Goal: Task Accomplishment & Management: Manage account settings

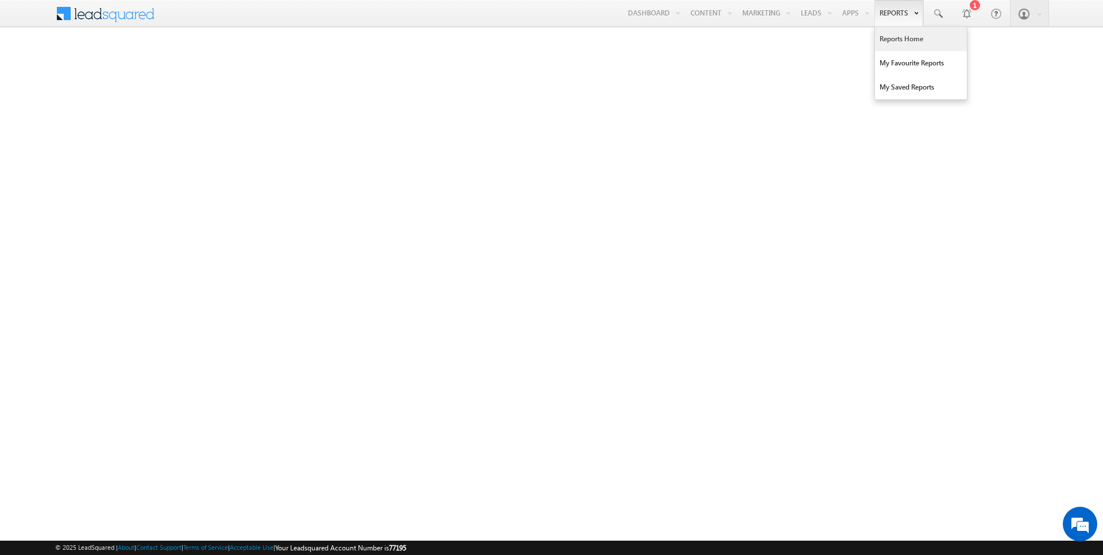
click at [898, 34] on link "Reports Home" at bounding box center [921, 39] width 92 height 24
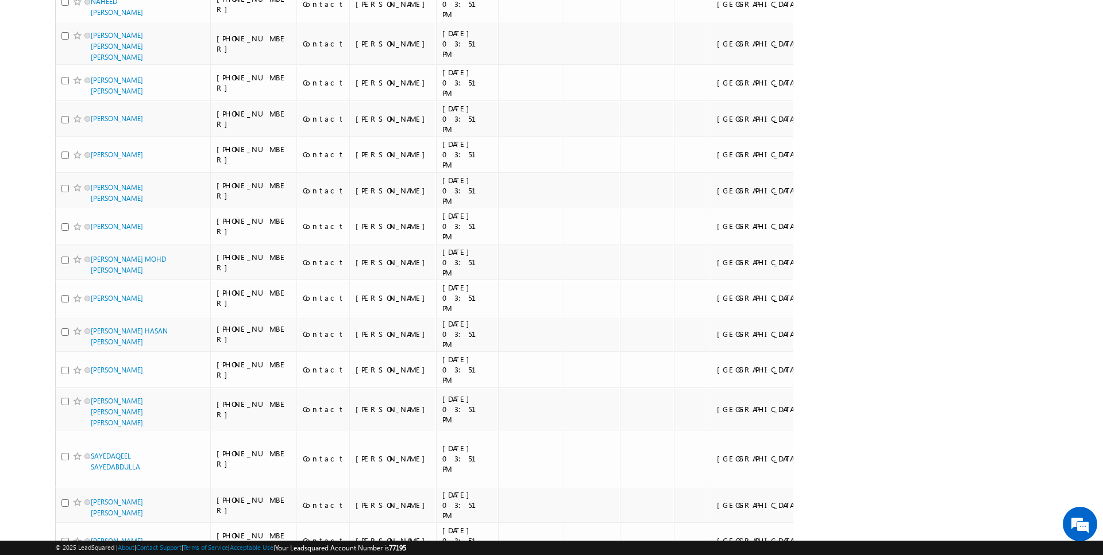
scroll to position [4203, 0]
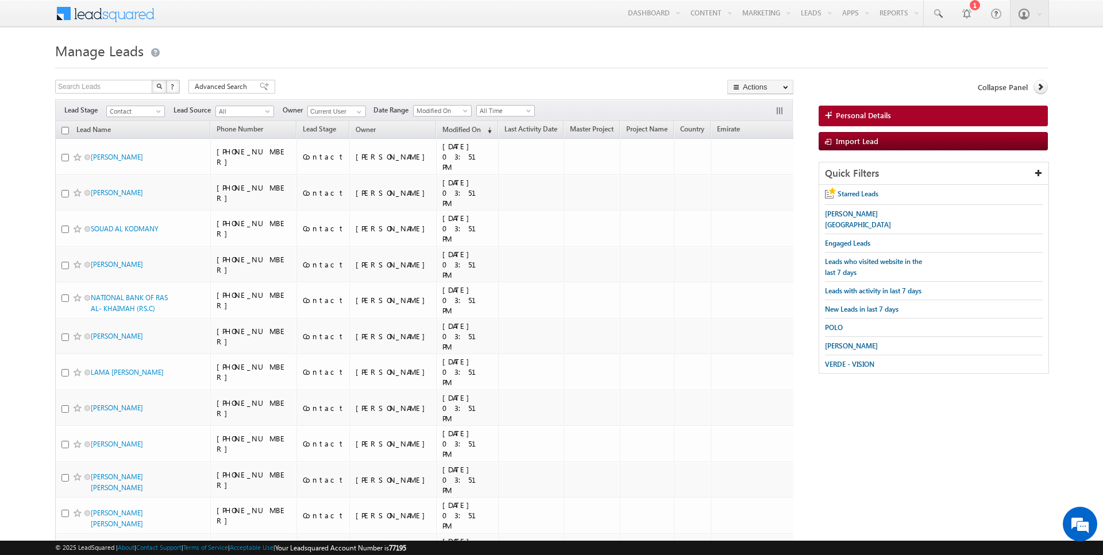
click at [65, 129] on input "checkbox" at bounding box center [64, 130] width 7 height 7
checkbox input "true"
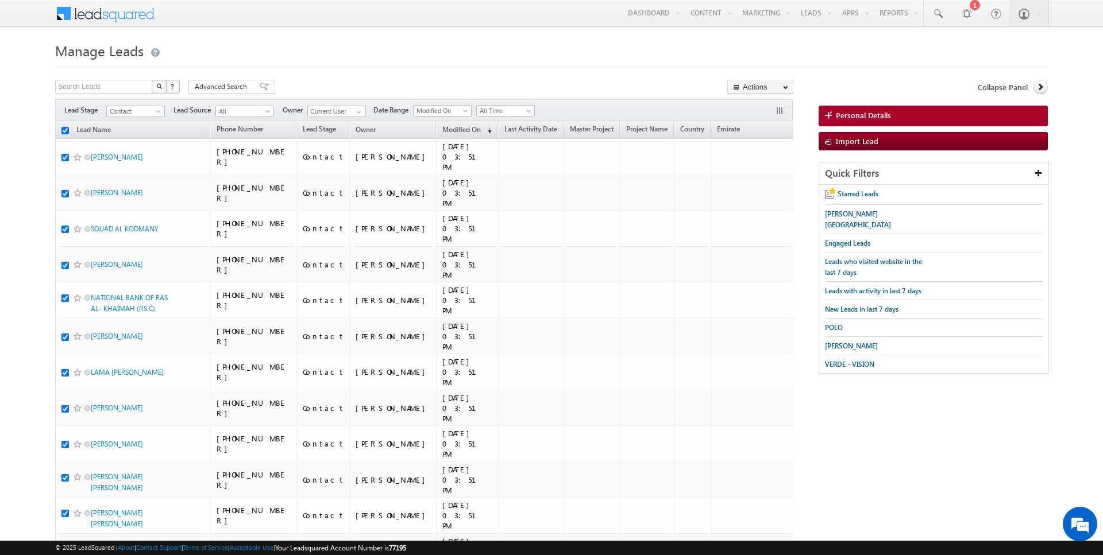
checkbox input "true"
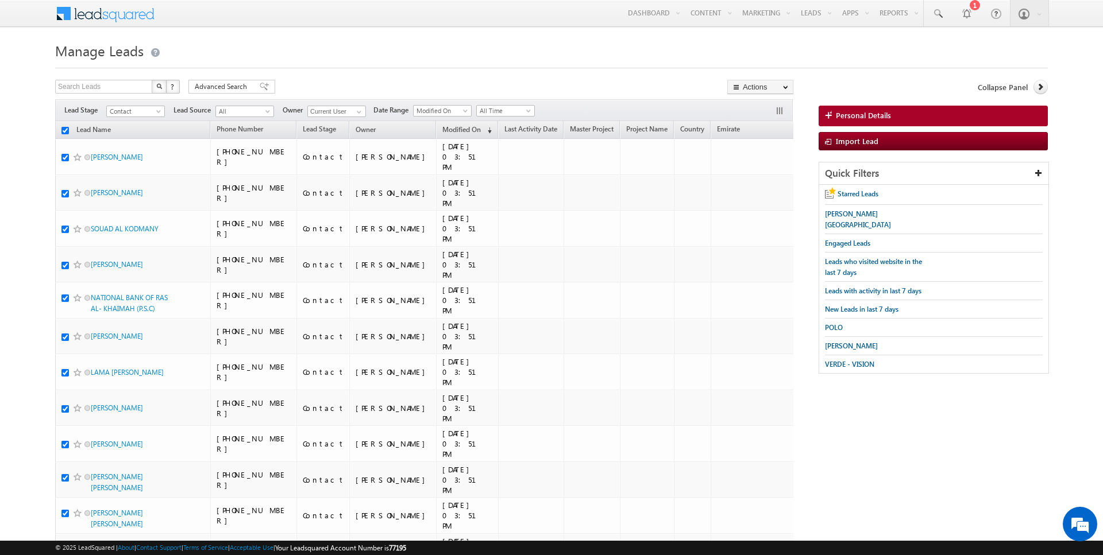
checkbox input "true"
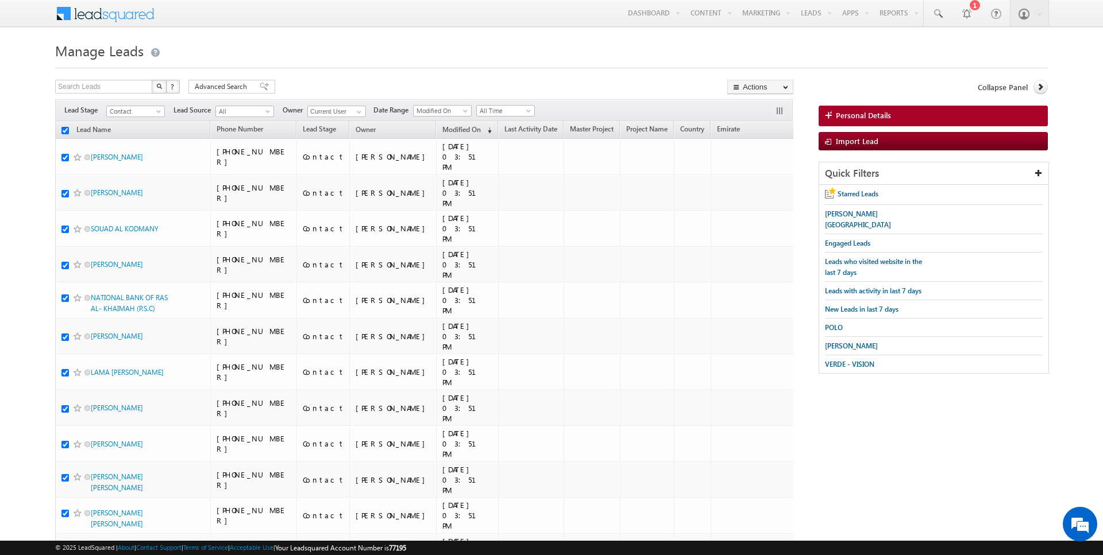
checkbox input "true"
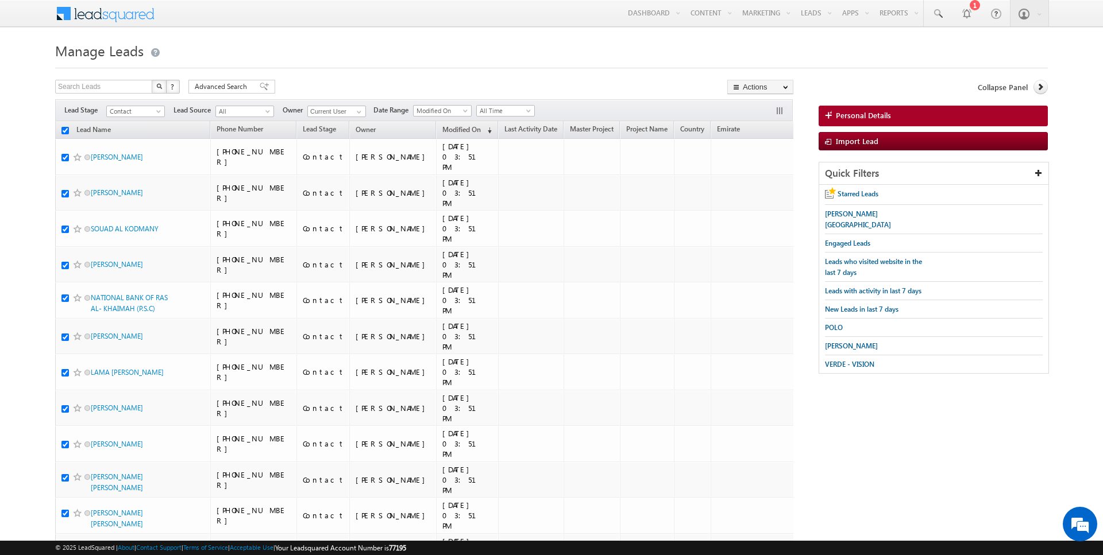
checkbox input "true"
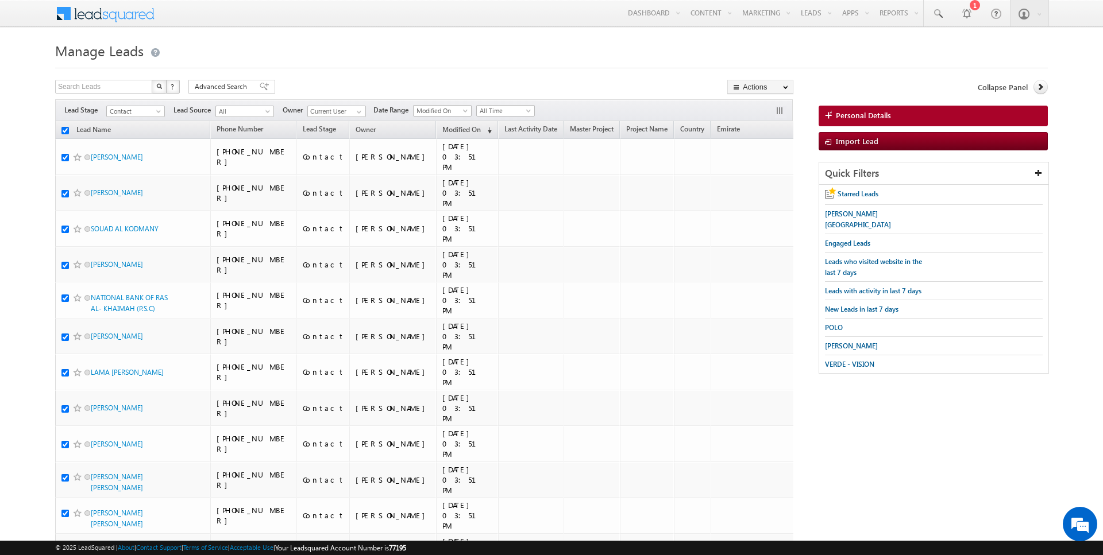
checkbox input "true"
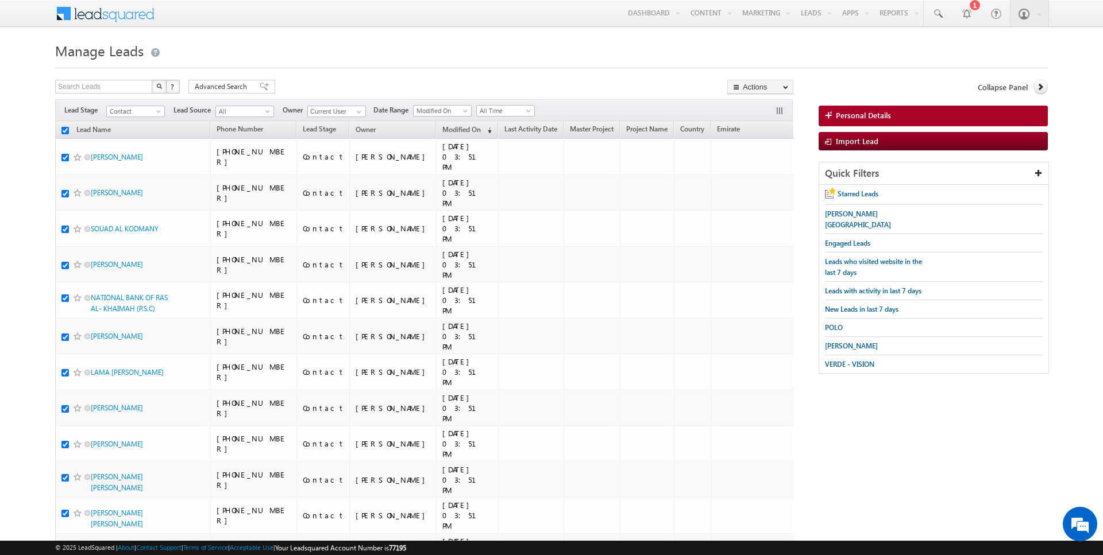
checkbox input "true"
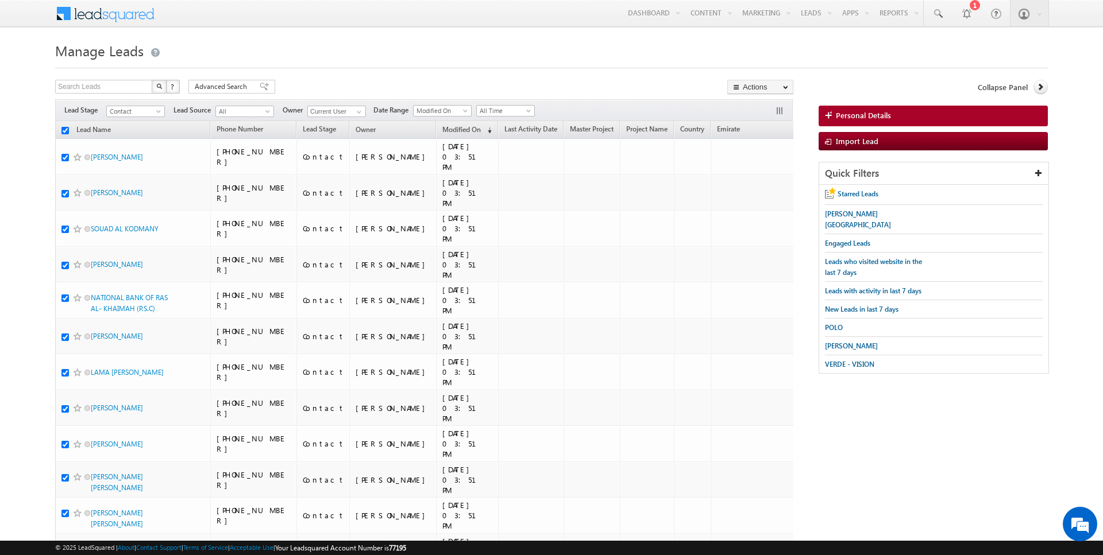
checkbox input "true"
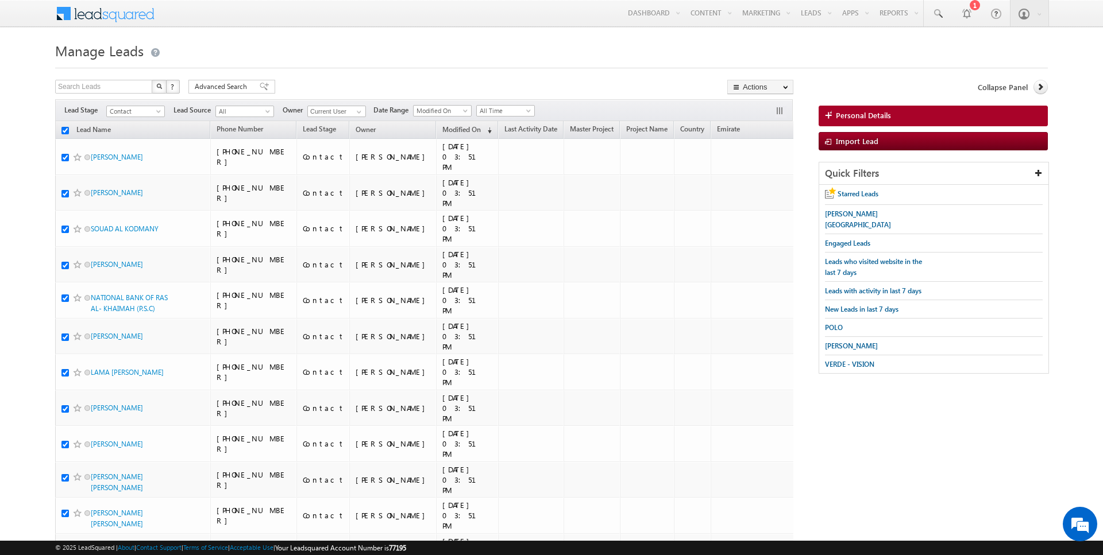
checkbox input "true"
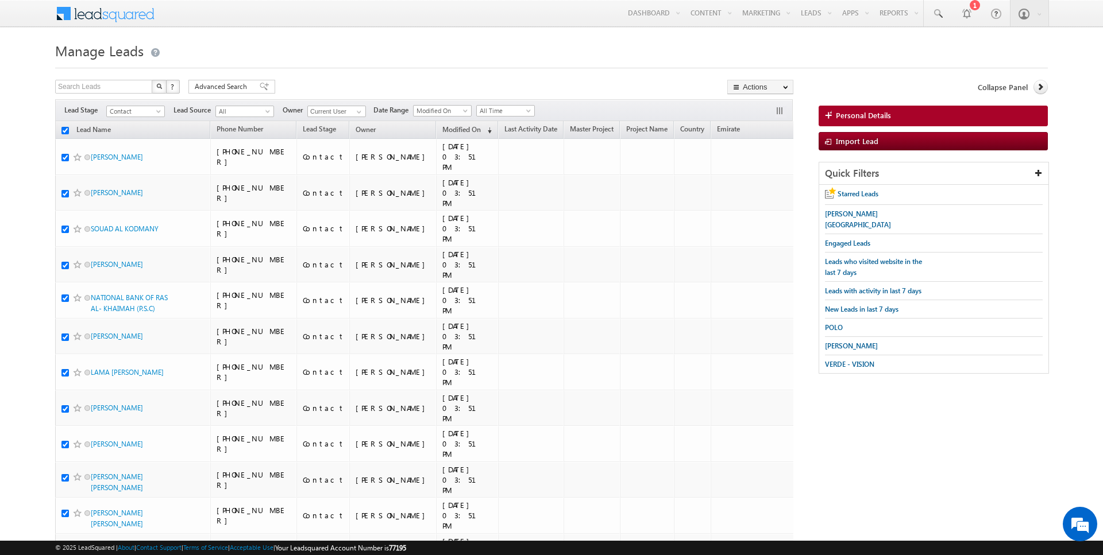
checkbox input "true"
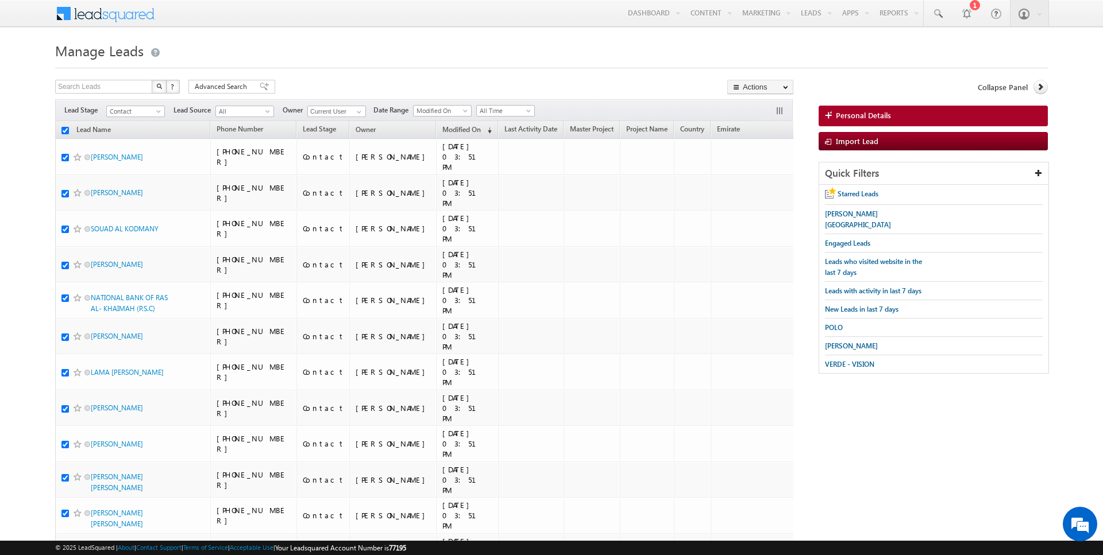
checkbox input "true"
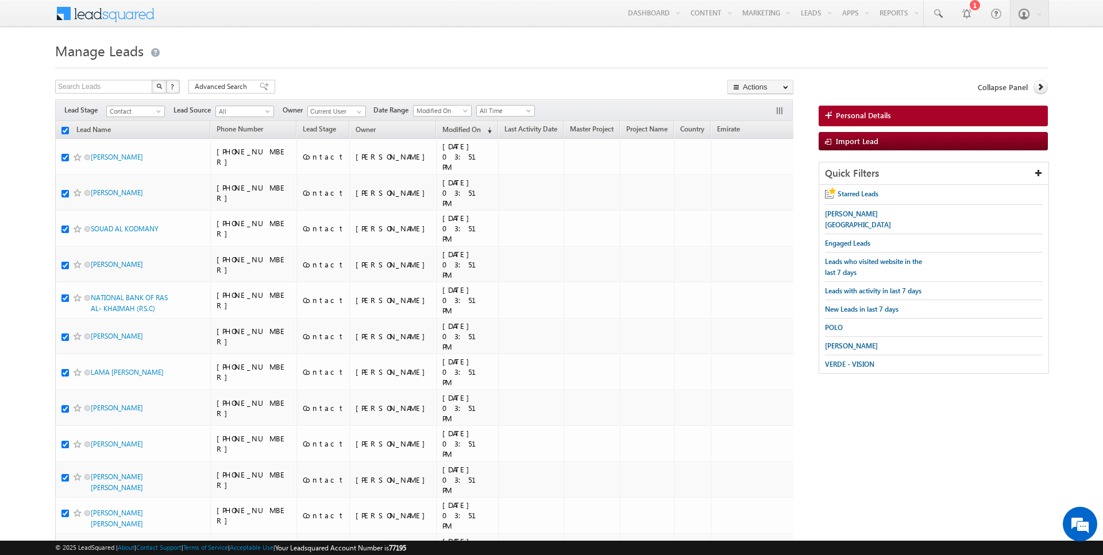
checkbox input "true"
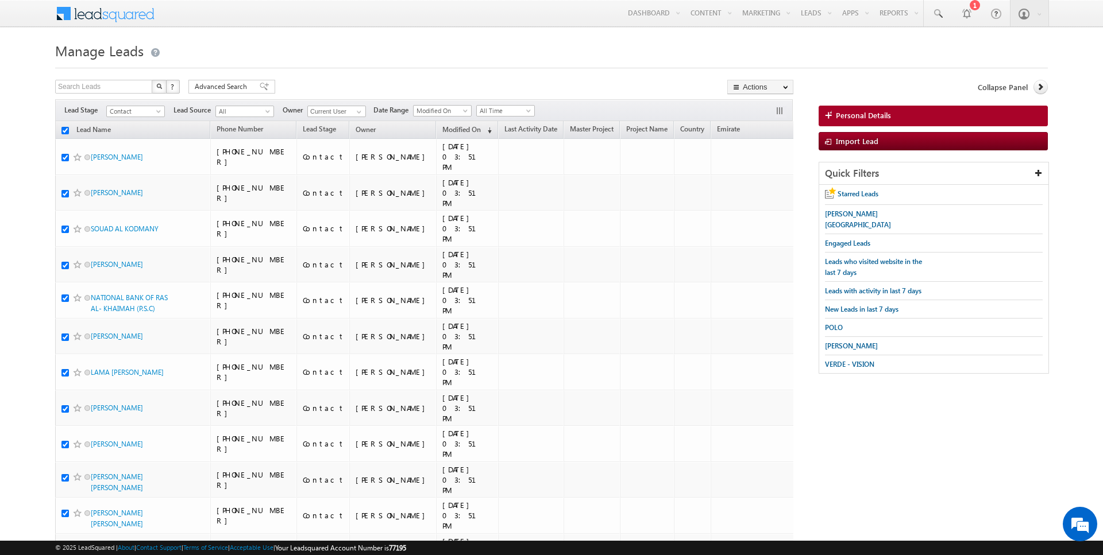
checkbox input "true"
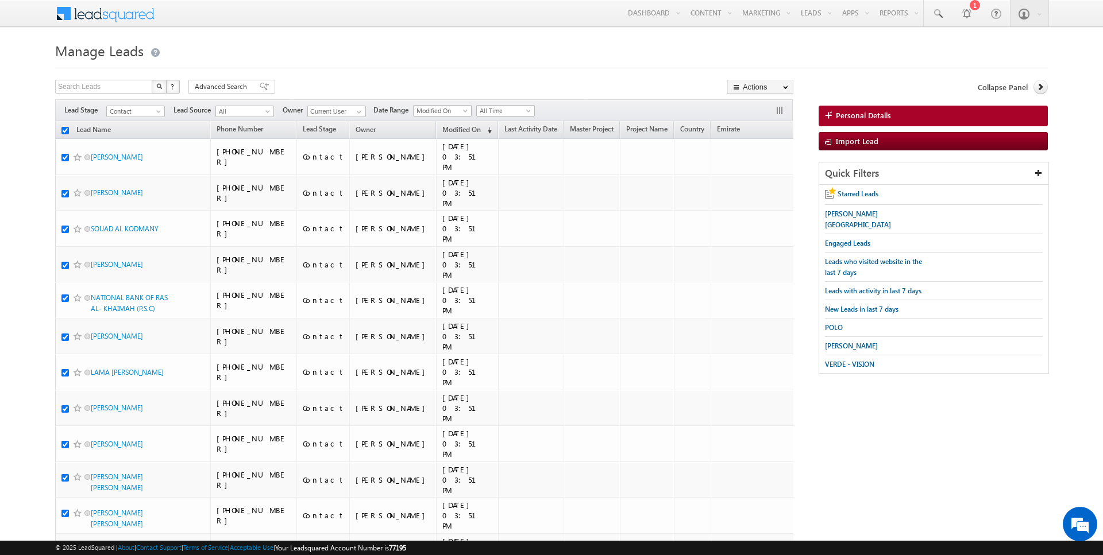
checkbox input "true"
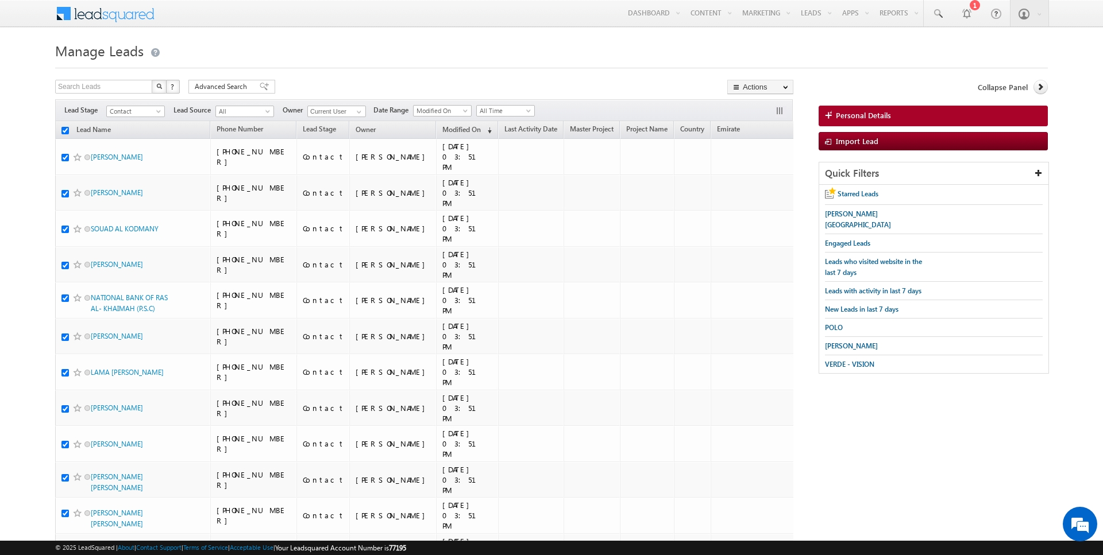
checkbox input "true"
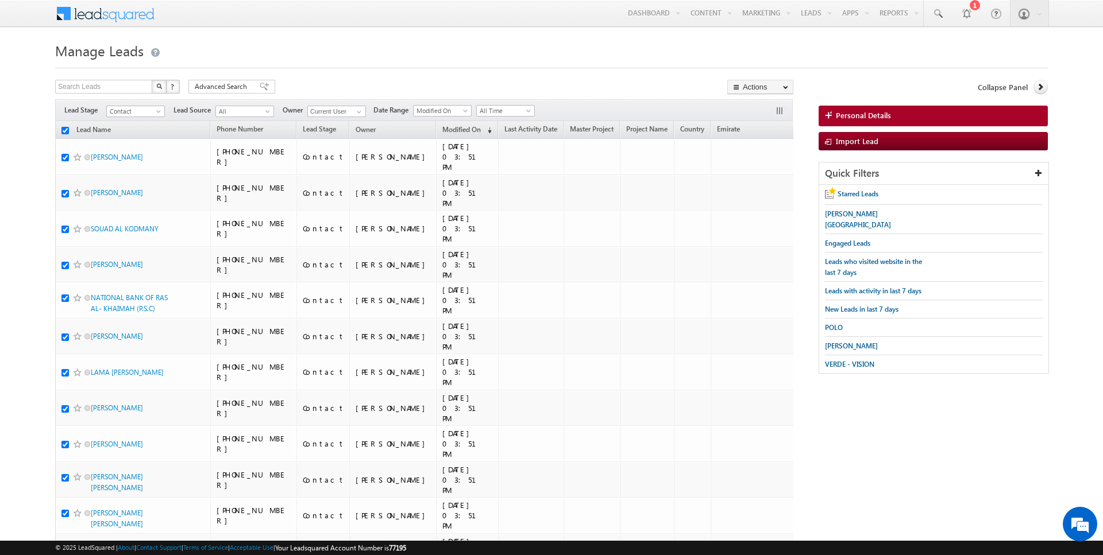
checkbox input "true"
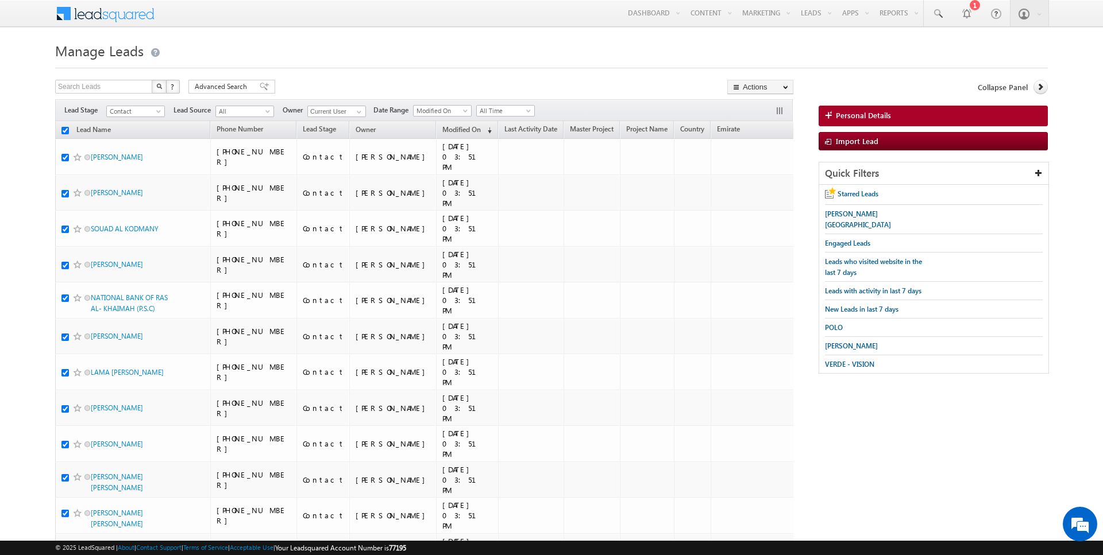
checkbox input "true"
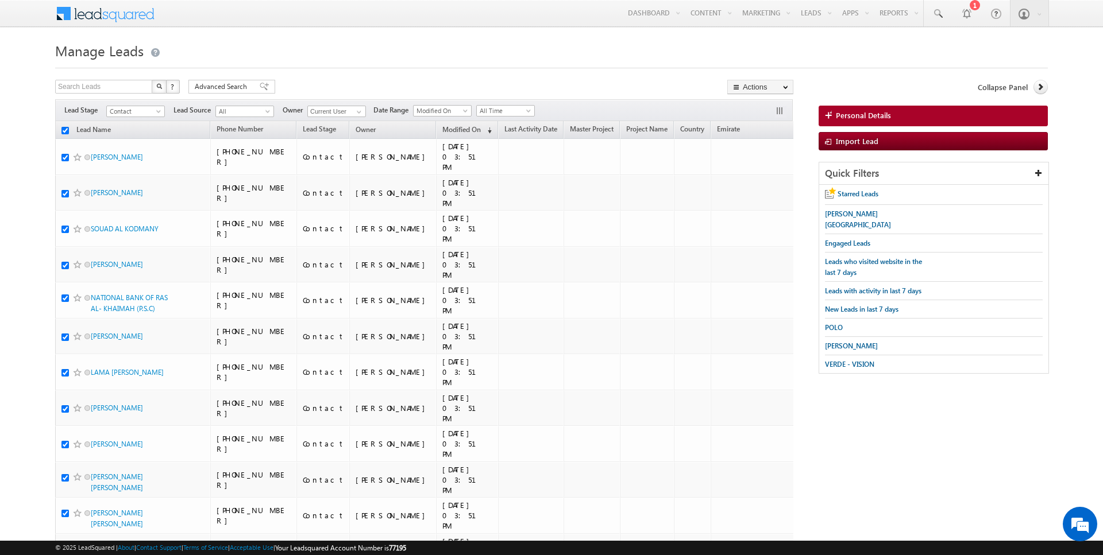
checkbox input "true"
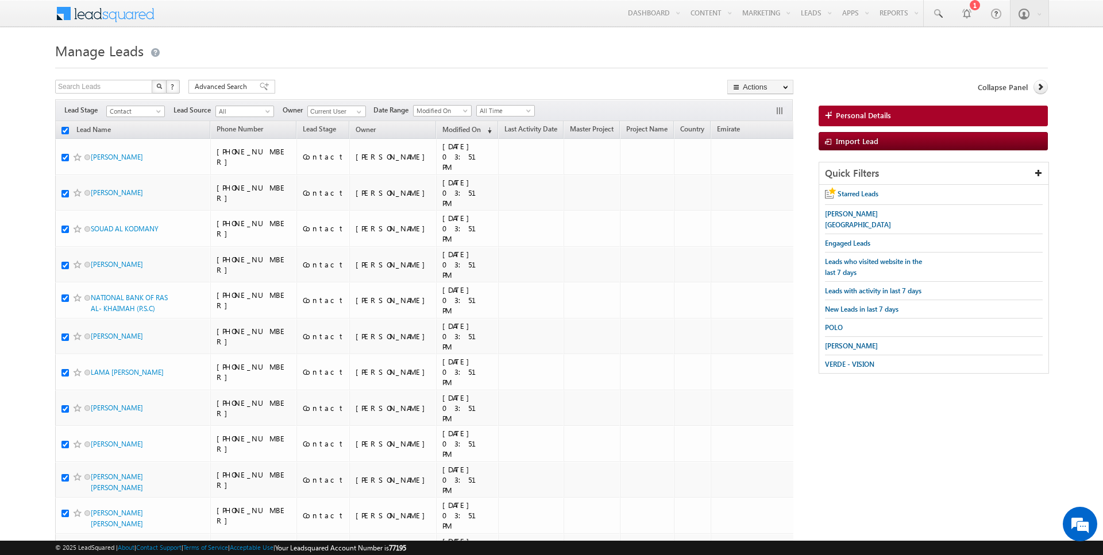
checkbox input "true"
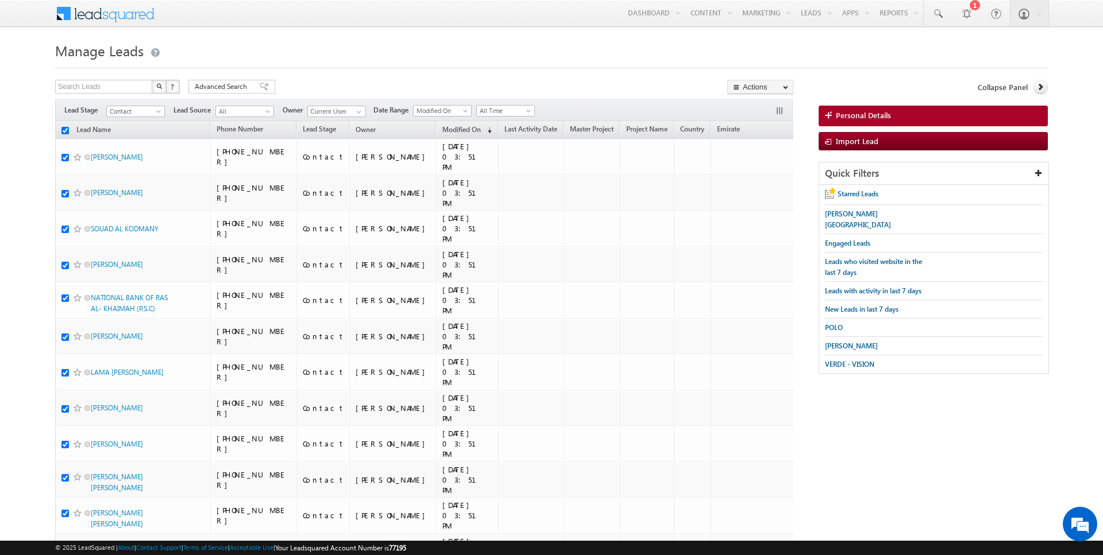
checkbox input "true"
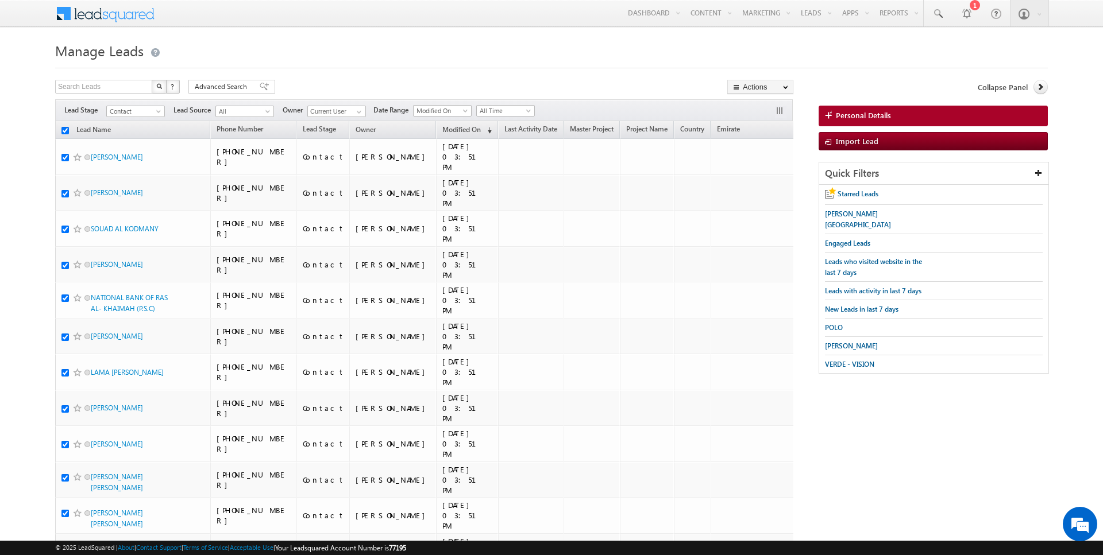
checkbox input "true"
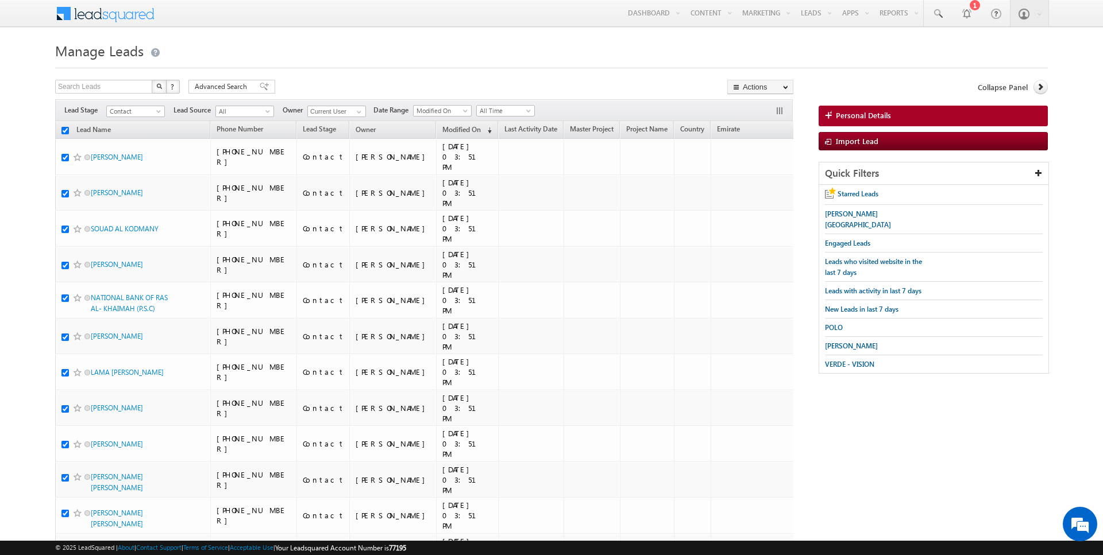
checkbox input "true"
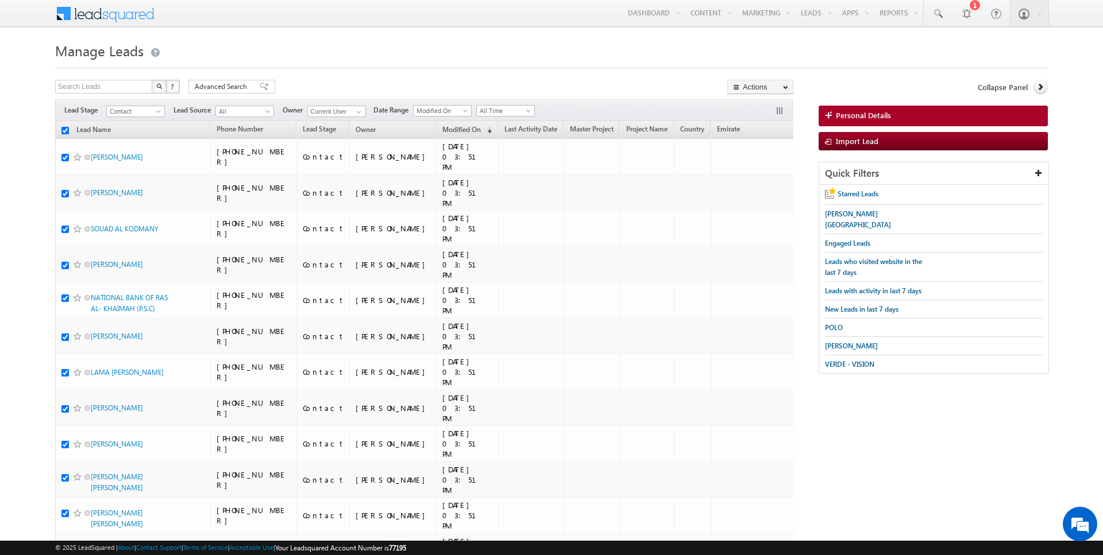
checkbox input "true"
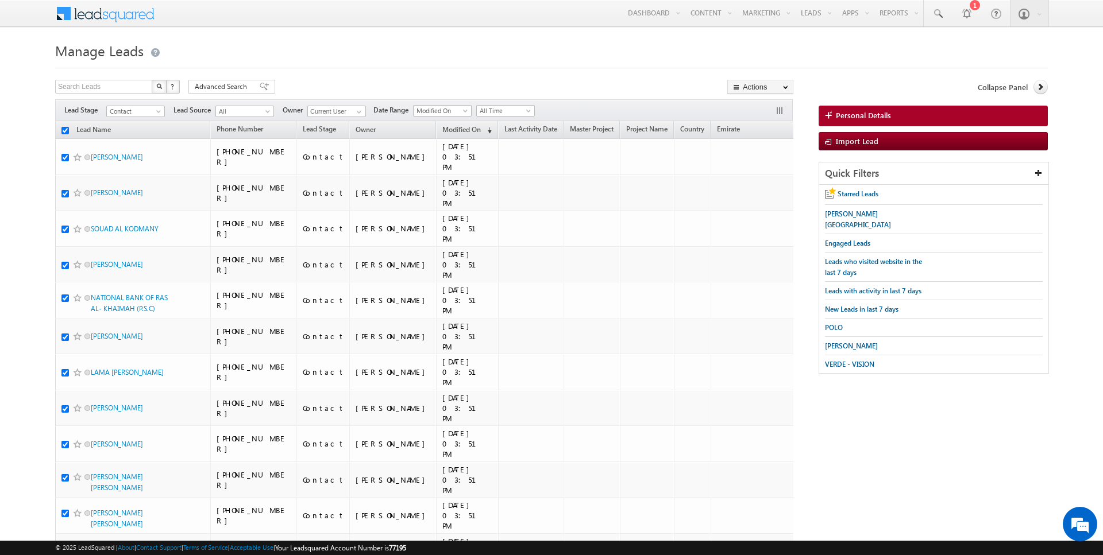
checkbox input "true"
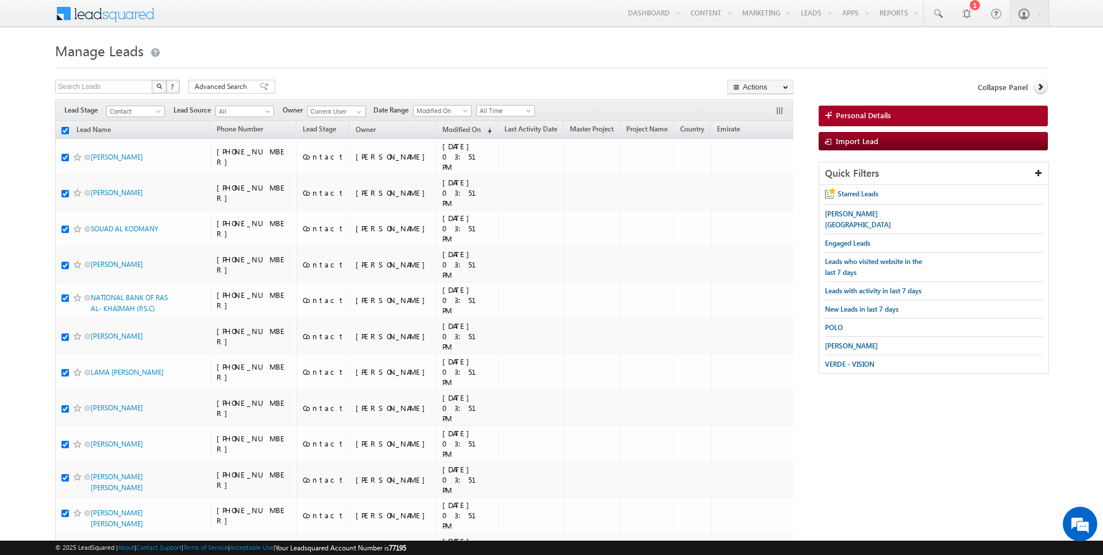
checkbox input "true"
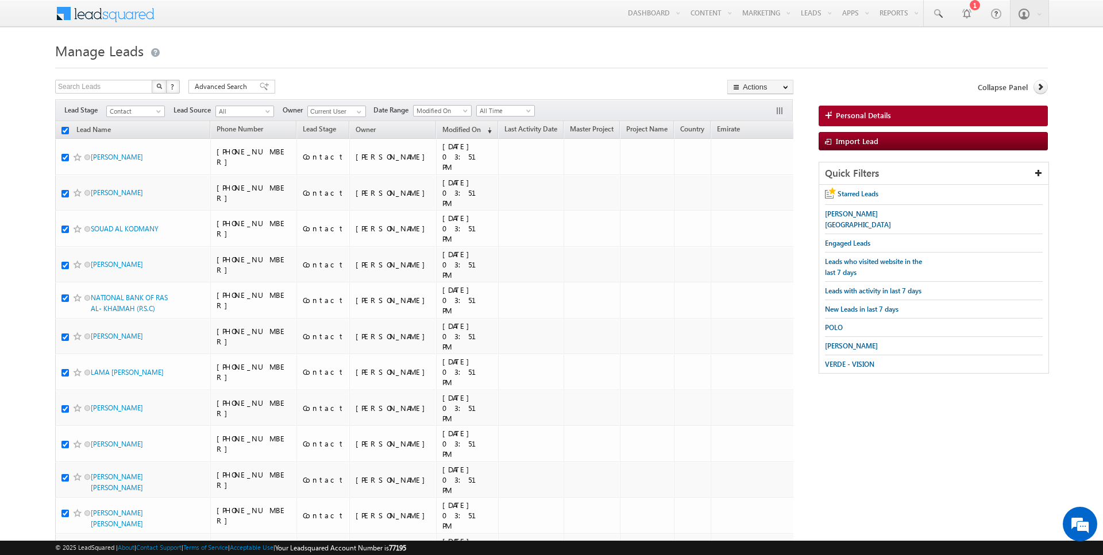
checkbox input "true"
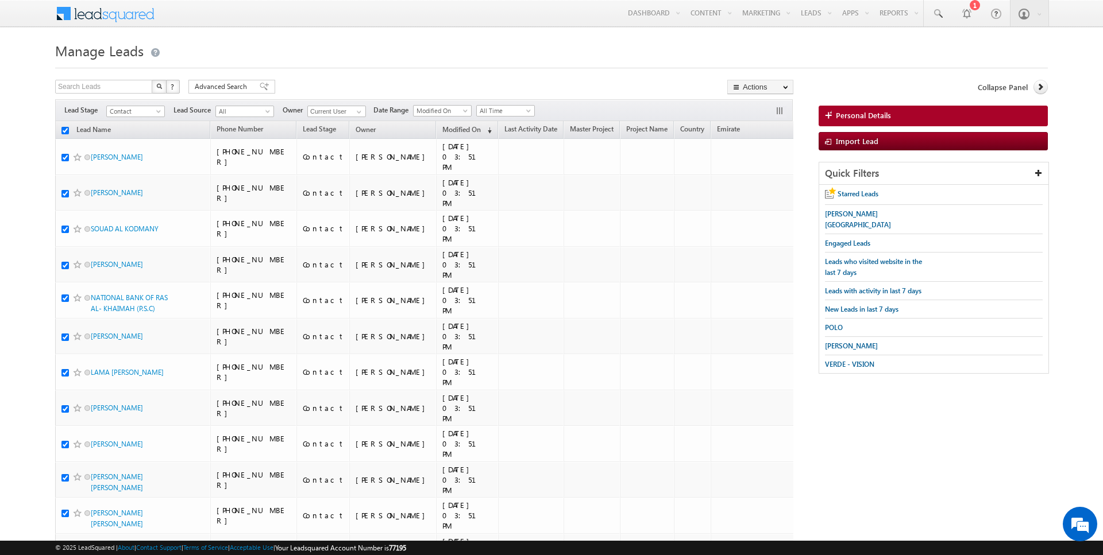
checkbox input "true"
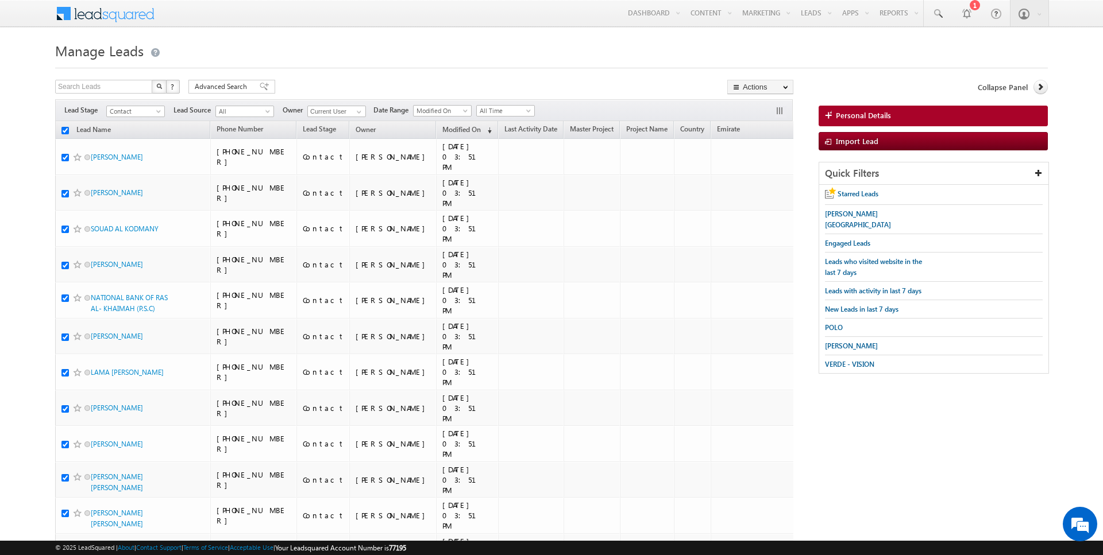
checkbox input "true"
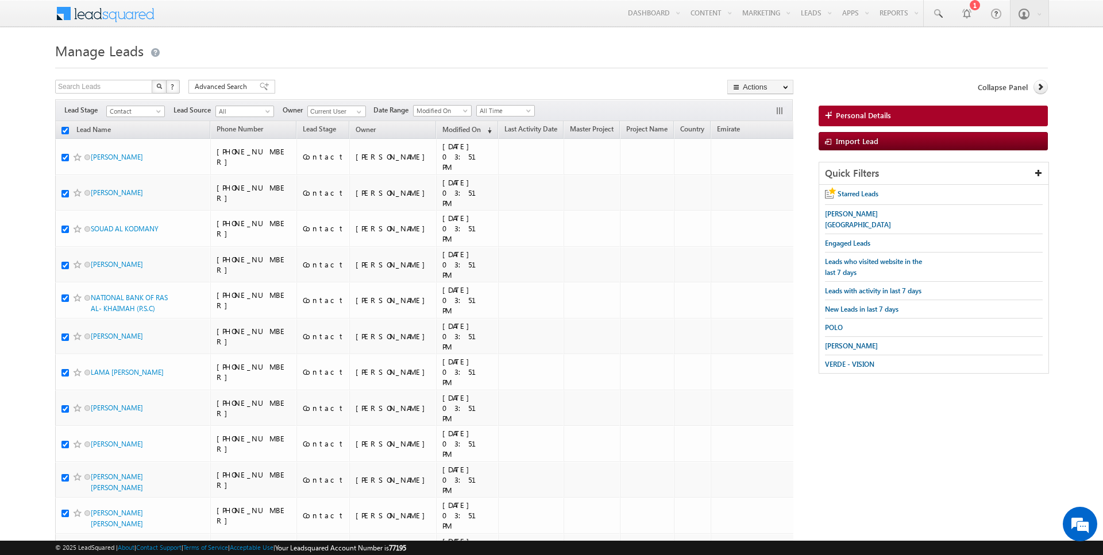
checkbox input "true"
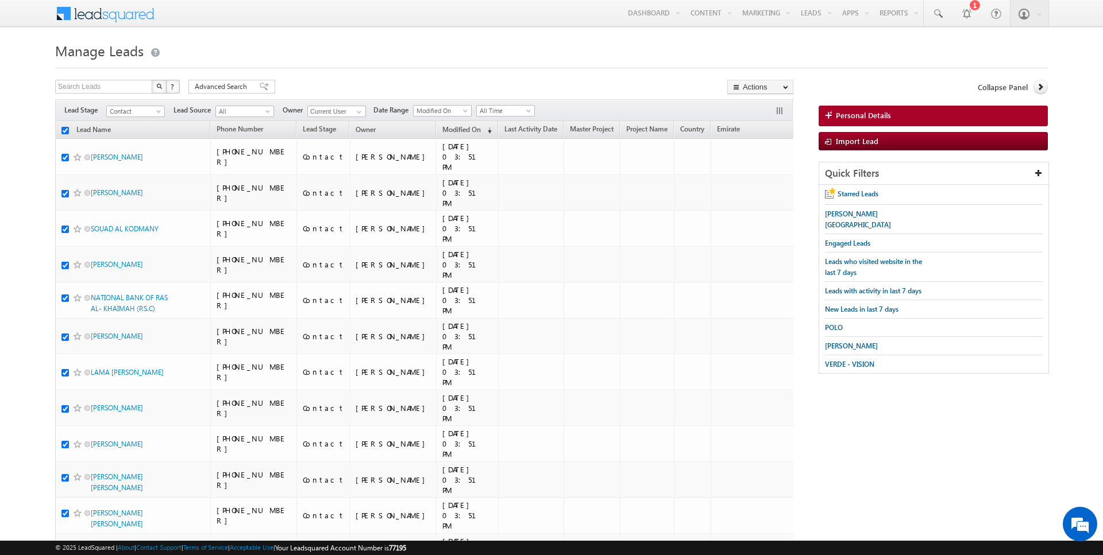
checkbox input "true"
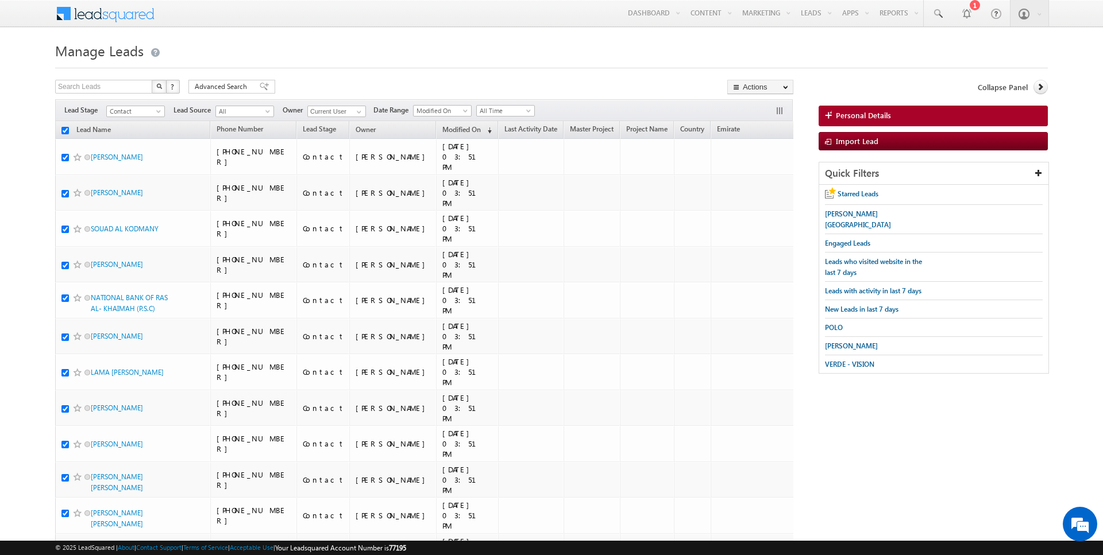
checkbox input "true"
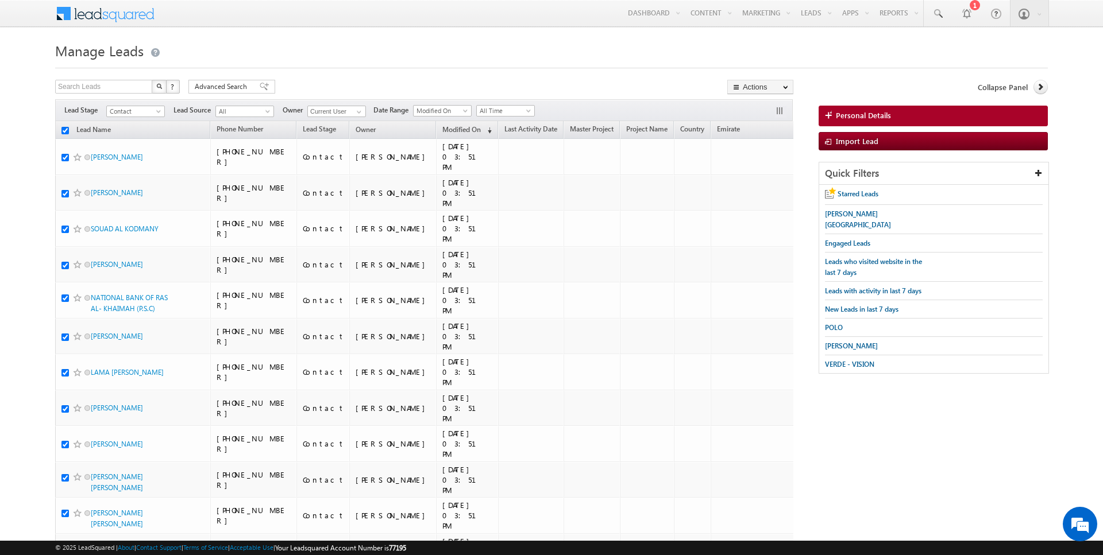
checkbox input "true"
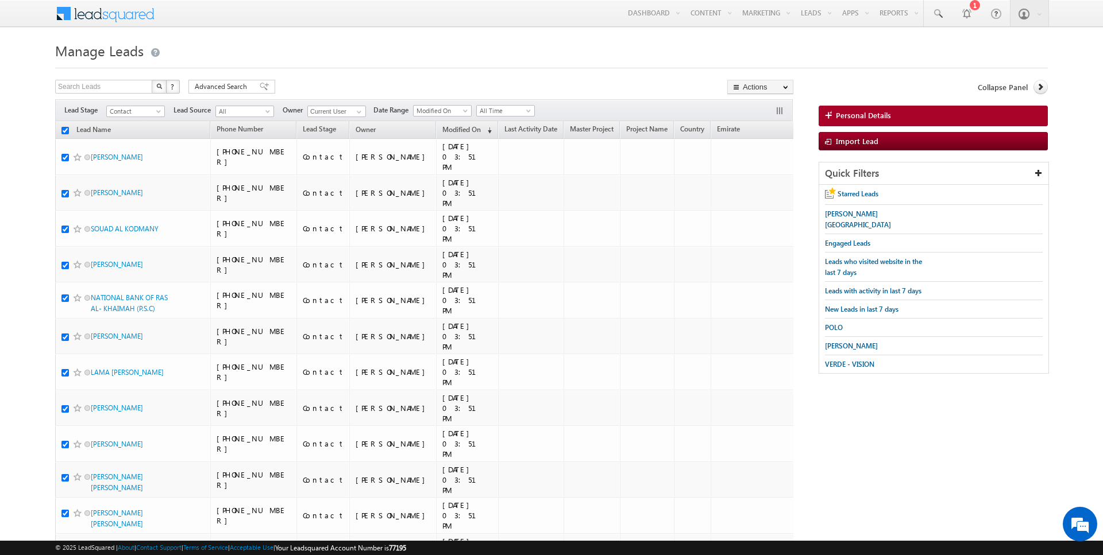
checkbox input "true"
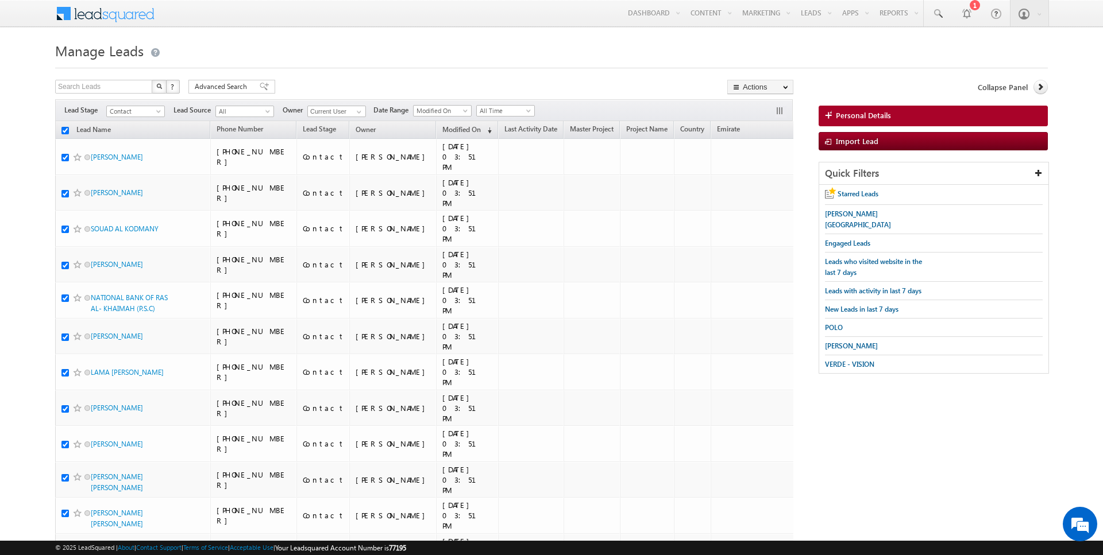
checkbox input "true"
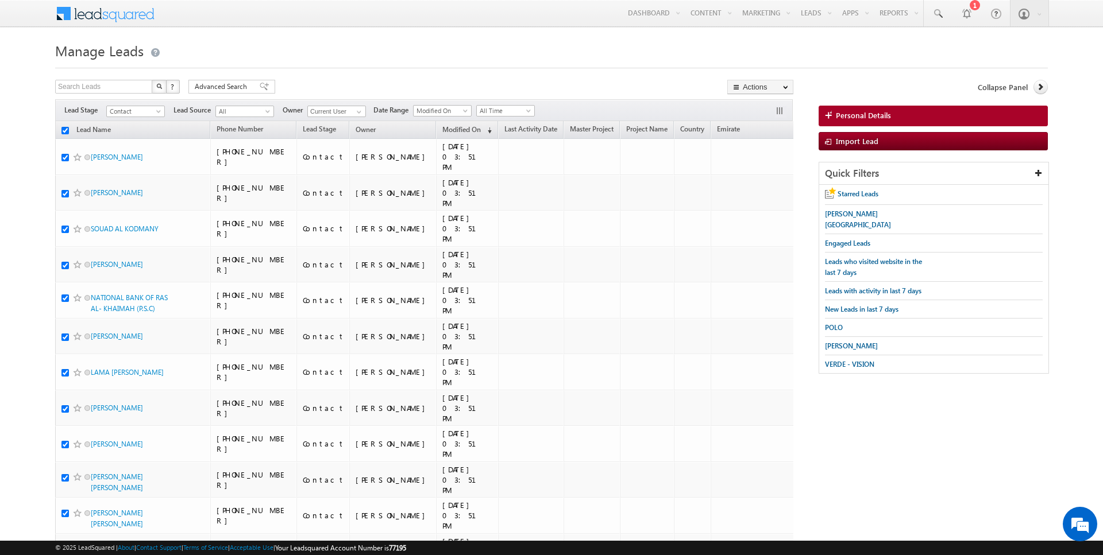
checkbox input "true"
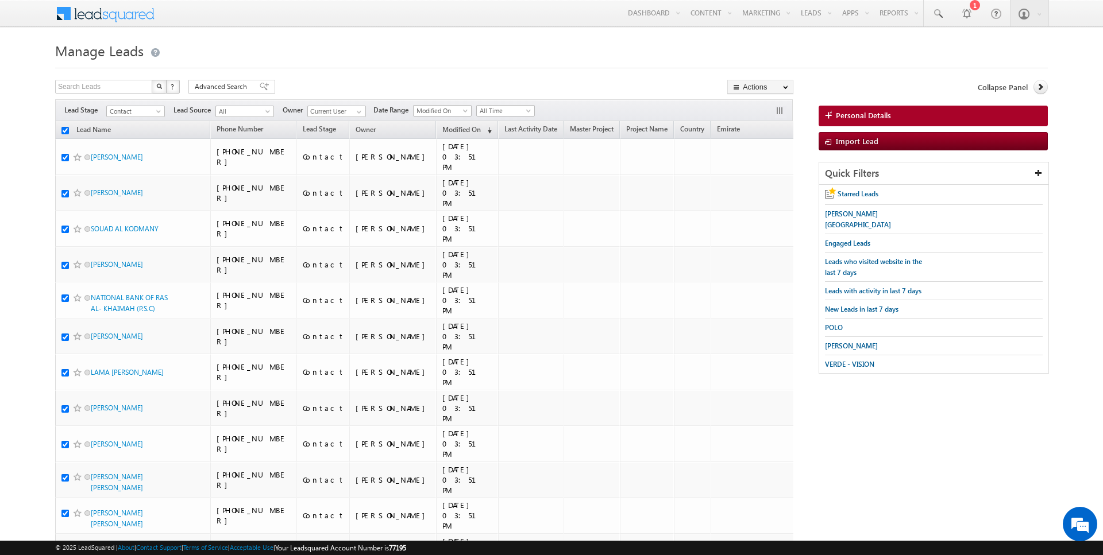
checkbox input "true"
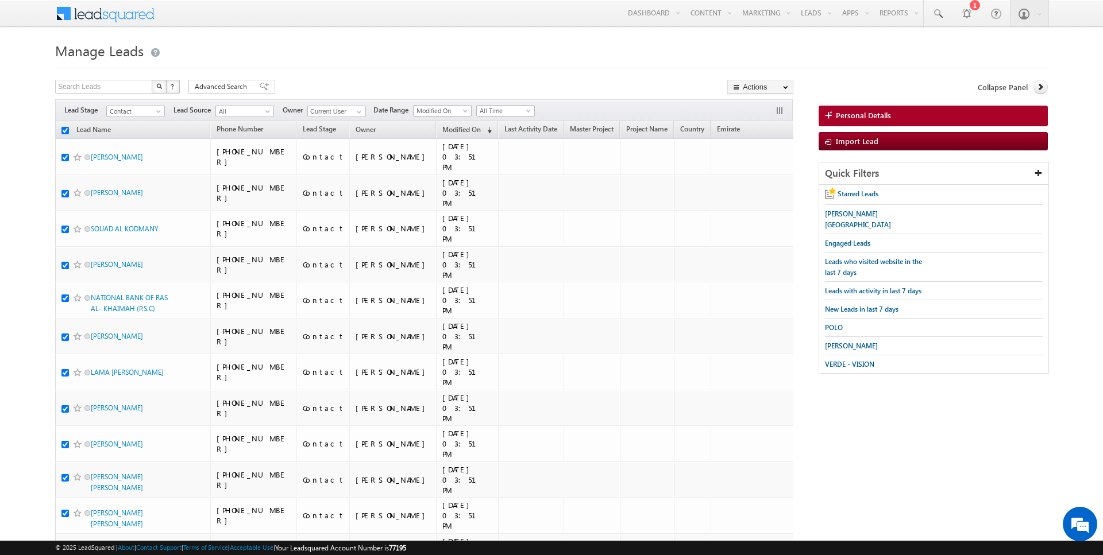
checkbox input "true"
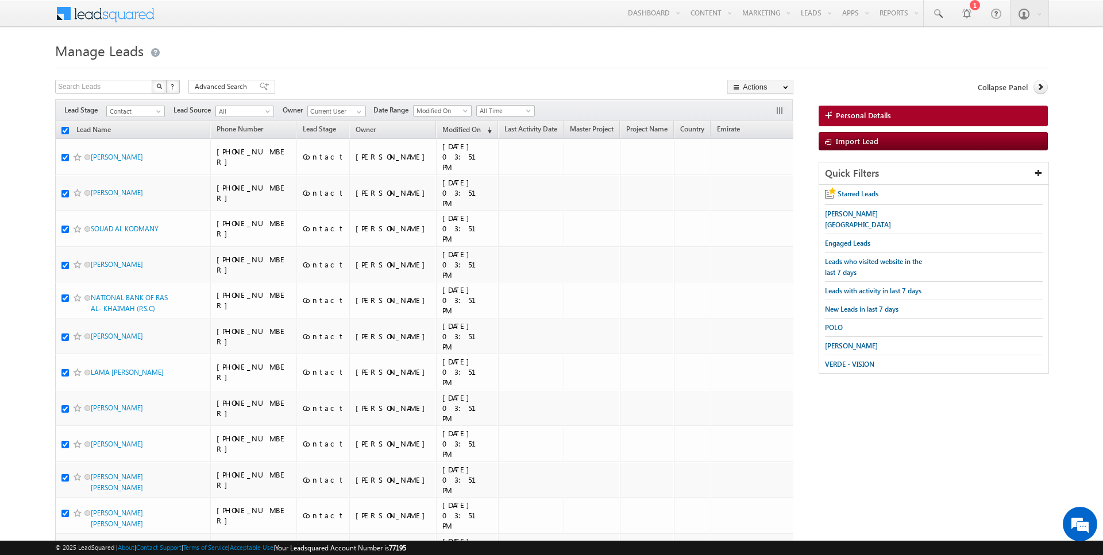
checkbox input "true"
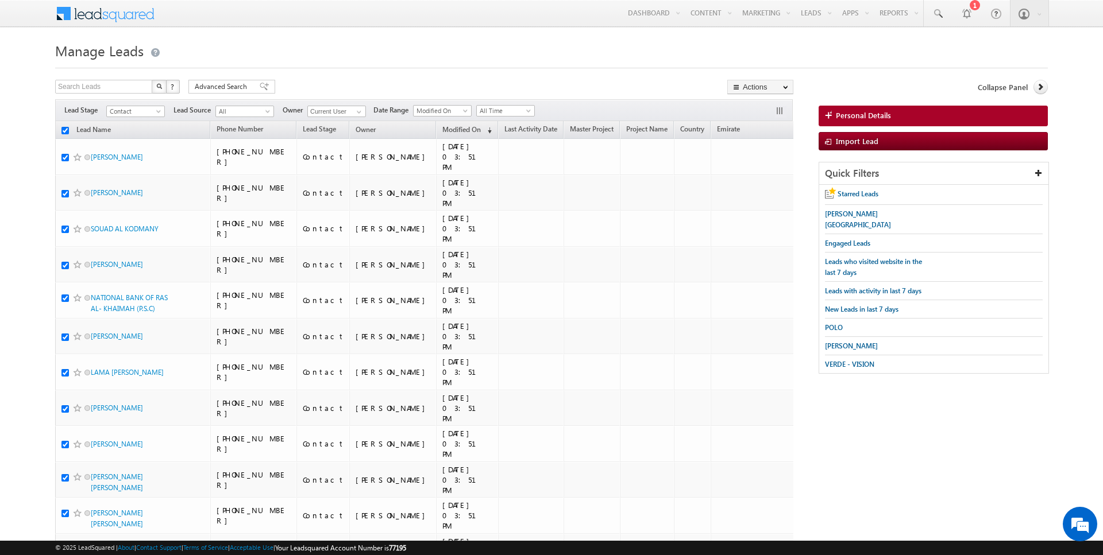
checkbox input "true"
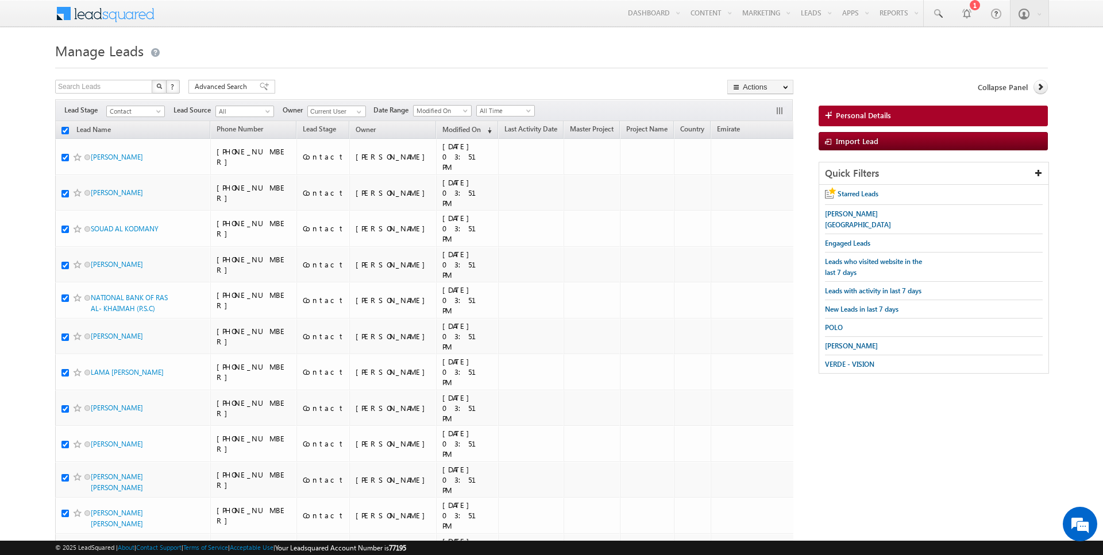
checkbox input "true"
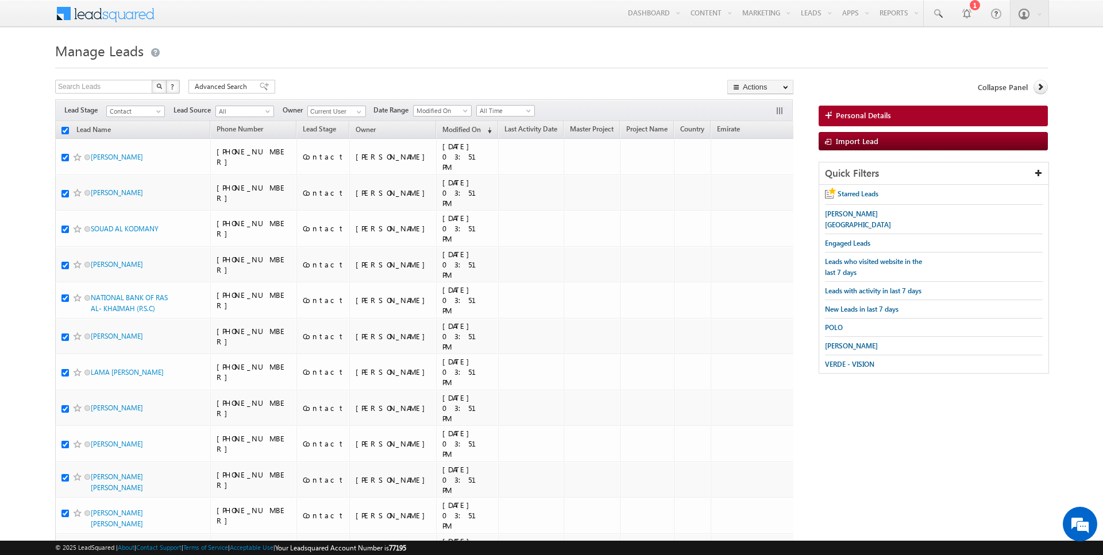
checkbox input "true"
click at [769, 181] on link "Change Owner" at bounding box center [760, 186] width 65 height 14
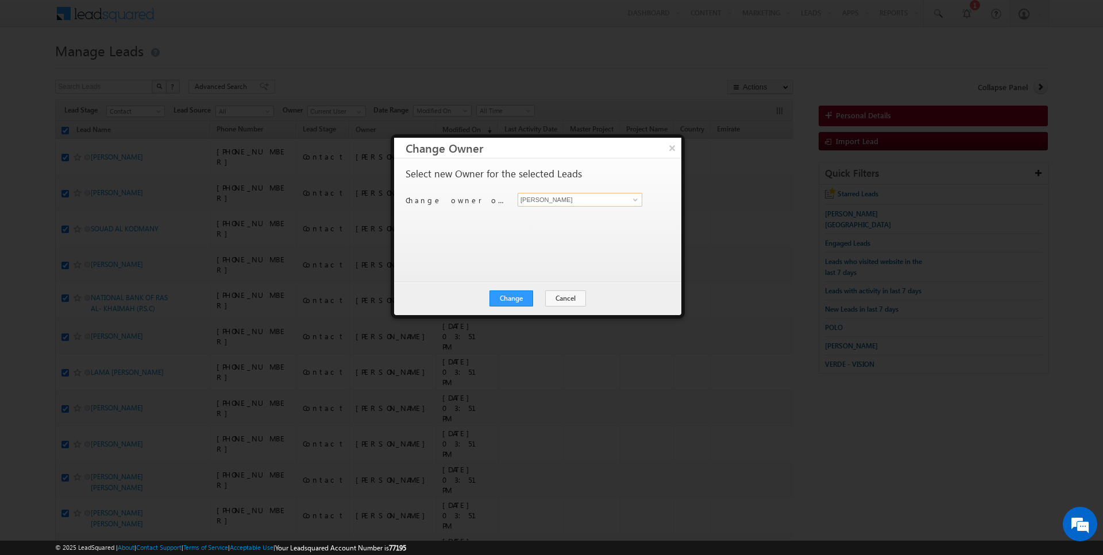
click at [532, 203] on input "[PERSON_NAME]" at bounding box center [580, 200] width 125 height 14
click at [522, 301] on button "Change" at bounding box center [511, 299] width 44 height 16
click at [541, 292] on button "Close" at bounding box center [539, 299] width 37 height 16
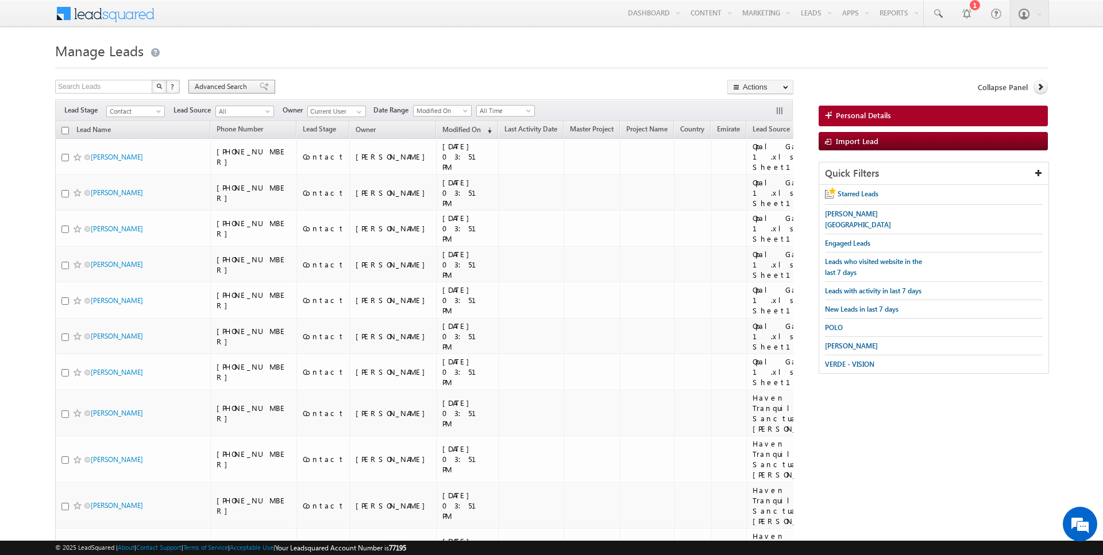
click at [217, 88] on span "Advanced Search" at bounding box center [223, 87] width 56 height 10
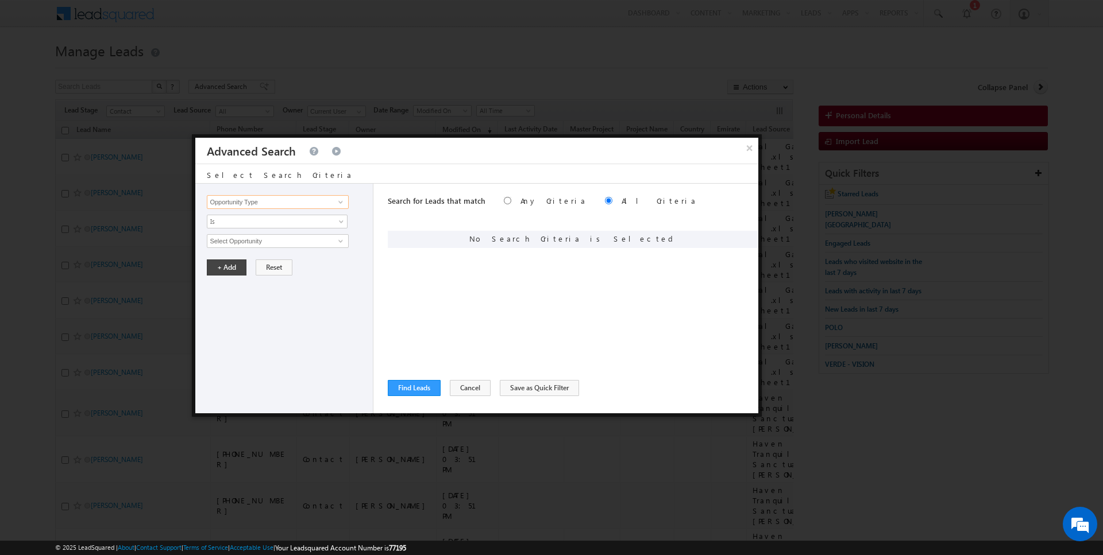
click at [260, 205] on input "Opportunity Type" at bounding box center [277, 202] width 141 height 14
type input "Lead Activity"
click at [266, 217] on span "Is" at bounding box center [269, 222] width 125 height 10
click at [256, 249] on li "Is Not" at bounding box center [277, 245] width 140 height 11
click at [256, 244] on input "Select Activity" at bounding box center [277, 241] width 141 height 14
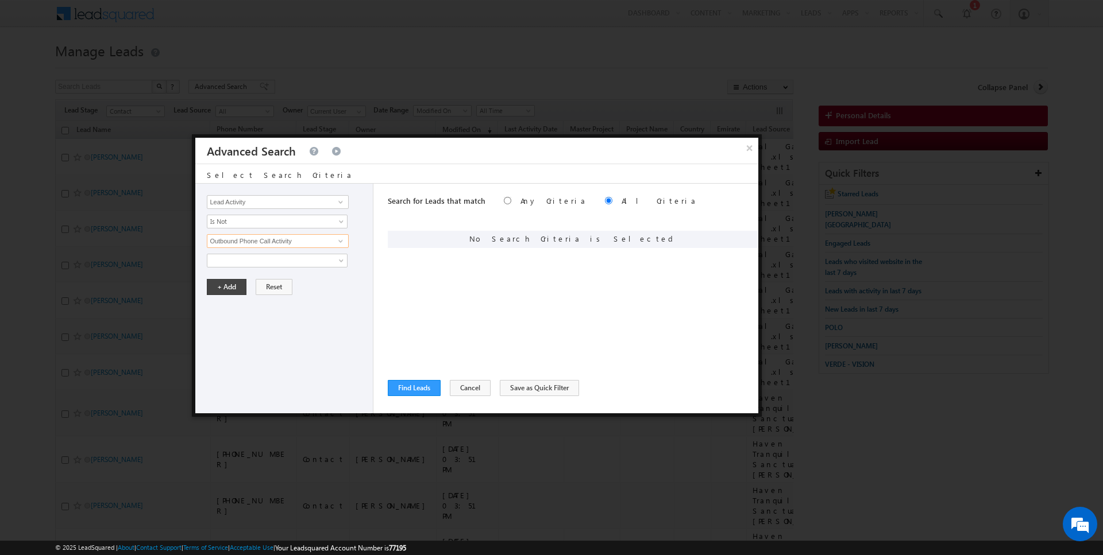
type input "Outbound Phone Call Activity"
click at [223, 293] on div "Opportunity Type Lead Activity Task Sales Group Prospect Id Address 1 Address 2…" at bounding box center [284, 299] width 178 height 230
click at [226, 281] on button "+ Add" at bounding box center [227, 287] width 40 height 16
click at [402, 384] on button "Find Leads" at bounding box center [414, 388] width 53 height 16
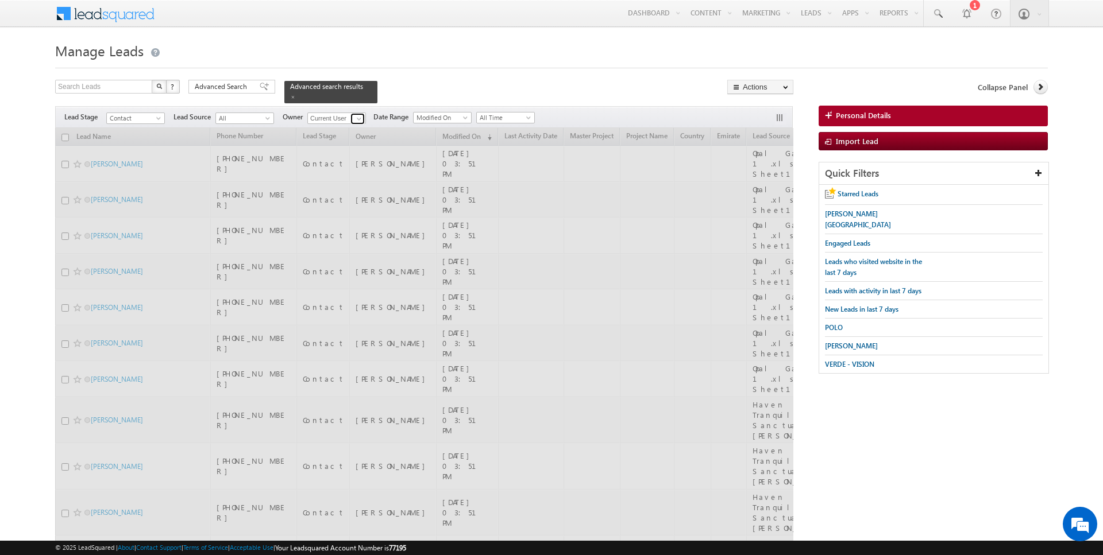
click at [357, 117] on span at bounding box center [358, 118] width 9 height 9
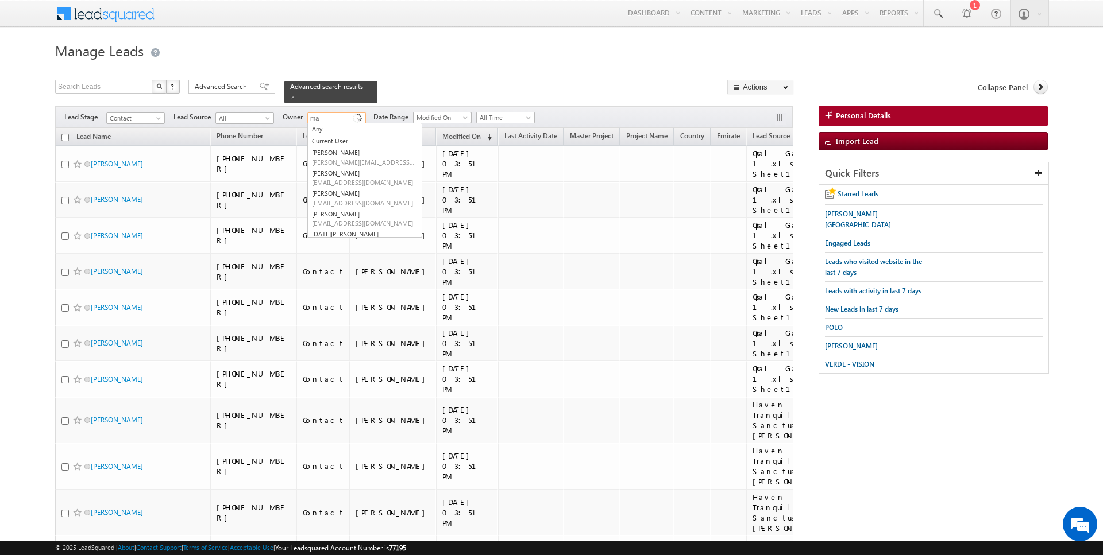
type input "m"
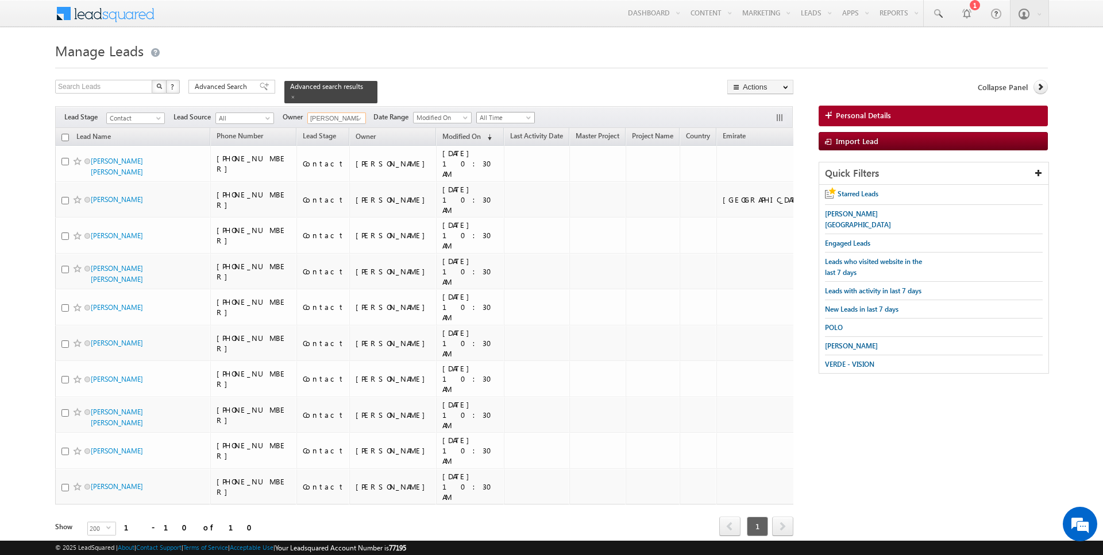
type input "[PERSON_NAME]"
click at [487, 119] on span "All Time" at bounding box center [504, 118] width 55 height 10
click at [479, 164] on link "Today" at bounding box center [501, 165] width 58 height 10
click at [64, 136] on input "checkbox" at bounding box center [64, 137] width 7 height 7
checkbox input "true"
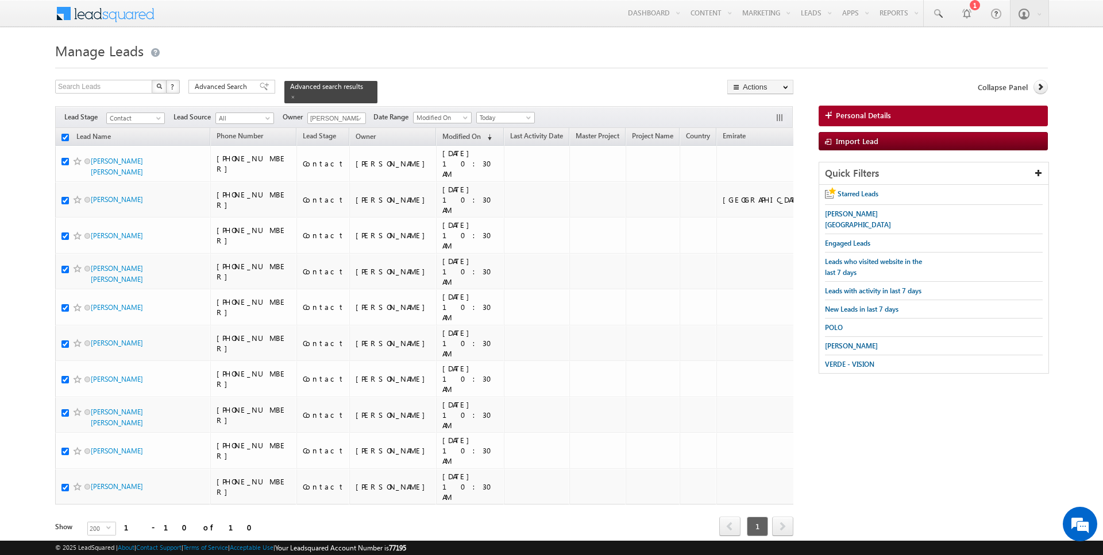
checkbox input "true"
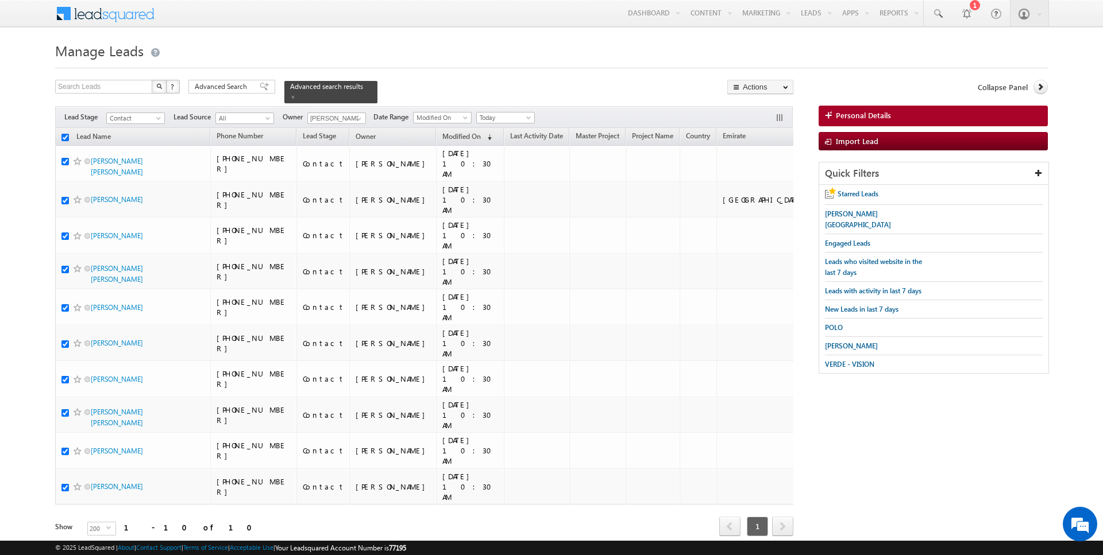
checkbox input "true"
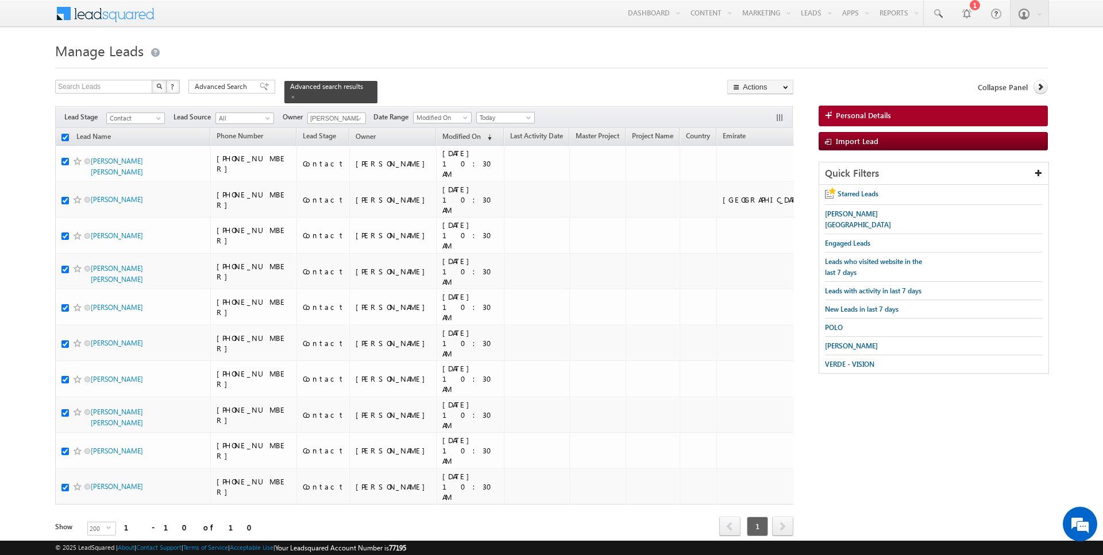
click at [65, 137] on input "checkbox" at bounding box center [64, 137] width 7 height 7
checkbox input "false"
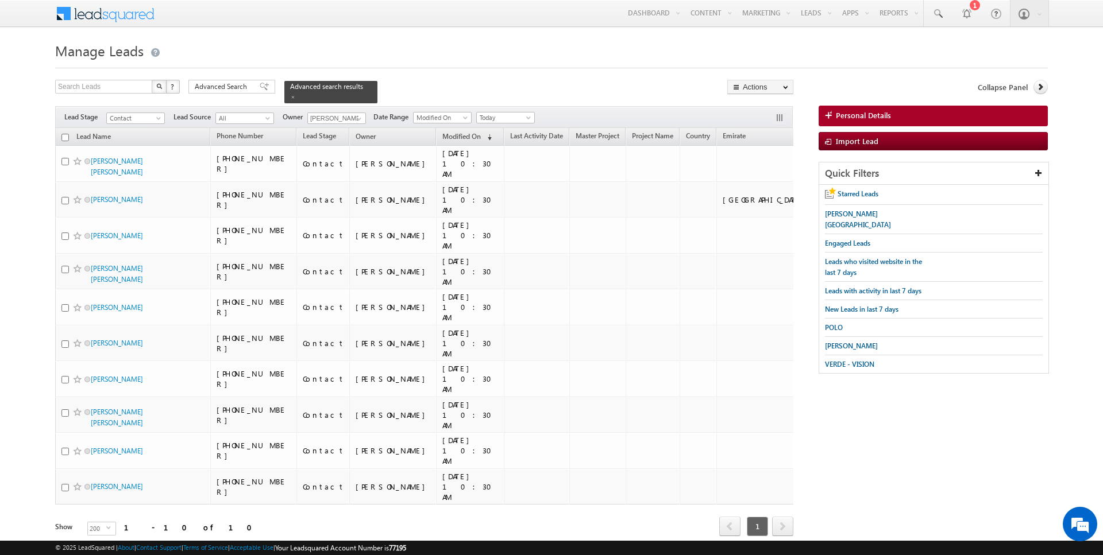
checkbox input "false"
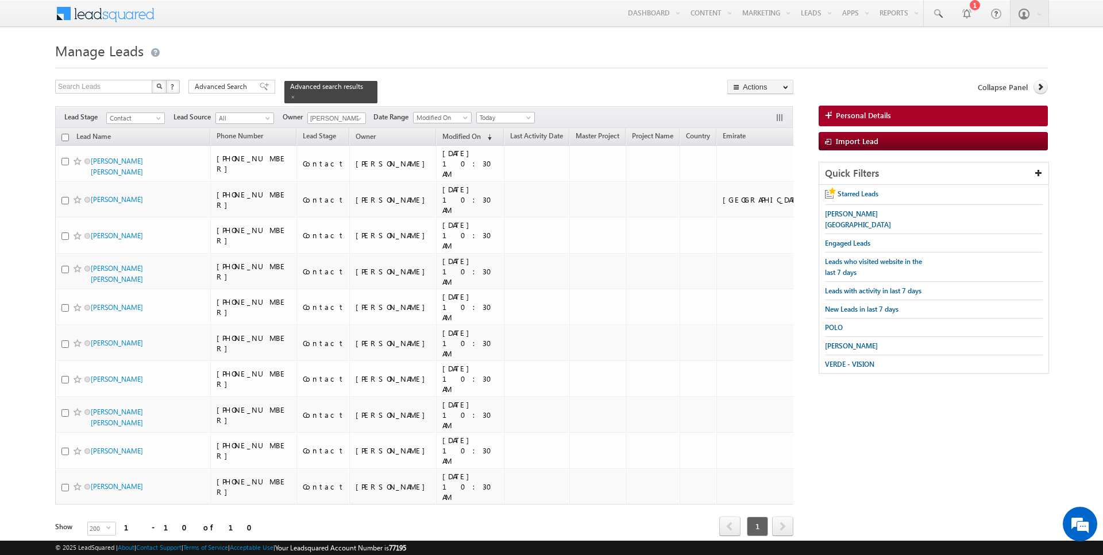
checkbox input "false"
click at [356, 118] on span at bounding box center [358, 118] width 9 height 9
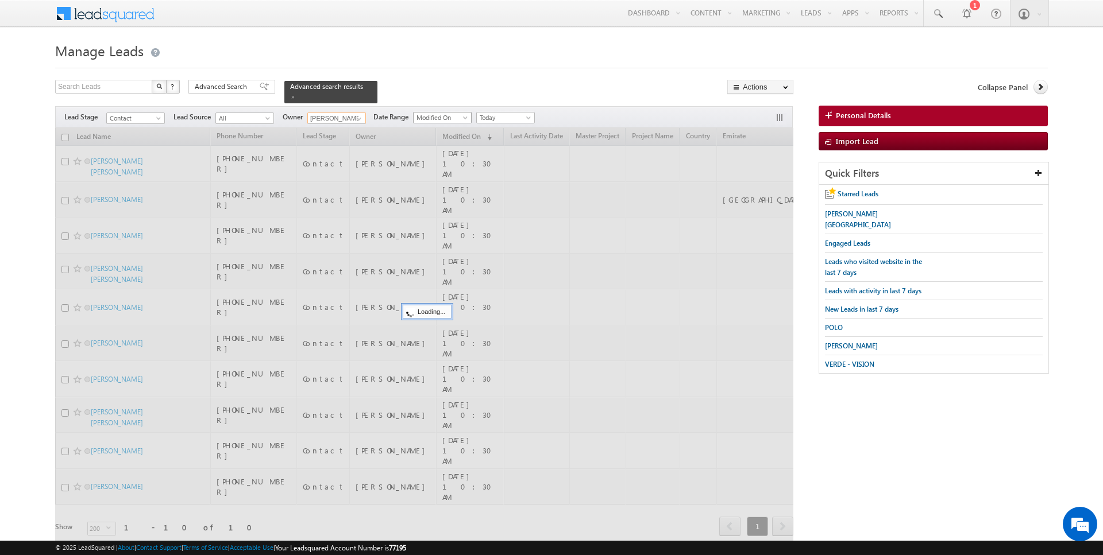
type input "[PERSON_NAME]"
click at [422, 80] on div "Search Leads X ? 10 results found Advanced Search Advanced Search Advanced sear…" at bounding box center [424, 92] width 738 height 24
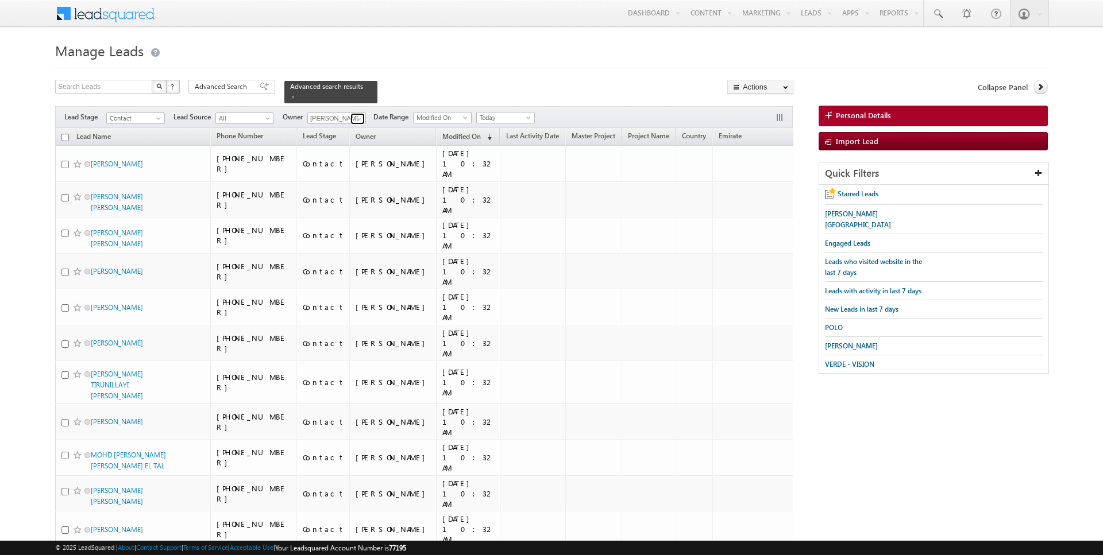
click at [357, 116] on span at bounding box center [358, 118] width 9 height 9
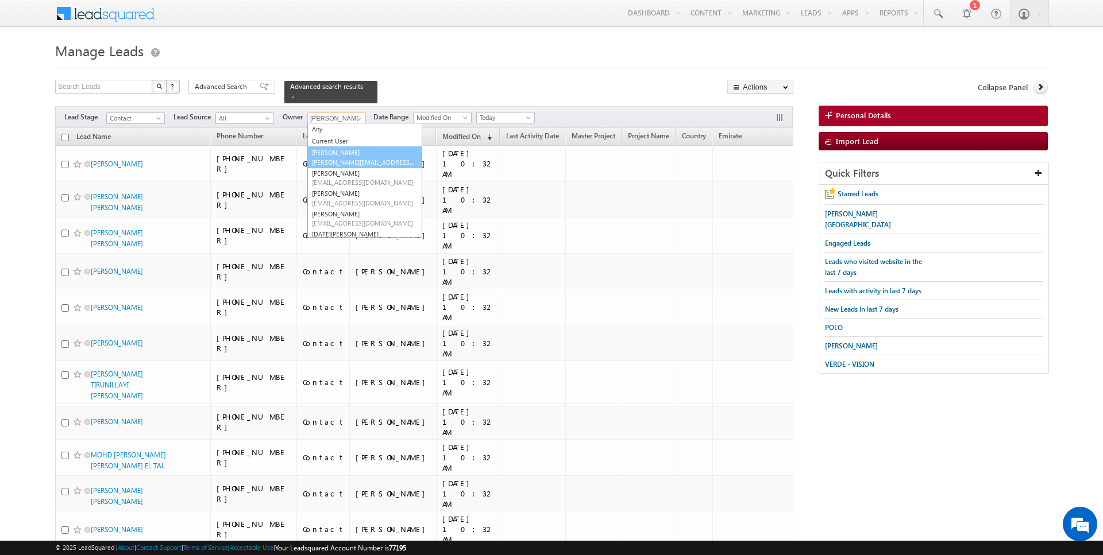
click at [338, 158] on span "[PERSON_NAME][EMAIL_ADDRESS][DOMAIN_NAME]" at bounding box center [363, 162] width 103 height 9
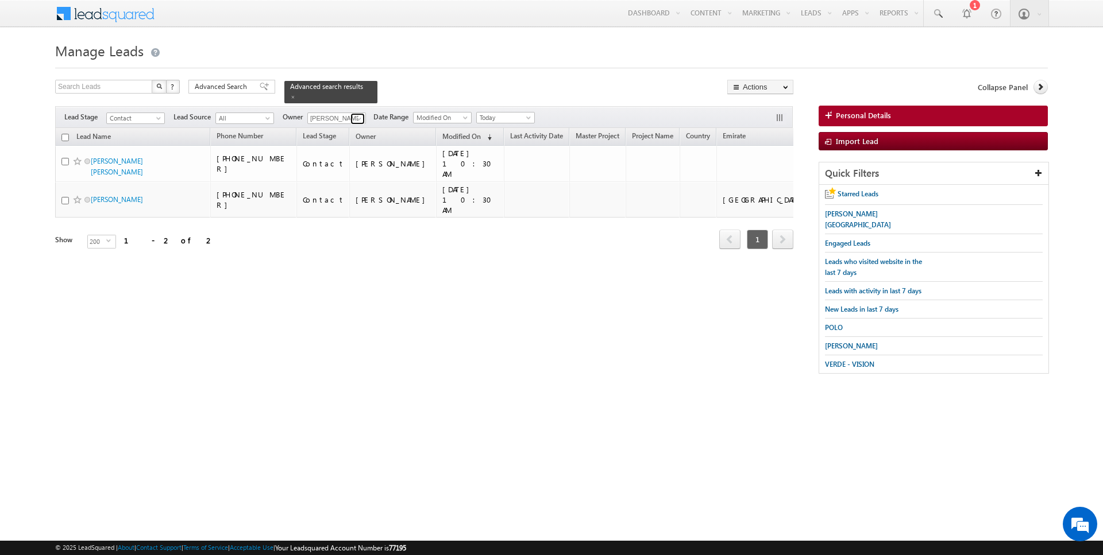
click at [354, 115] on span at bounding box center [358, 118] width 9 height 9
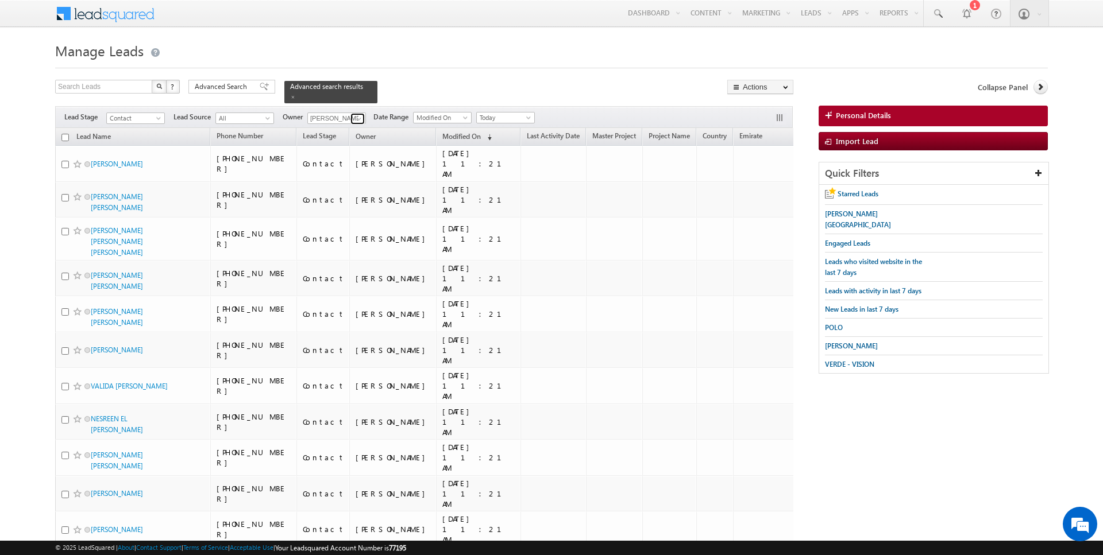
click at [355, 118] on span at bounding box center [358, 118] width 9 height 9
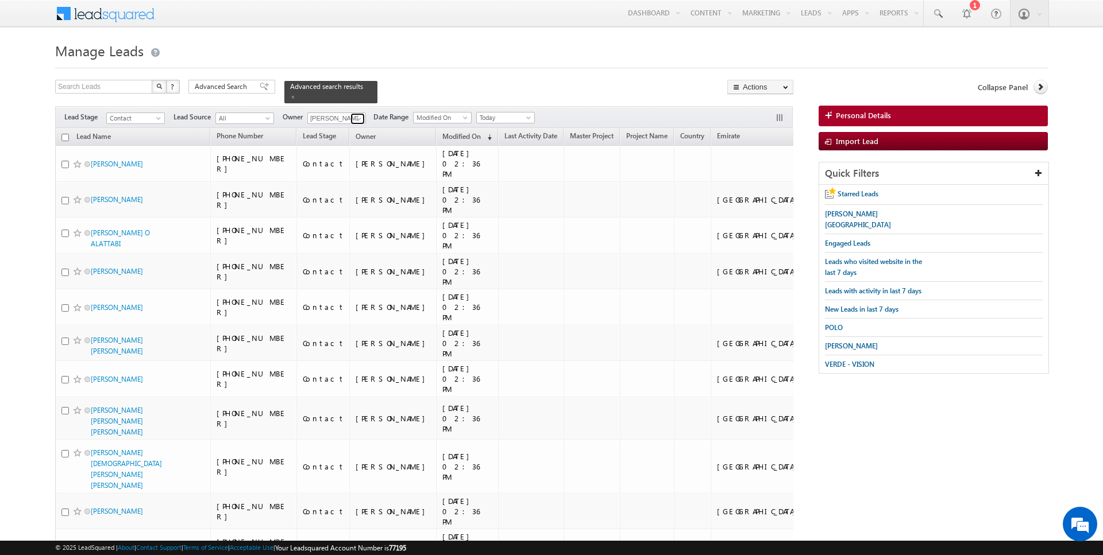
click at [355, 114] on span at bounding box center [358, 118] width 9 height 9
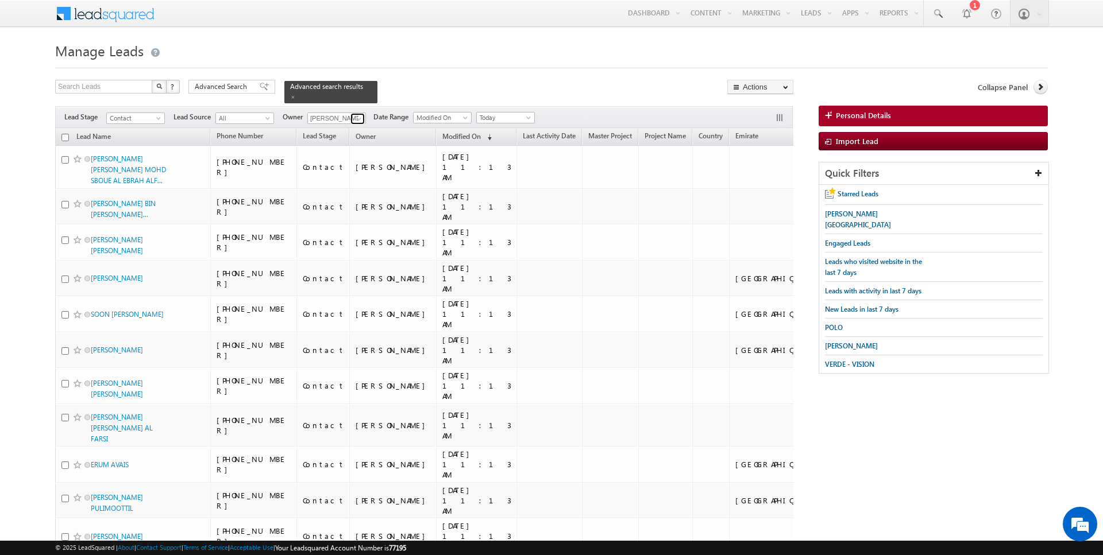
click at [358, 115] on span at bounding box center [358, 118] width 9 height 9
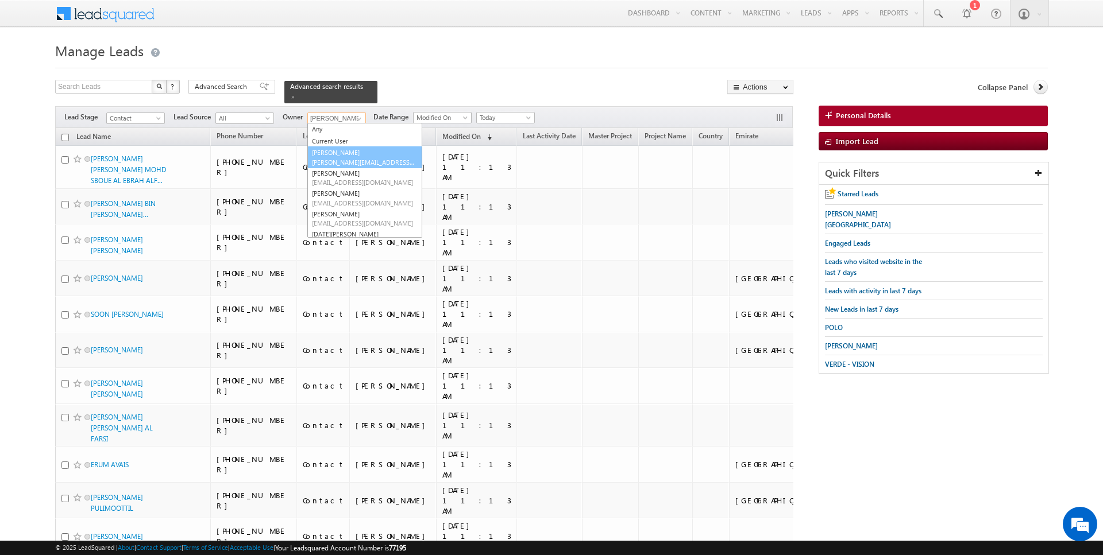
click at [343, 151] on link "AmanSingh Yadav amansingh.yadav@indglobal.ae" at bounding box center [364, 157] width 115 height 22
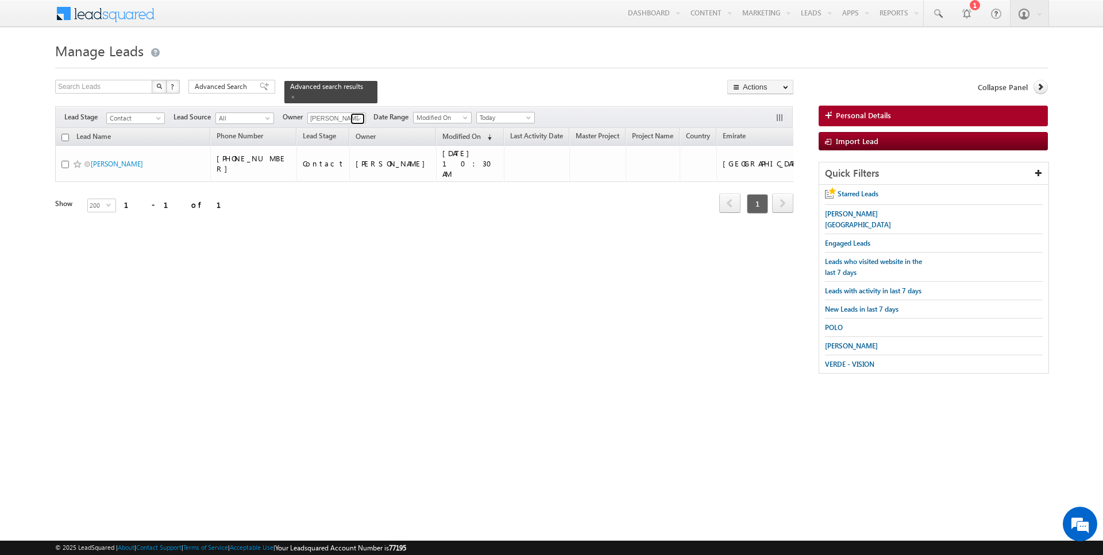
click at [357, 114] on span at bounding box center [358, 118] width 9 height 9
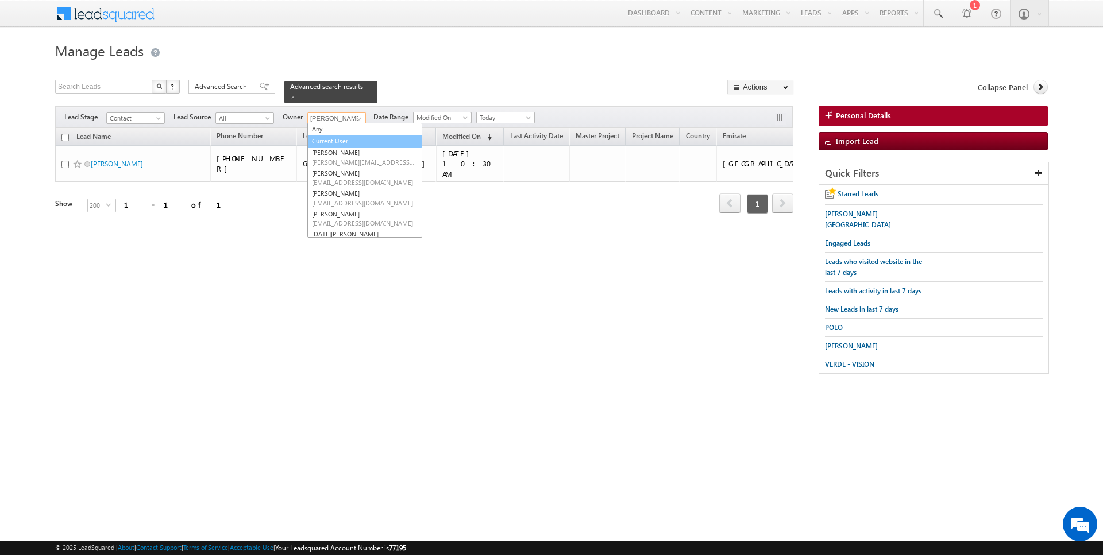
click at [330, 137] on link "Current User" at bounding box center [364, 141] width 115 height 13
type input "Current User"
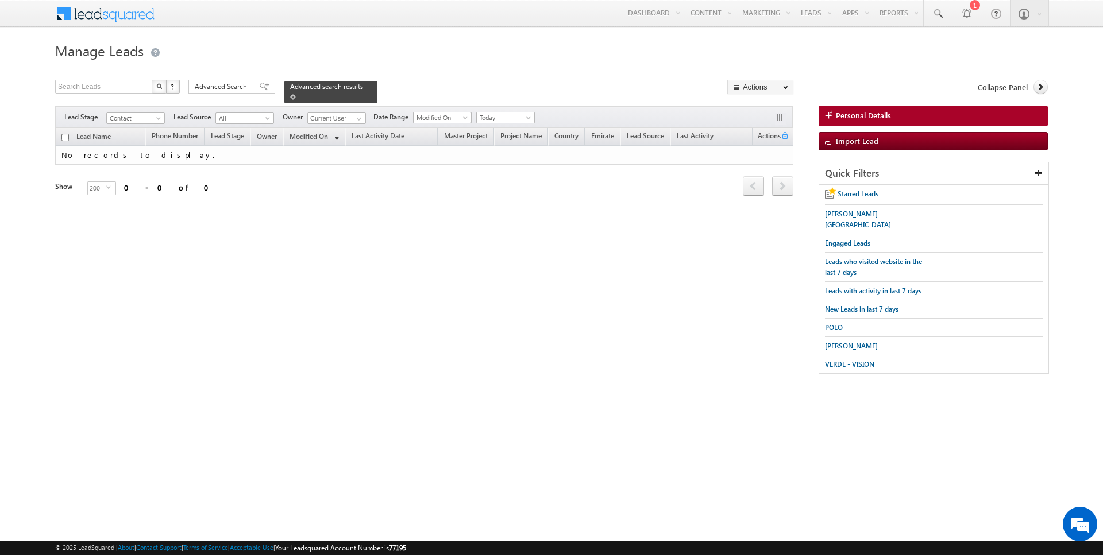
click at [290, 94] on span at bounding box center [293, 97] width 6 height 6
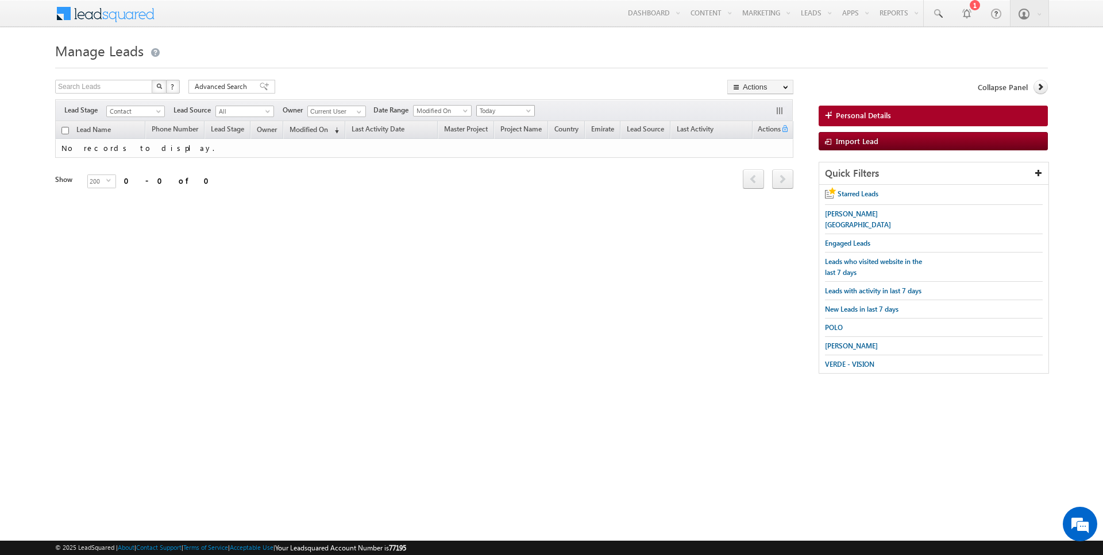
click at [493, 106] on span "Today" at bounding box center [504, 111] width 55 height 10
click at [492, 119] on link "All Time" at bounding box center [501, 122] width 58 height 10
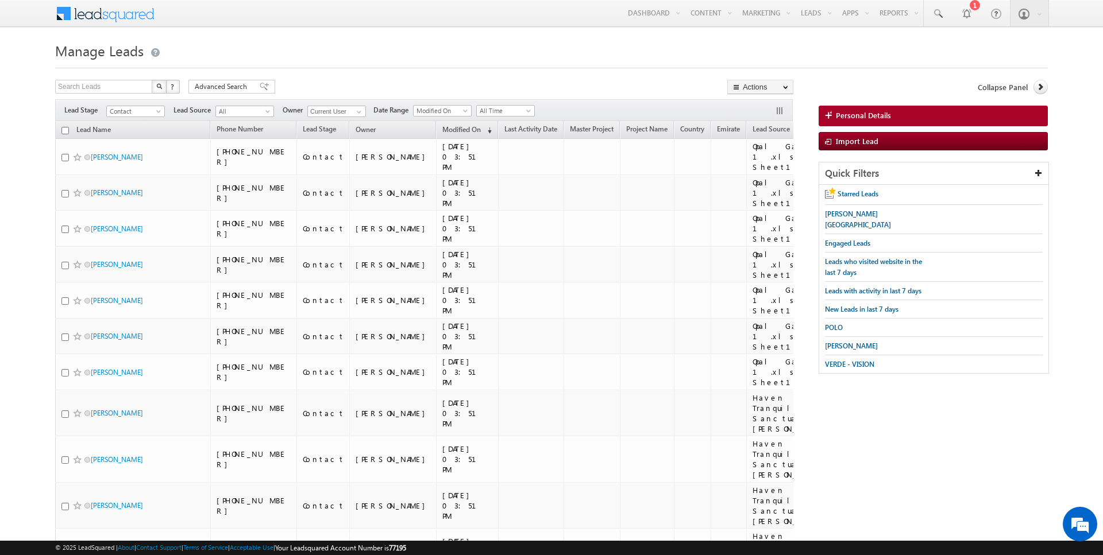
click at [65, 129] on input "checkbox" at bounding box center [64, 130] width 7 height 7
checkbox input "true"
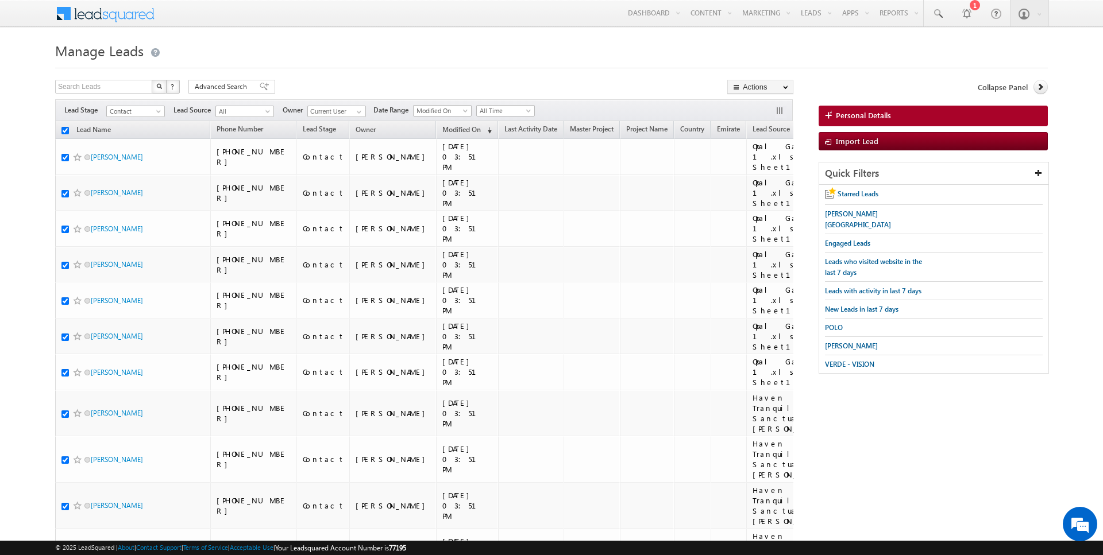
checkbox input "true"
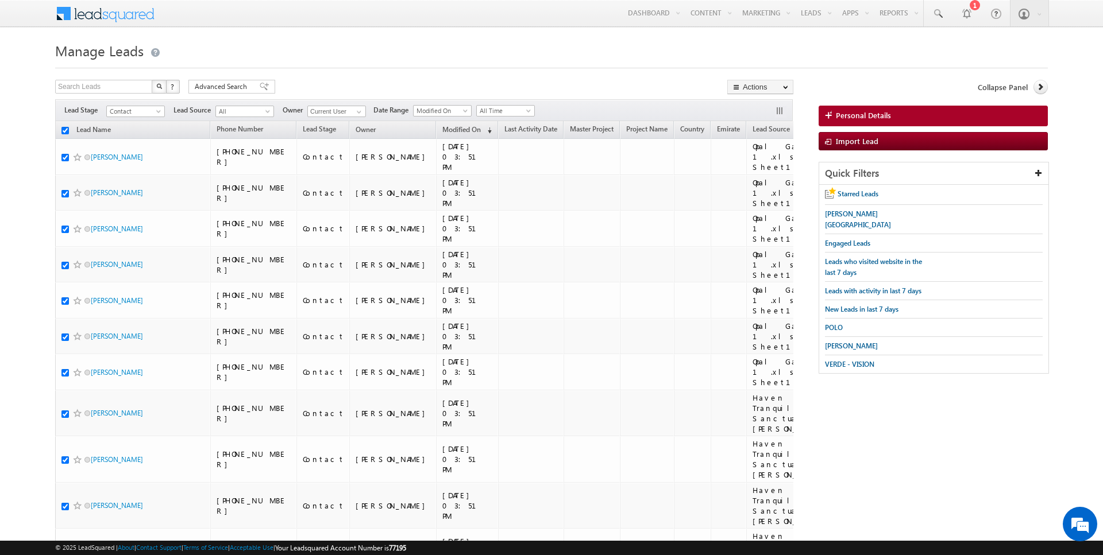
checkbox input "true"
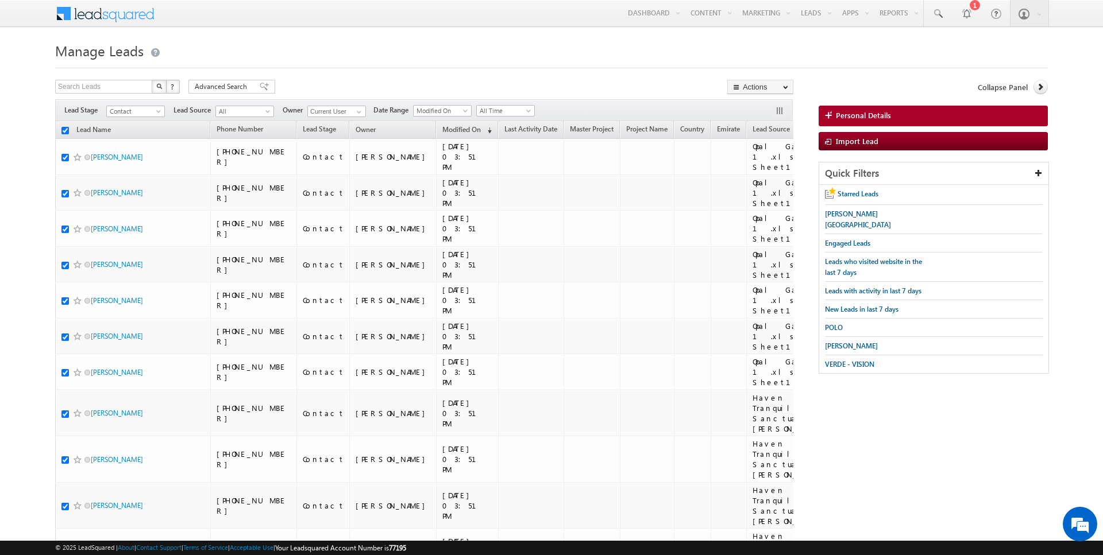
checkbox input "true"
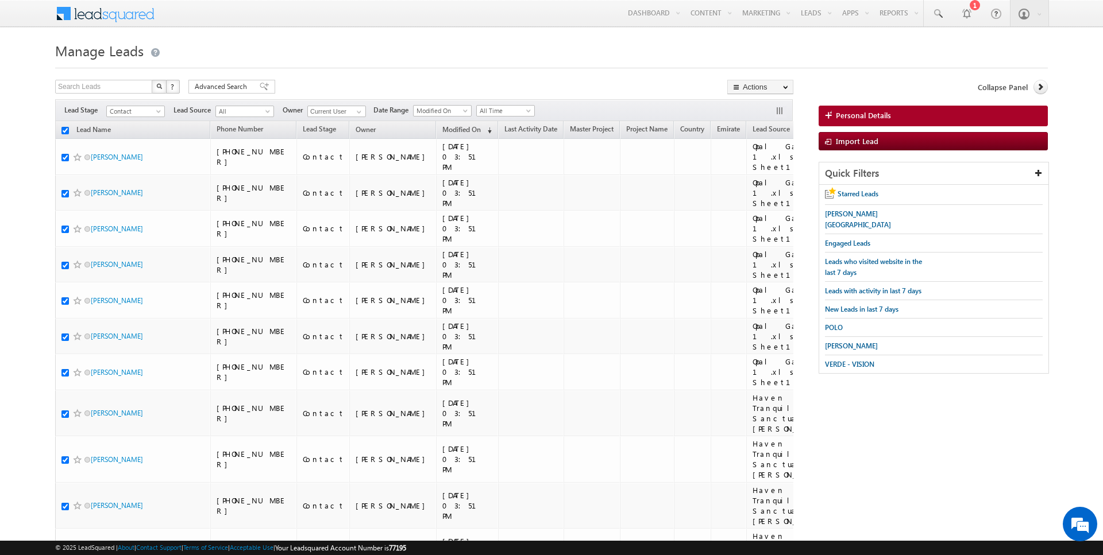
checkbox input "true"
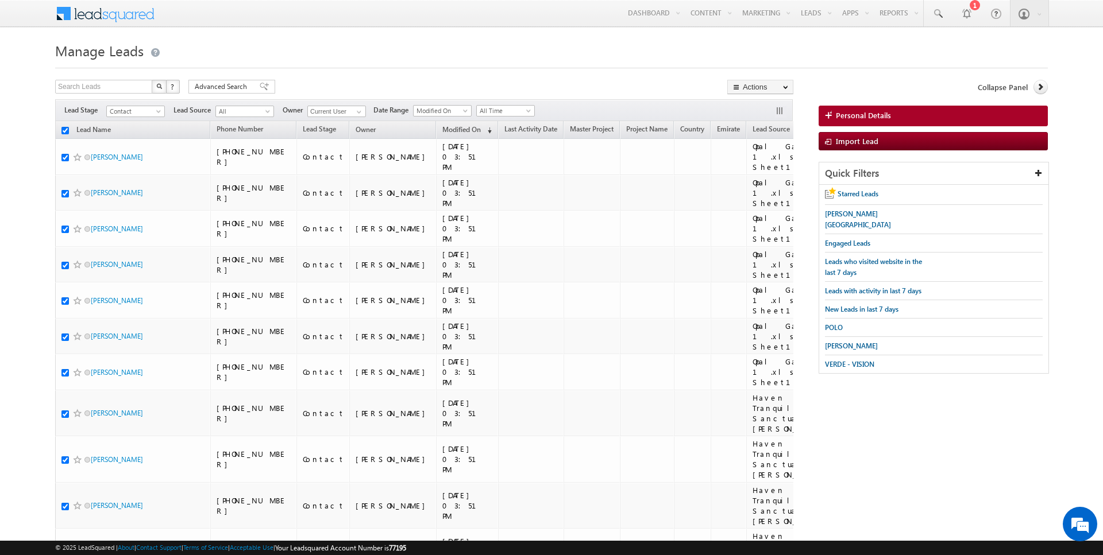
checkbox input "true"
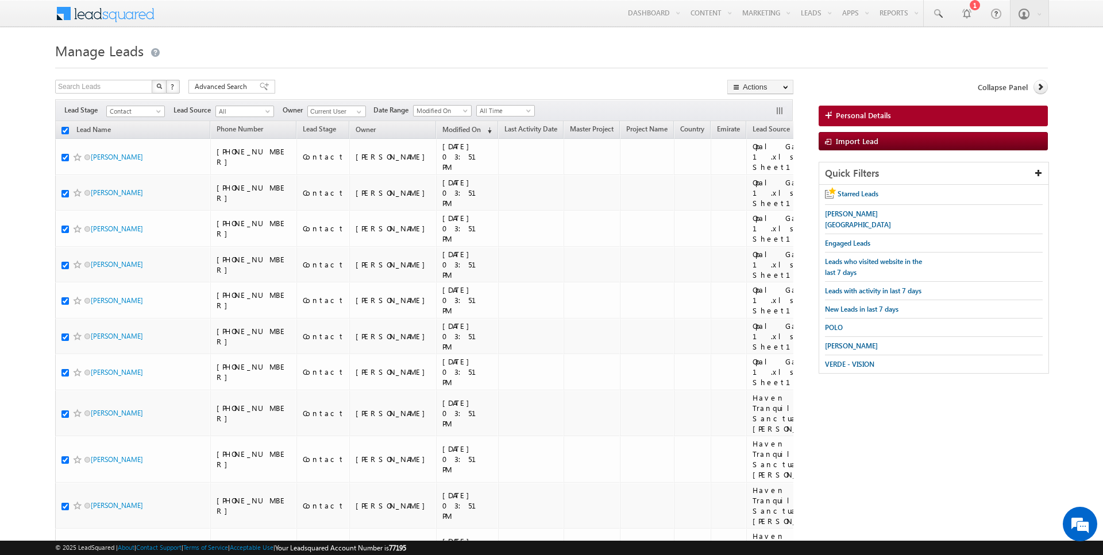
checkbox input "true"
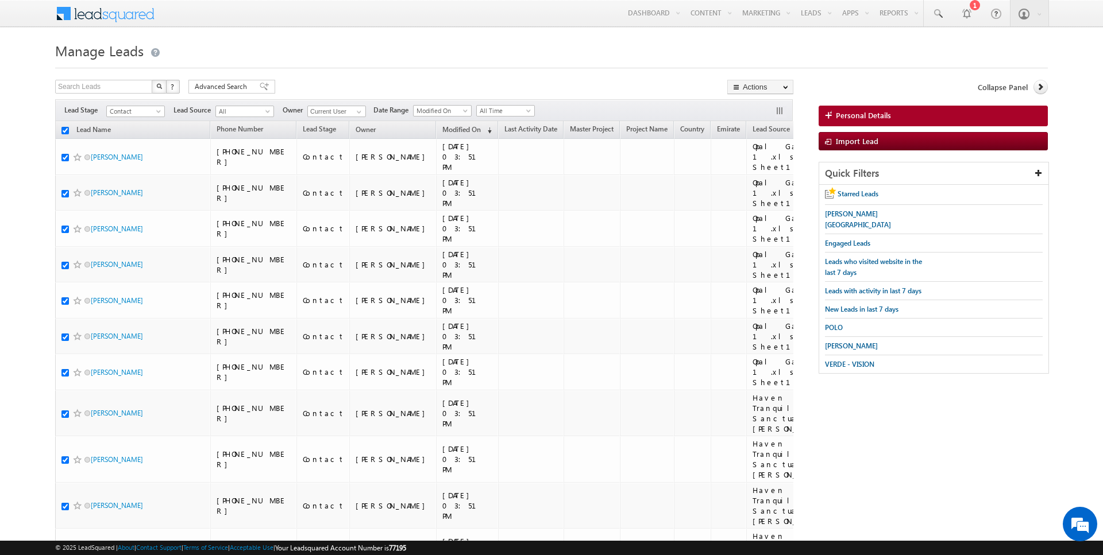
checkbox input "true"
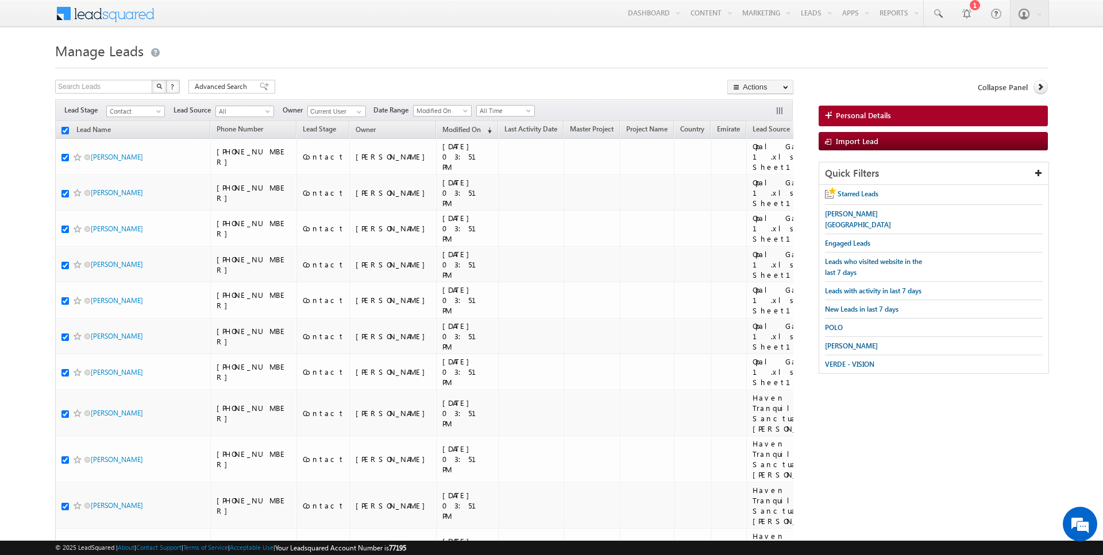
checkbox input "true"
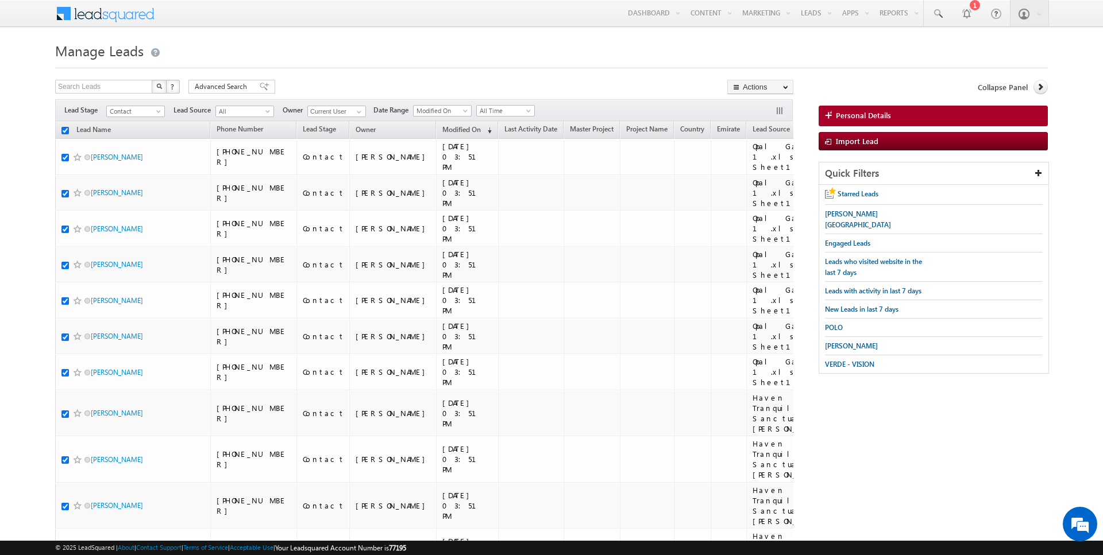
checkbox input "true"
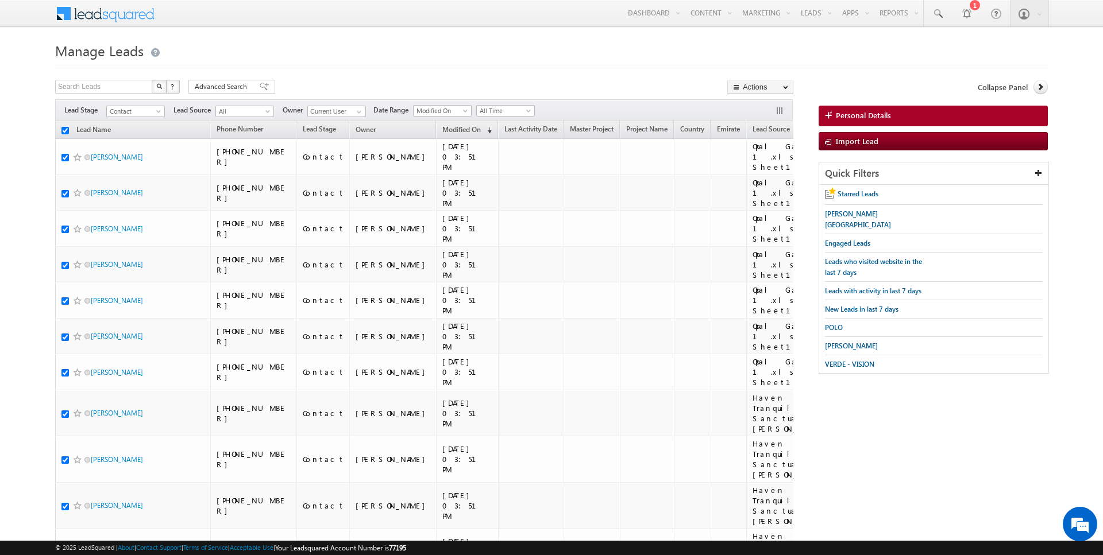
checkbox input "true"
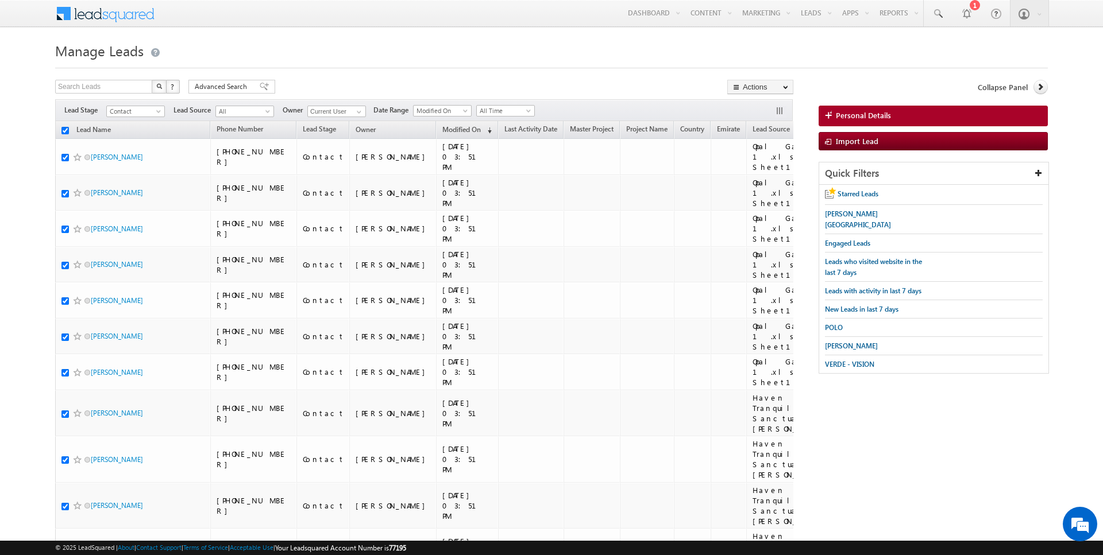
checkbox input "true"
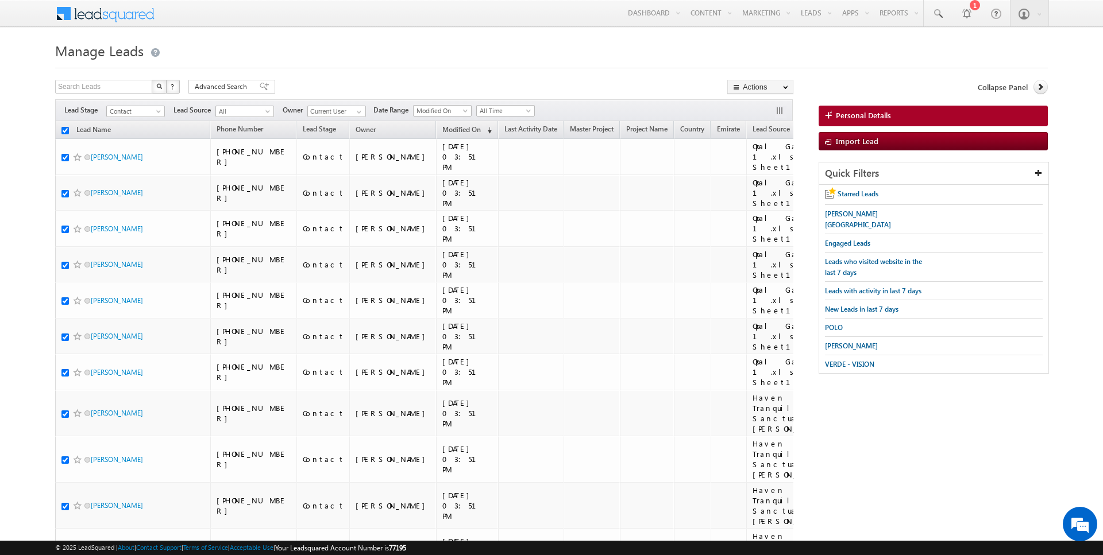
checkbox input "true"
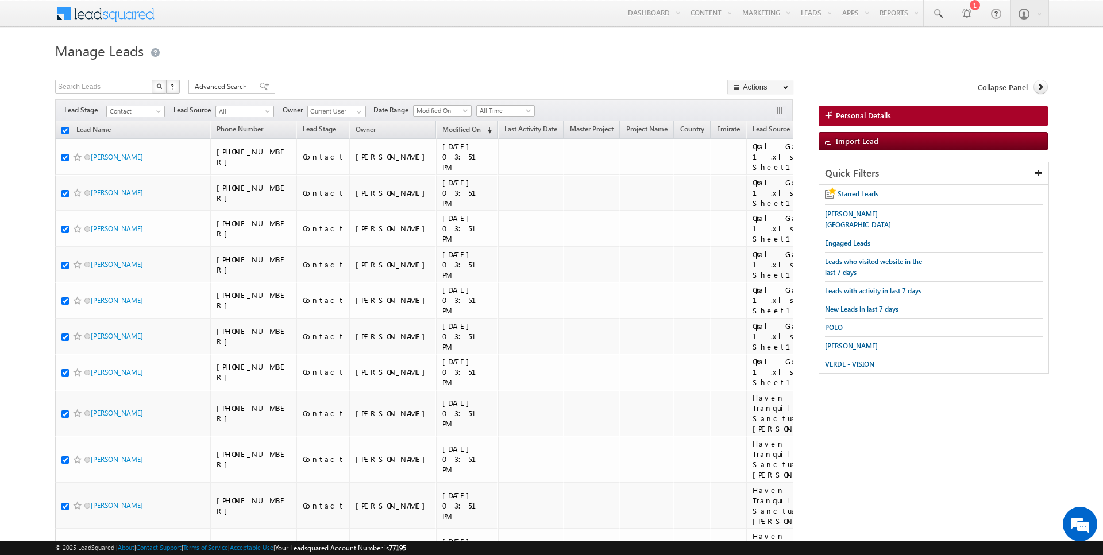
checkbox input "true"
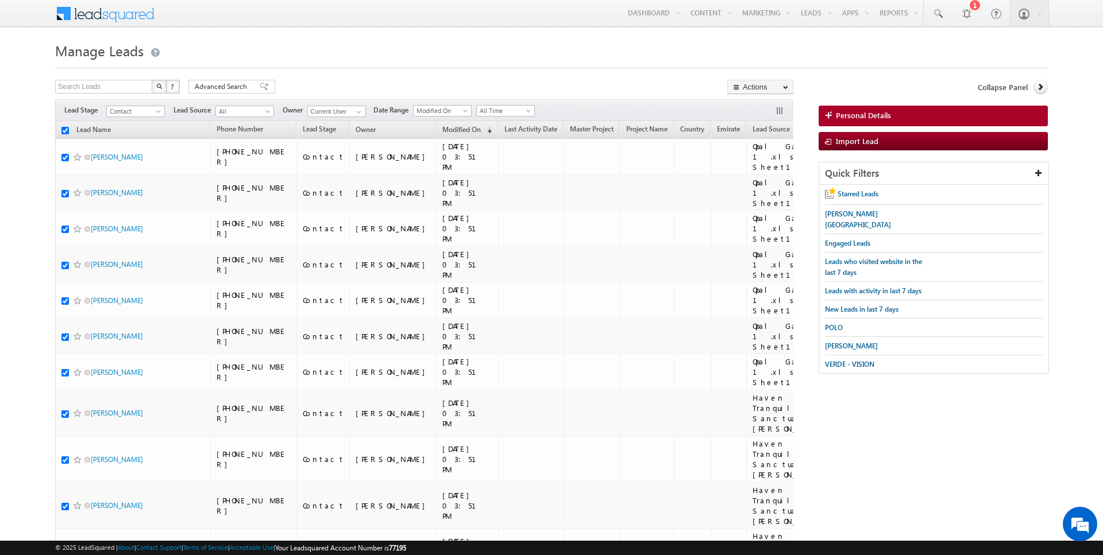
checkbox input "true"
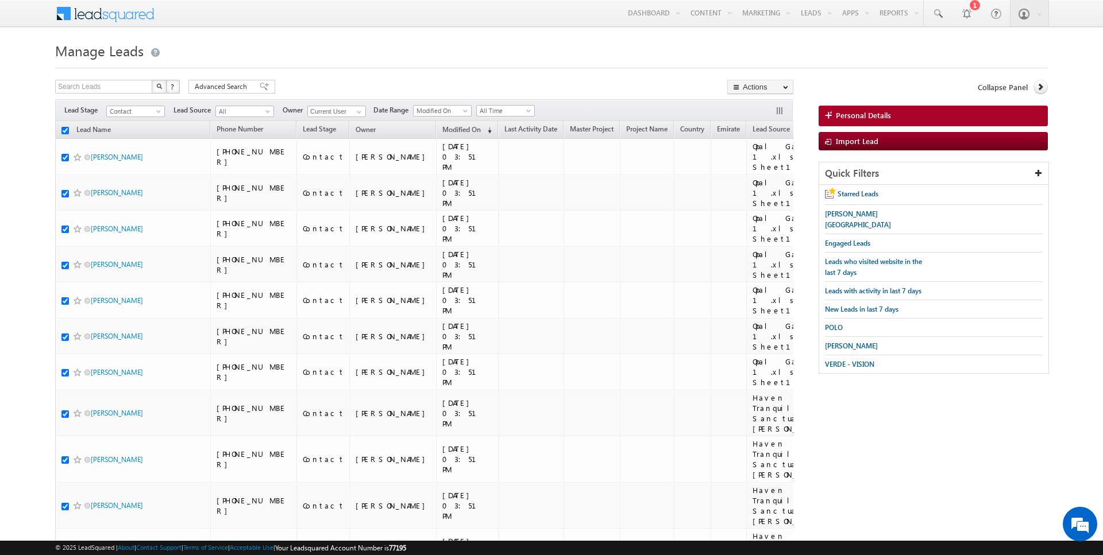
checkbox input "true"
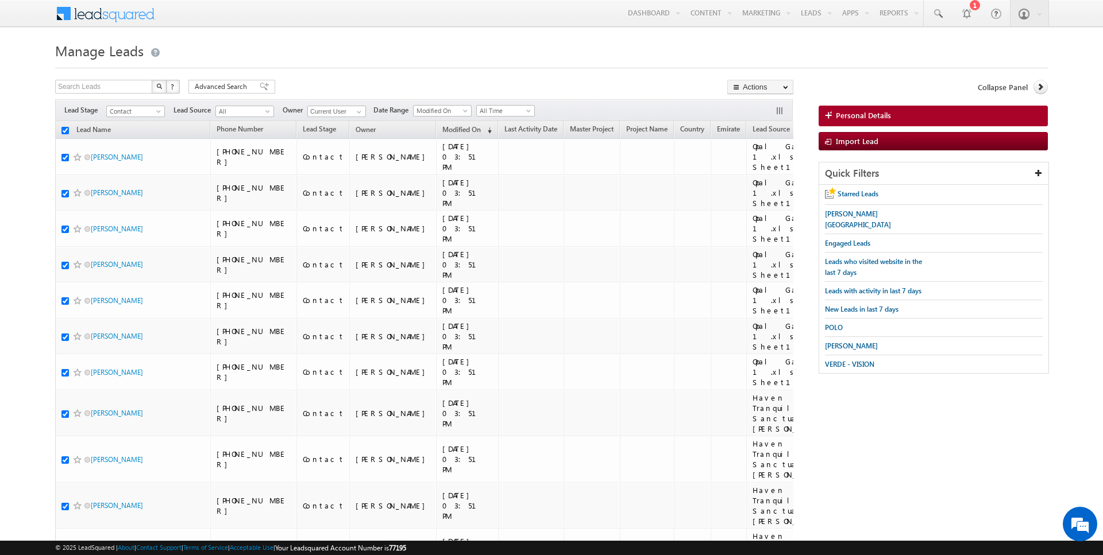
checkbox input "true"
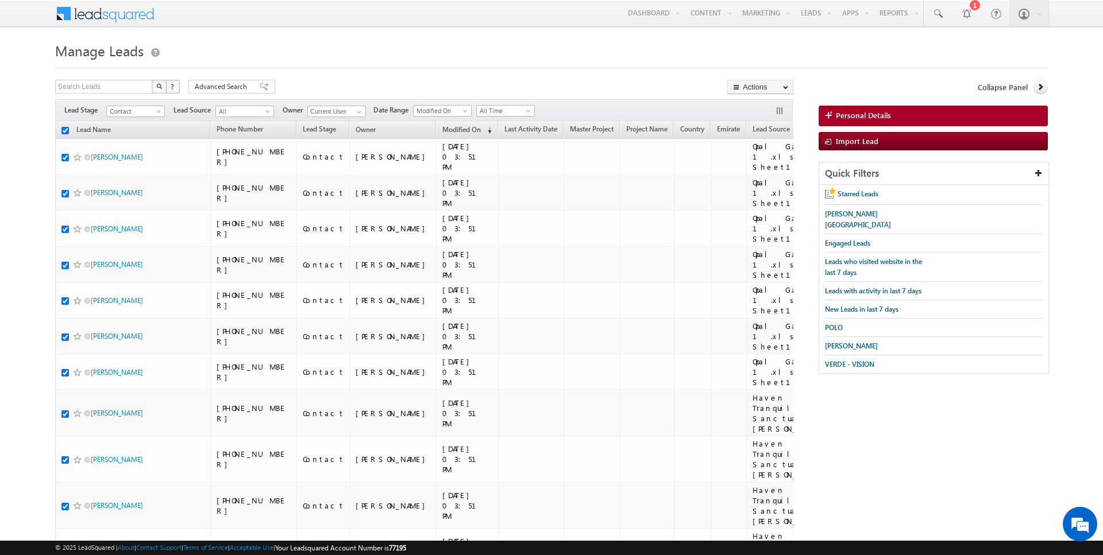
checkbox input "true"
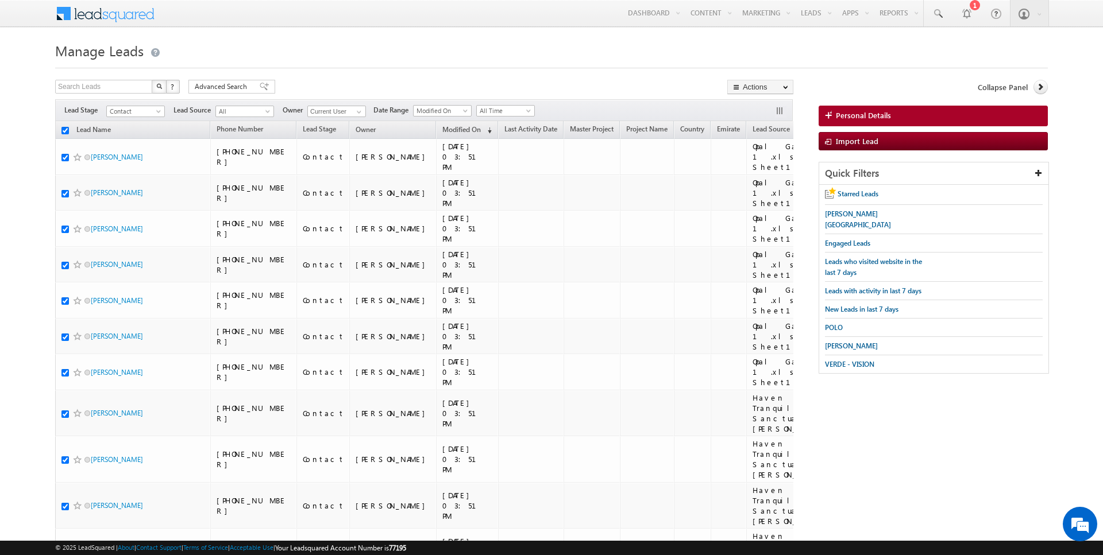
checkbox input "true"
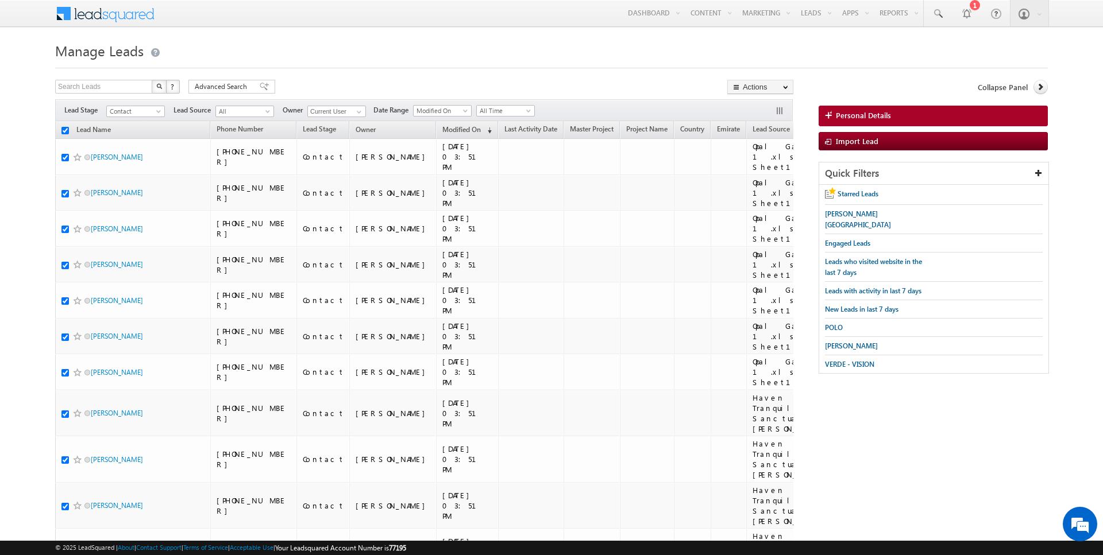
checkbox input "true"
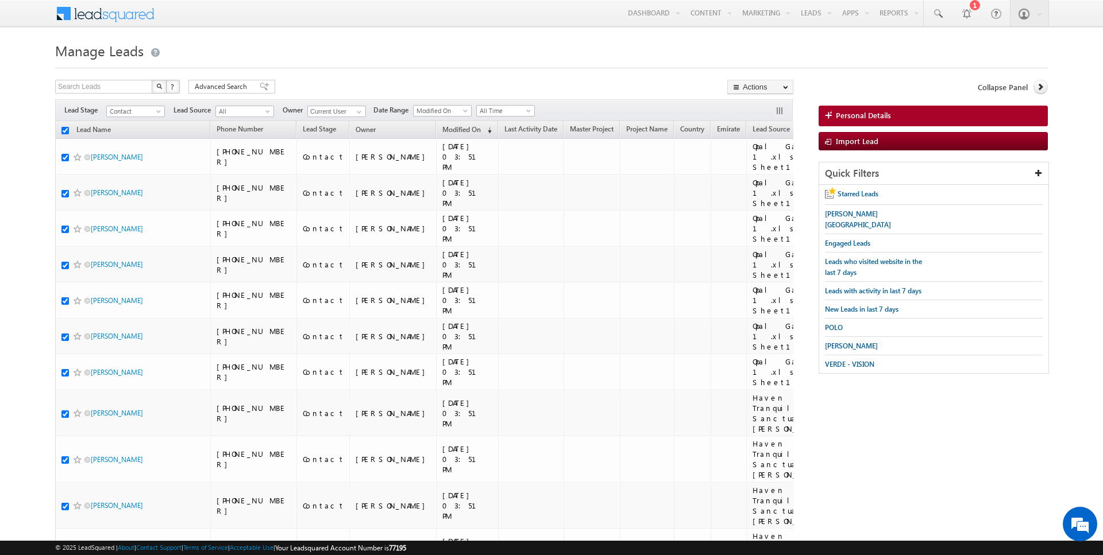
checkbox input "true"
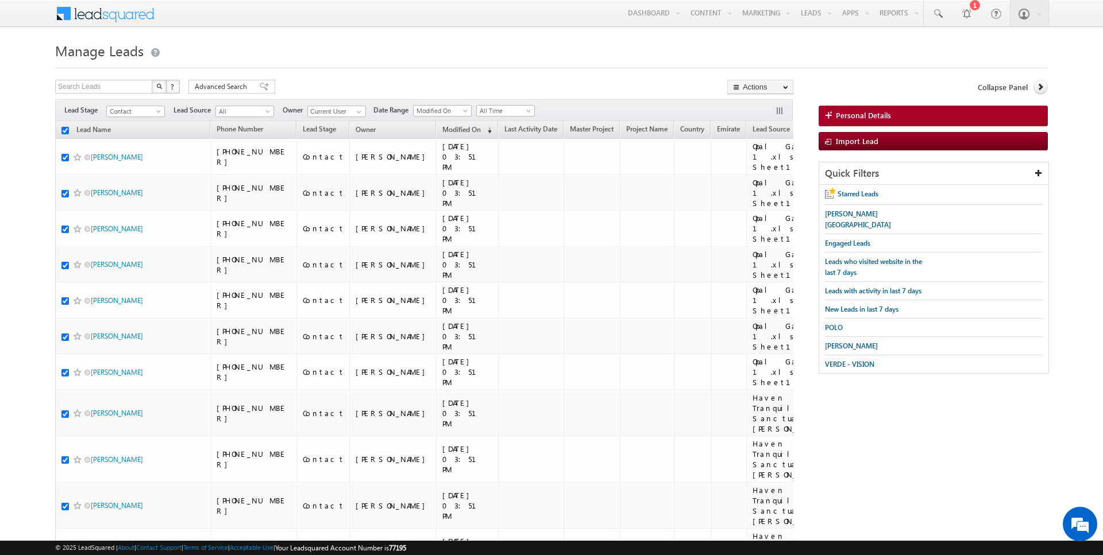
checkbox input "true"
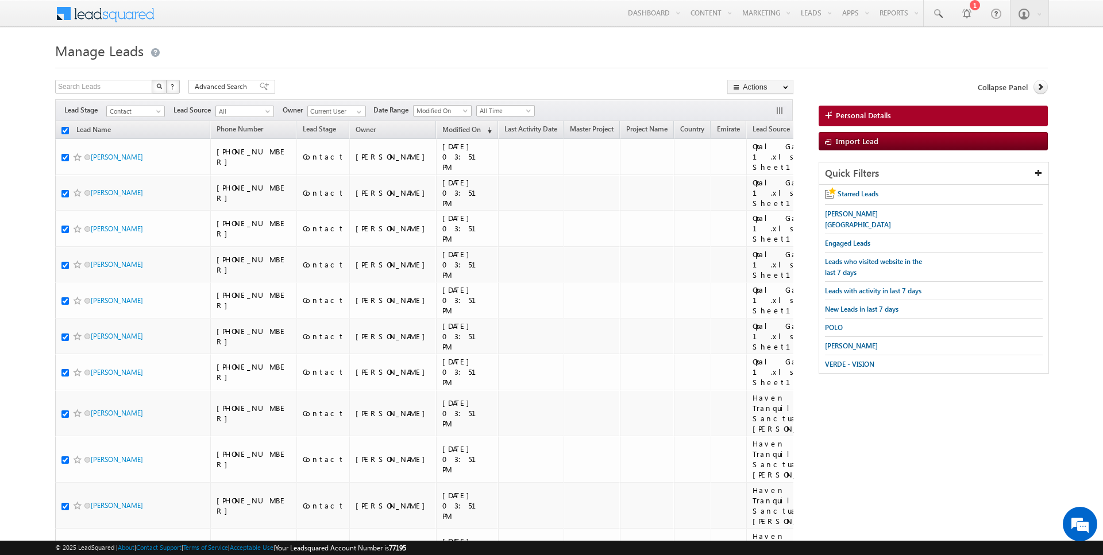
checkbox input "true"
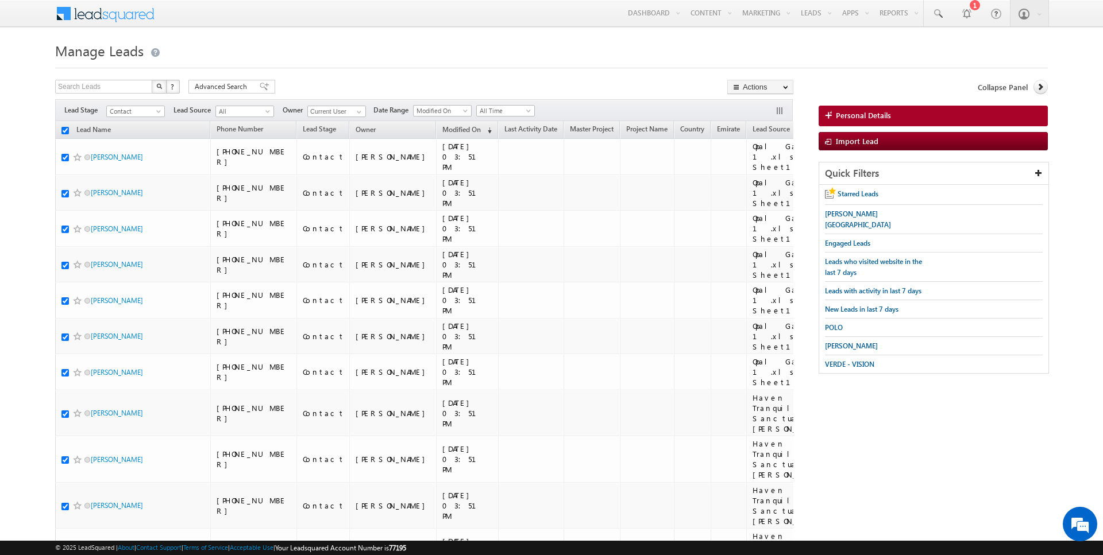
checkbox input "true"
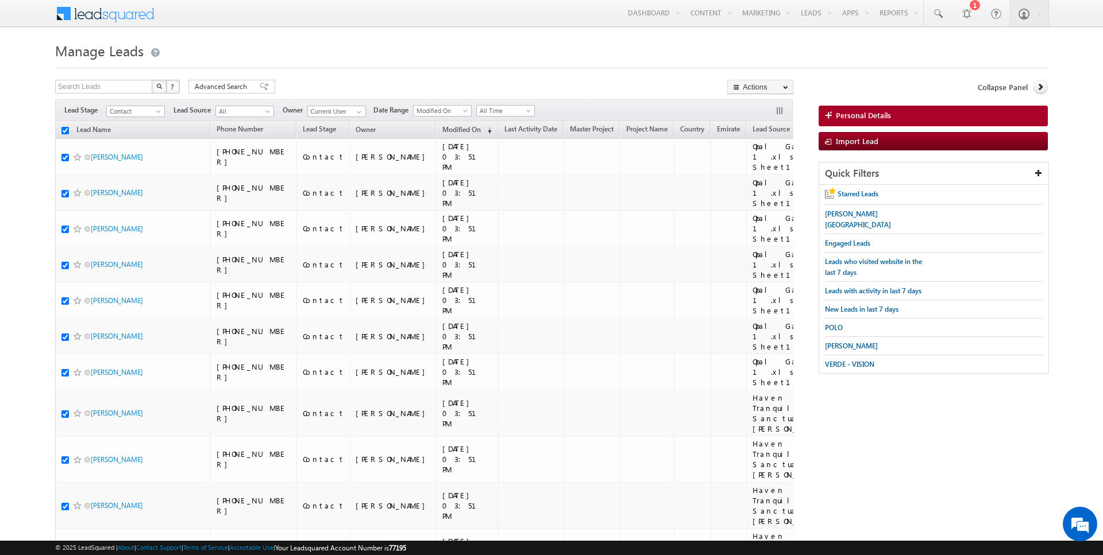
checkbox input "true"
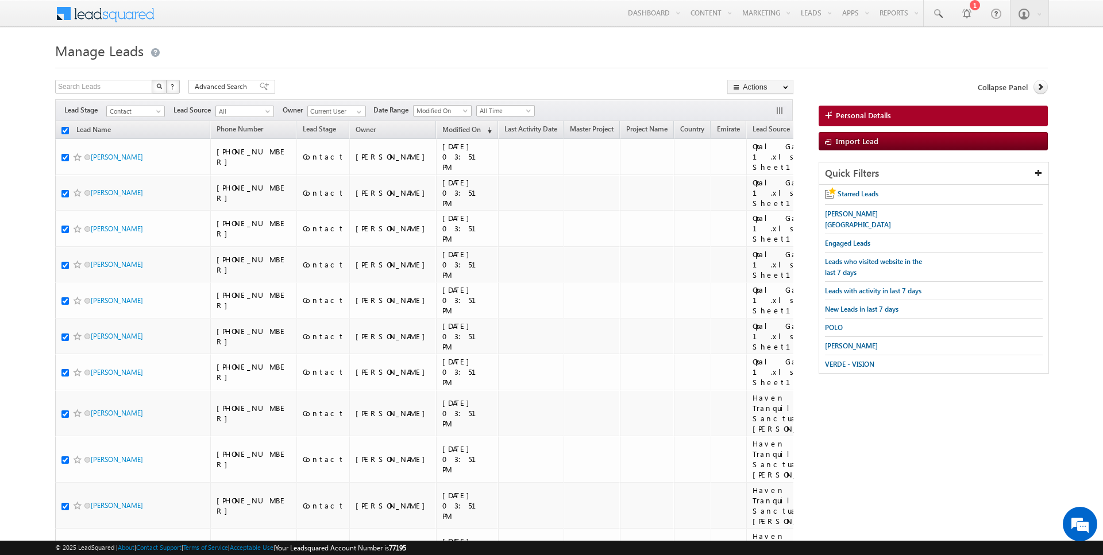
checkbox input "true"
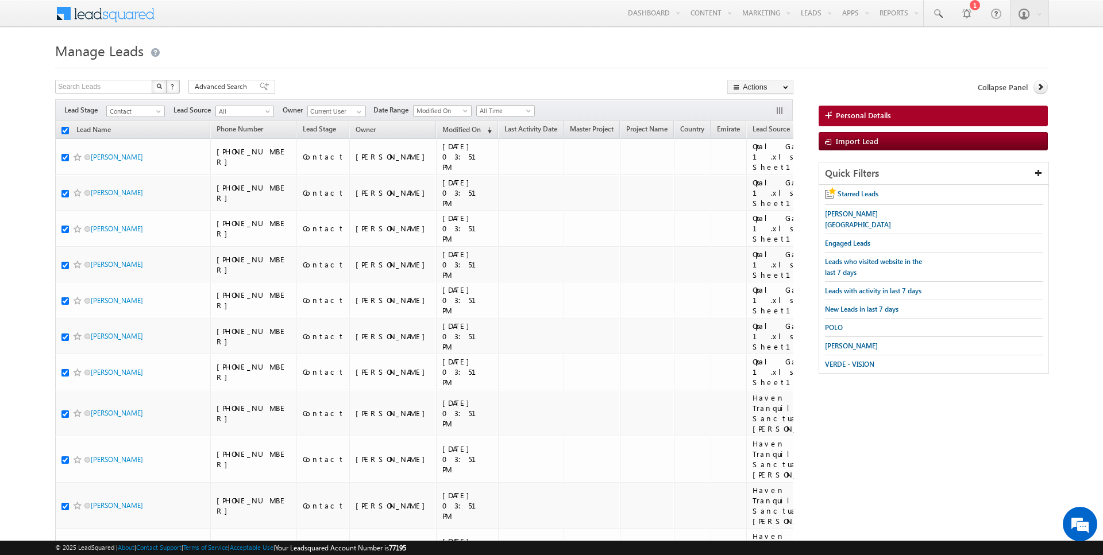
checkbox input "true"
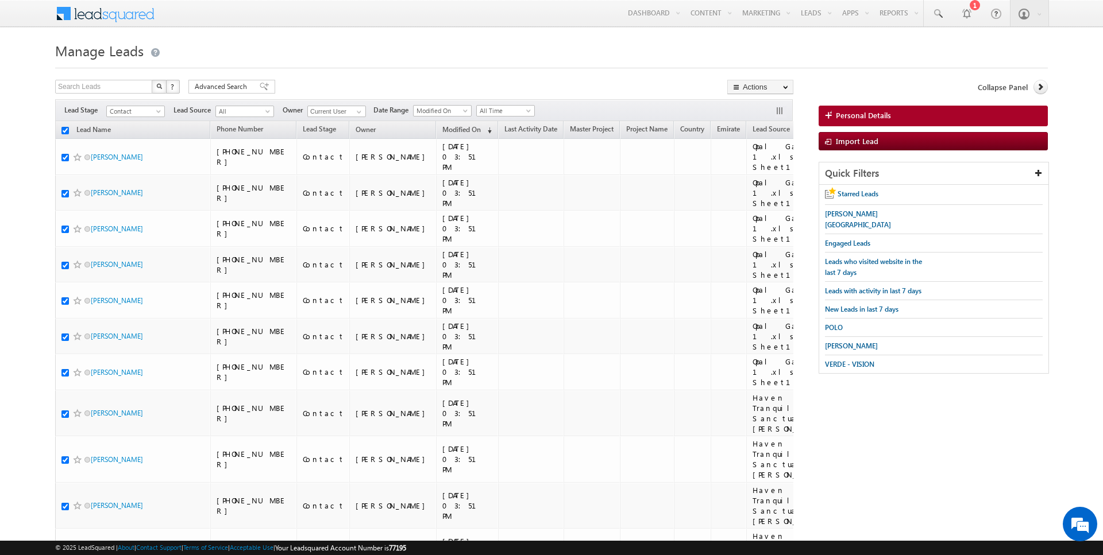
checkbox input "true"
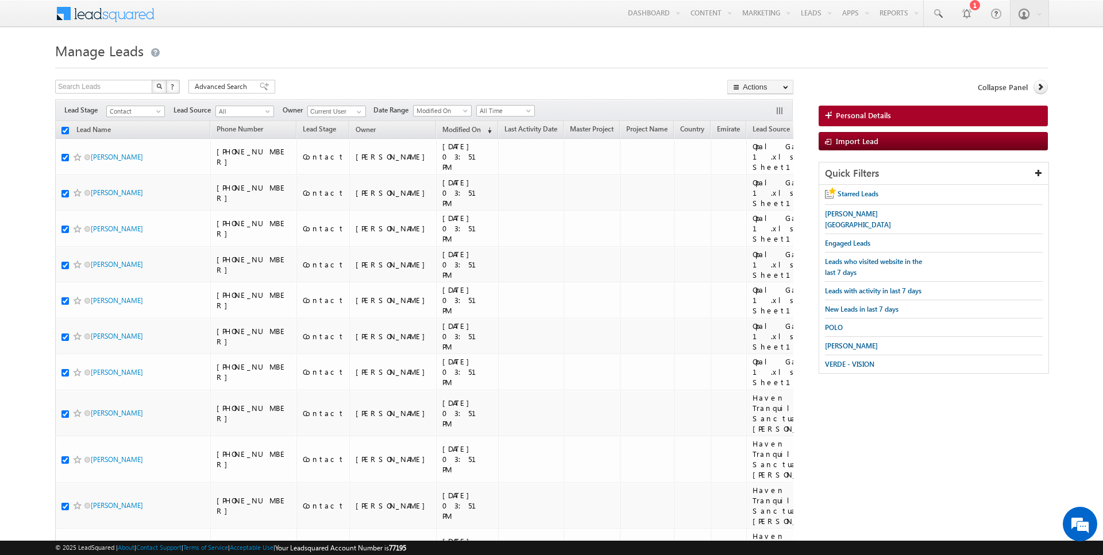
checkbox input "true"
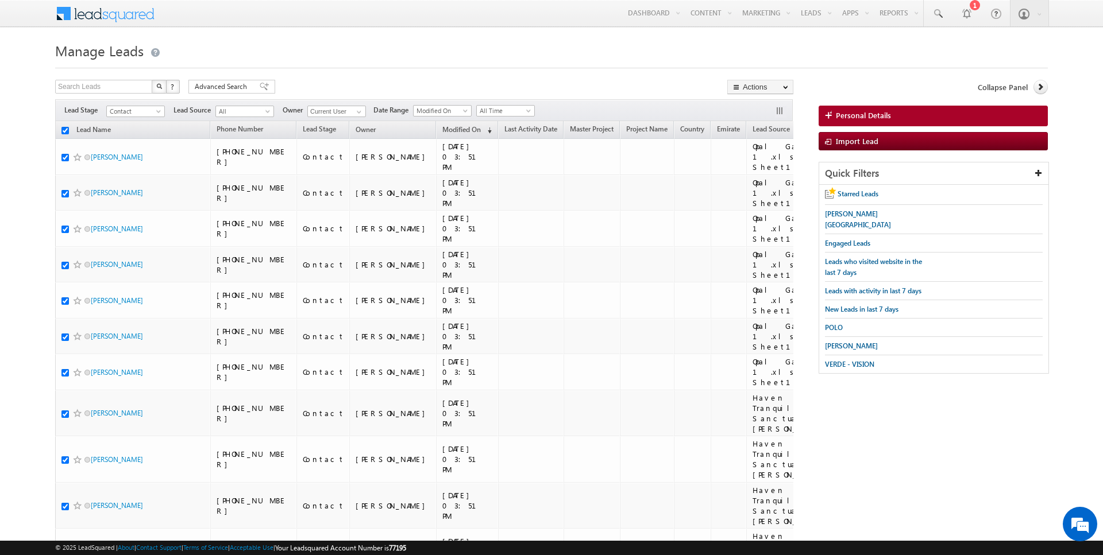
checkbox input "true"
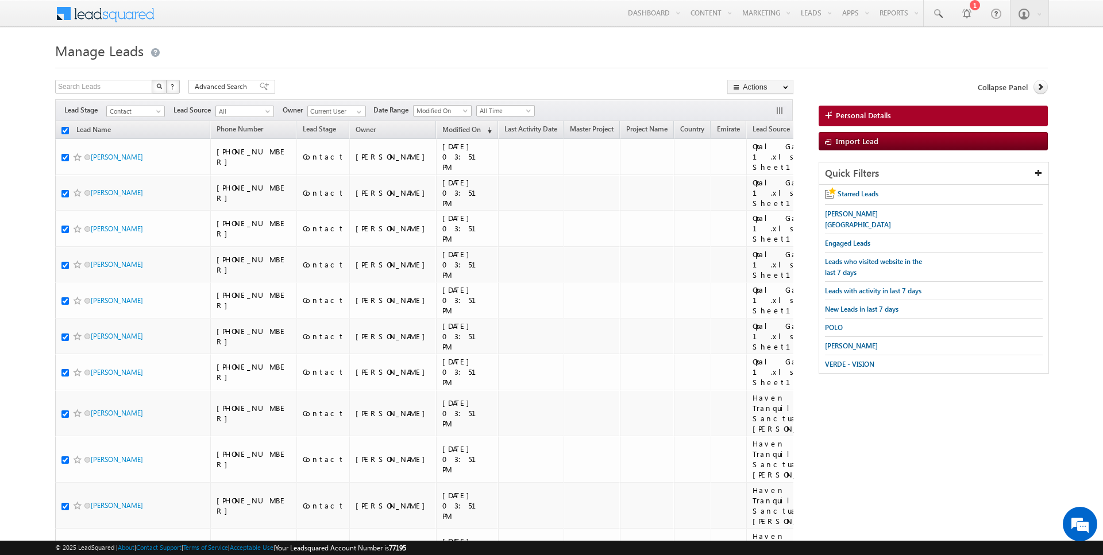
checkbox input "true"
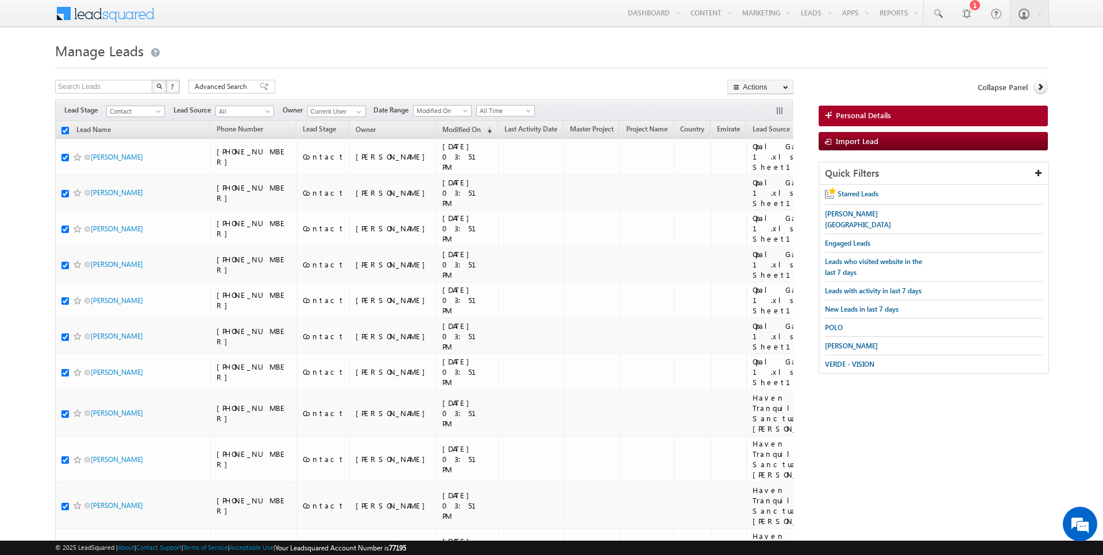
checkbox input "true"
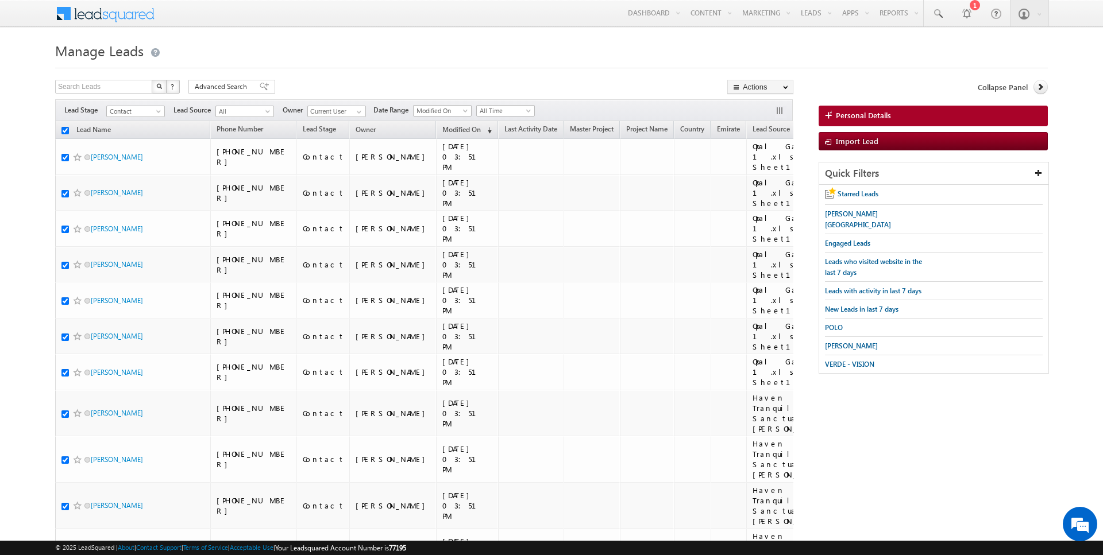
checkbox input "true"
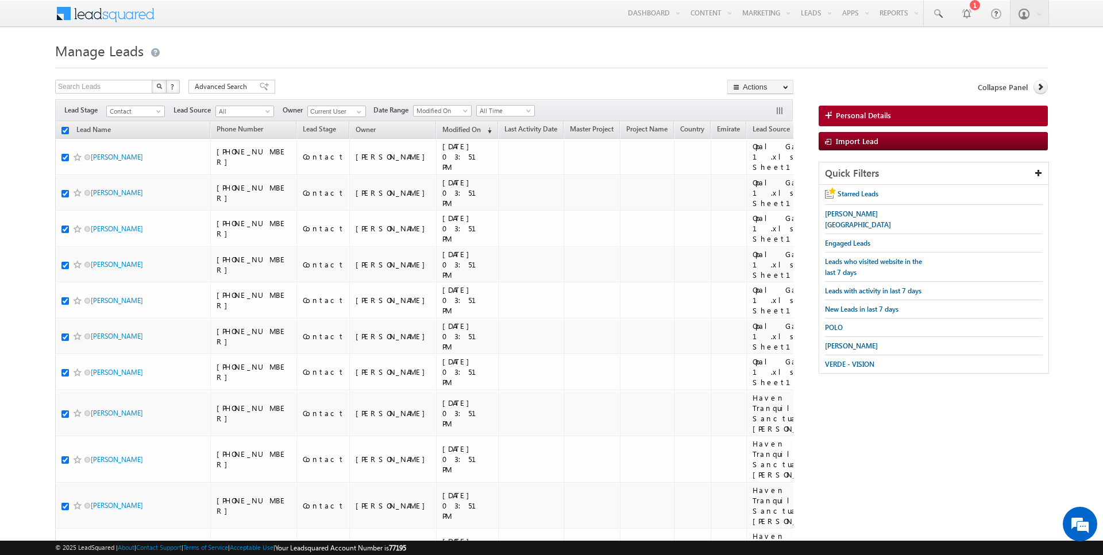
checkbox input "true"
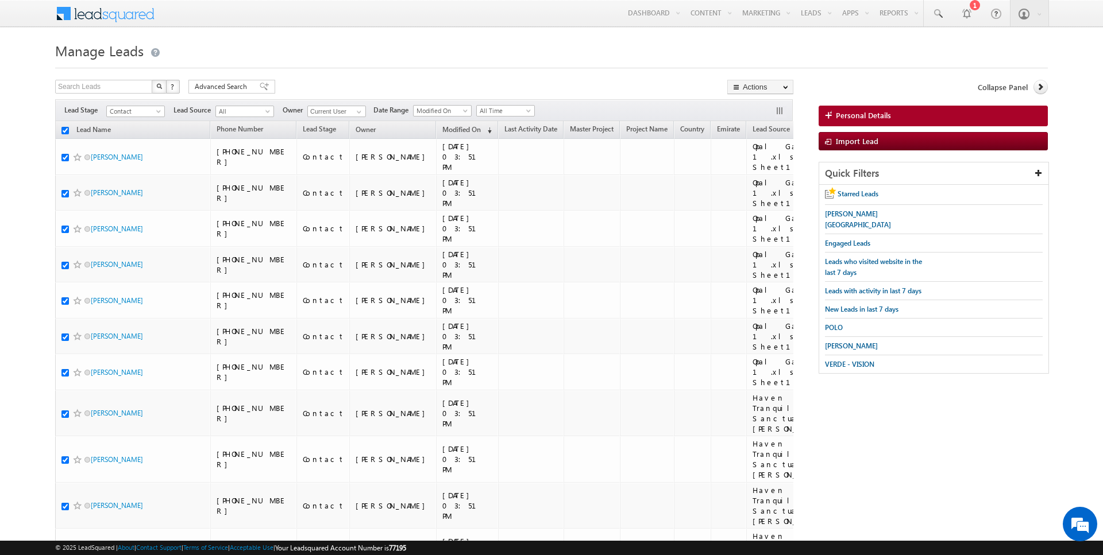
checkbox input "true"
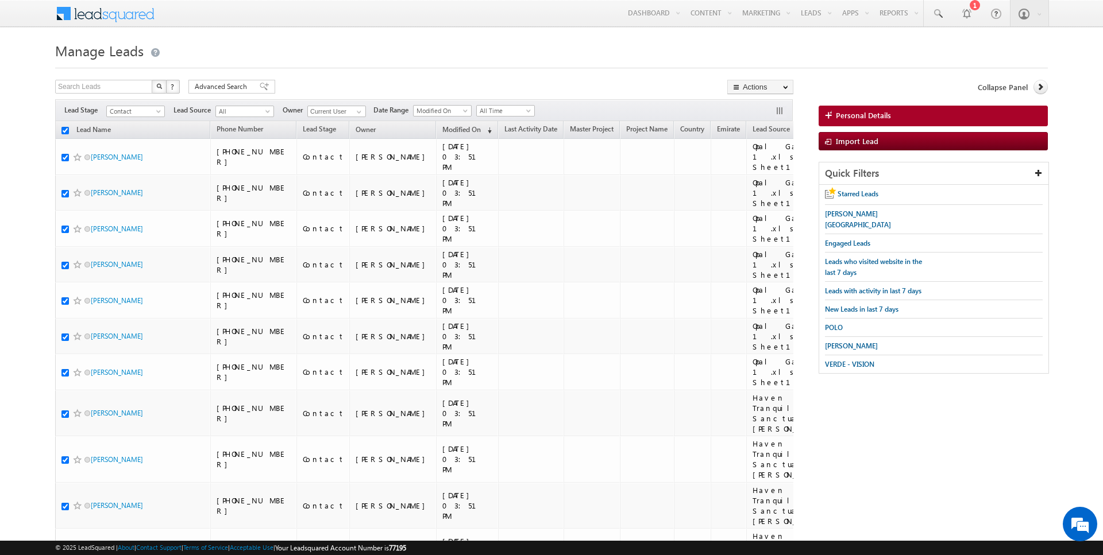
checkbox input "true"
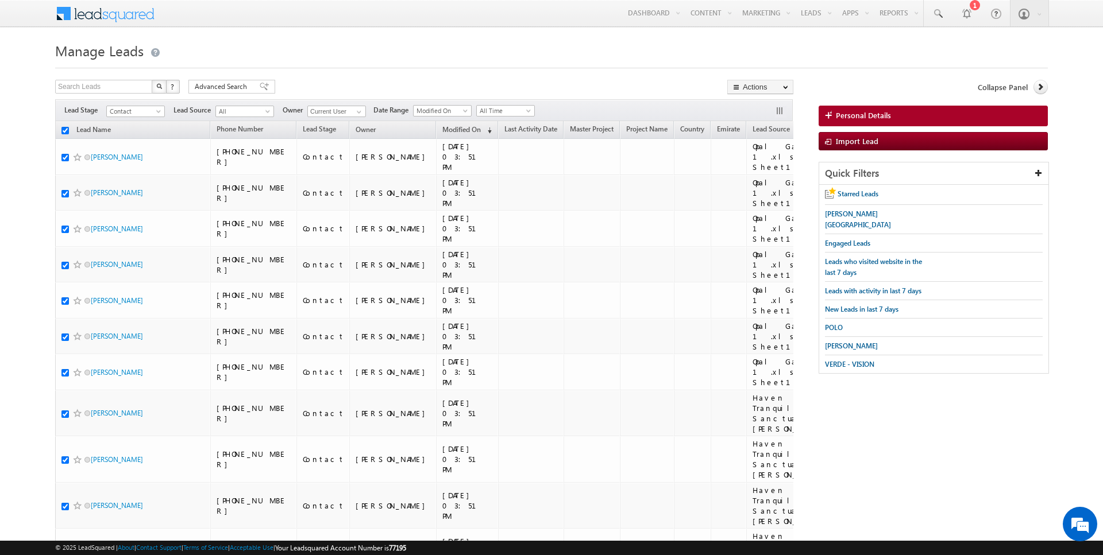
checkbox input "true"
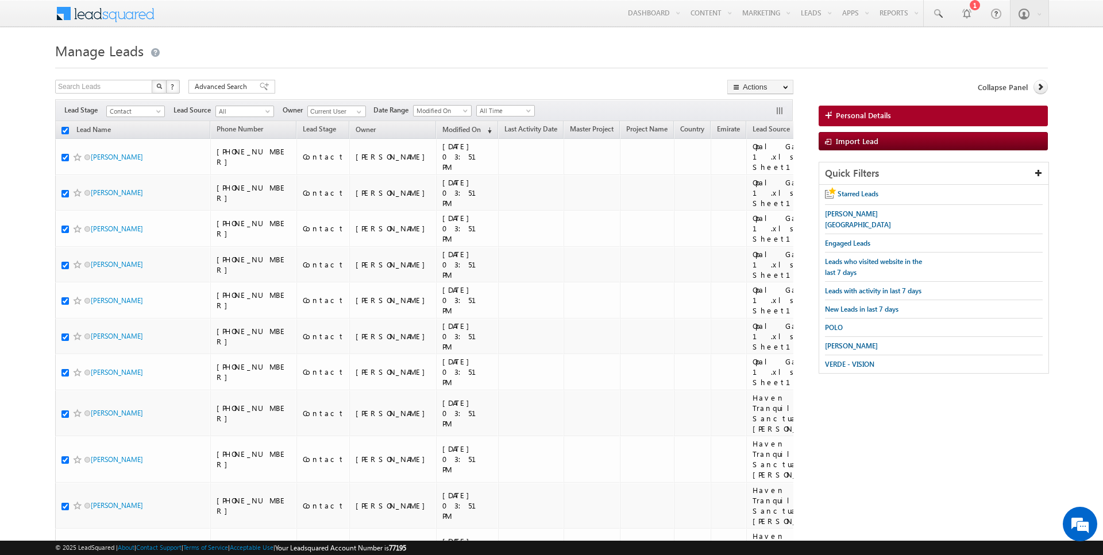
checkbox input "true"
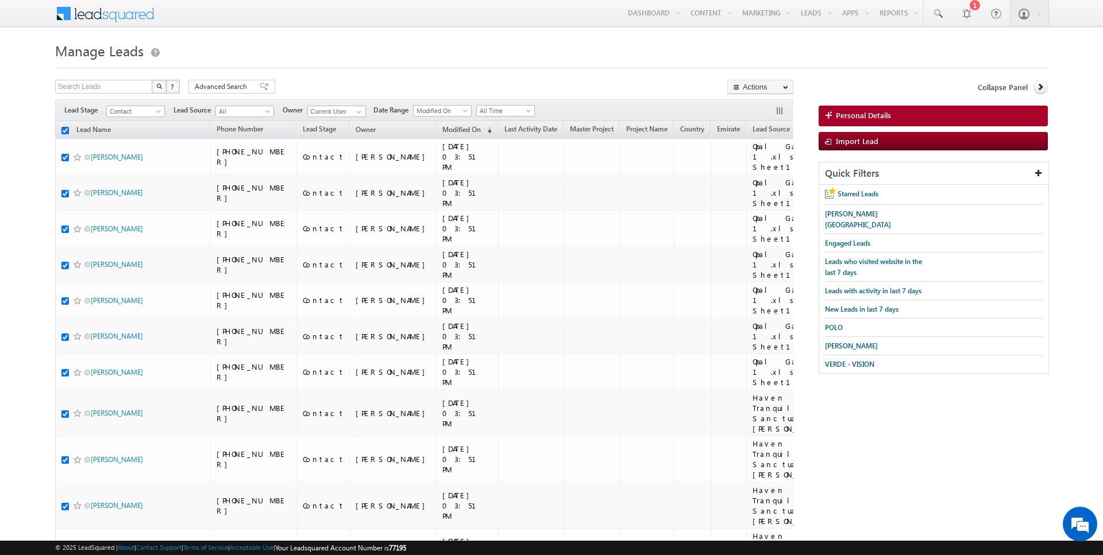
checkbox input "true"
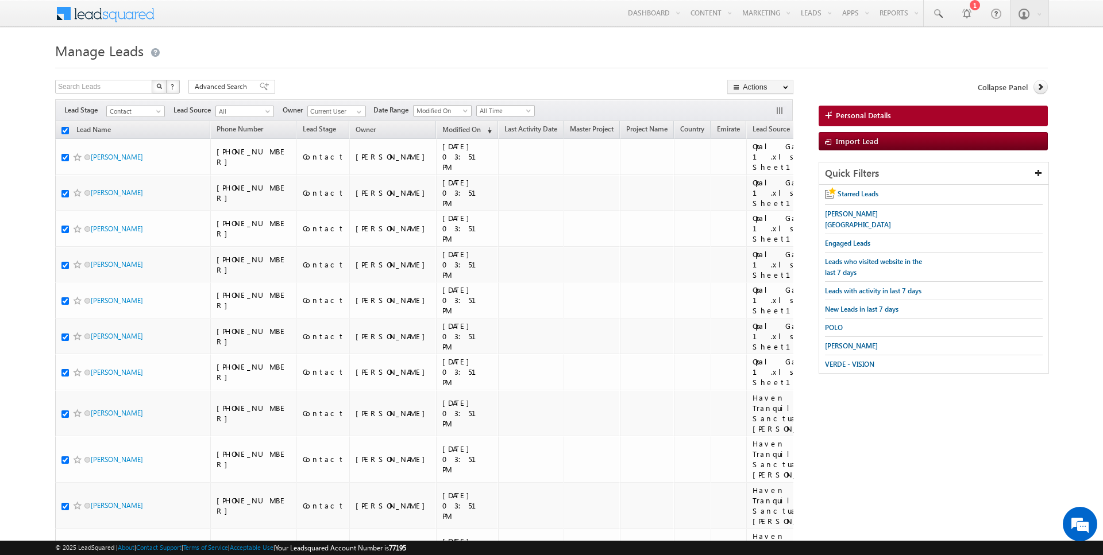
checkbox input "true"
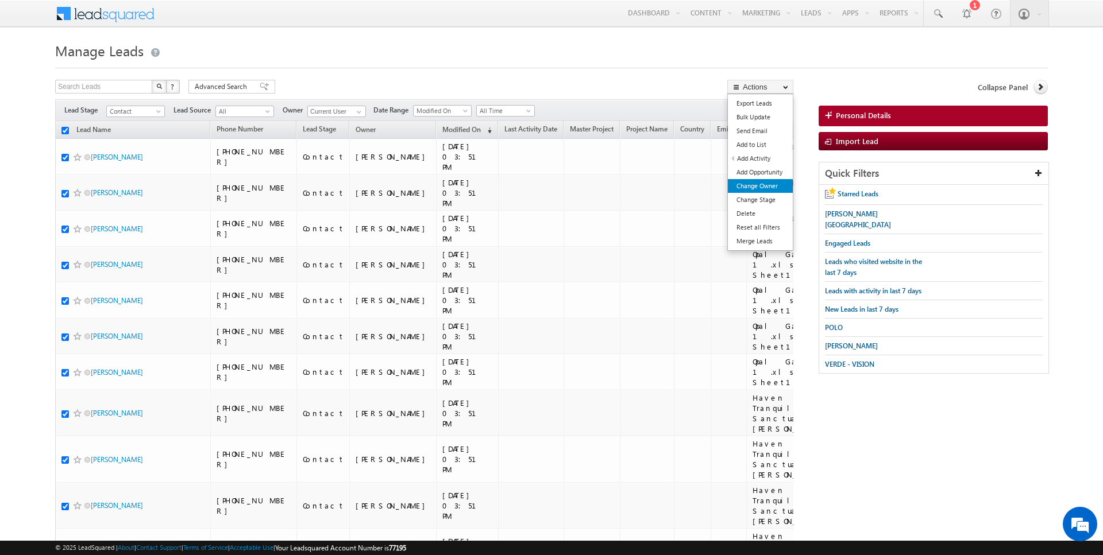
click at [761, 180] on link "Change Owner" at bounding box center [760, 186] width 65 height 14
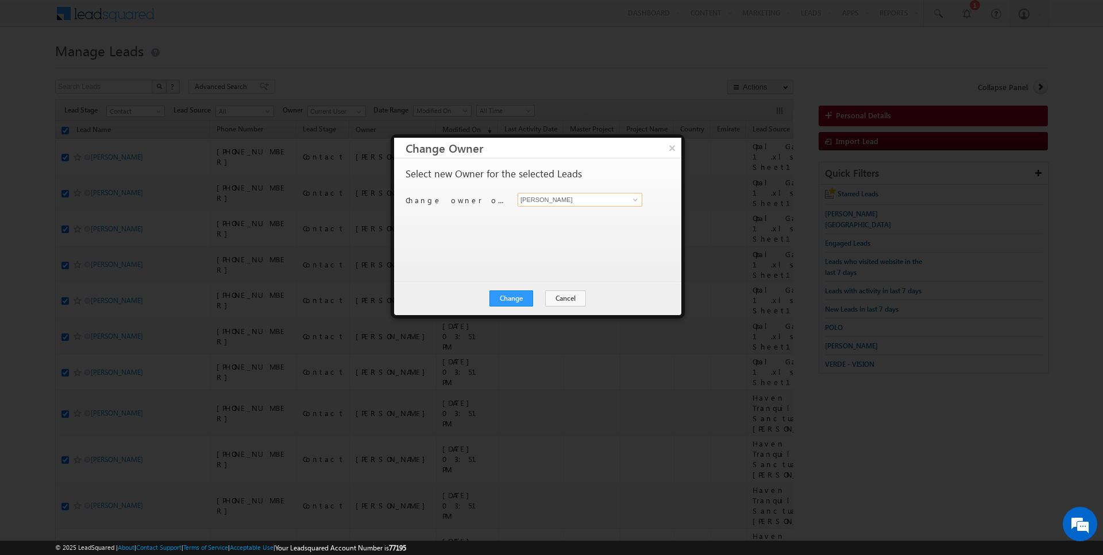
click at [547, 200] on input "[PERSON_NAME]" at bounding box center [580, 200] width 125 height 14
click at [509, 302] on button "Change" at bounding box center [511, 299] width 44 height 16
click at [534, 301] on button "Close" at bounding box center [539, 299] width 37 height 16
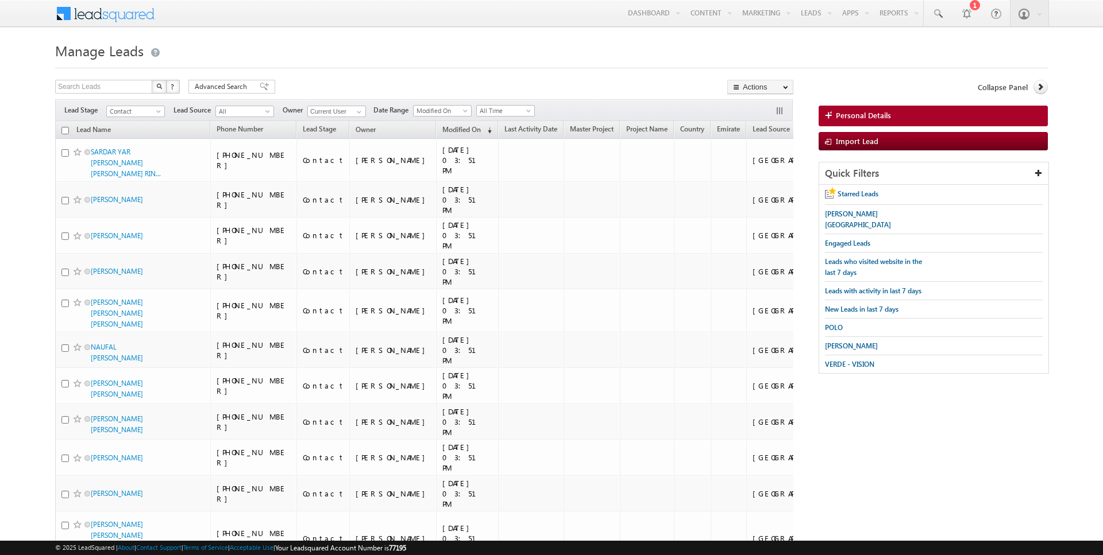
click at [65, 132] on input "checkbox" at bounding box center [64, 130] width 7 height 7
checkbox input "true"
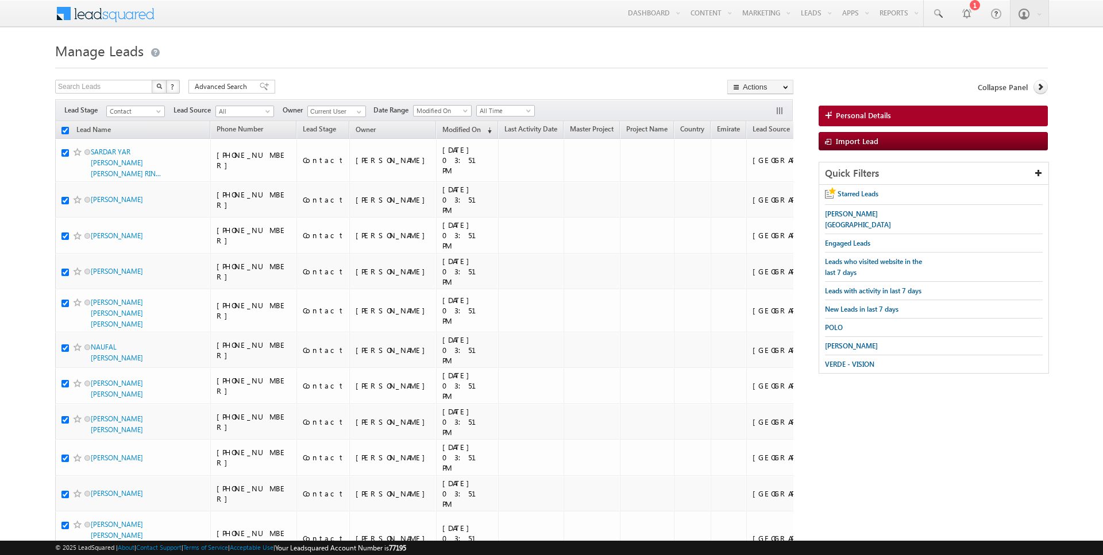
checkbox input "true"
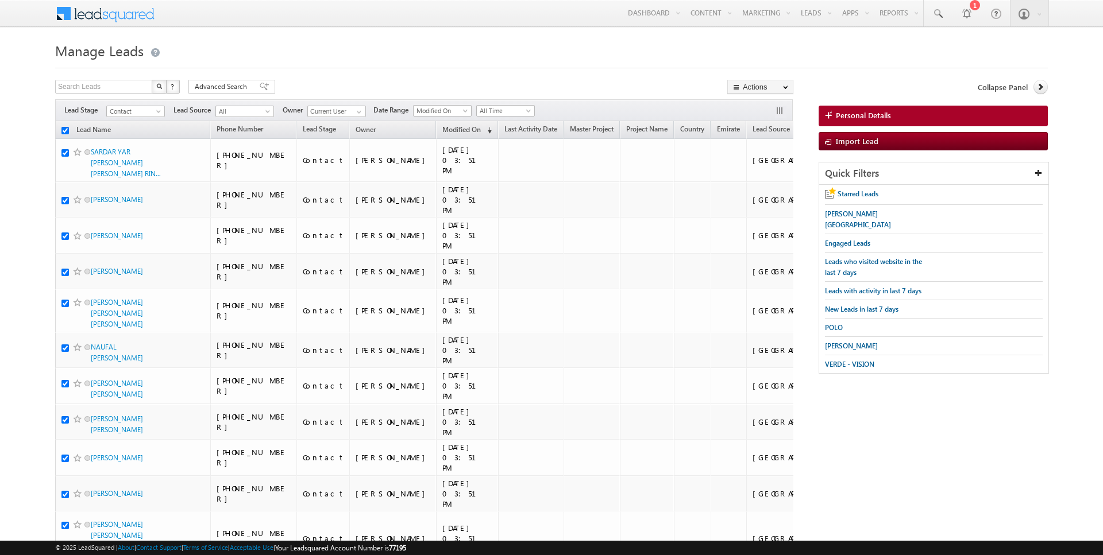
checkbox input "true"
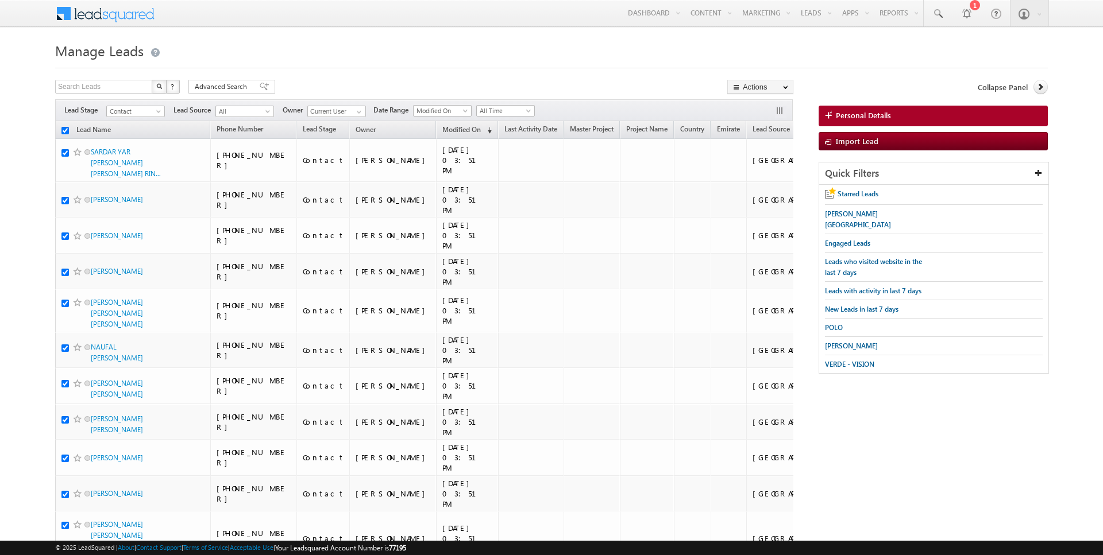
checkbox input "true"
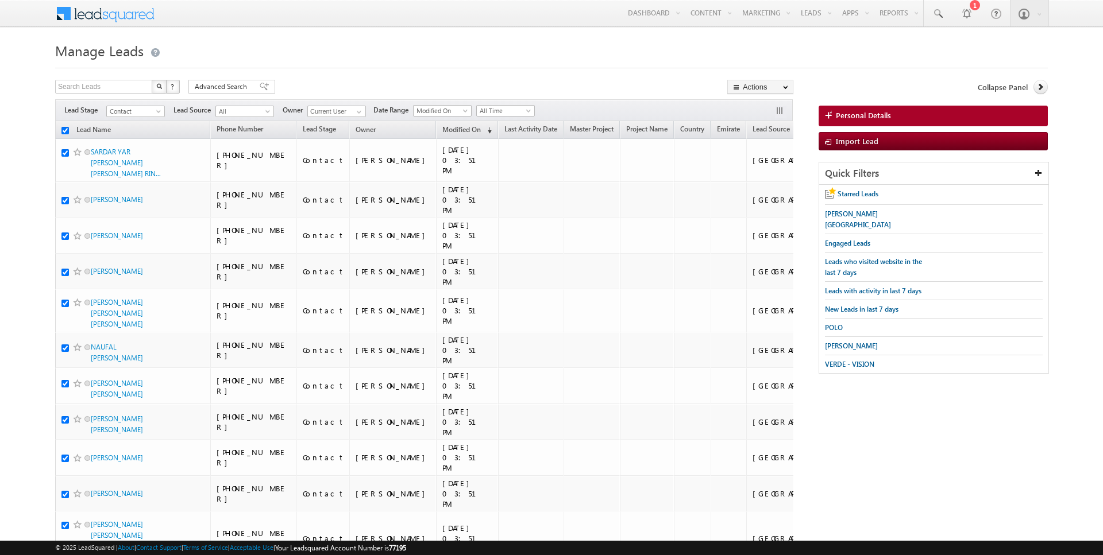
checkbox input "true"
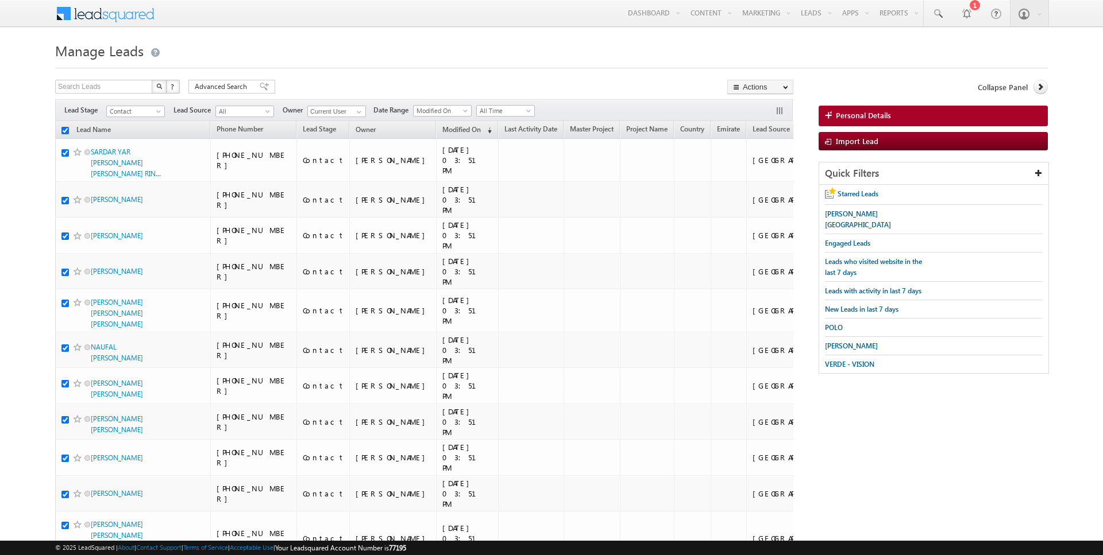
checkbox input "true"
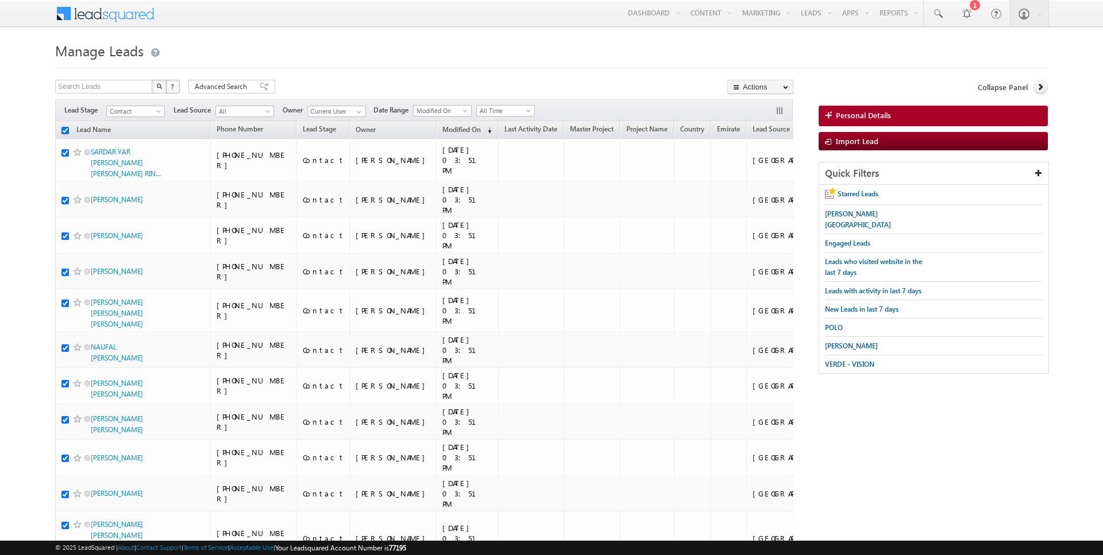
checkbox input "true"
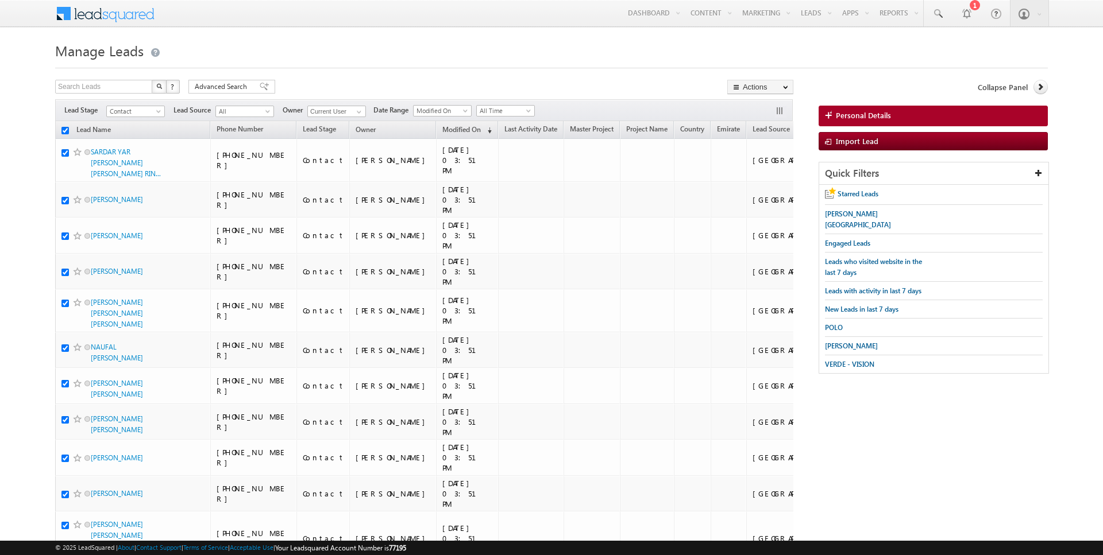
checkbox input "true"
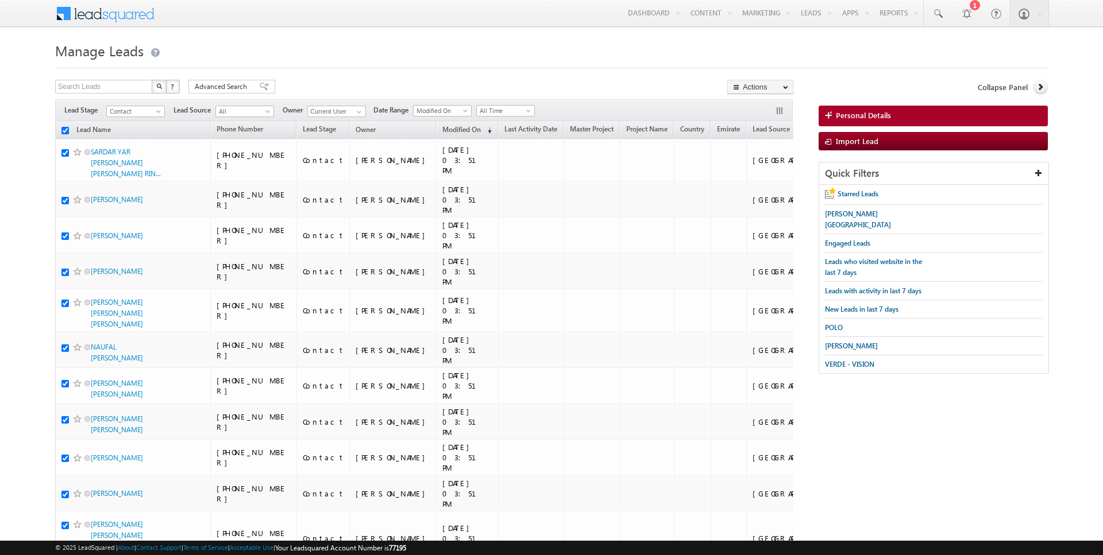
checkbox input "true"
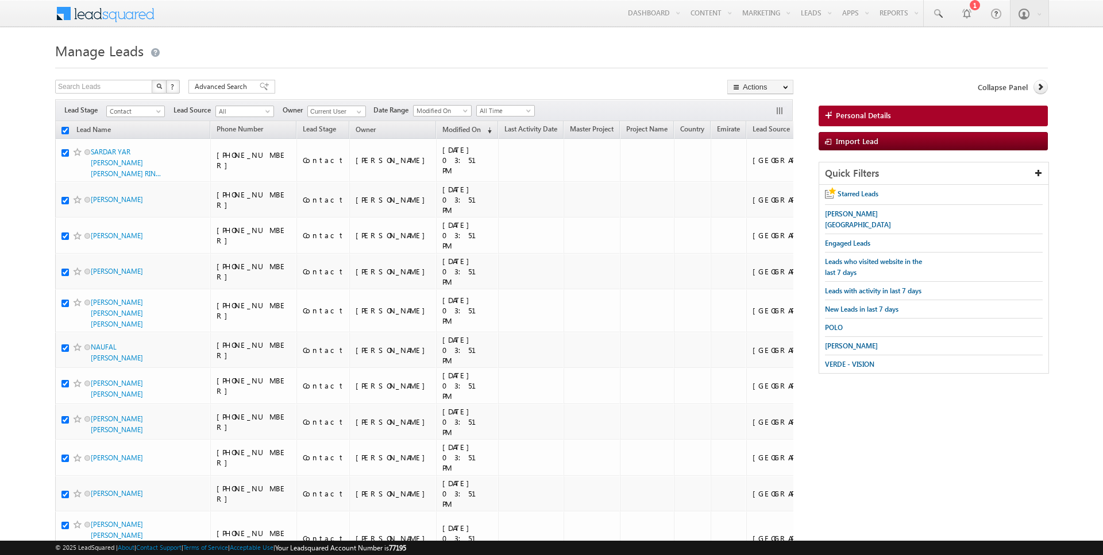
checkbox input "true"
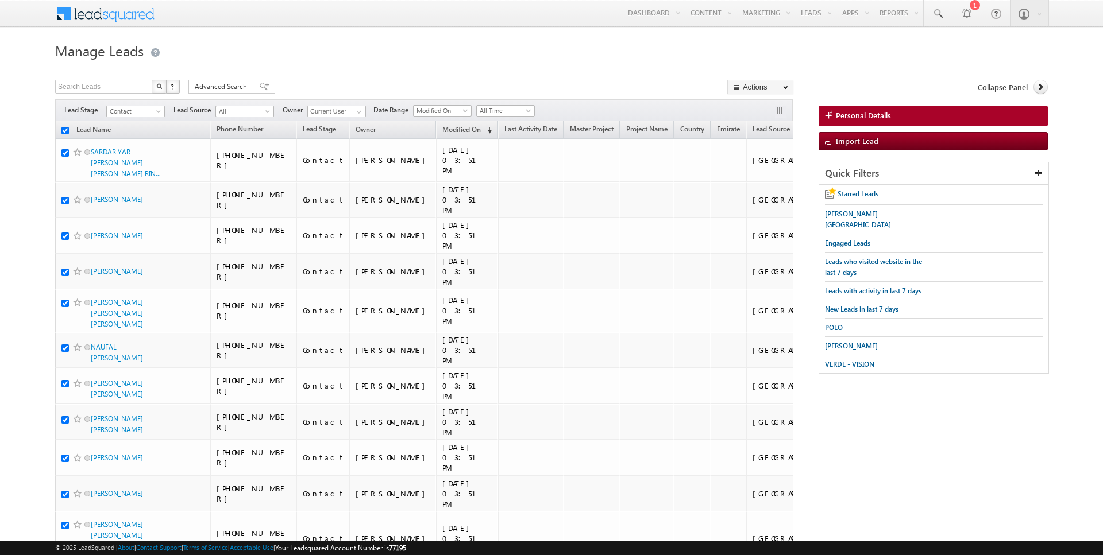
checkbox input "true"
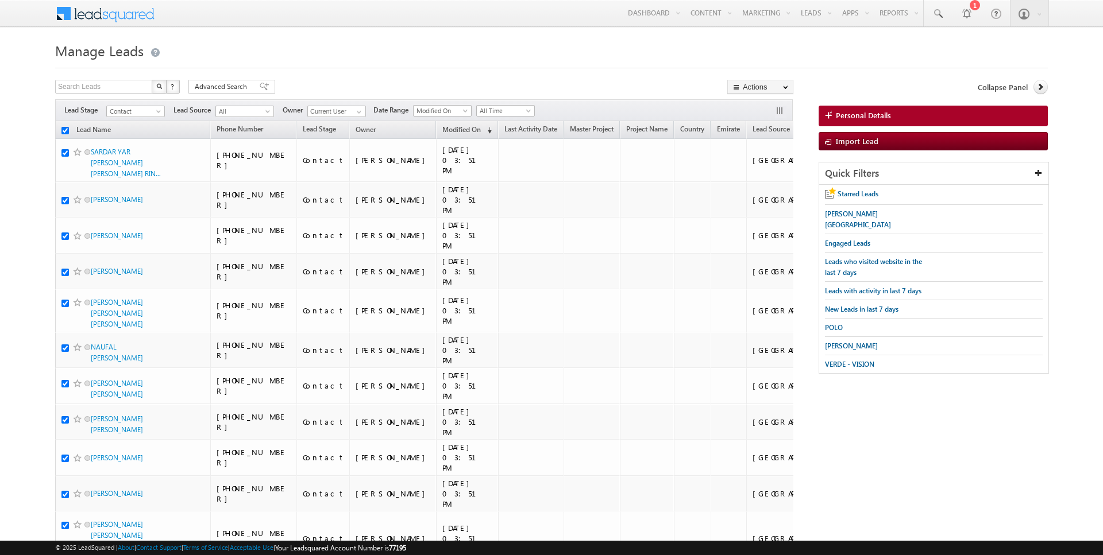
checkbox input "true"
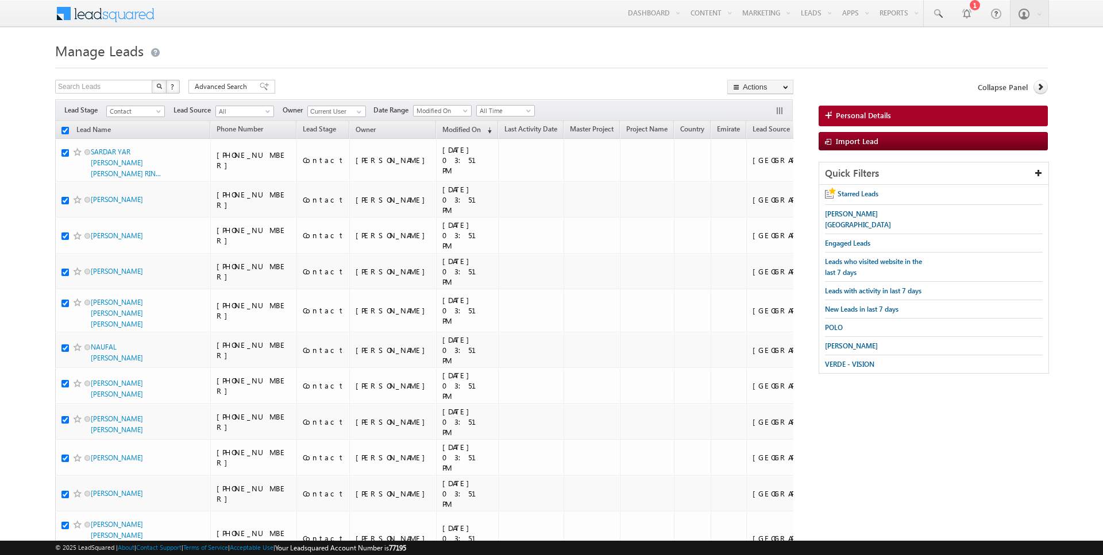
checkbox input "true"
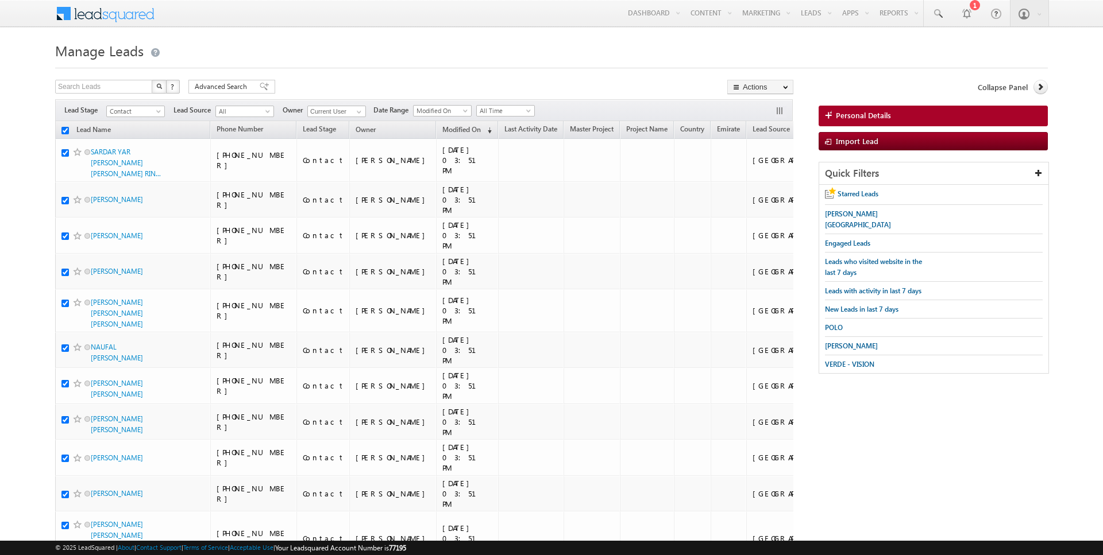
checkbox input "true"
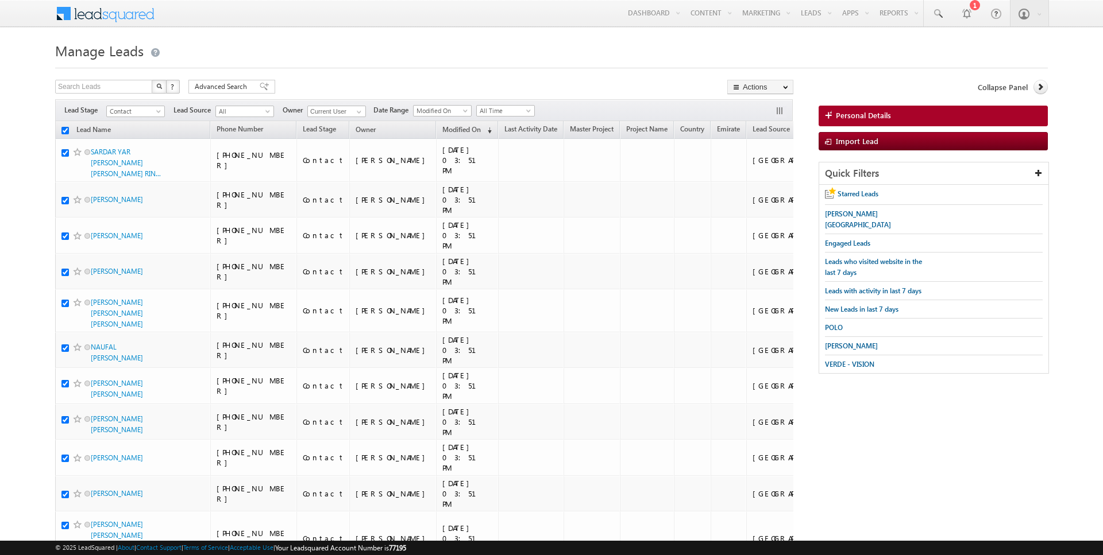
checkbox input "true"
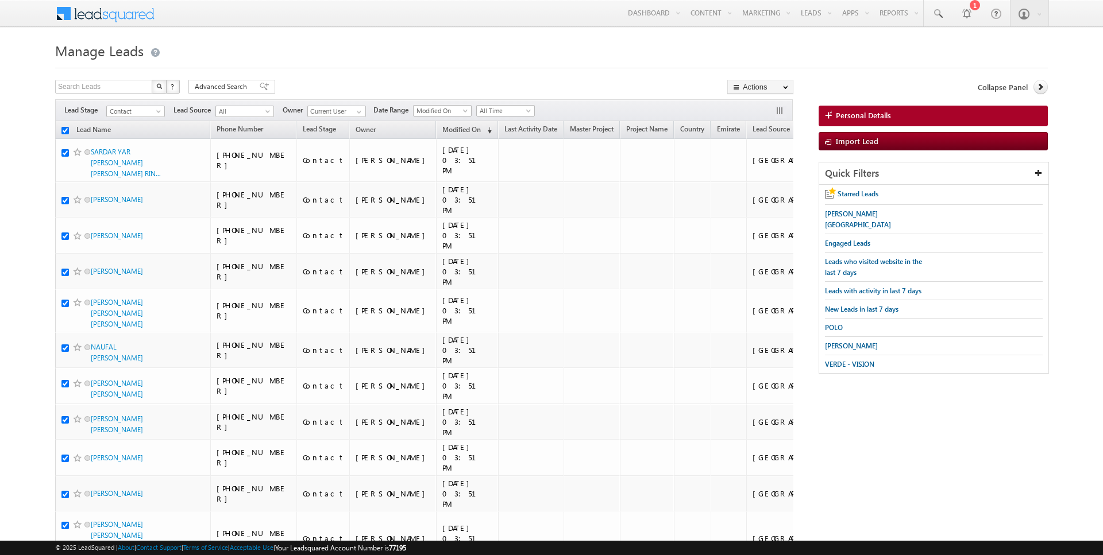
checkbox input "true"
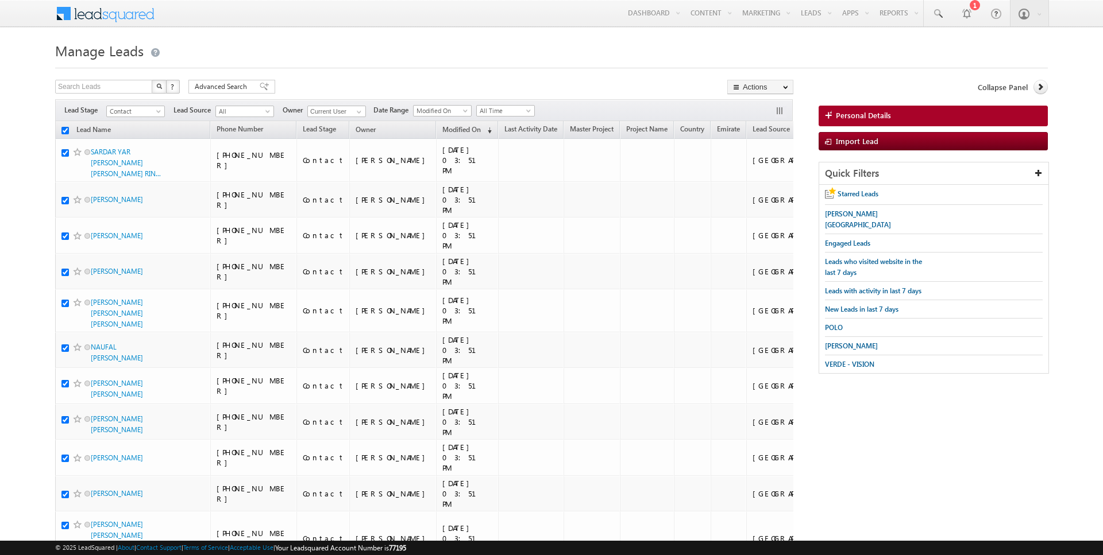
checkbox input "true"
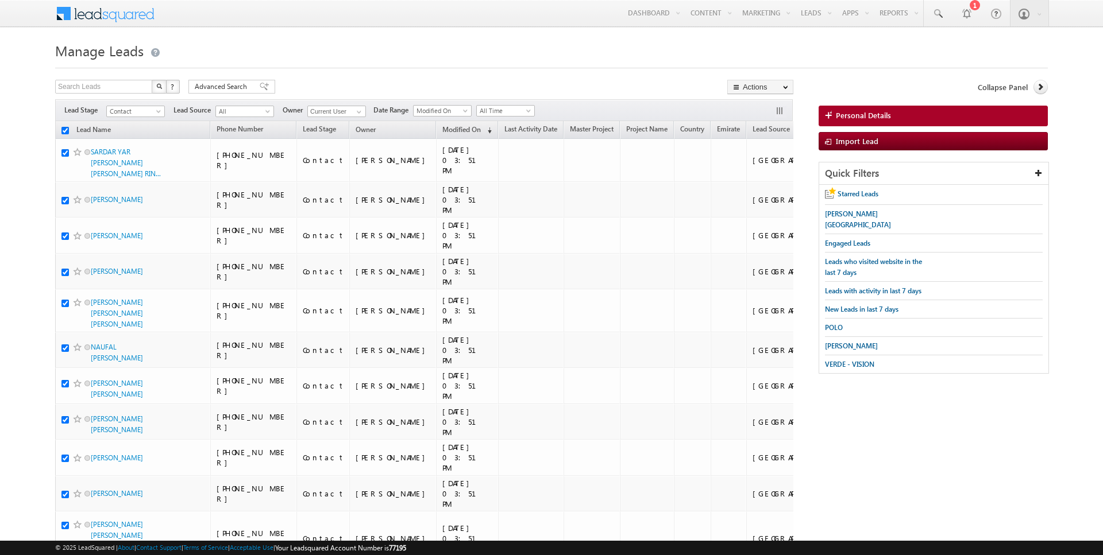
checkbox input "true"
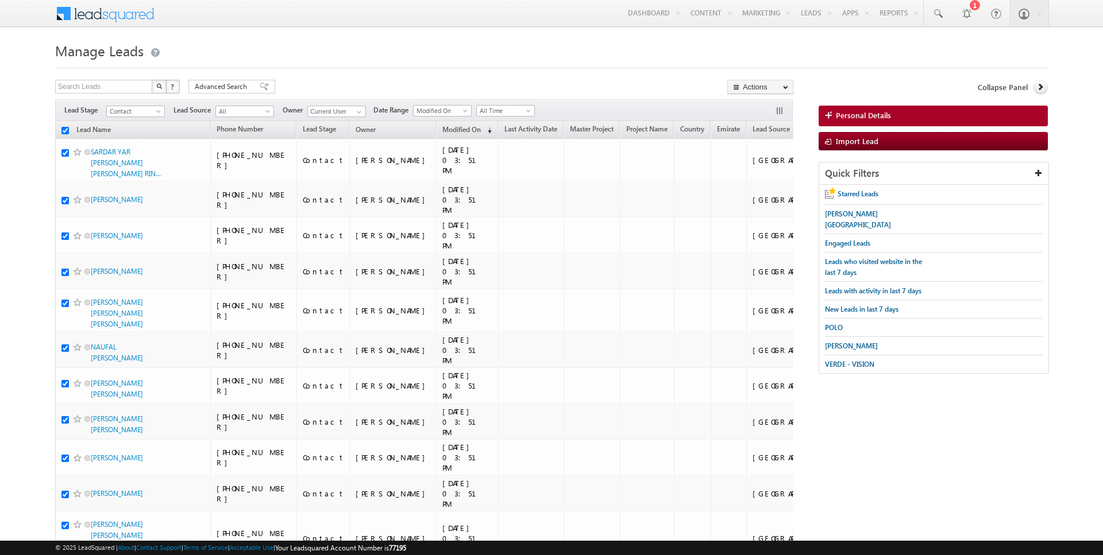
checkbox input "true"
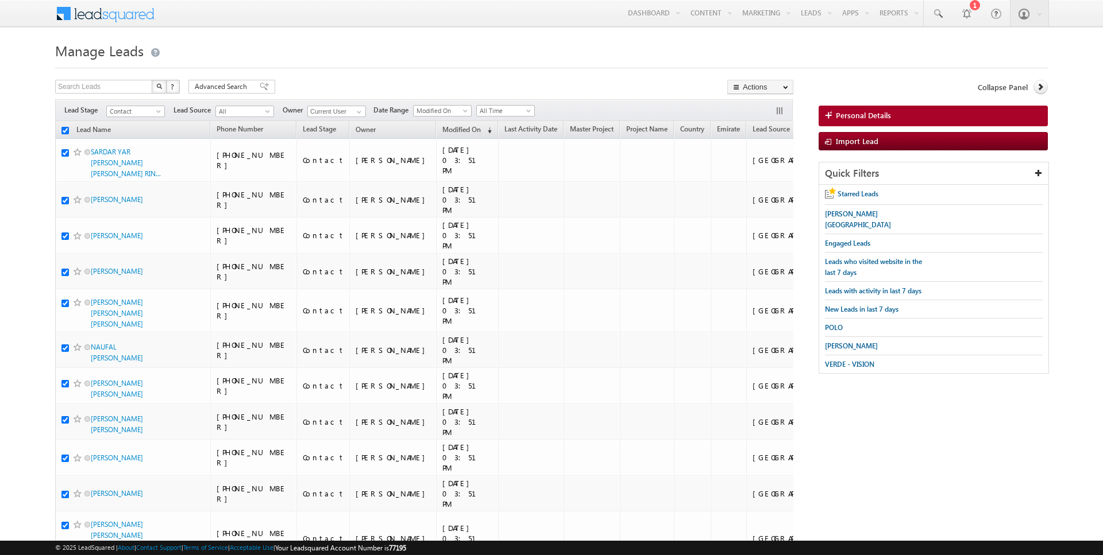
checkbox input "true"
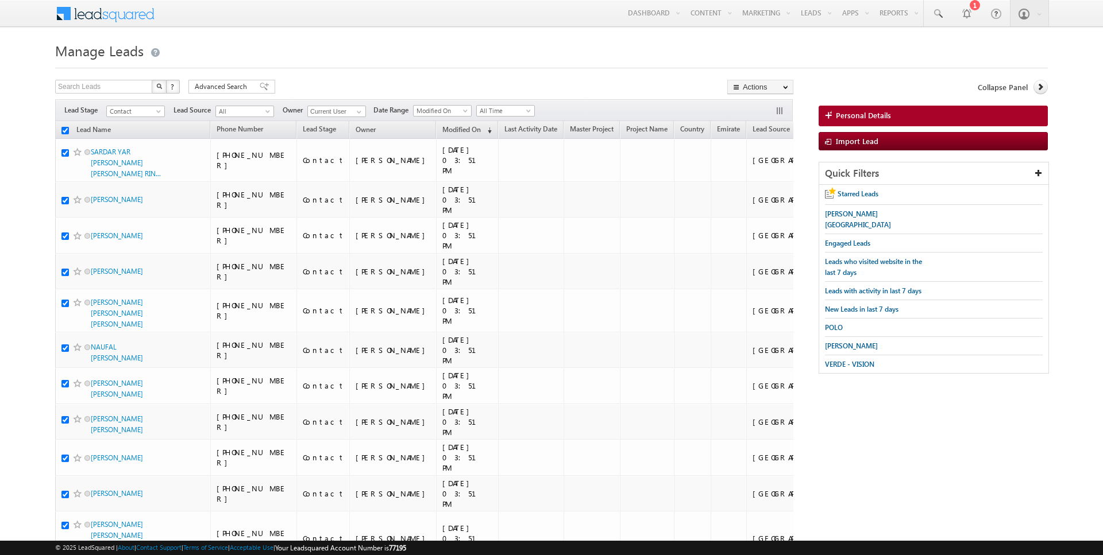
checkbox input "true"
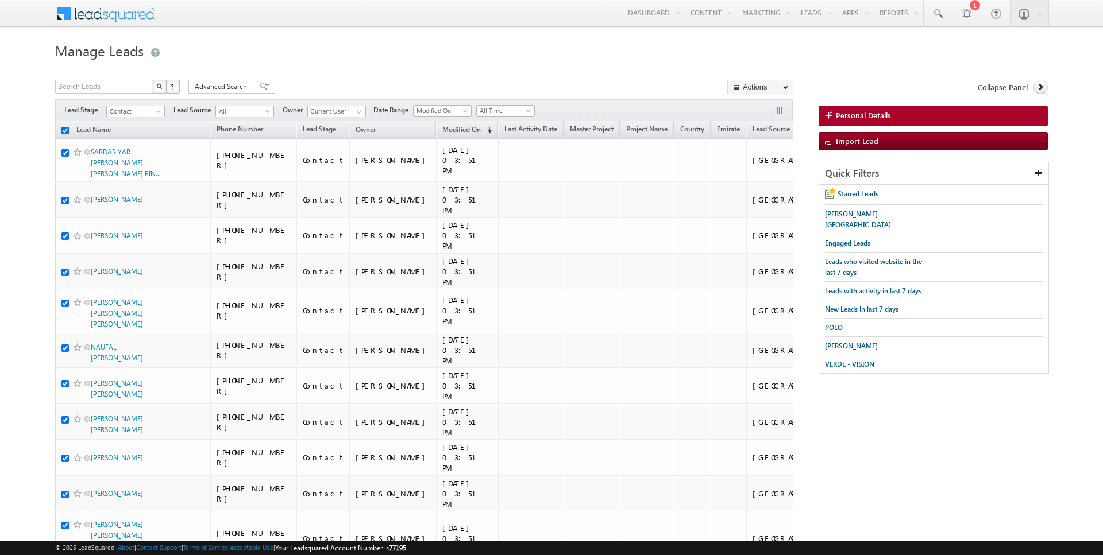
checkbox input "true"
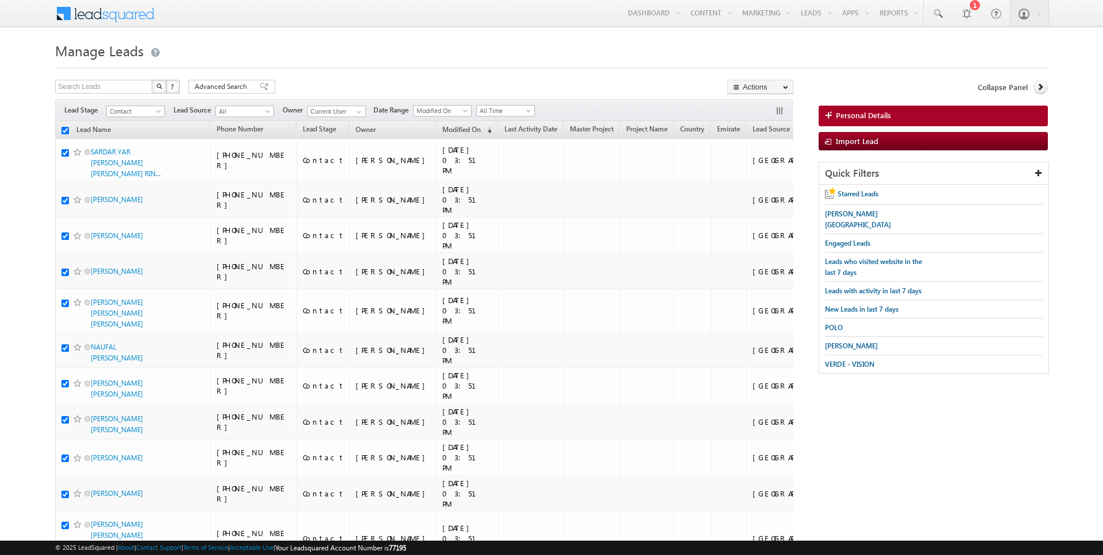
checkbox input "true"
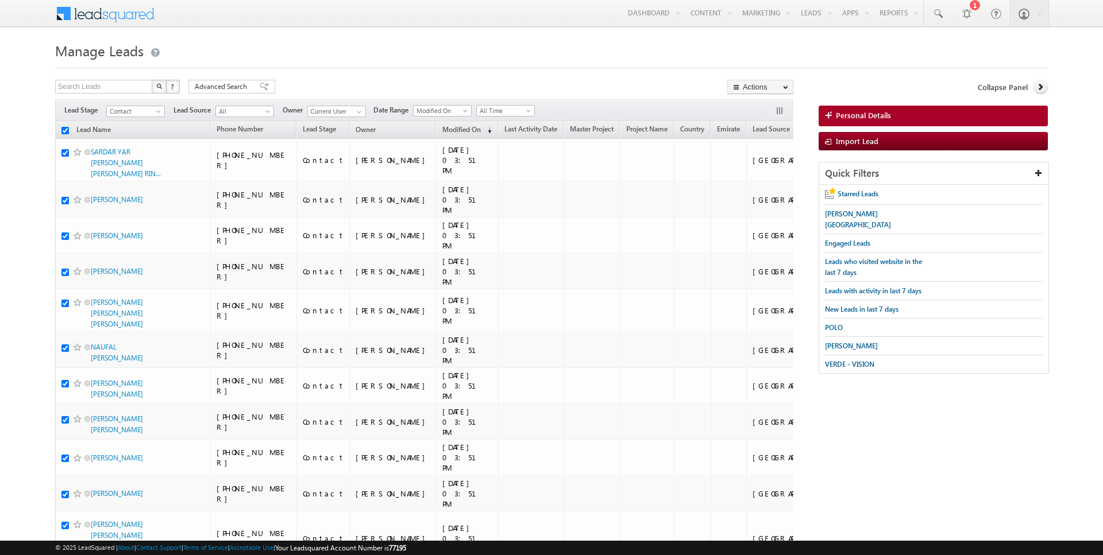
checkbox input "true"
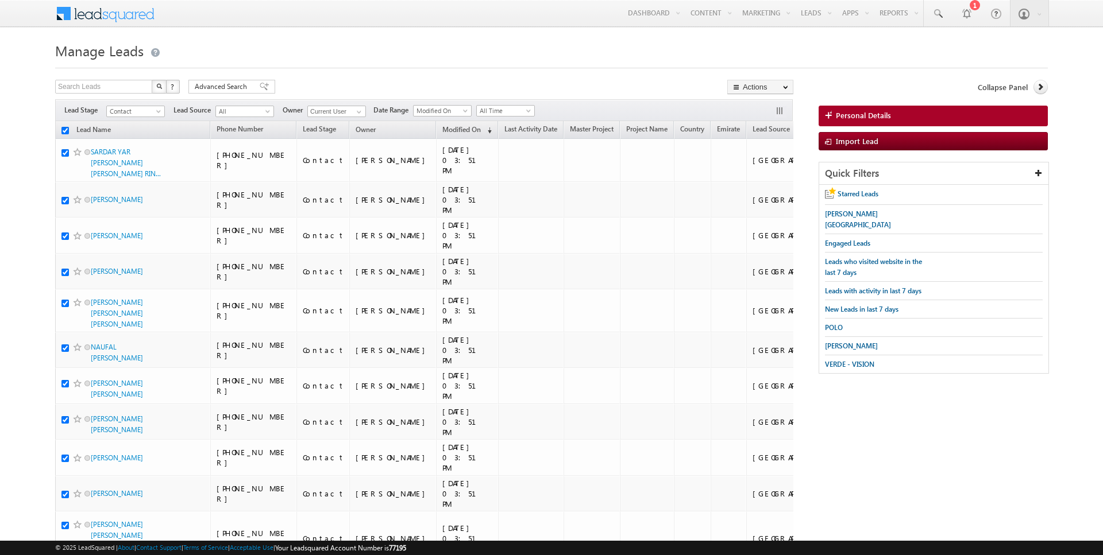
checkbox input "true"
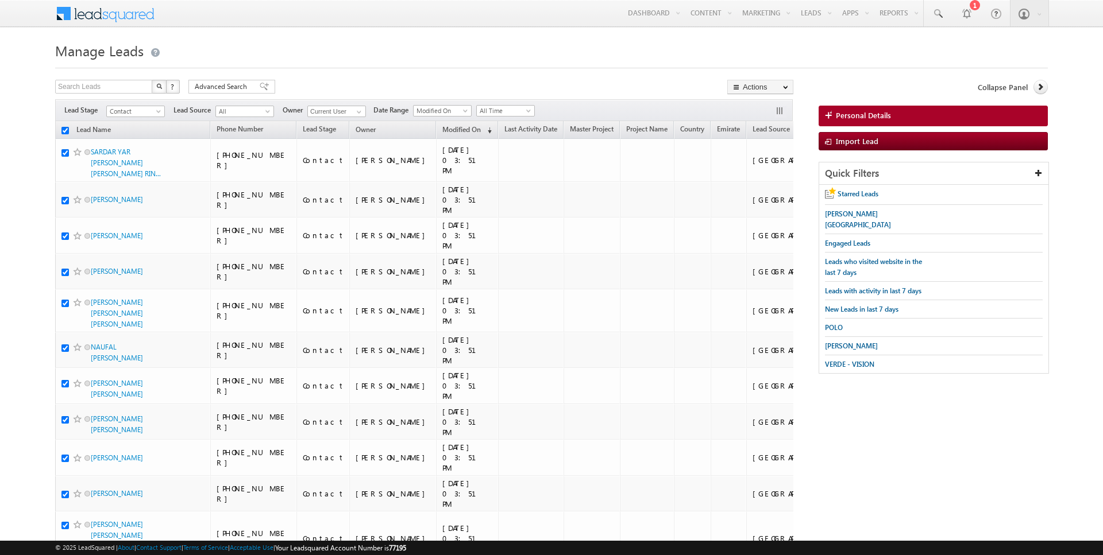
checkbox input "true"
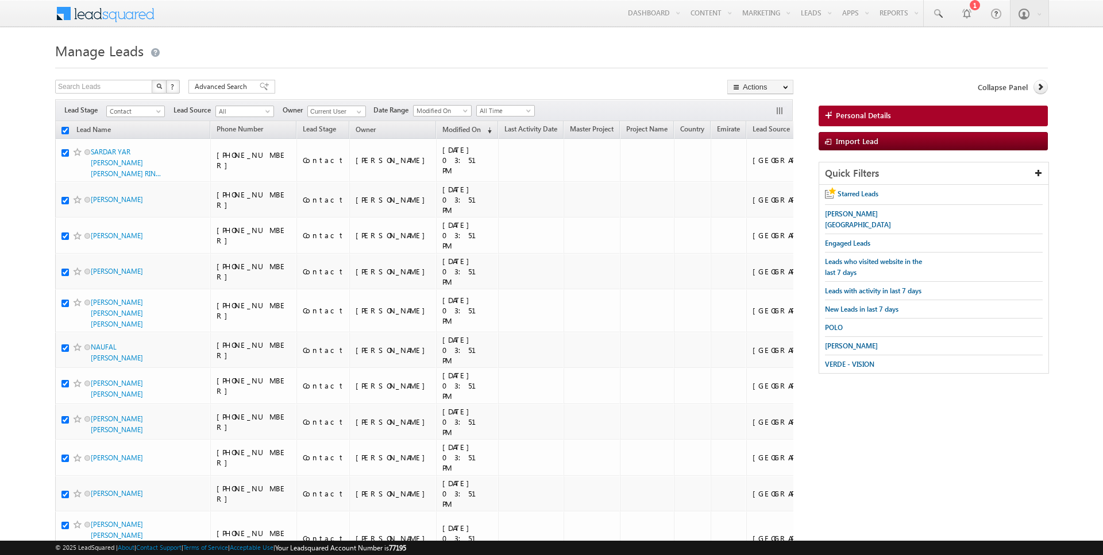
checkbox input "true"
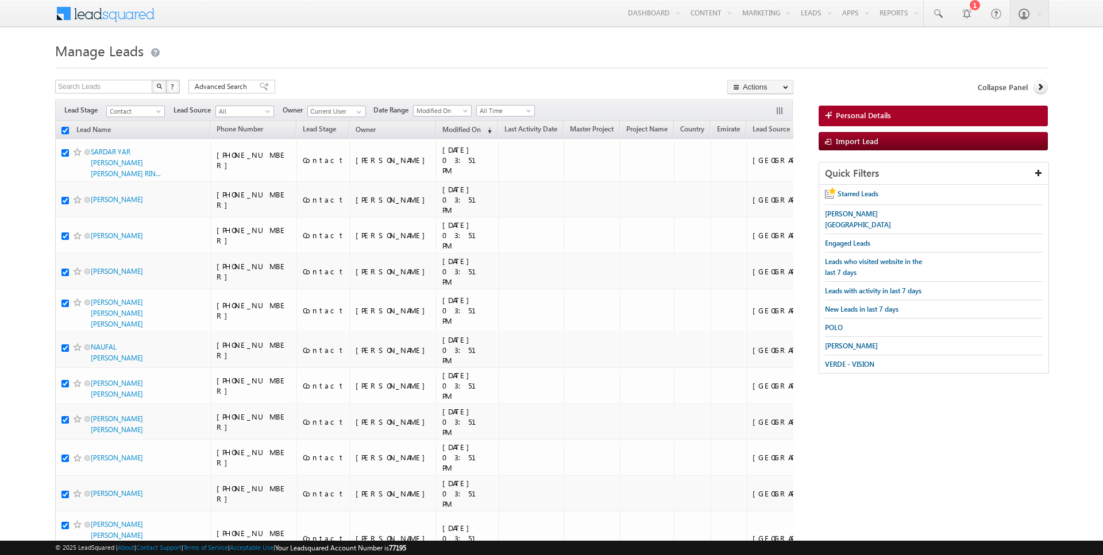
checkbox input "true"
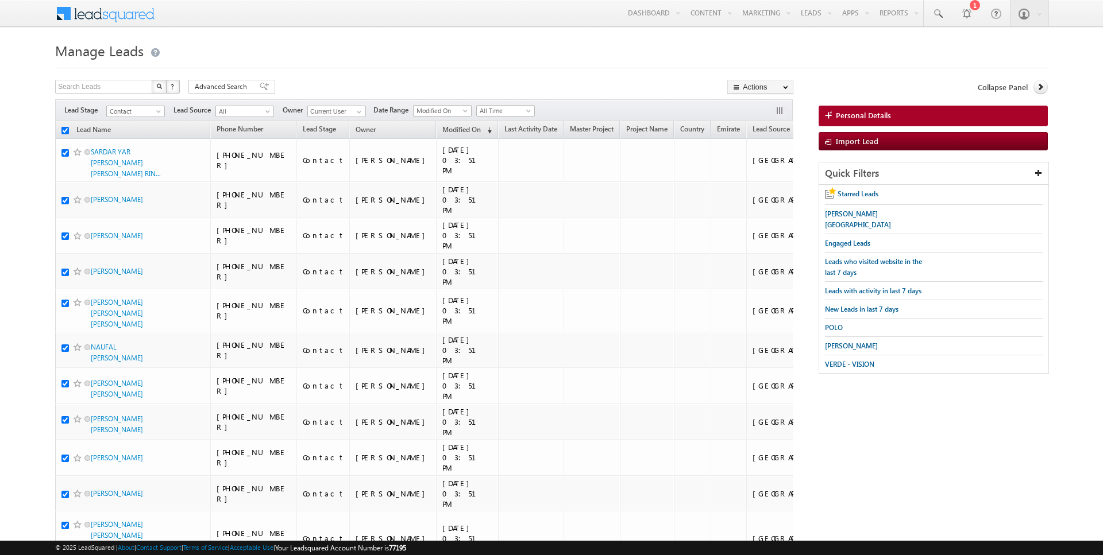
checkbox input "true"
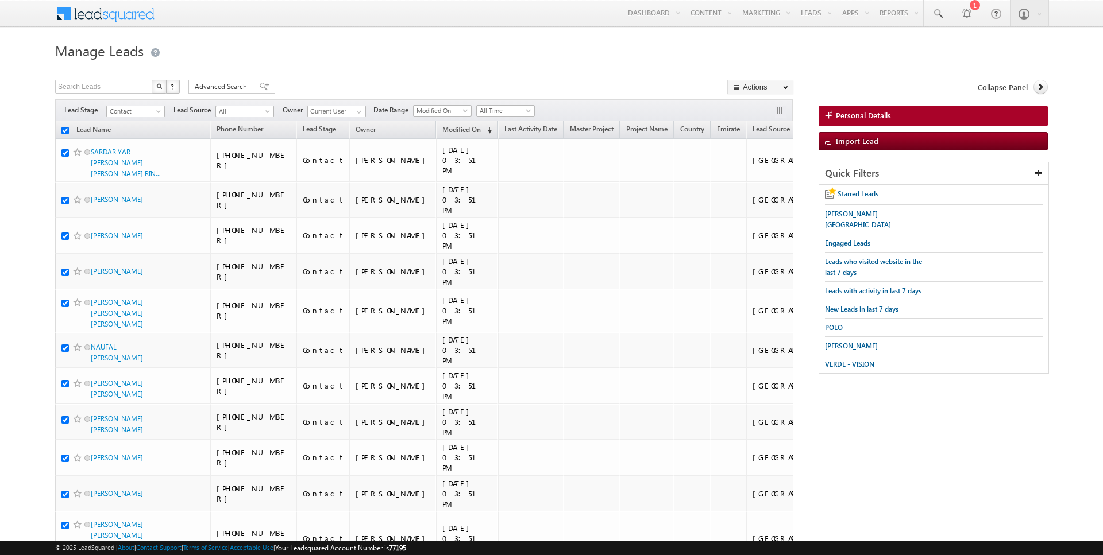
checkbox input "true"
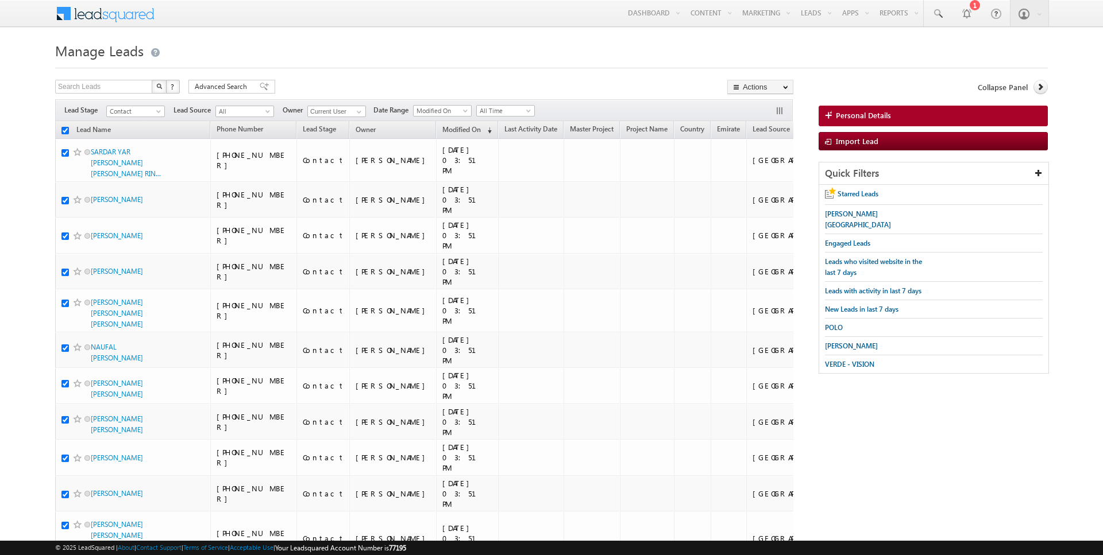
checkbox input "true"
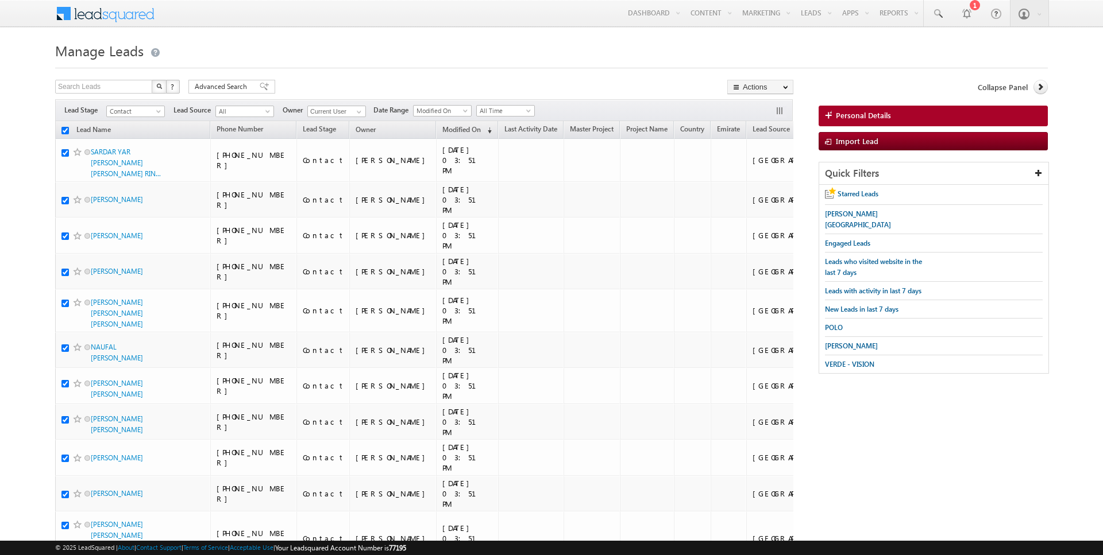
checkbox input "true"
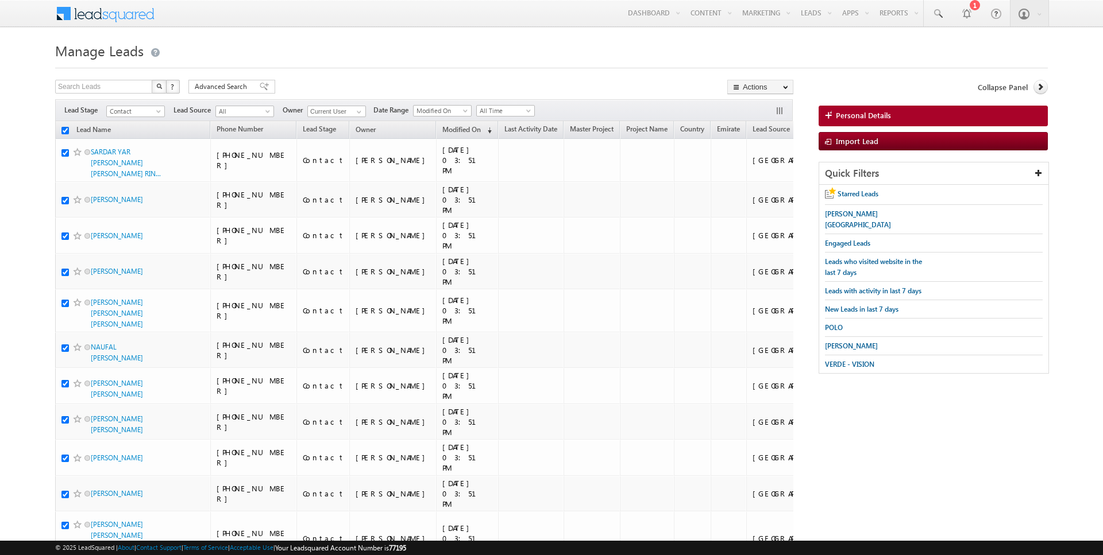
checkbox input "true"
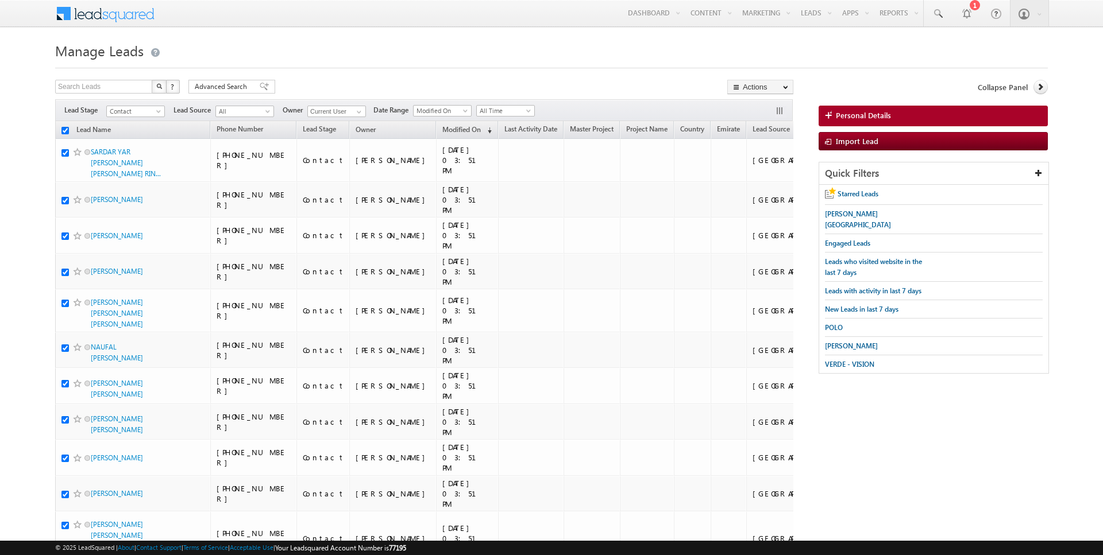
checkbox input "true"
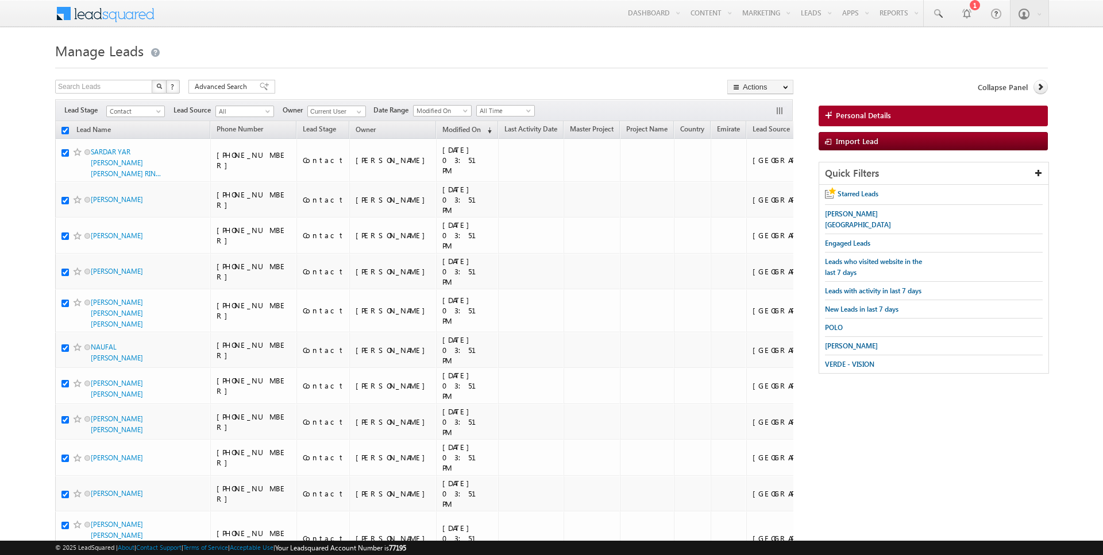
checkbox input "true"
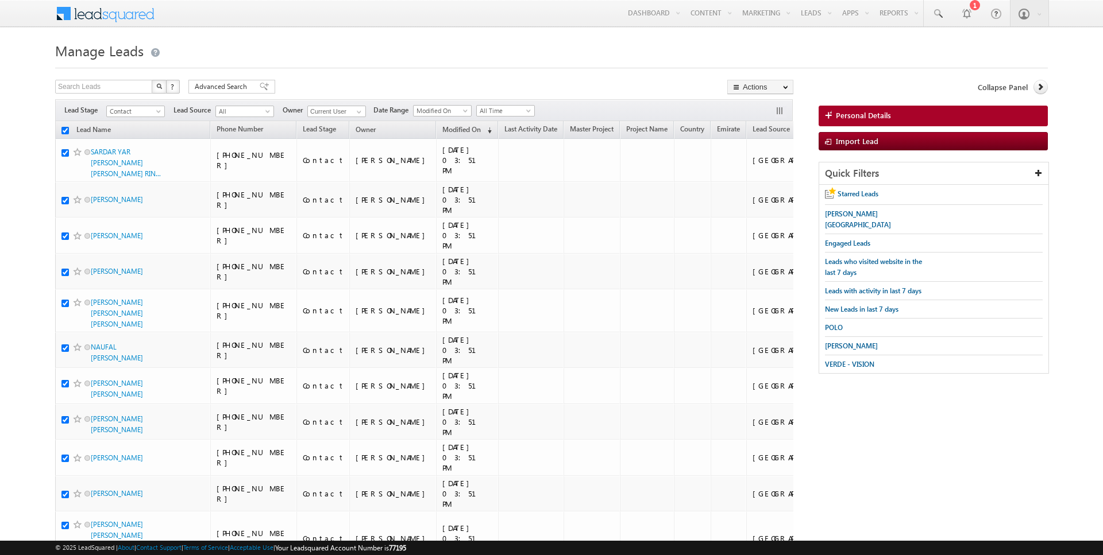
checkbox input "true"
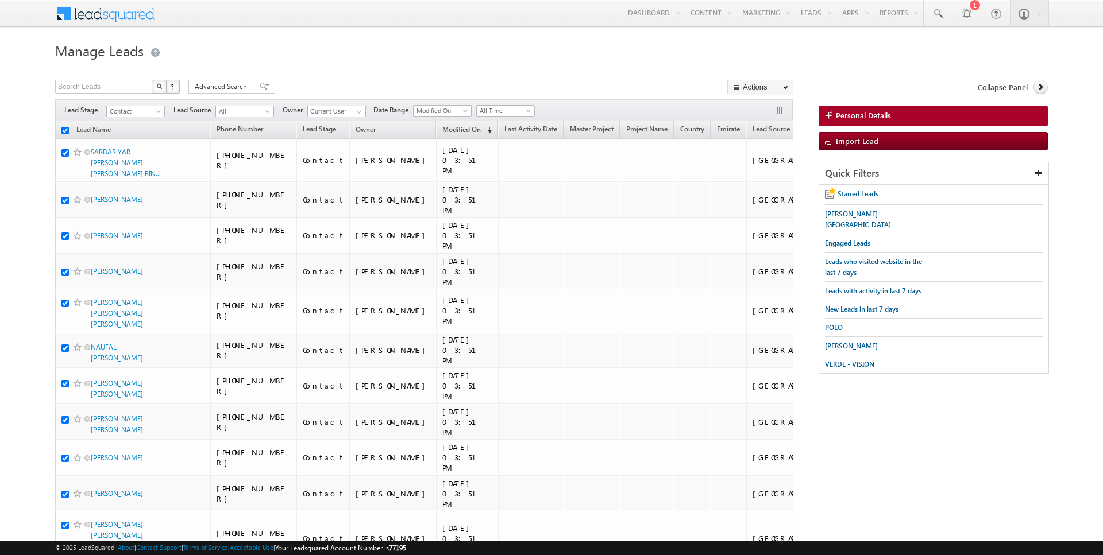
checkbox input "true"
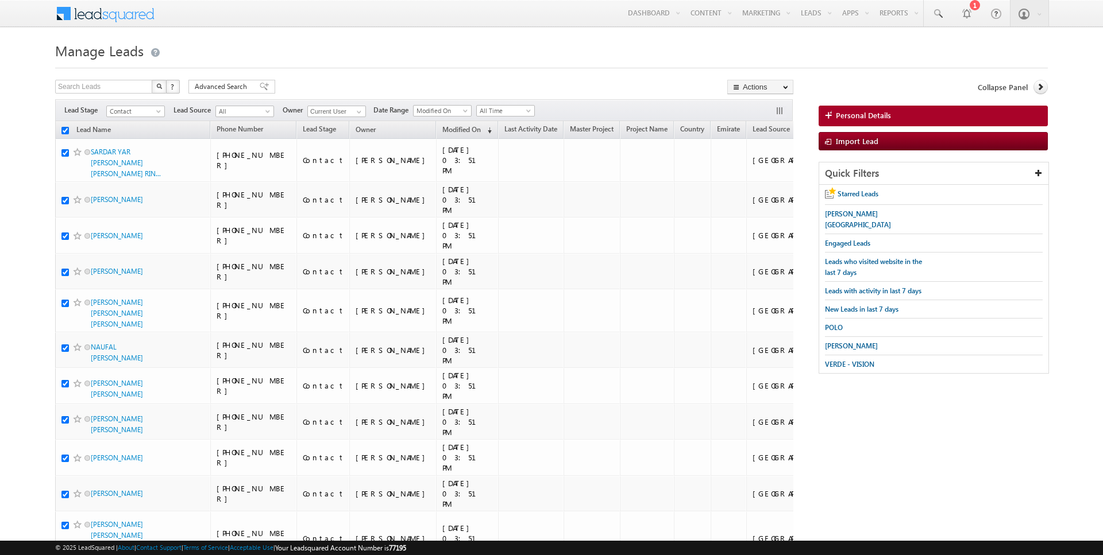
checkbox input "true"
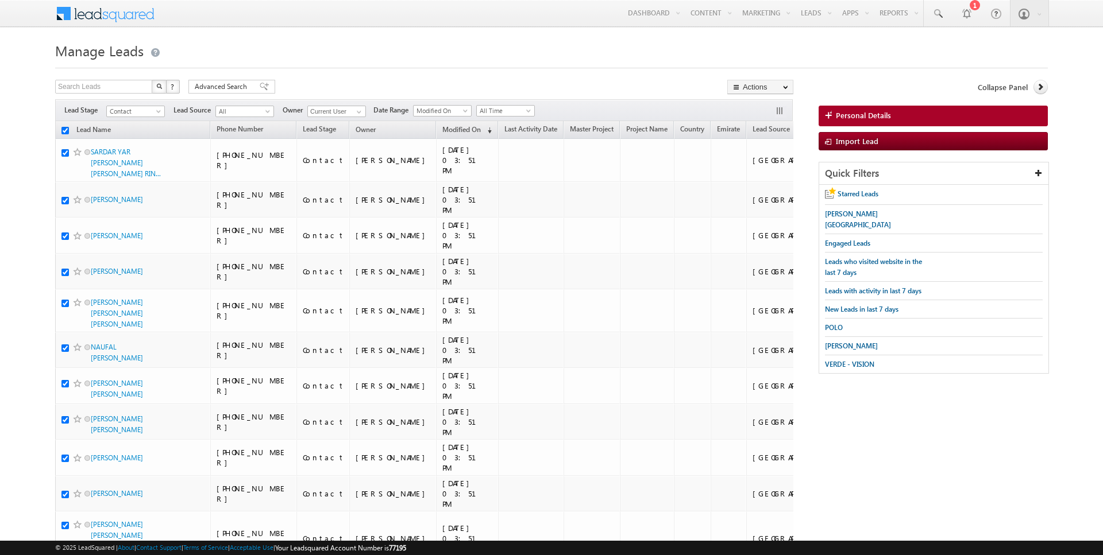
checkbox input "true"
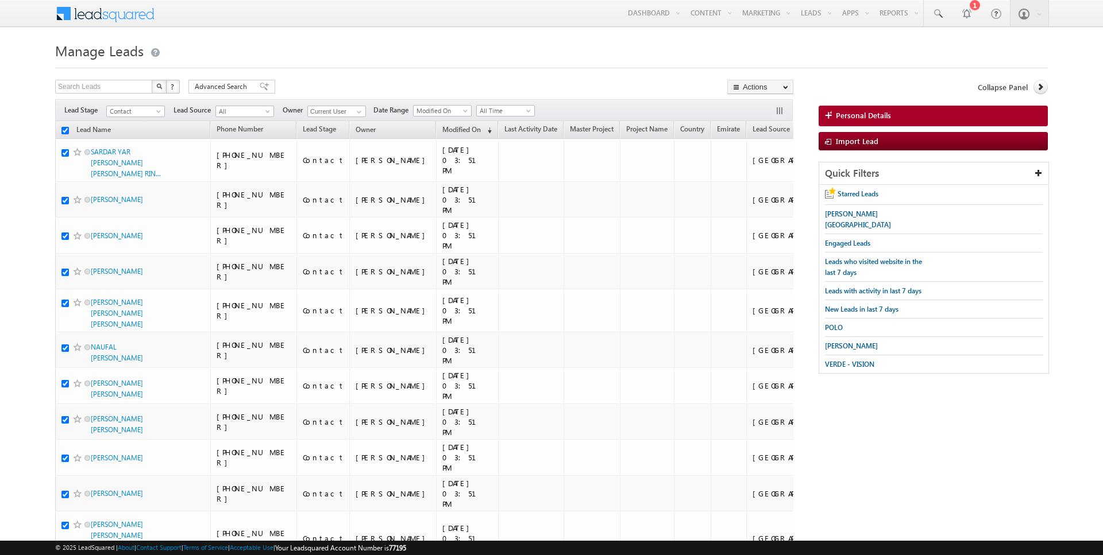
checkbox input "true"
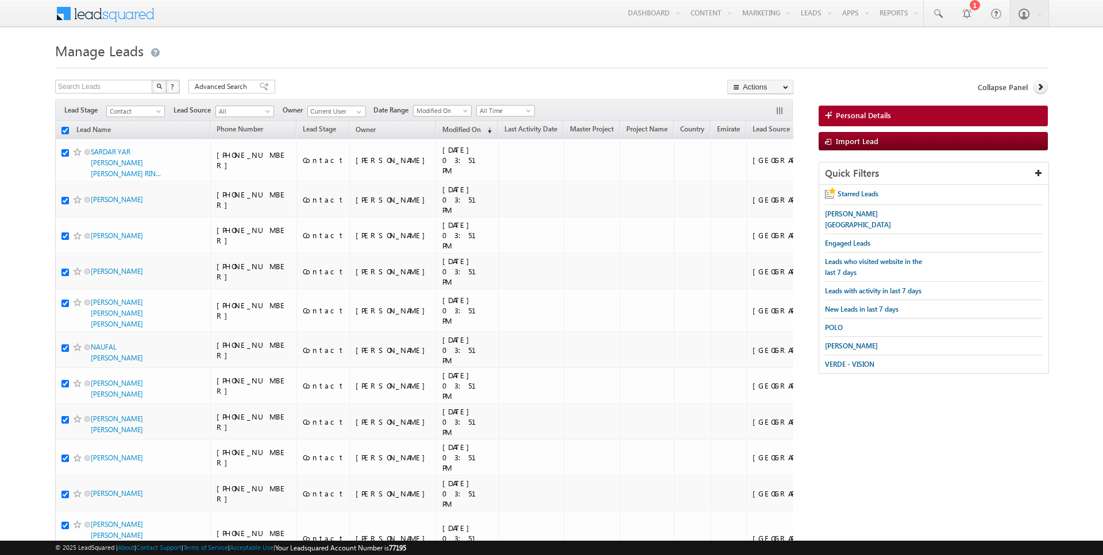
checkbox input "true"
click at [442, 131] on span "Modified On" at bounding box center [461, 129] width 38 height 9
click at [63, 130] on input "checkbox" at bounding box center [64, 130] width 7 height 7
click at [750, 185] on link "Change Owner" at bounding box center [760, 186] width 65 height 14
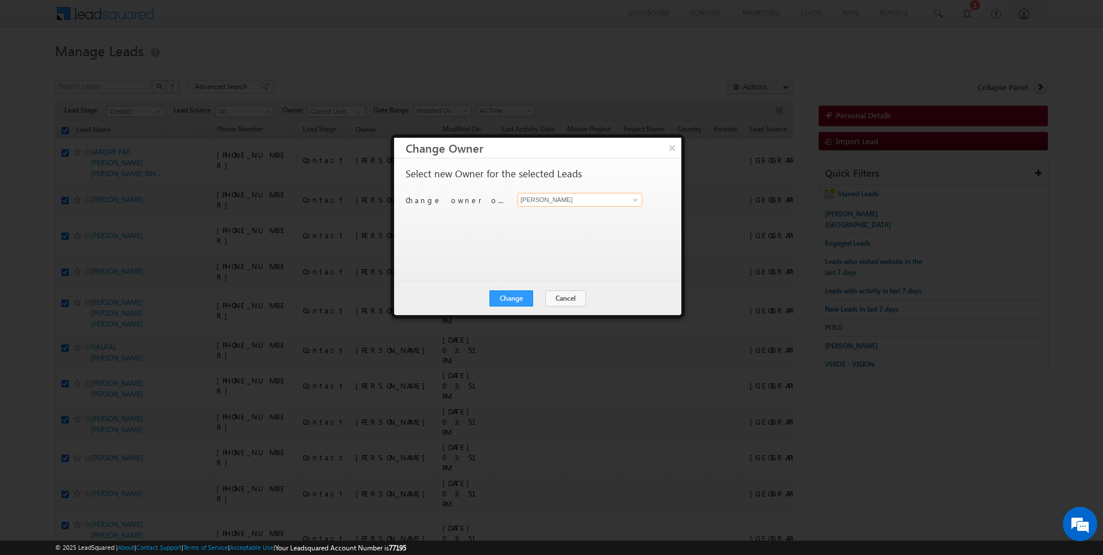
click at [564, 199] on input "[PERSON_NAME]" at bounding box center [580, 200] width 125 height 14
click at [512, 300] on button "Change" at bounding box center [511, 299] width 44 height 16
click at [534, 300] on button "Close" at bounding box center [539, 299] width 37 height 16
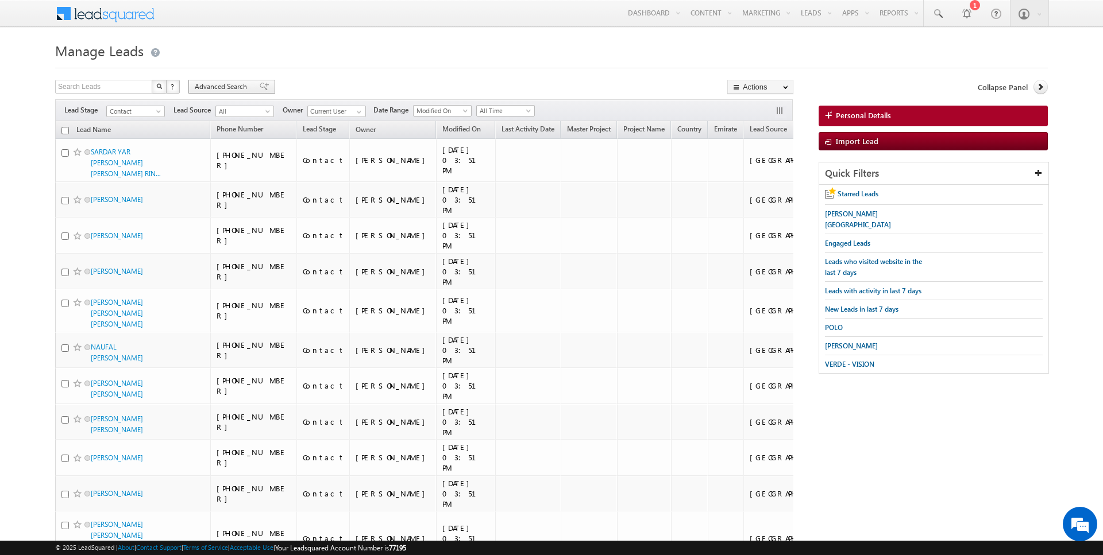
click at [232, 90] on span "Advanced Search" at bounding box center [223, 87] width 56 height 10
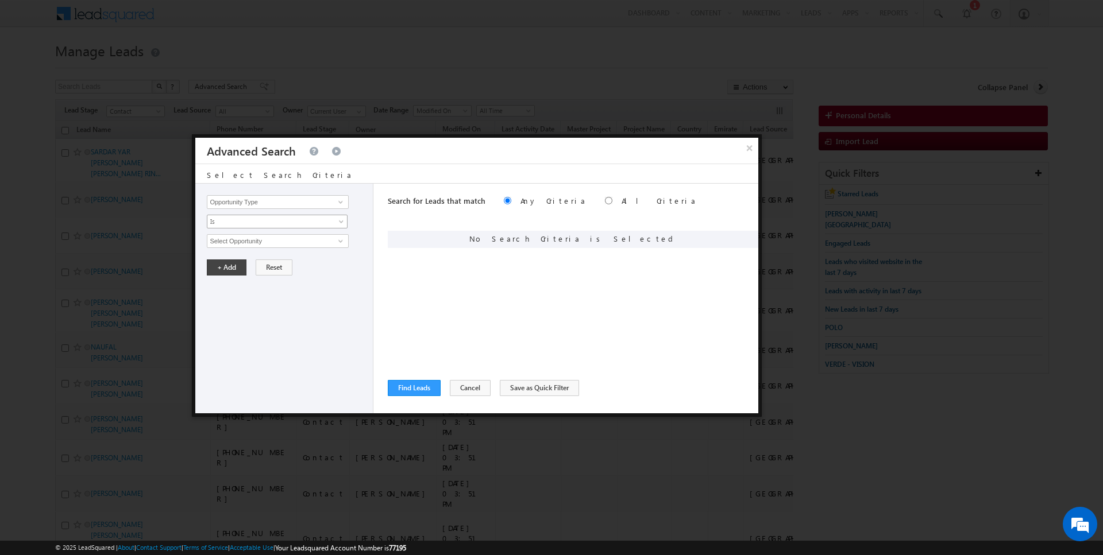
click at [268, 215] on link "Is" at bounding box center [277, 222] width 141 height 14
click at [269, 197] on input "Opportunity Type" at bounding box center [277, 202] width 141 height 14
click at [252, 218] on span "Is" at bounding box center [269, 222] width 125 height 10
click at [242, 242] on link "Is Not" at bounding box center [277, 245] width 140 height 10
click at [256, 239] on input "Select Activity" at bounding box center [277, 241] width 141 height 14
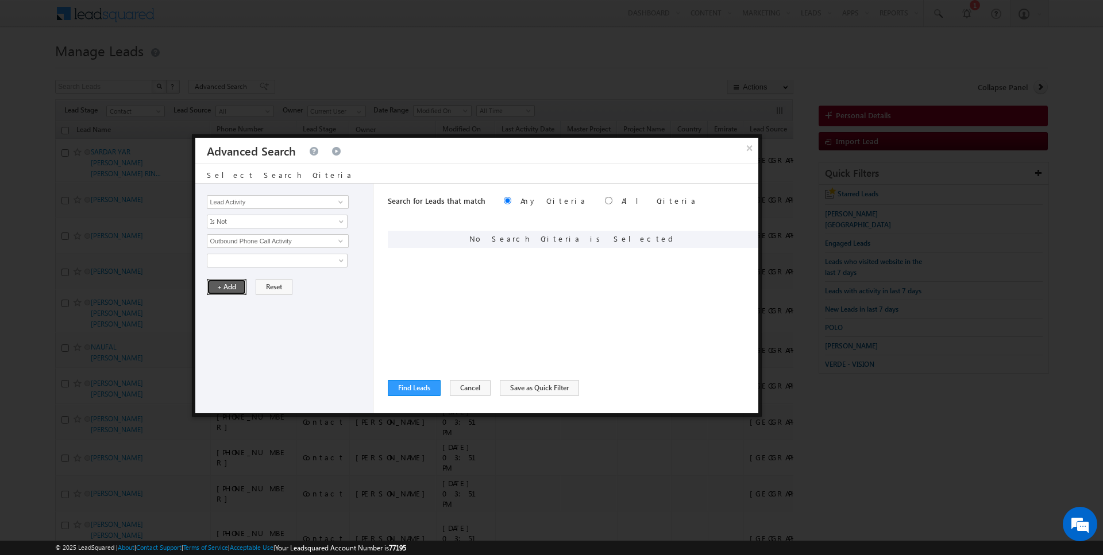
click at [229, 281] on button "+ Add" at bounding box center [227, 287] width 40 height 16
click at [417, 393] on button "Find Leads" at bounding box center [414, 388] width 53 height 16
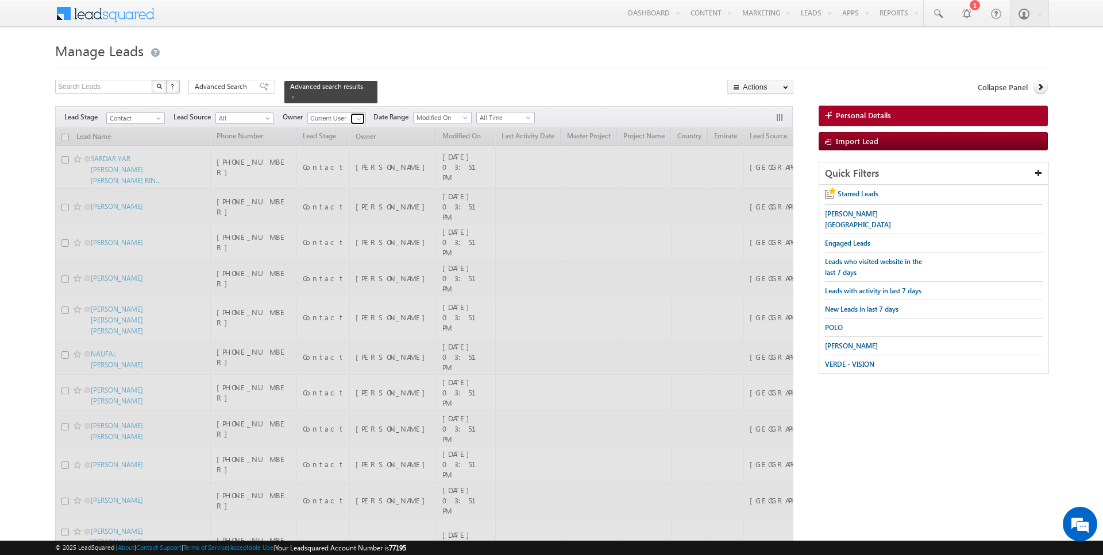
click at [354, 120] on span at bounding box center [358, 118] width 9 height 9
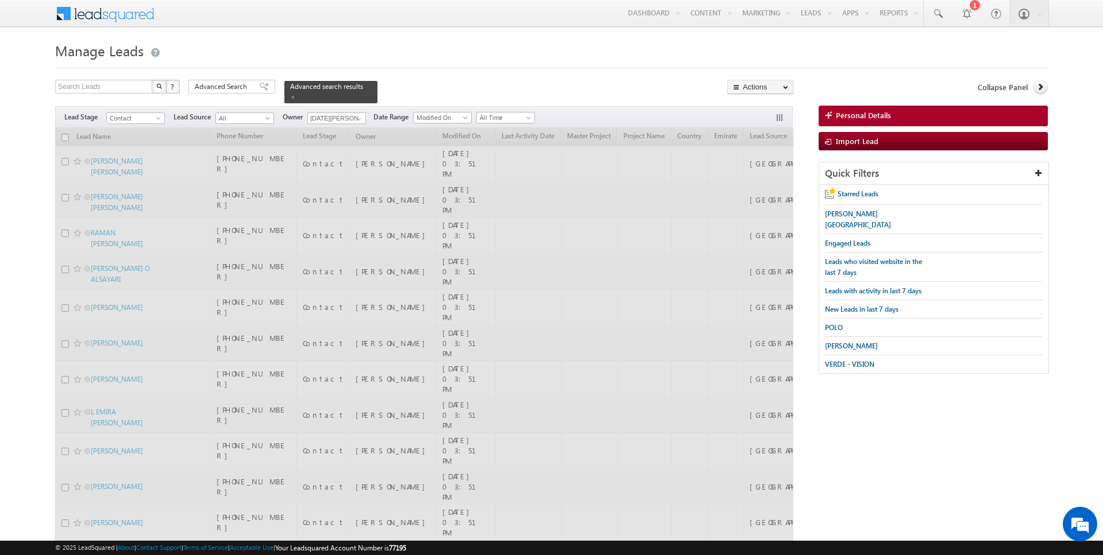
click at [444, 82] on div "Search Leads X ? 5428 results found Advanced Search Advanced Search Advanced se…" at bounding box center [424, 92] width 738 height 24
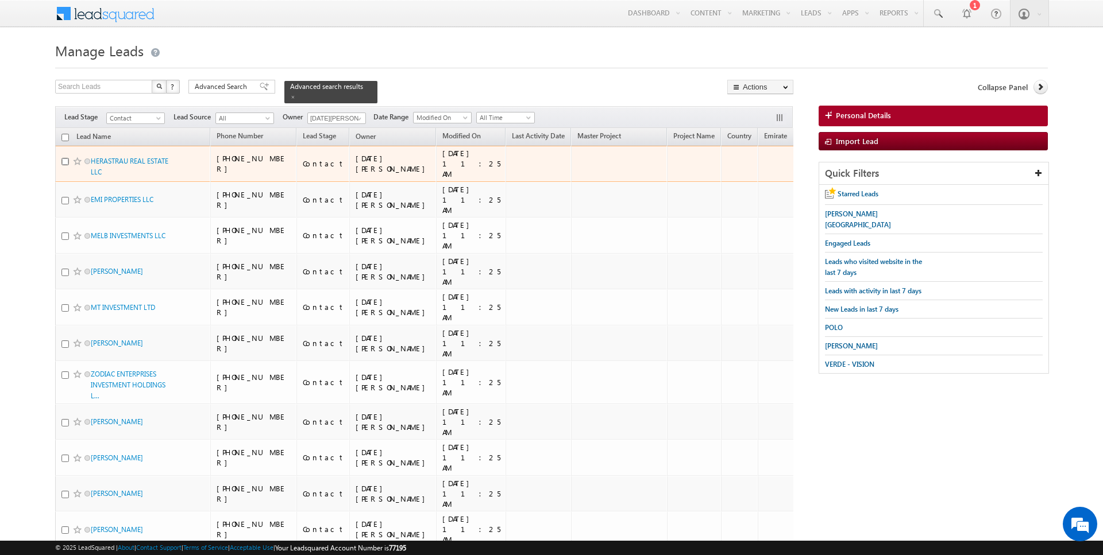
click at [66, 161] on input "checkbox" at bounding box center [64, 161] width 7 height 7
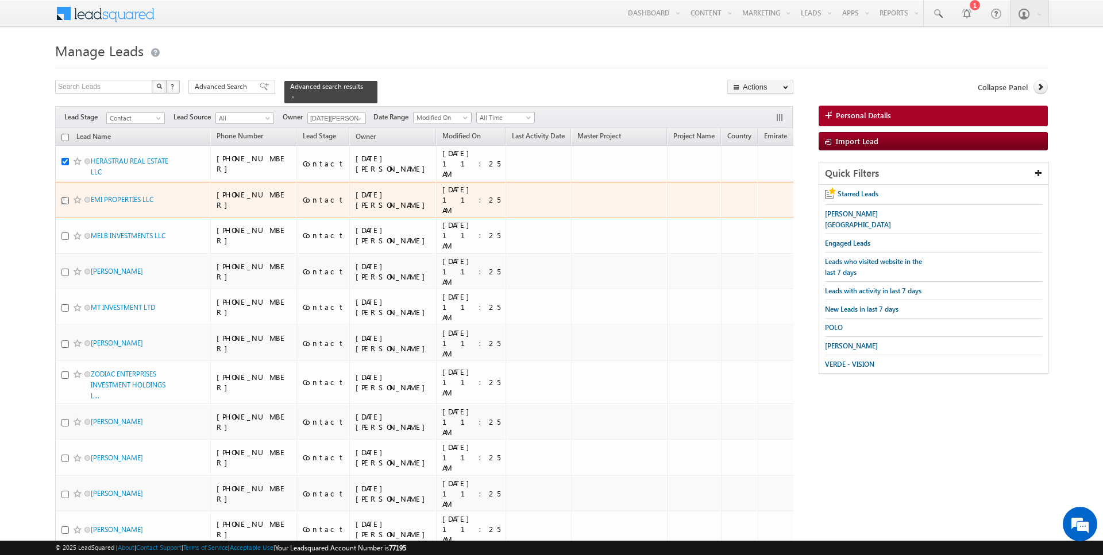
click at [66, 199] on input "checkbox" at bounding box center [64, 200] width 7 height 7
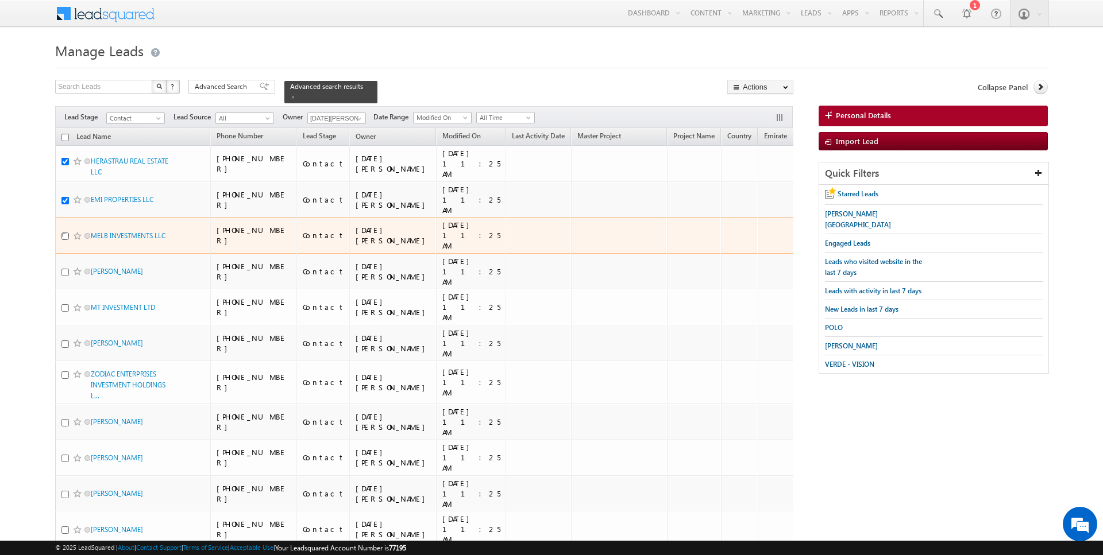
click at [64, 234] on input "checkbox" at bounding box center [64, 236] width 7 height 7
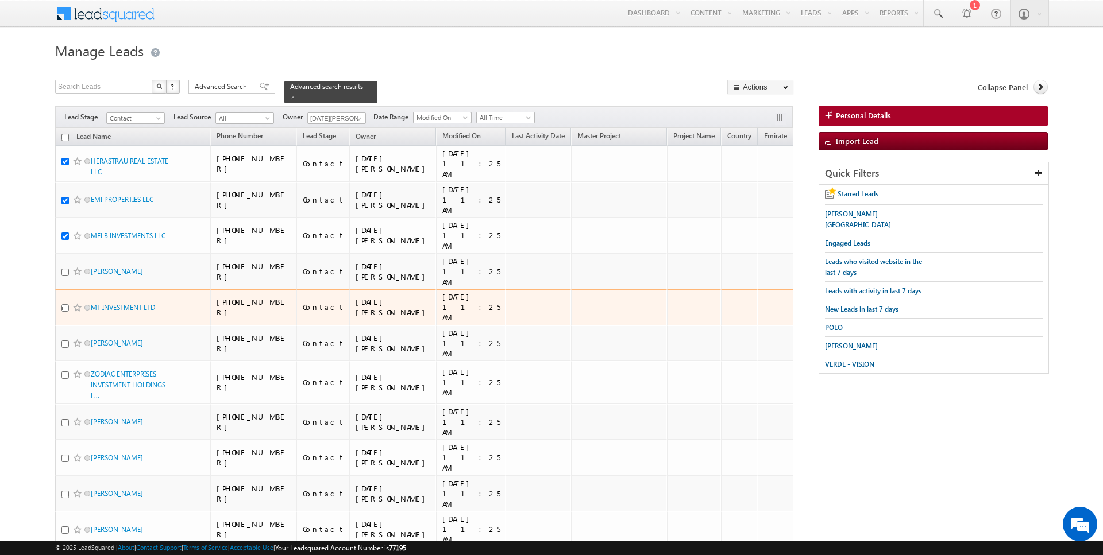
click at [65, 305] on input "checkbox" at bounding box center [64, 307] width 7 height 7
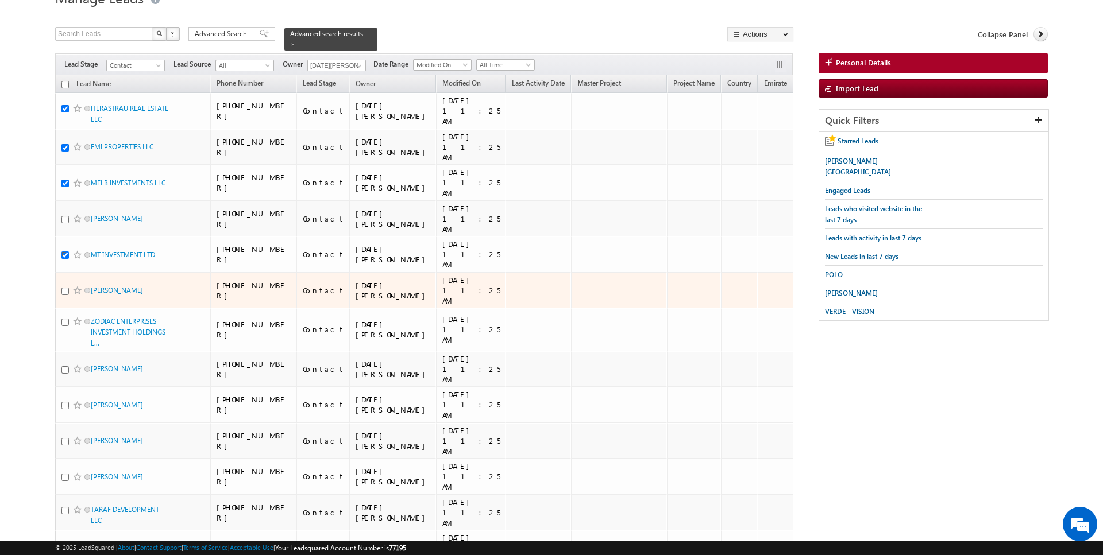
scroll to position [56, 0]
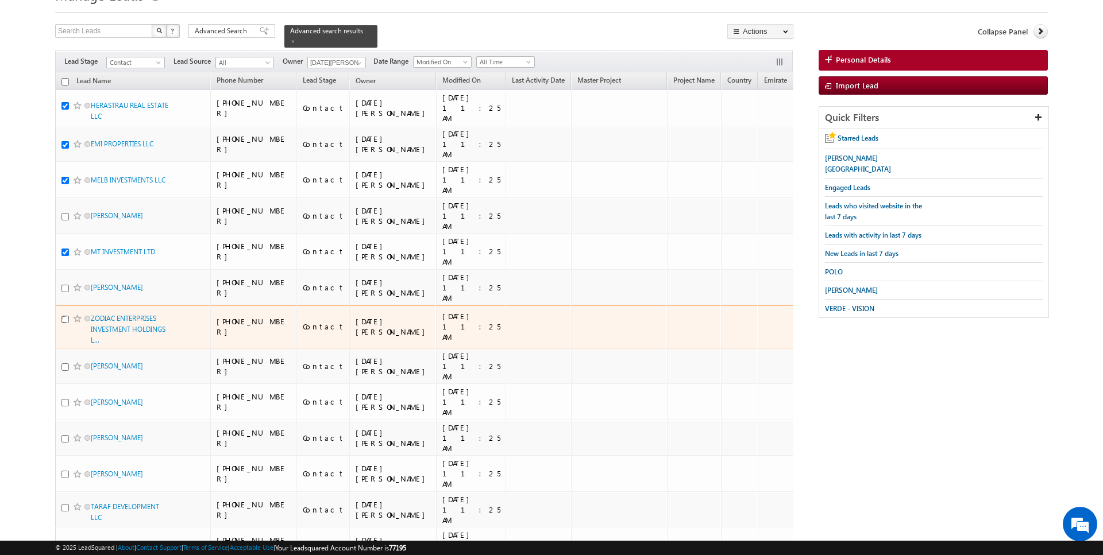
click at [67, 316] on input "checkbox" at bounding box center [64, 319] width 7 height 7
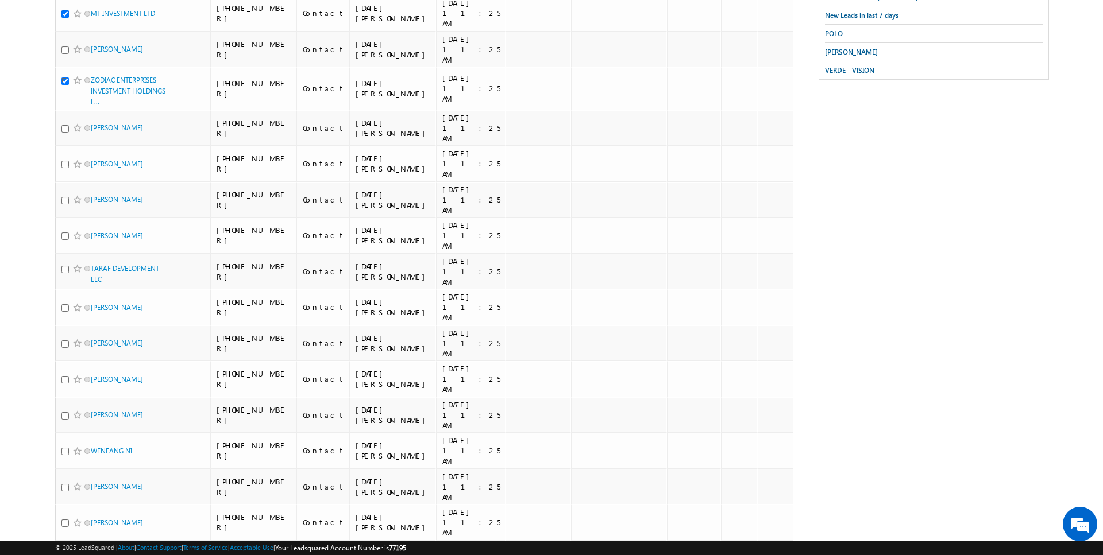
scroll to position [347, 0]
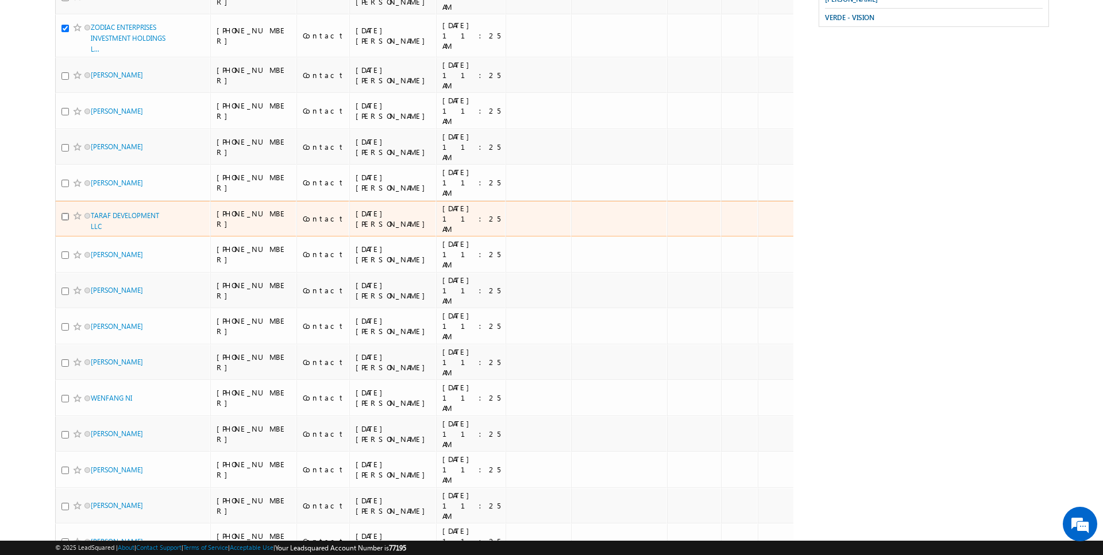
click at [65, 213] on input "checkbox" at bounding box center [64, 216] width 7 height 7
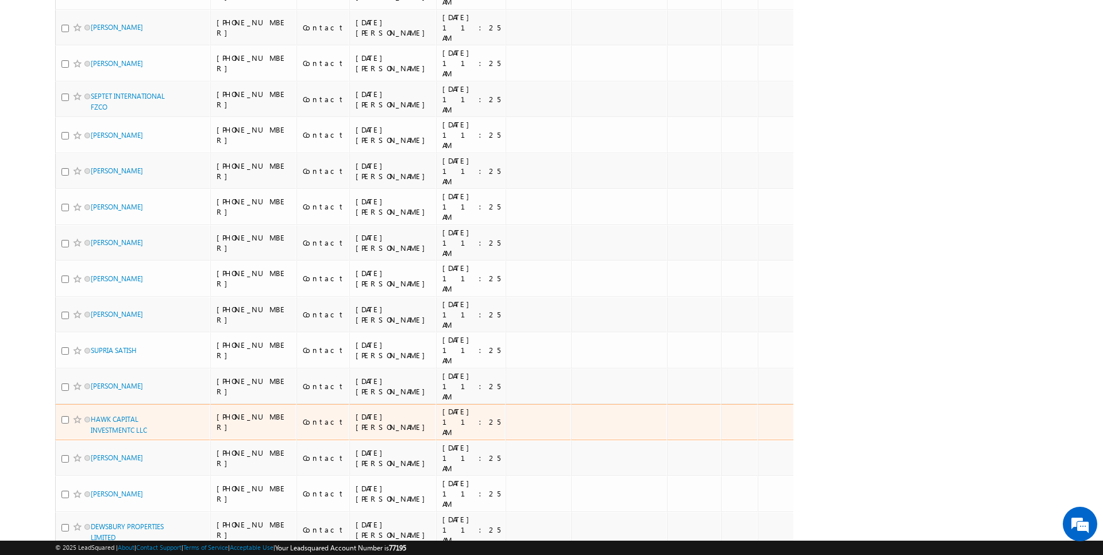
scroll to position [828, 0]
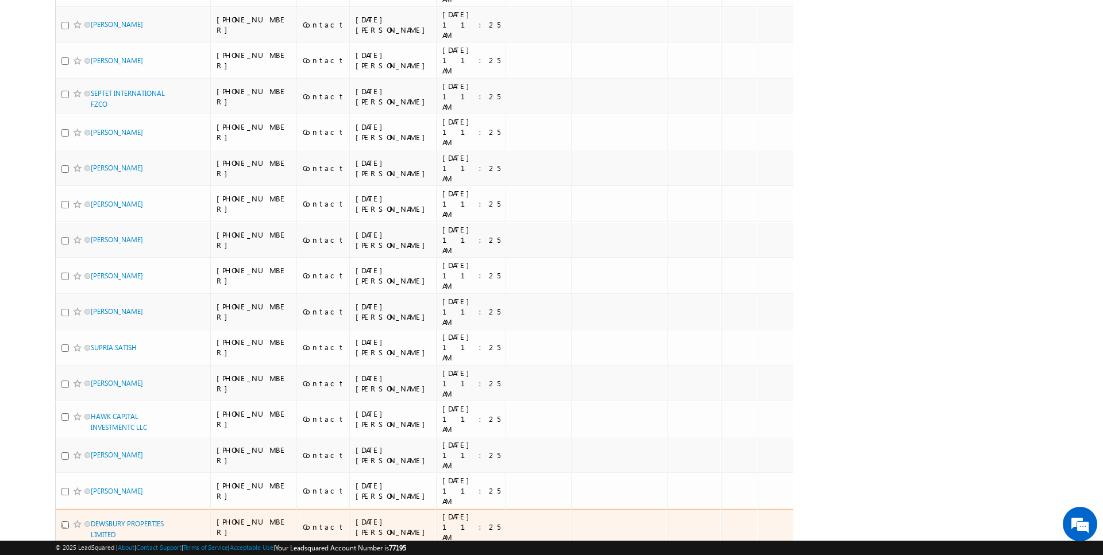
click at [64, 522] on input "checkbox" at bounding box center [64, 525] width 7 height 7
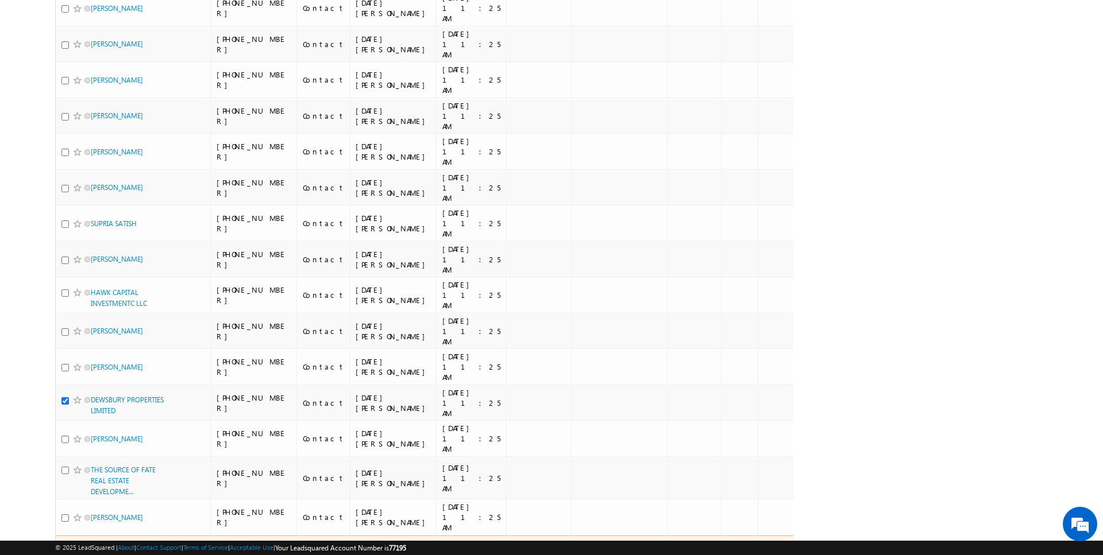
scroll to position [955, 0]
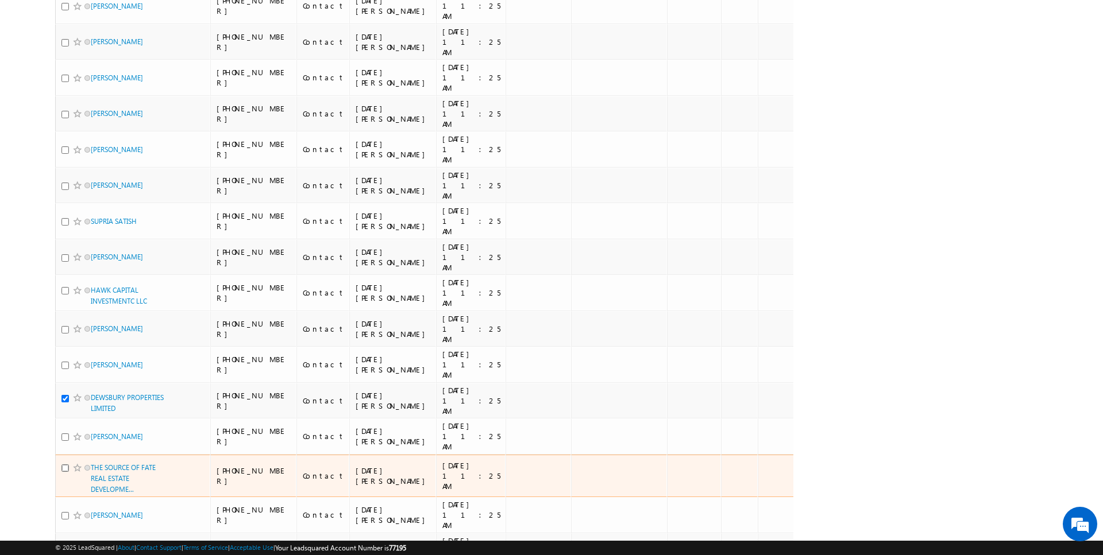
click at [67, 465] on input "checkbox" at bounding box center [64, 468] width 7 height 7
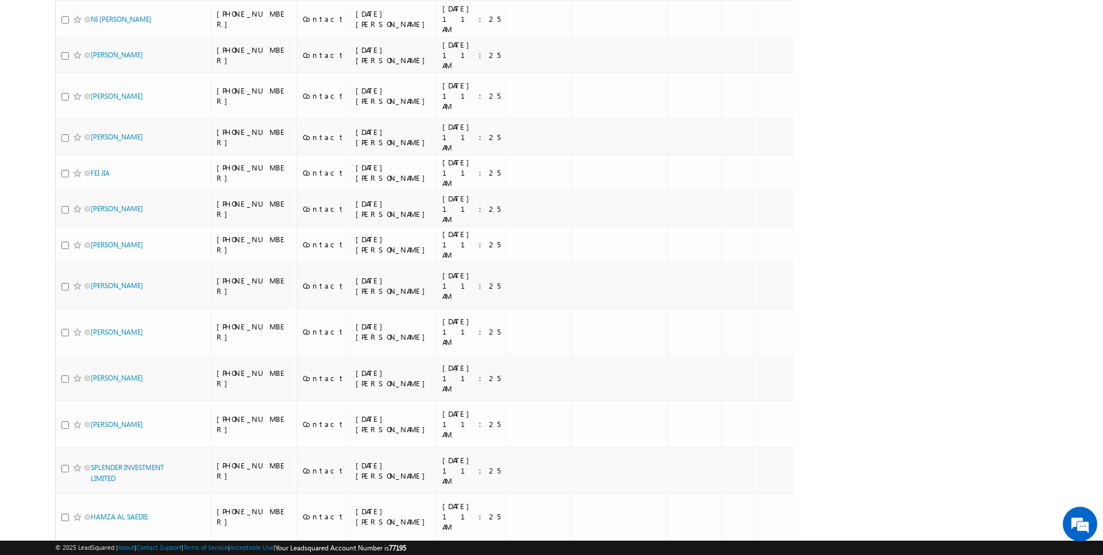
scroll to position [2044, 0]
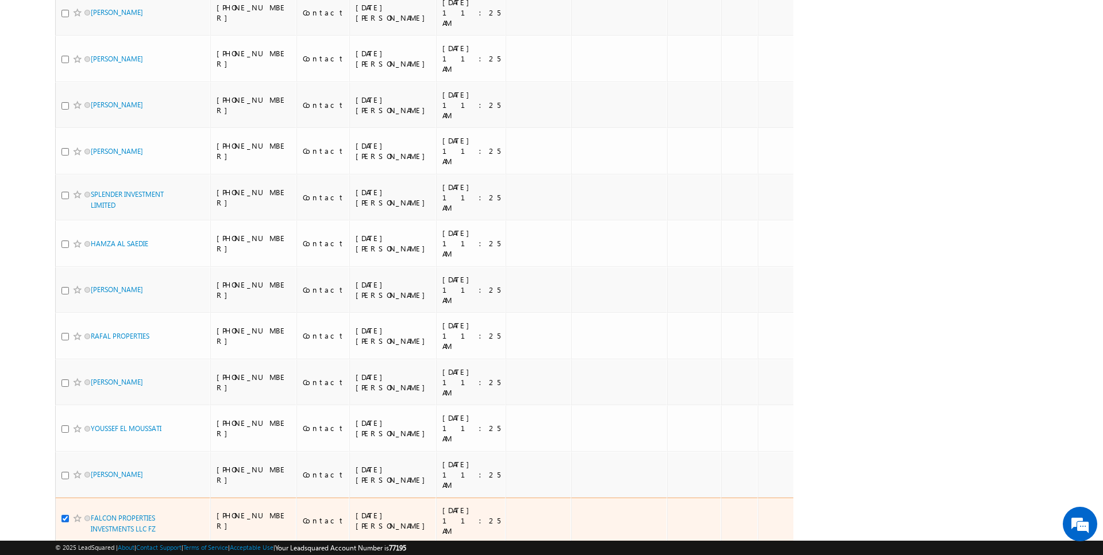
scroll to position [2294, 0]
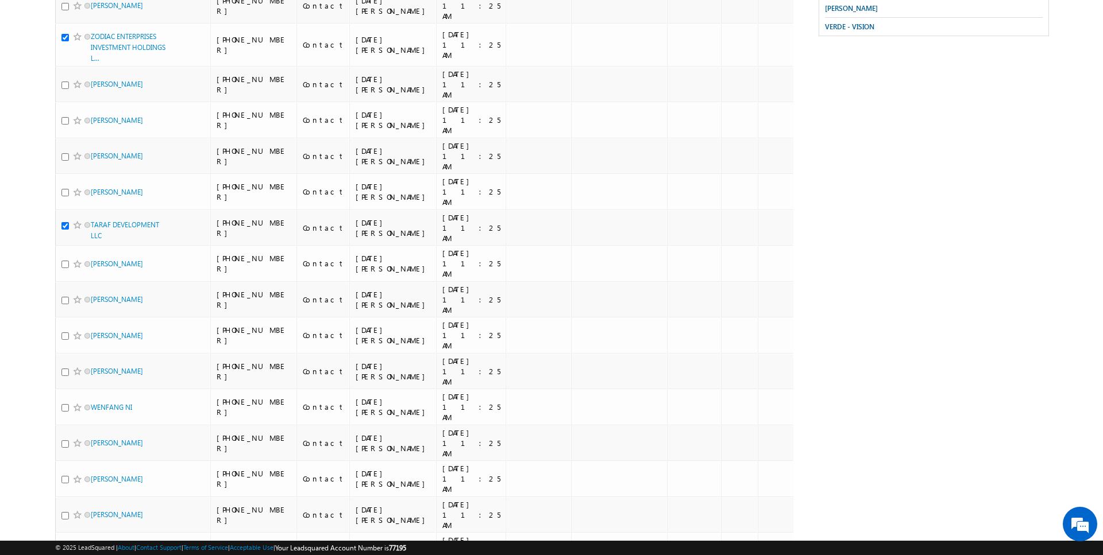
scroll to position [0, 0]
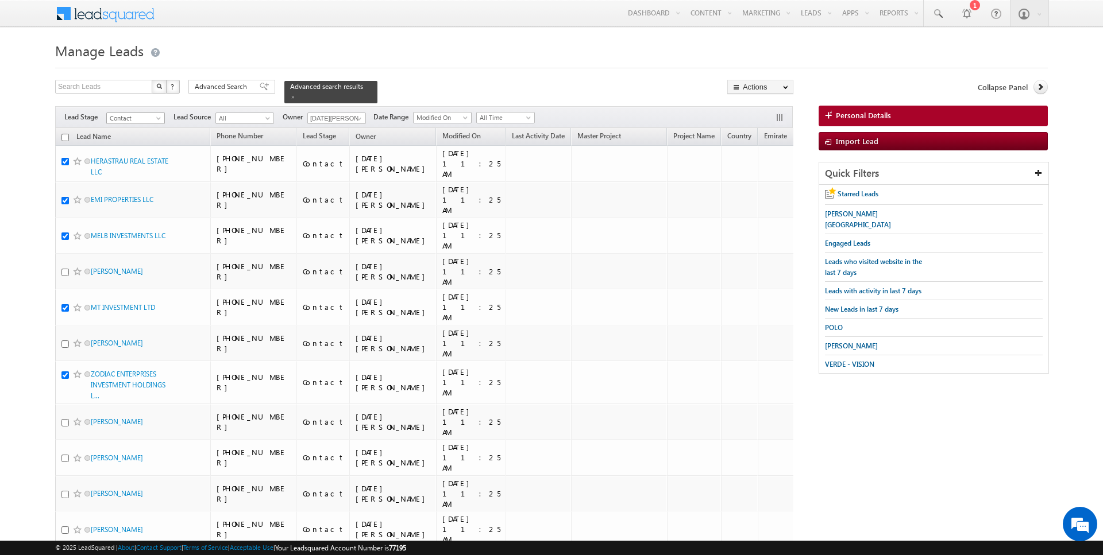
click at [153, 114] on span "Contact" at bounding box center [134, 118] width 55 height 10
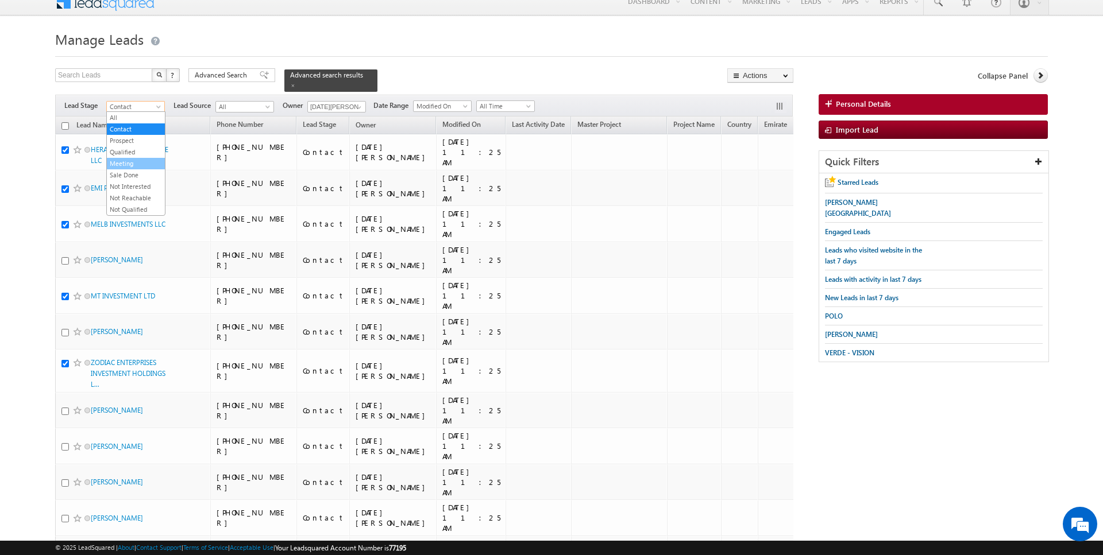
scroll to position [13, 0]
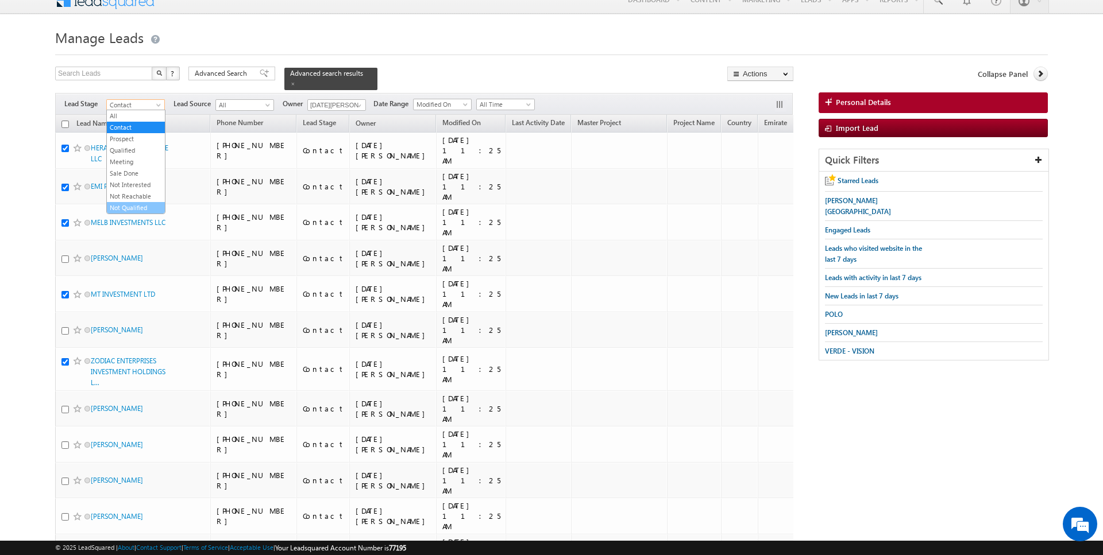
click at [135, 203] on link "Not Qualified" at bounding box center [136, 208] width 58 height 10
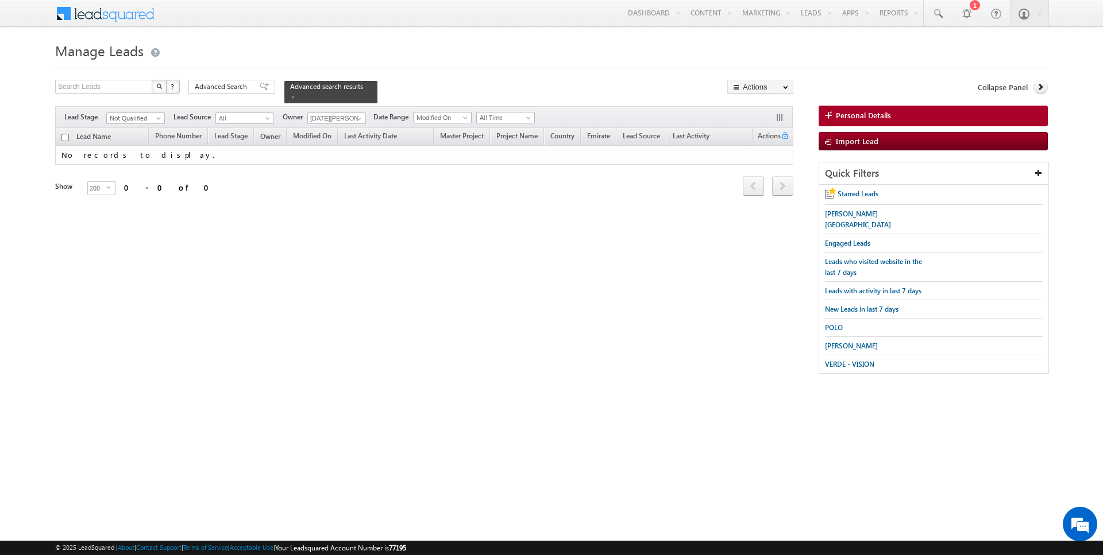
scroll to position [0, 0]
click at [152, 119] on span "Not Qualified" at bounding box center [134, 118] width 55 height 10
click at [137, 140] on link "Contact" at bounding box center [136, 141] width 58 height 10
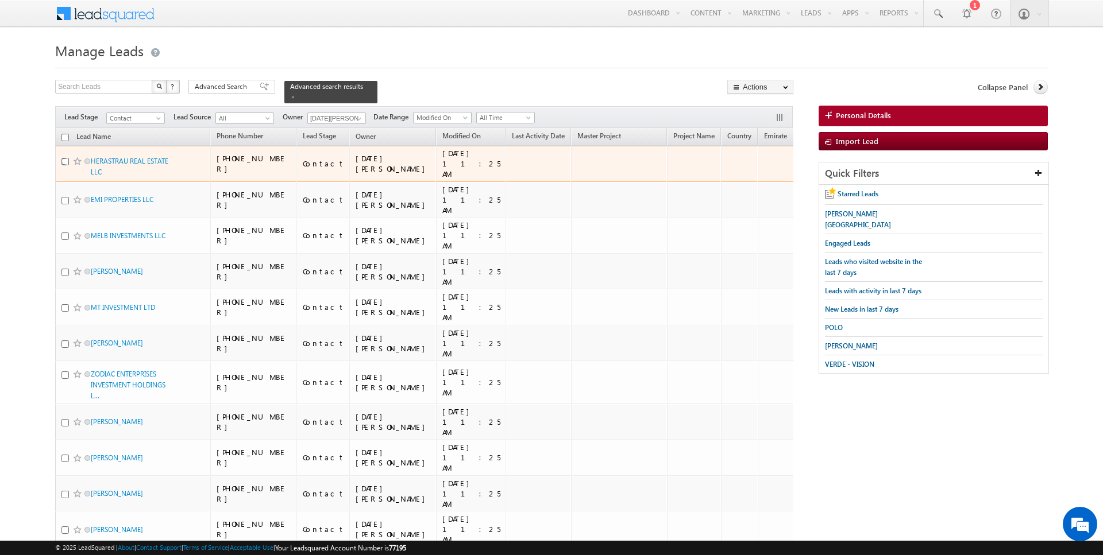
click at [64, 161] on input "checkbox" at bounding box center [64, 161] width 7 height 7
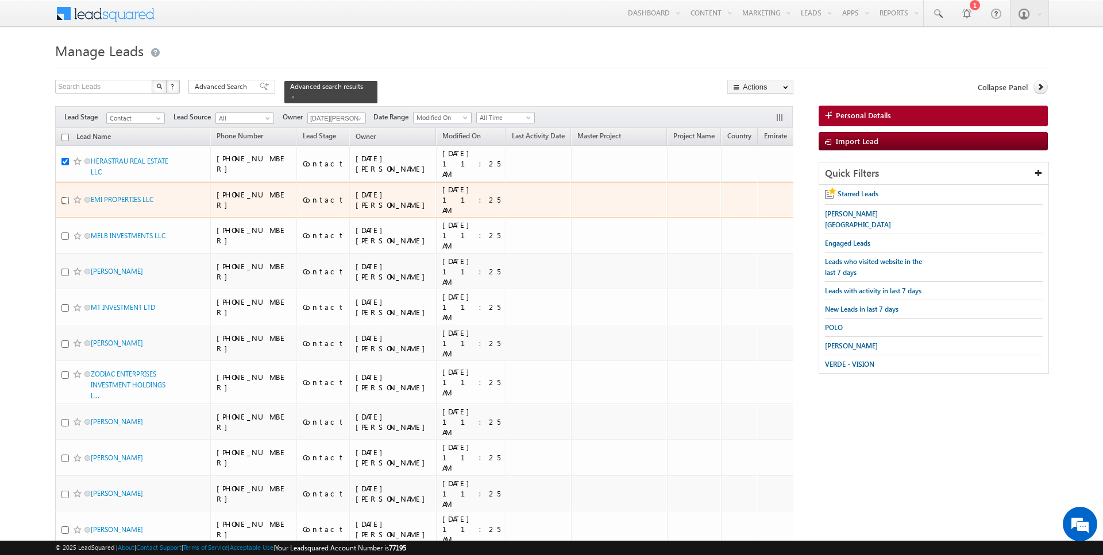
click at [67, 200] on input "checkbox" at bounding box center [64, 200] width 7 height 7
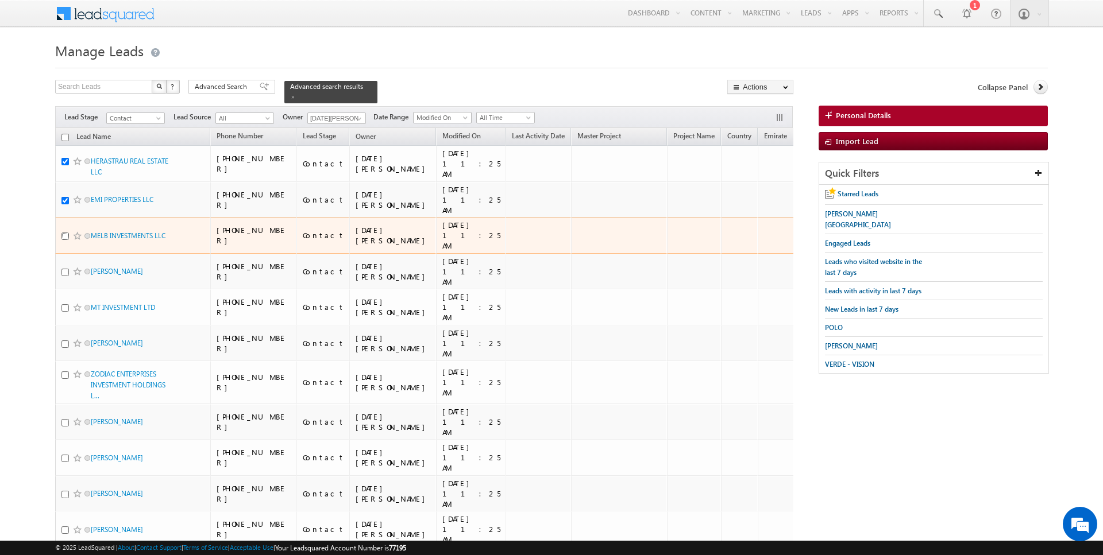
click at [68, 233] on input "checkbox" at bounding box center [64, 236] width 7 height 7
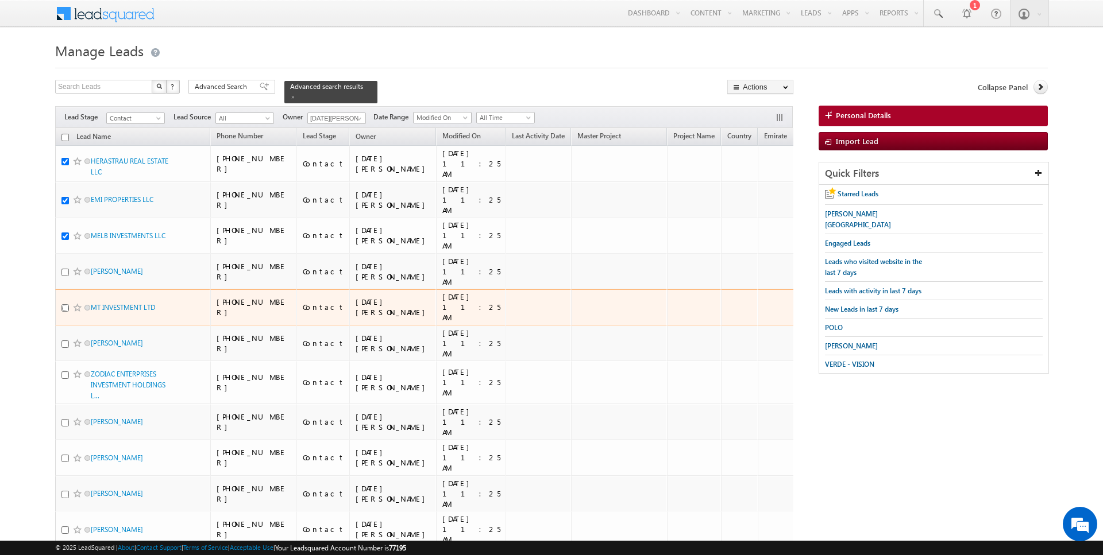
click at [65, 306] on input "checkbox" at bounding box center [64, 307] width 7 height 7
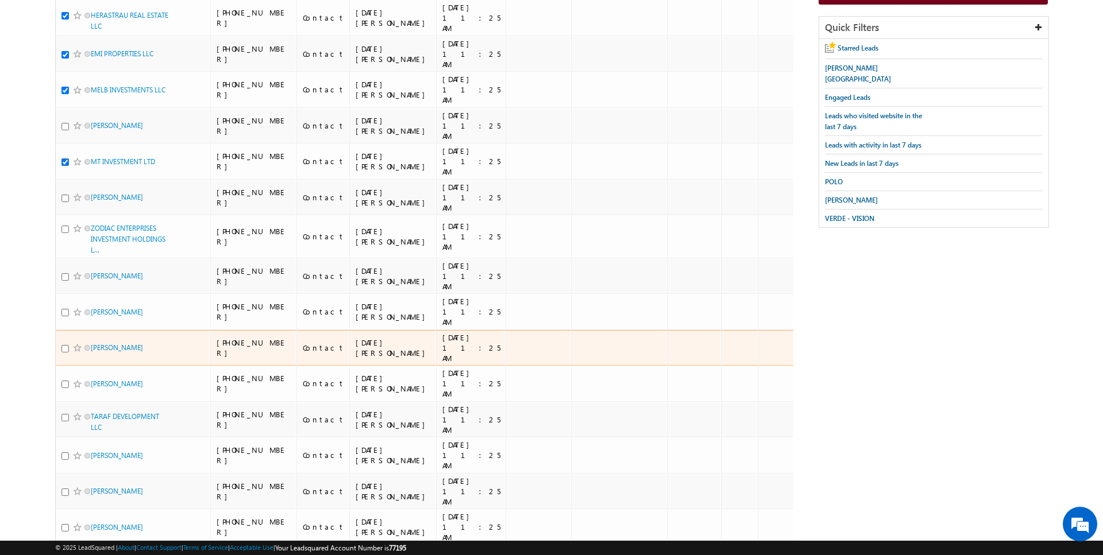
scroll to position [149, 0]
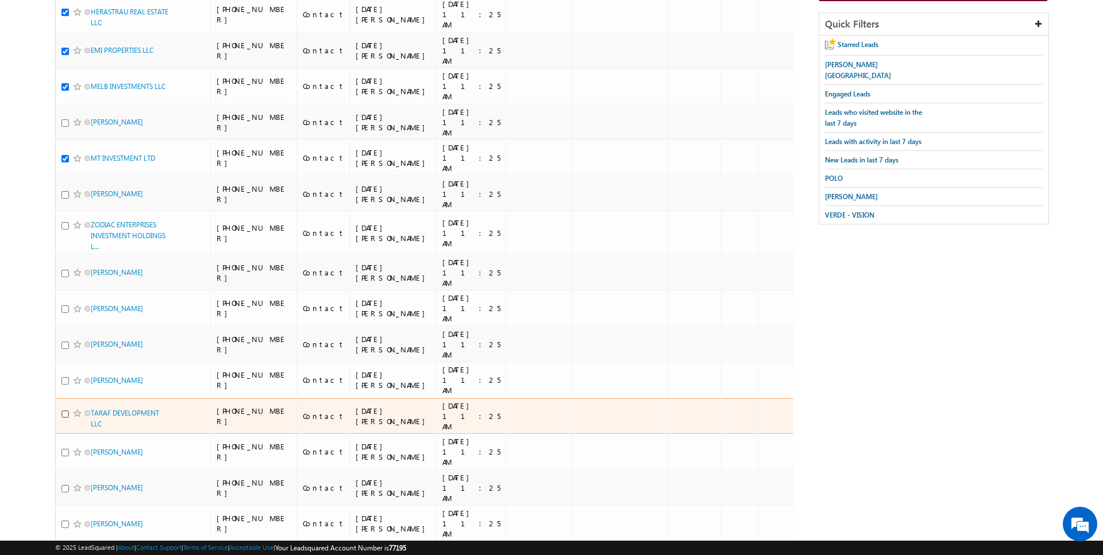
click at [65, 411] on input "checkbox" at bounding box center [64, 414] width 7 height 7
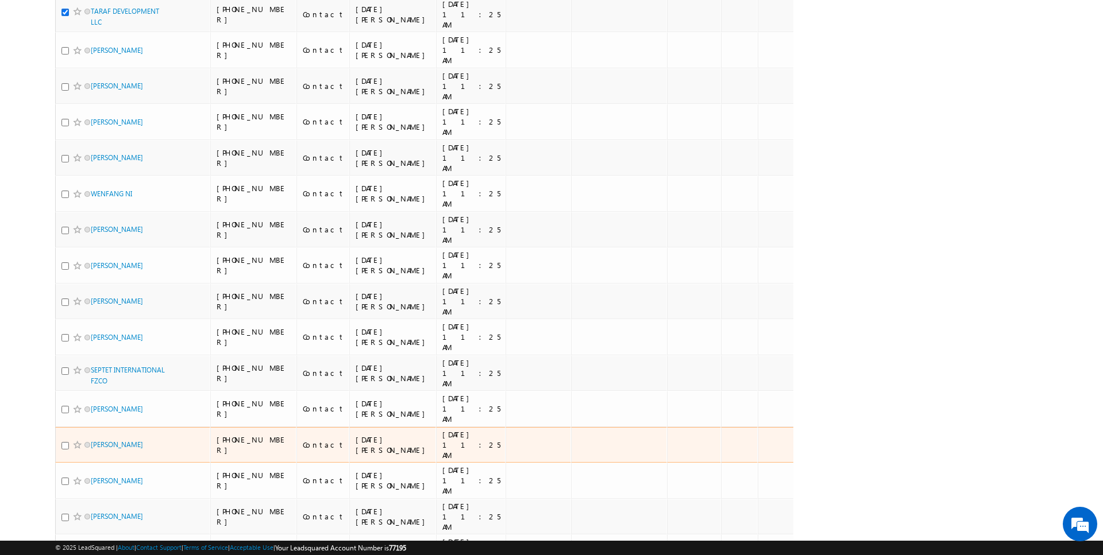
scroll to position [559, 0]
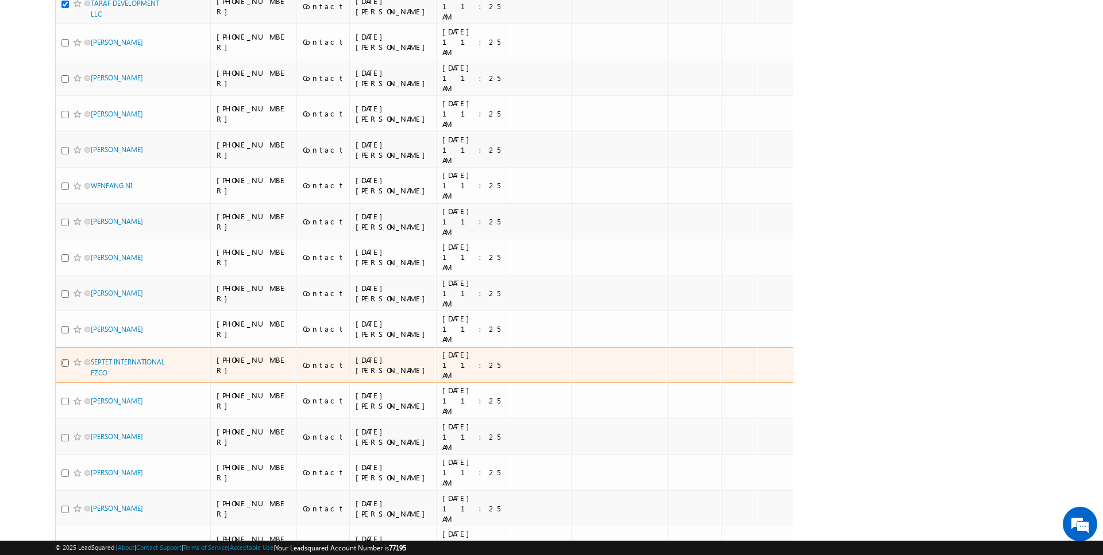
click at [66, 360] on input "checkbox" at bounding box center [64, 363] width 7 height 7
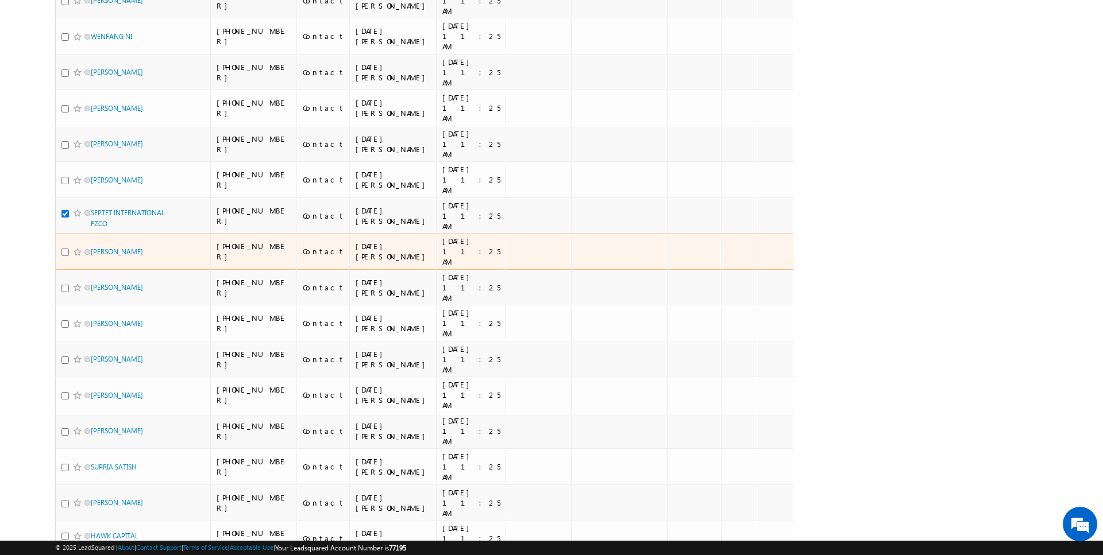
scroll to position [712, 0]
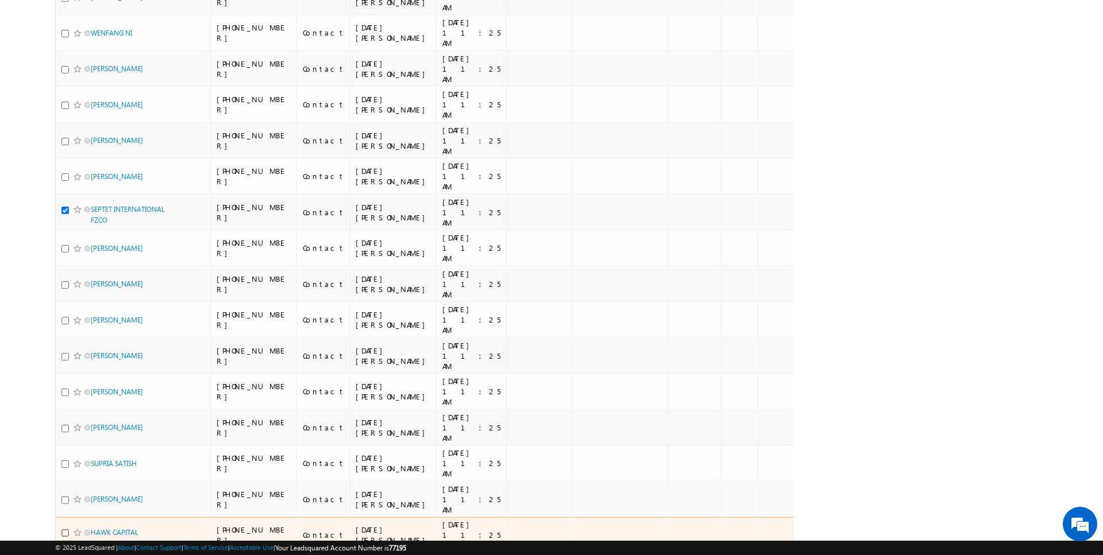
click at [66, 530] on input "checkbox" at bounding box center [64, 533] width 7 height 7
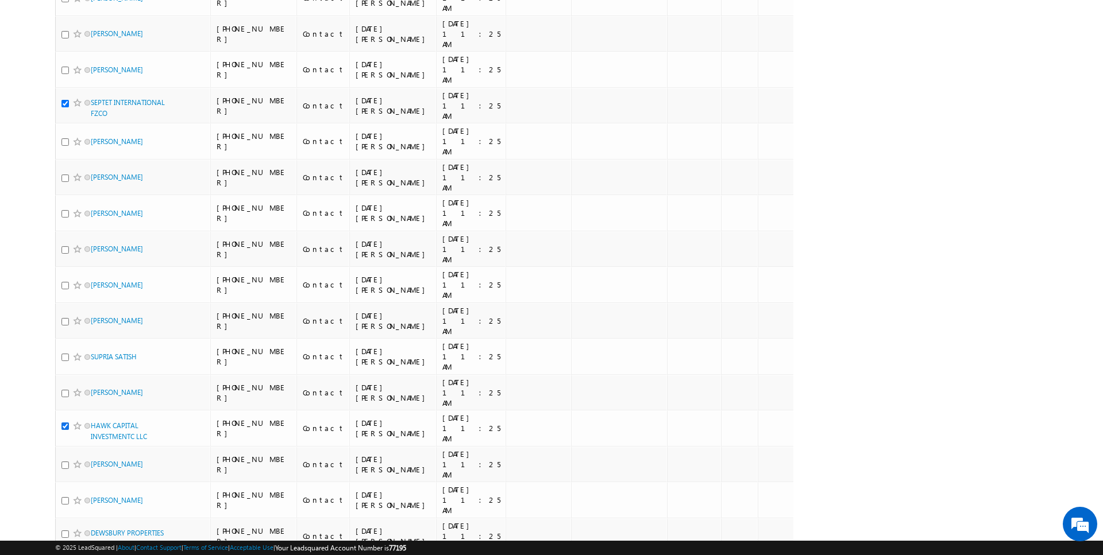
scroll to position [827, 0]
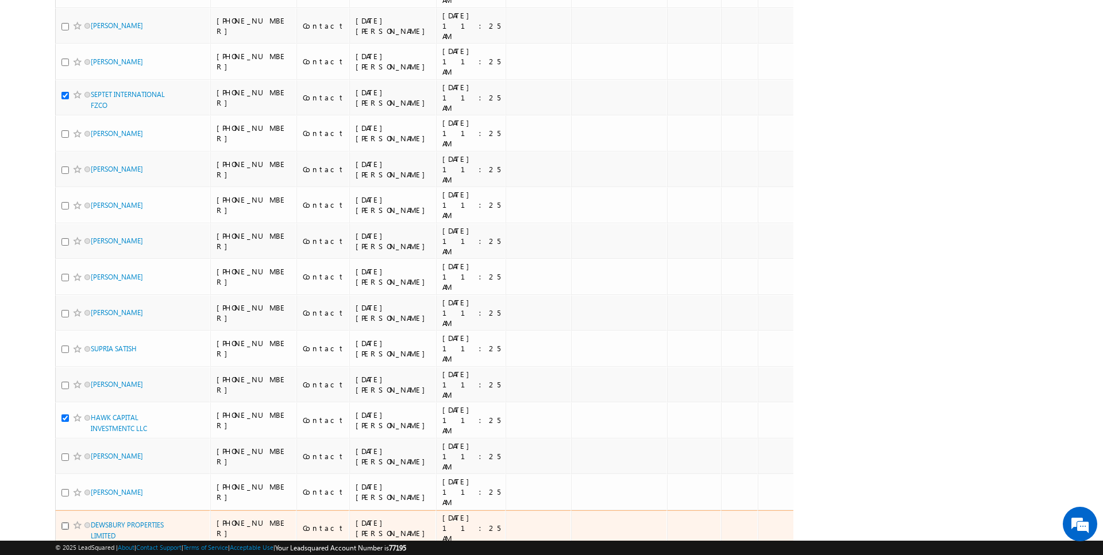
click at [67, 523] on input "checkbox" at bounding box center [64, 526] width 7 height 7
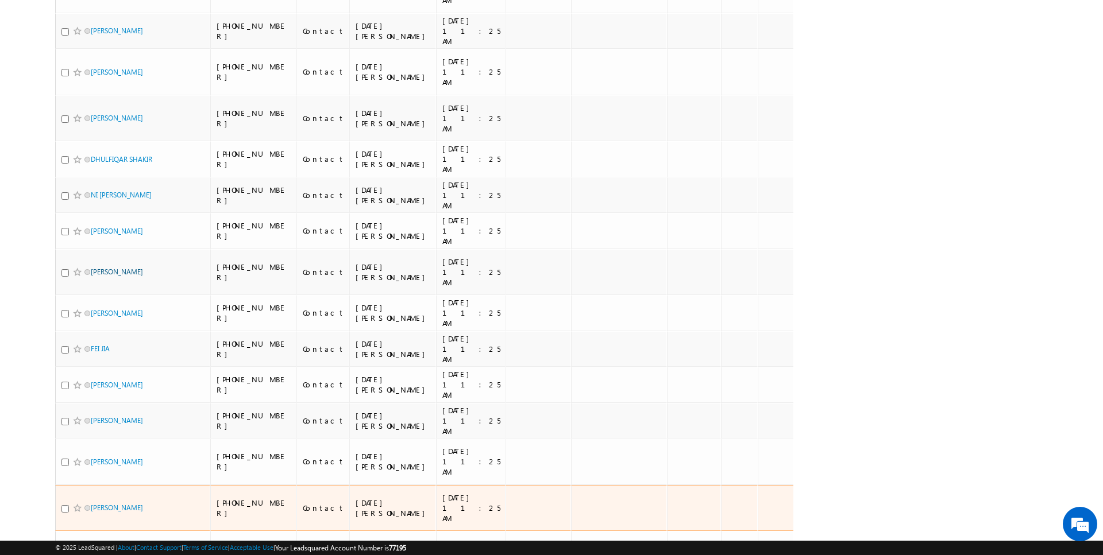
scroll to position [1774, 0]
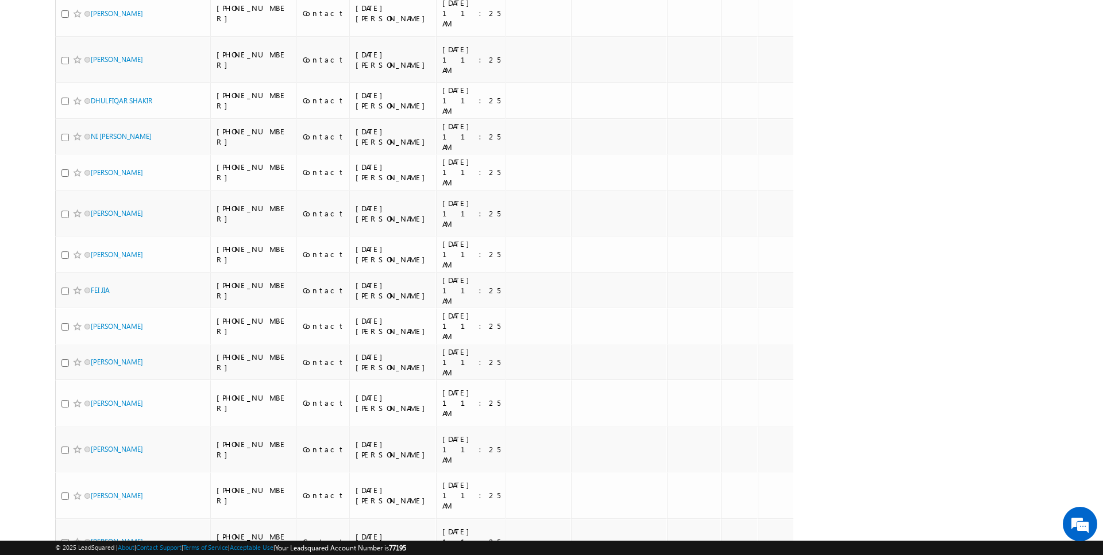
scroll to position [1833, 0]
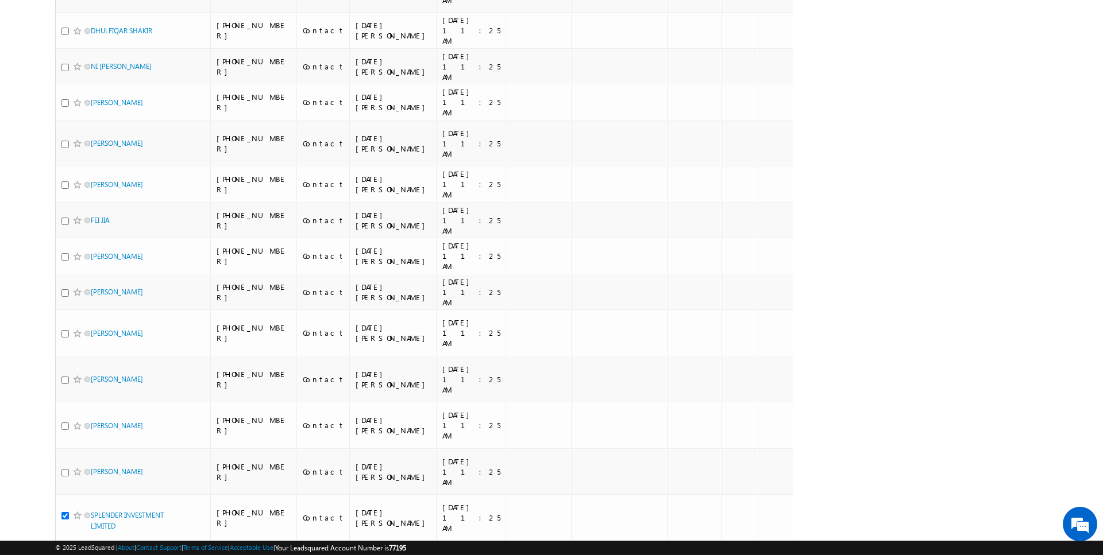
scroll to position [1915, 0]
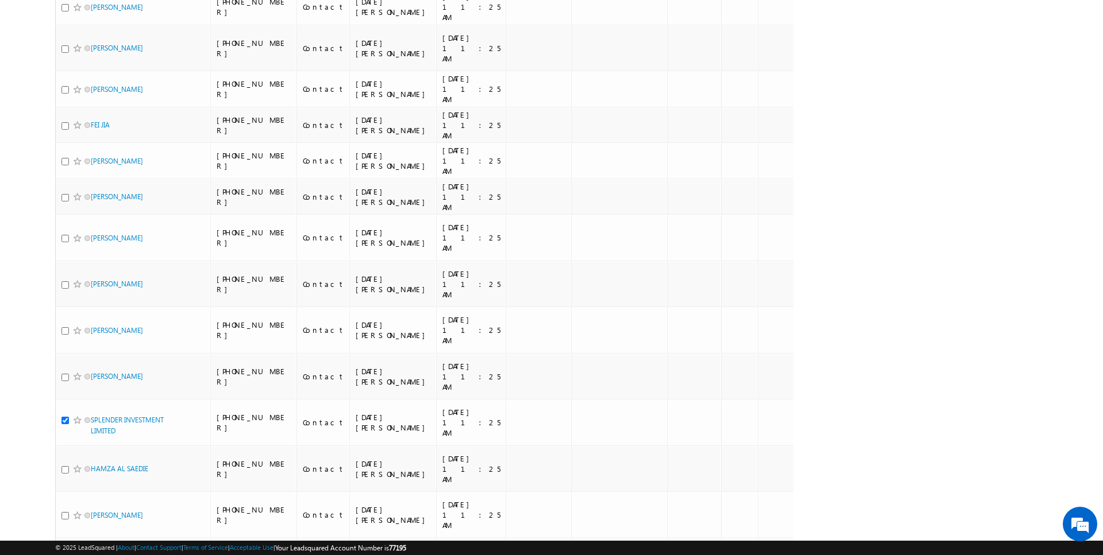
scroll to position [2010, 0]
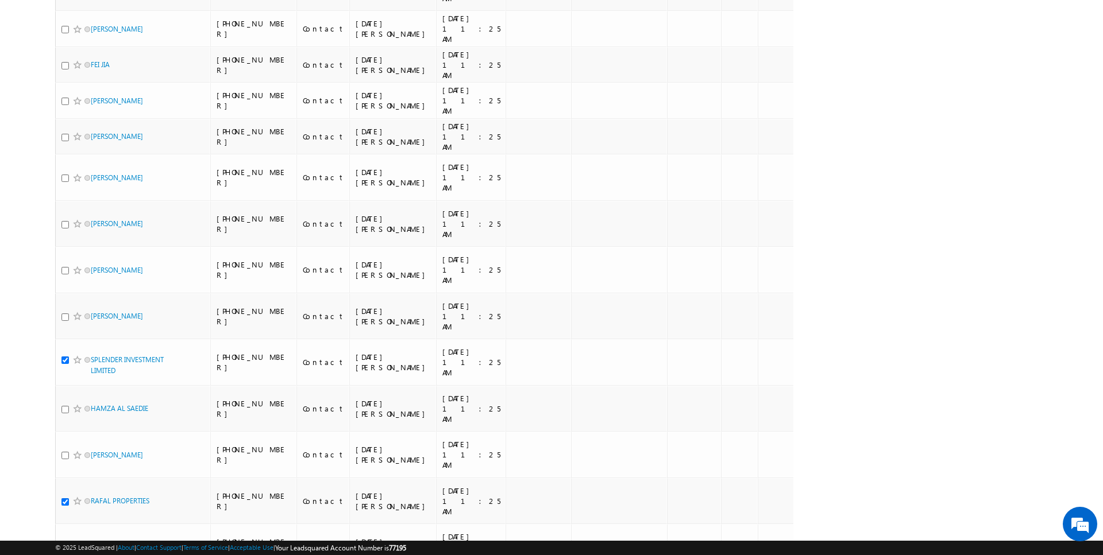
scroll to position [2072, 0]
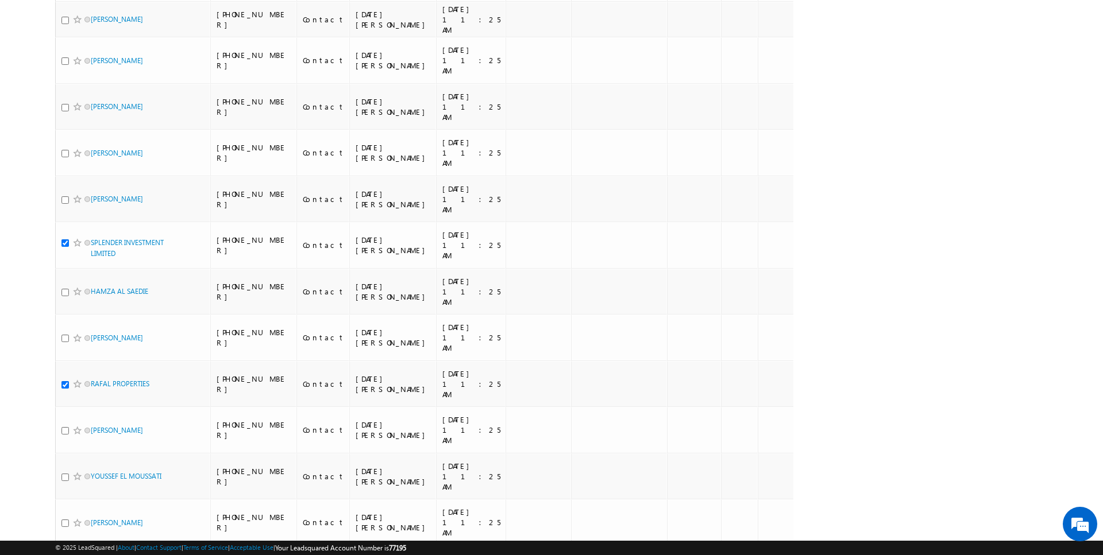
scroll to position [2195, 0]
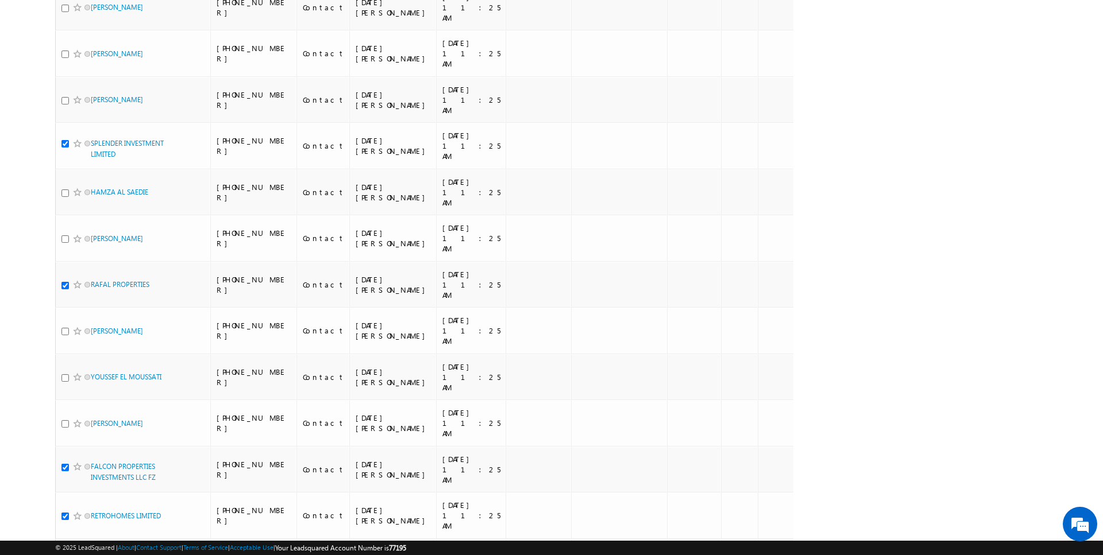
scroll to position [2279, 0]
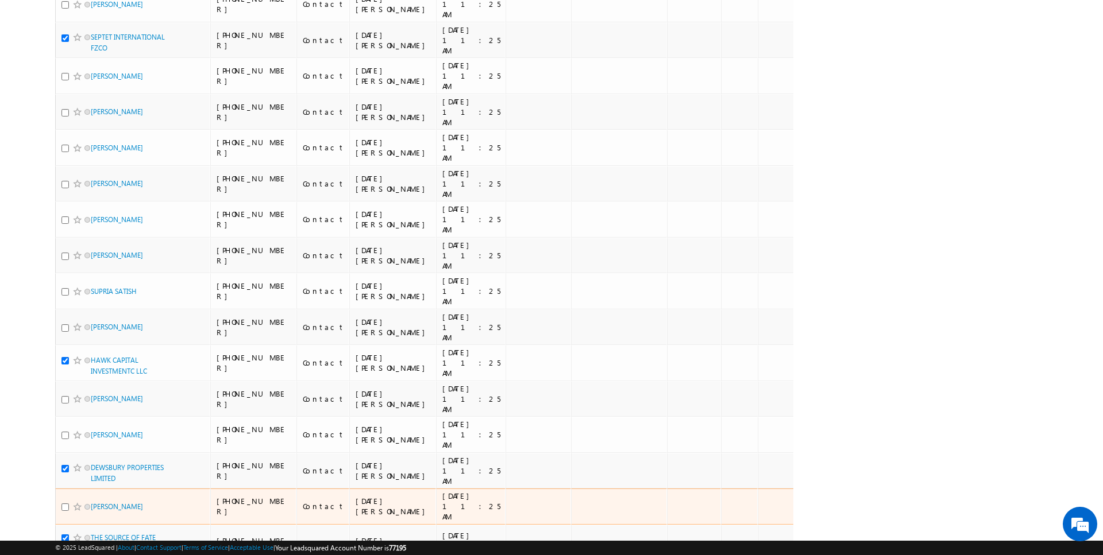
scroll to position [0, 0]
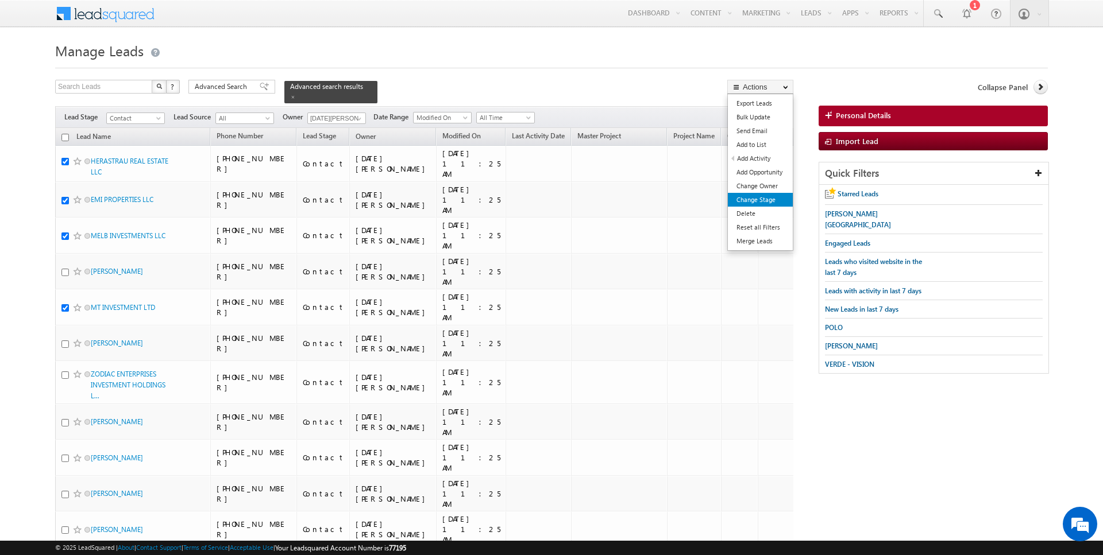
click at [758, 199] on link "Change Stage" at bounding box center [760, 200] width 65 height 14
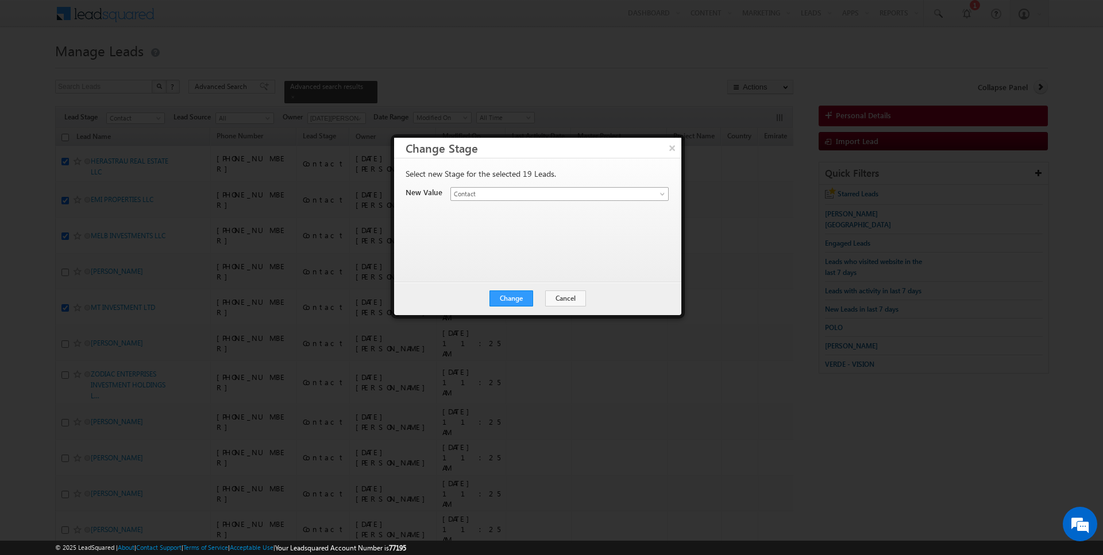
click at [555, 191] on span "Contact" at bounding box center [546, 194] width 190 height 10
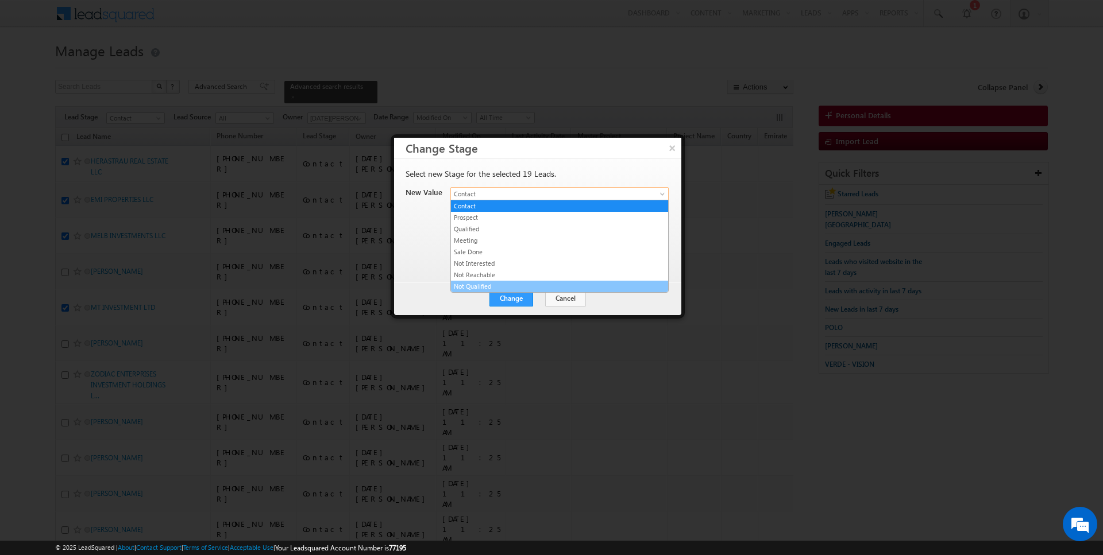
click at [487, 283] on link "Not Qualified" at bounding box center [559, 286] width 217 height 10
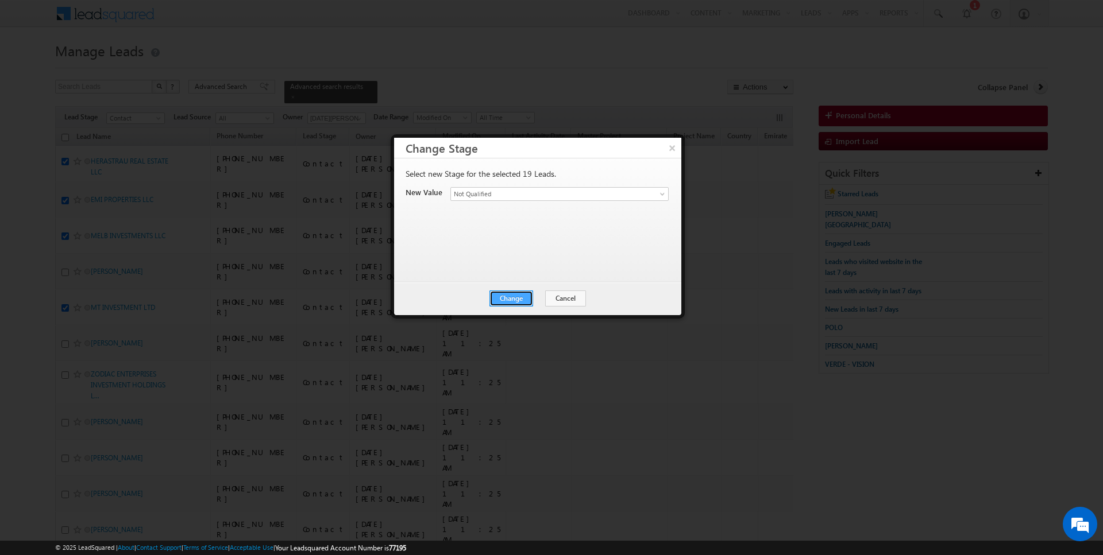
click at [504, 292] on button "Change" at bounding box center [511, 299] width 44 height 16
click at [524, 299] on button "Close" at bounding box center [539, 299] width 37 height 16
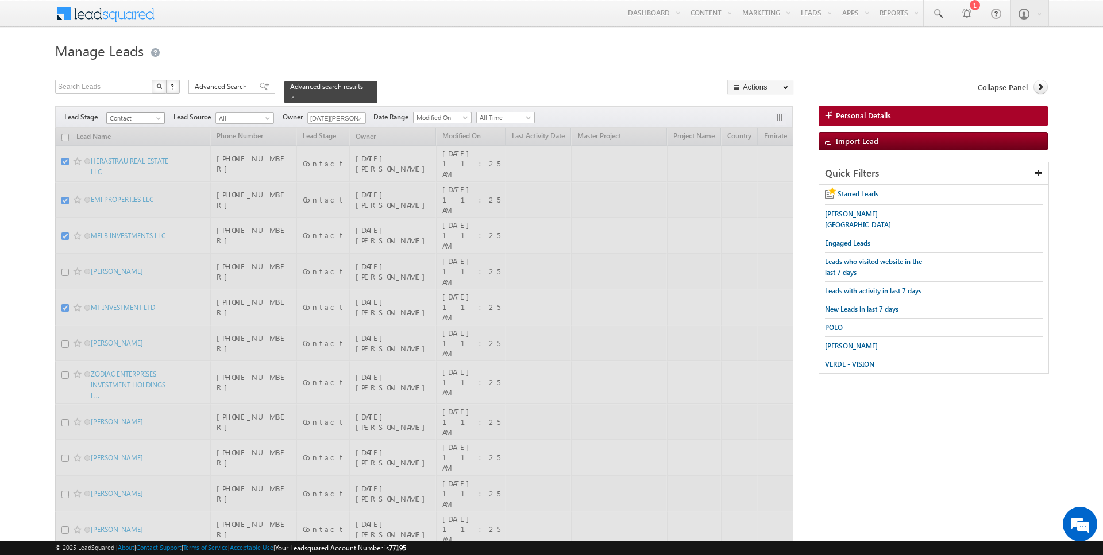
click at [145, 117] on span "Contact" at bounding box center [134, 118] width 55 height 10
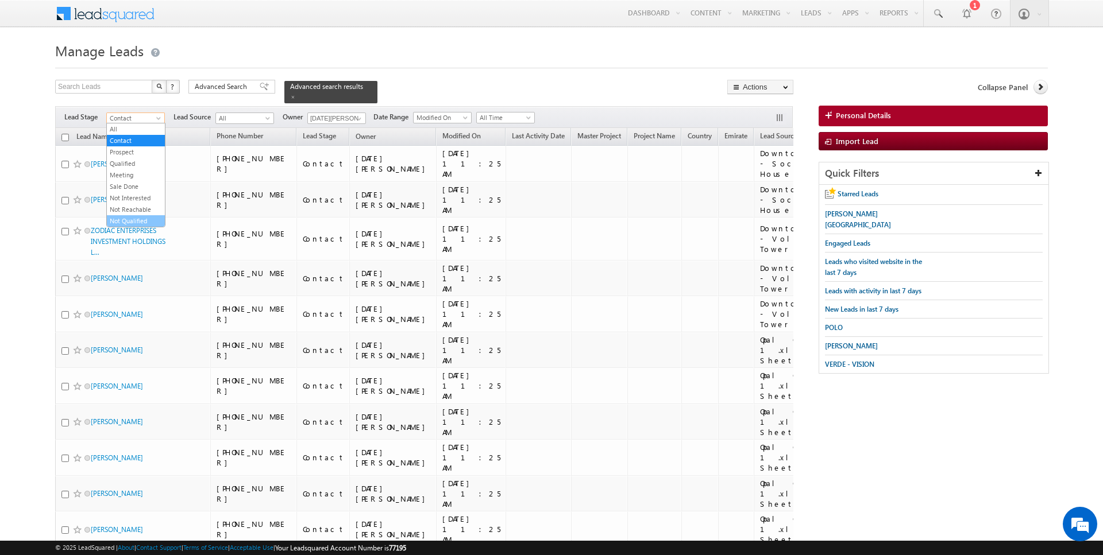
click at [134, 217] on link "Not Qualified" at bounding box center [136, 221] width 58 height 10
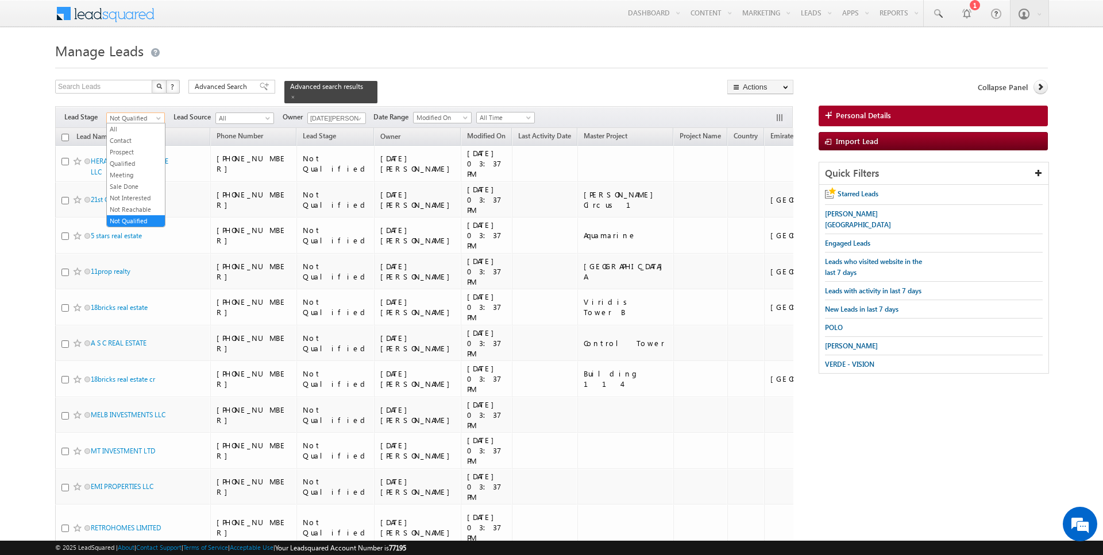
click at [147, 115] on span "Not Qualified" at bounding box center [134, 118] width 55 height 10
click at [134, 138] on link "Contact" at bounding box center [136, 141] width 58 height 10
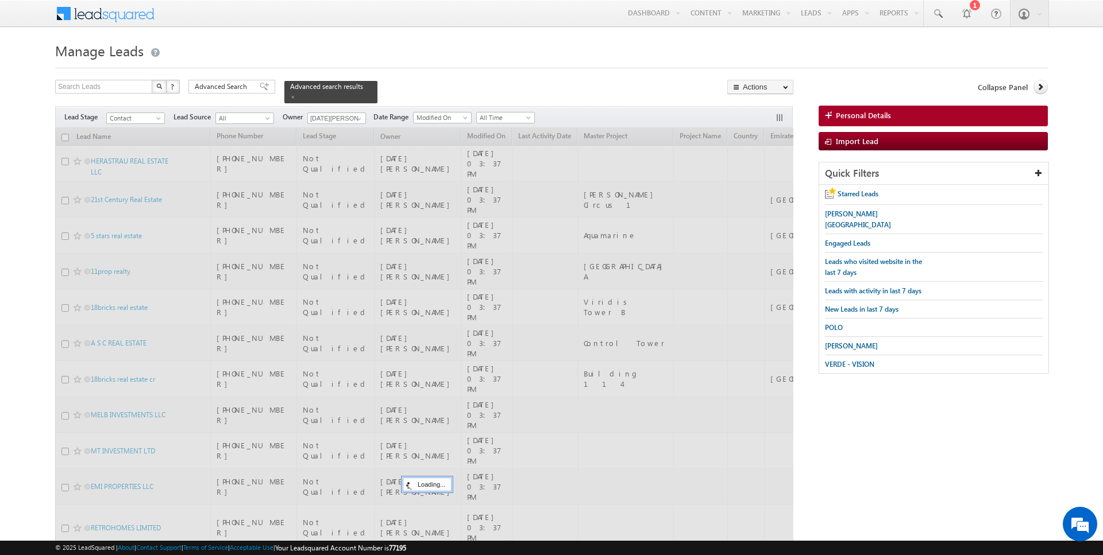
click at [248, 48] on h1 "Manage Leads" at bounding box center [551, 49] width 993 height 22
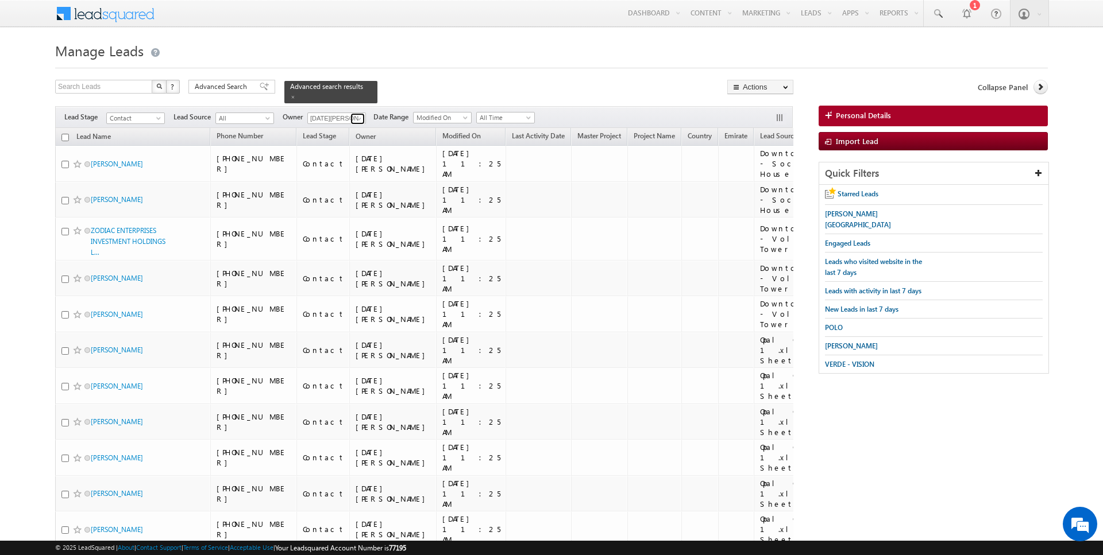
click at [358, 118] on span at bounding box center [358, 118] width 9 height 9
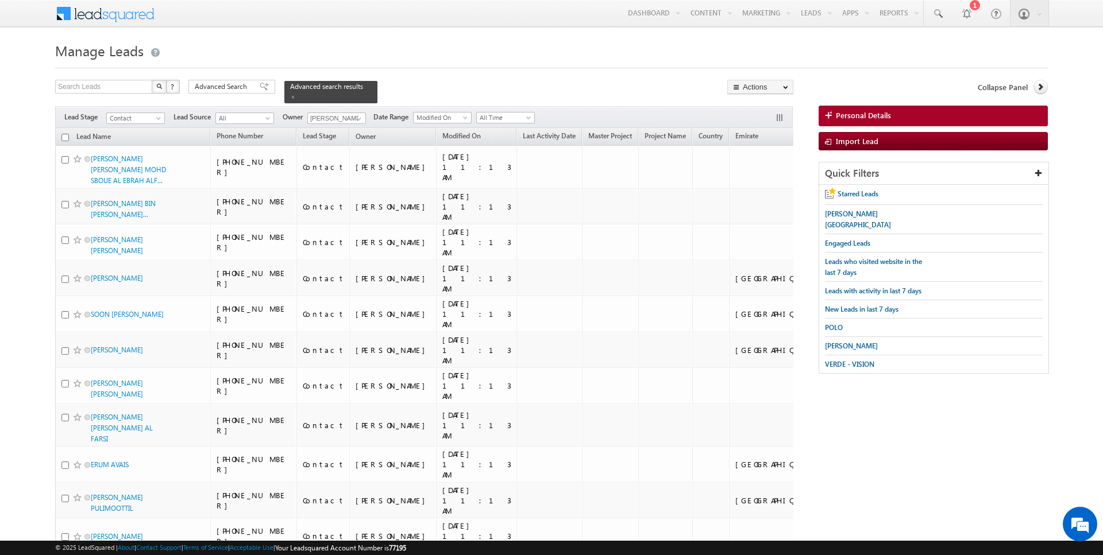
click at [434, 76] on form "Manage Leads Search Leads X ? 14 results found Advanced Search Advanced Search" at bounding box center [551, 385] width 993 height 694
click at [66, 136] on input "checkbox" at bounding box center [64, 137] width 7 height 7
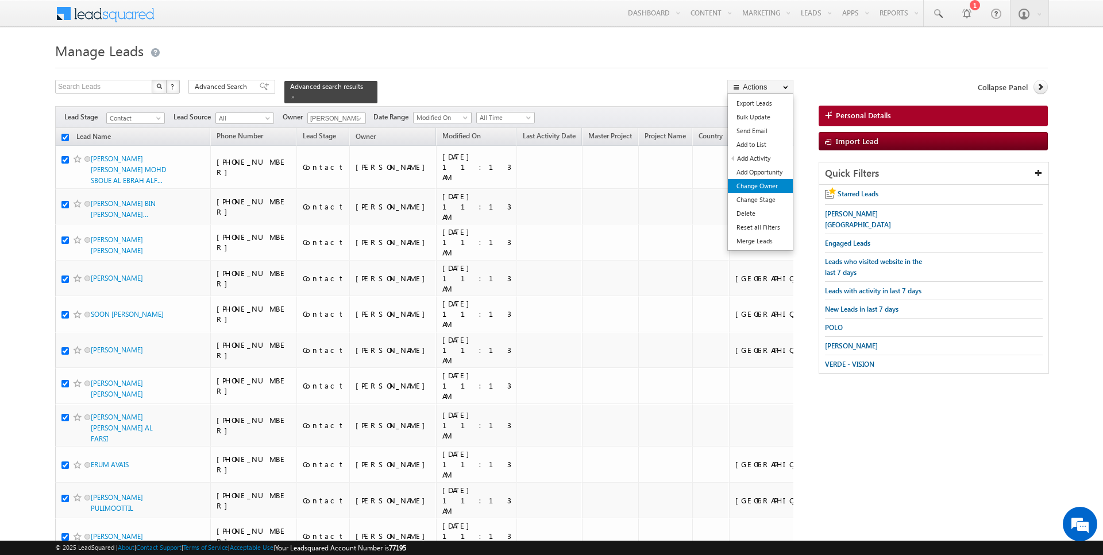
click at [759, 186] on link "Change Owner" at bounding box center [760, 186] width 65 height 14
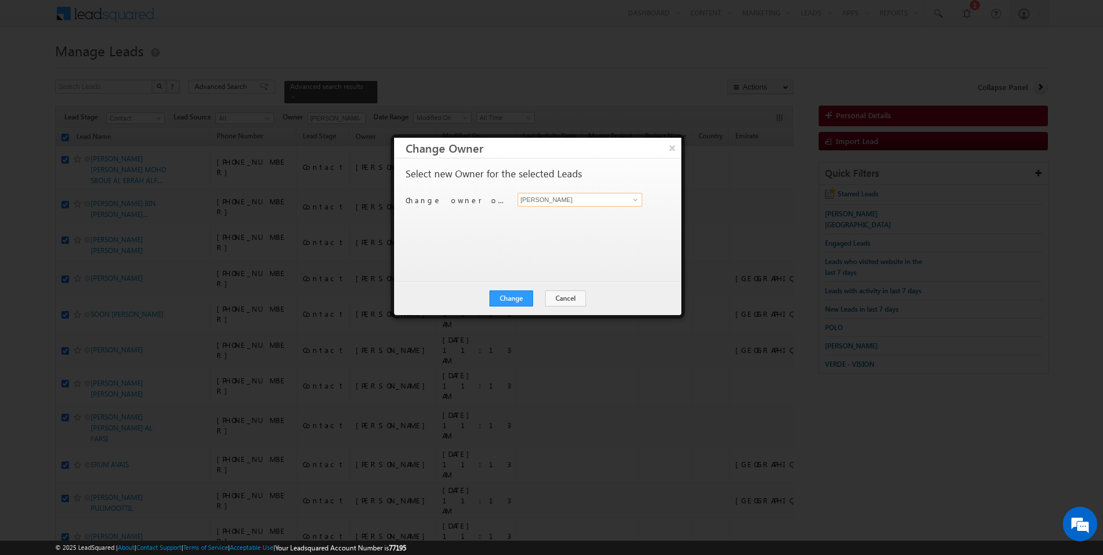
click at [566, 200] on input "[PERSON_NAME]" at bounding box center [580, 200] width 125 height 14
click at [524, 291] on button "Change" at bounding box center [511, 299] width 44 height 16
click at [549, 299] on button "Close" at bounding box center [539, 299] width 37 height 16
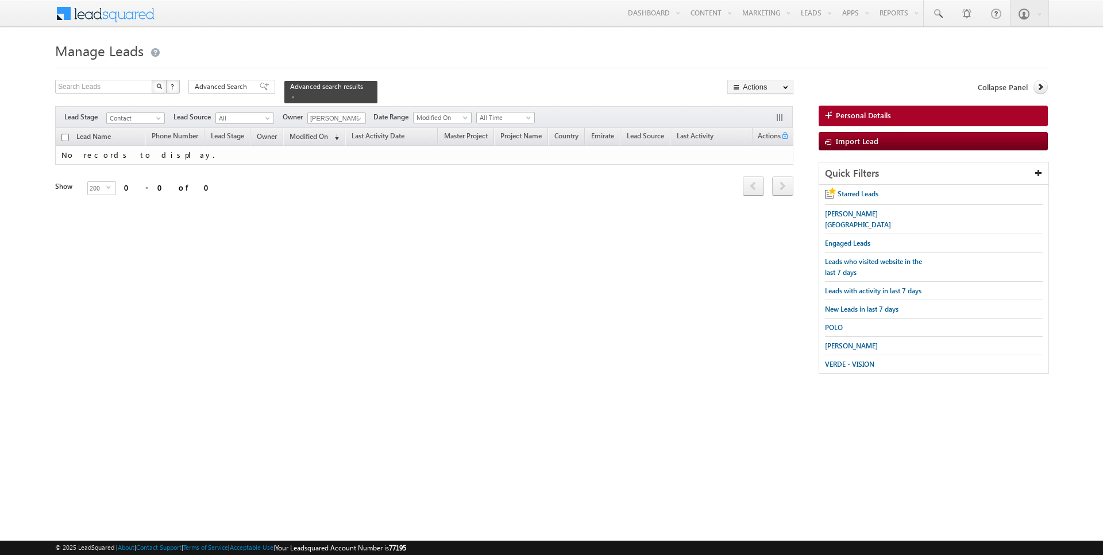
click at [66, 138] on input "checkbox" at bounding box center [64, 137] width 7 height 7
checkbox input "true"
click at [354, 115] on span at bounding box center [358, 118] width 9 height 9
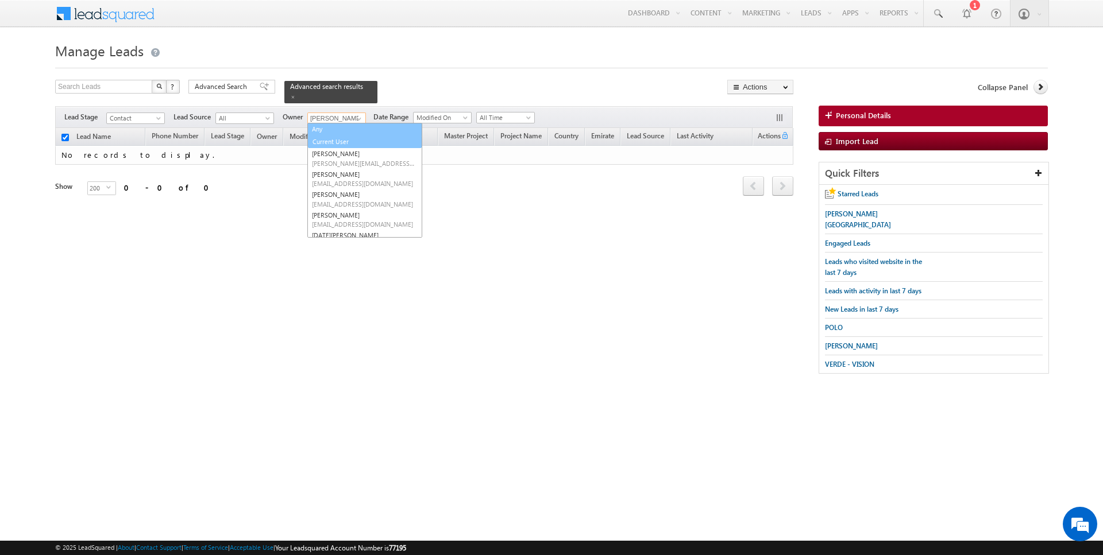
click at [332, 139] on link "Current User" at bounding box center [365, 142] width 114 height 13
type input "Current User"
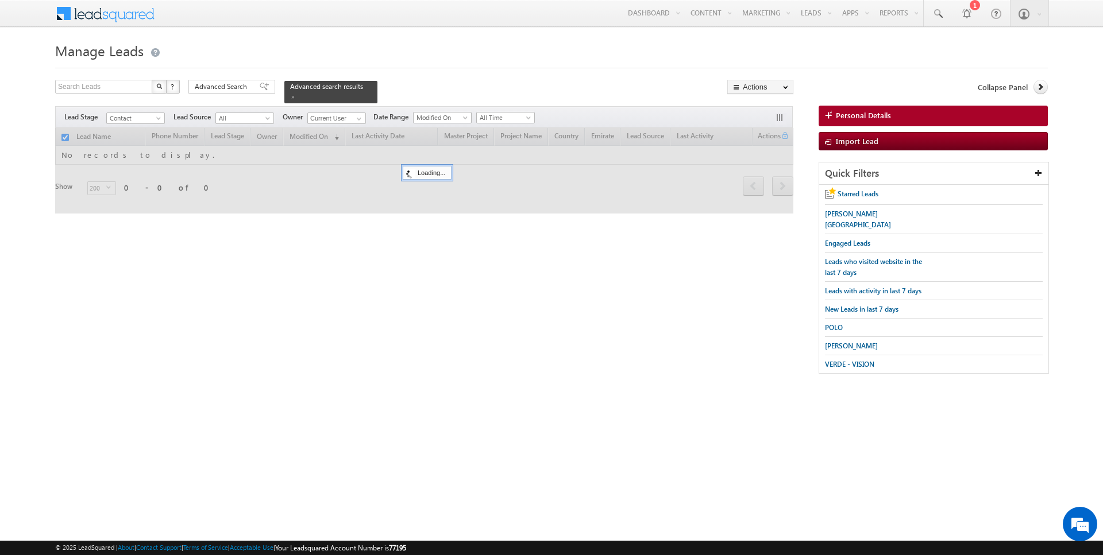
click at [450, 64] on div at bounding box center [551, 64] width 993 height 7
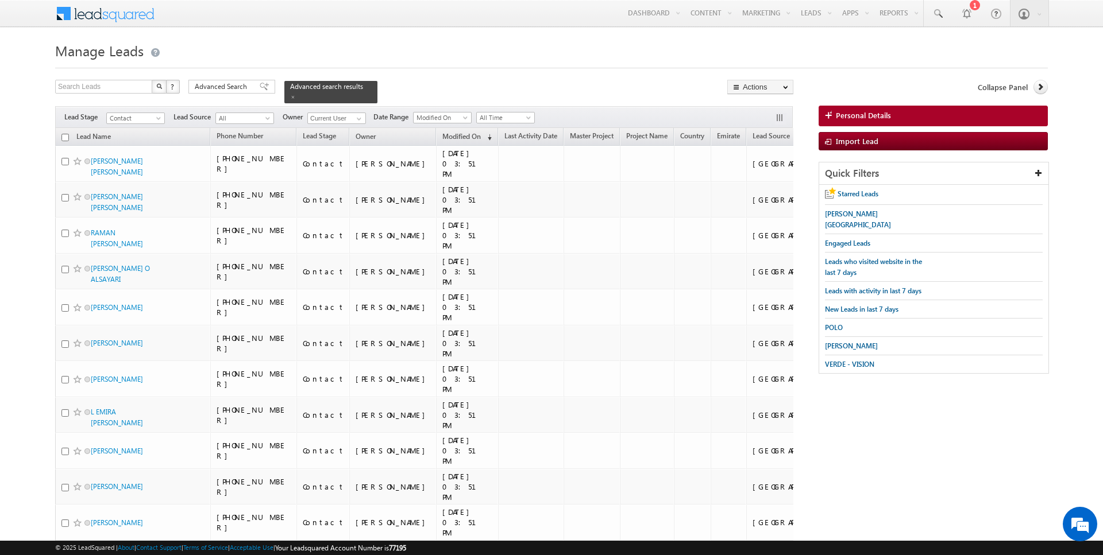
click at [65, 138] on input "checkbox" at bounding box center [64, 137] width 7 height 7
checkbox input "true"
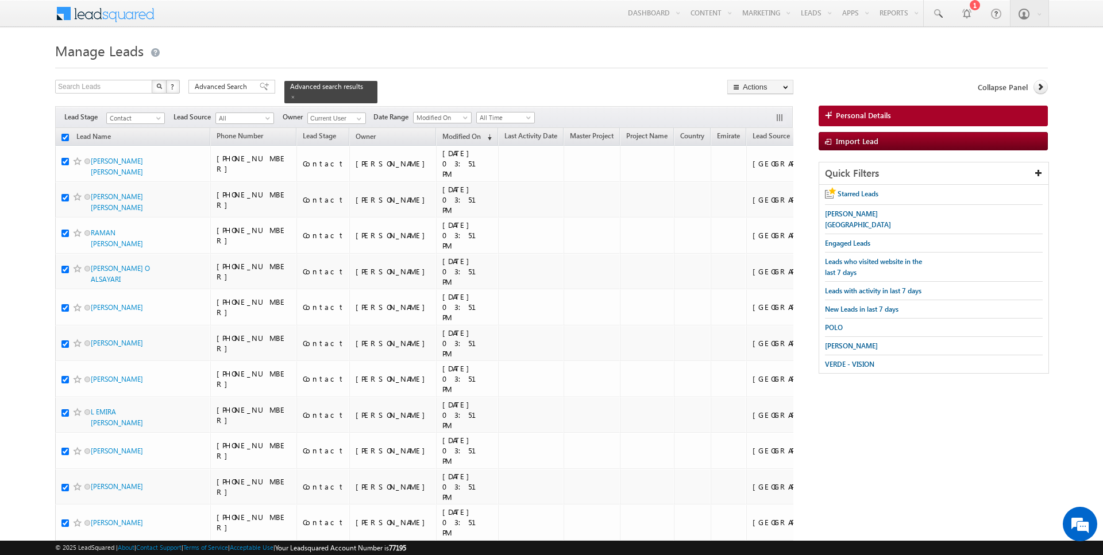
checkbox input "true"
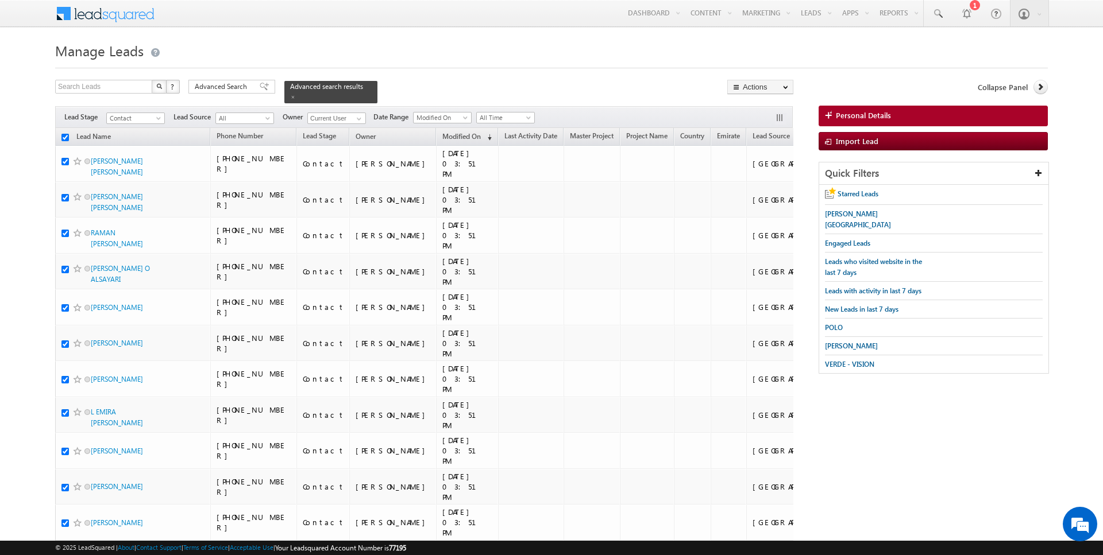
checkbox input "true"
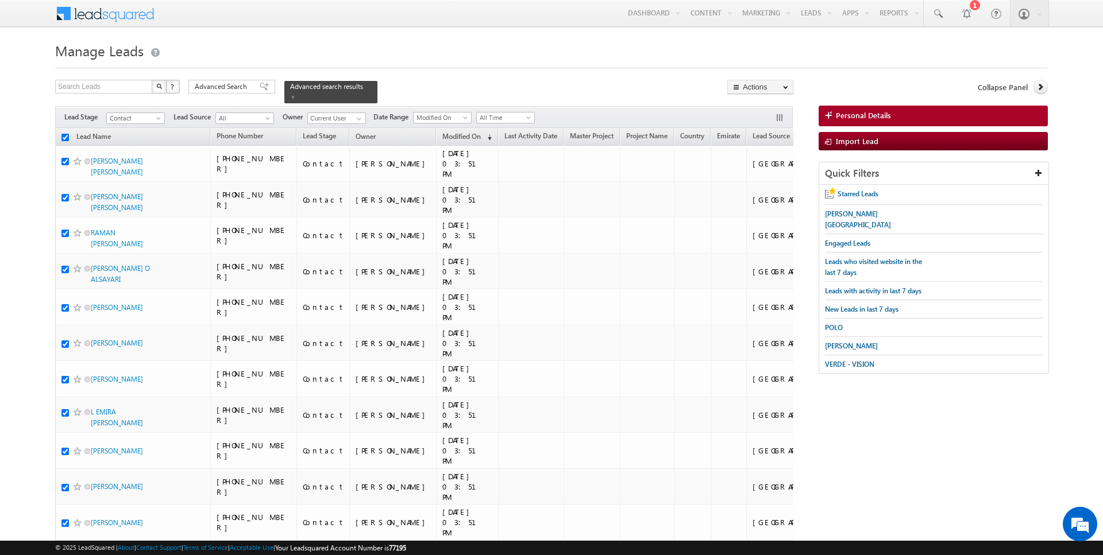
checkbox input "true"
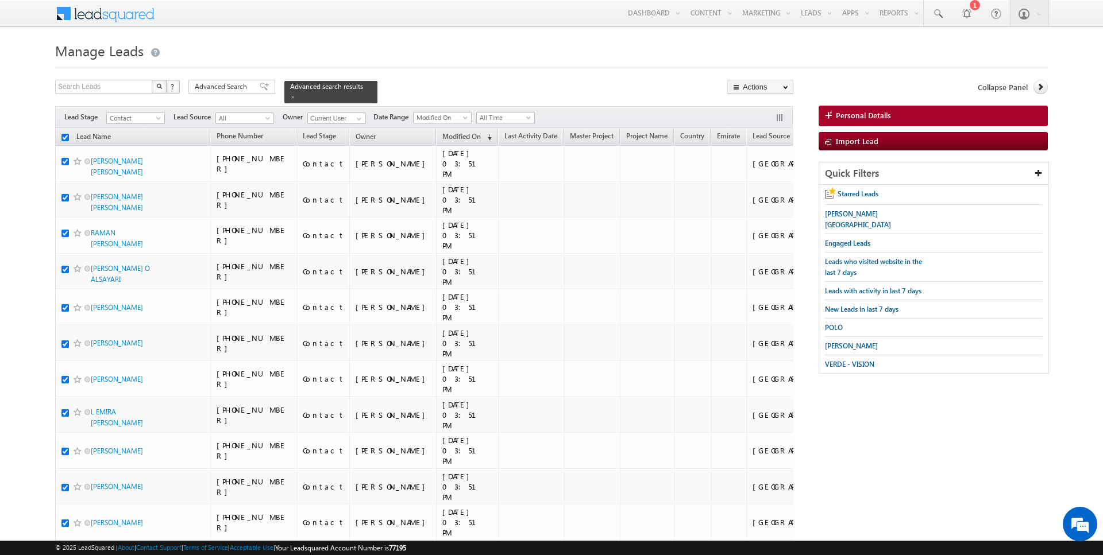
checkbox input "true"
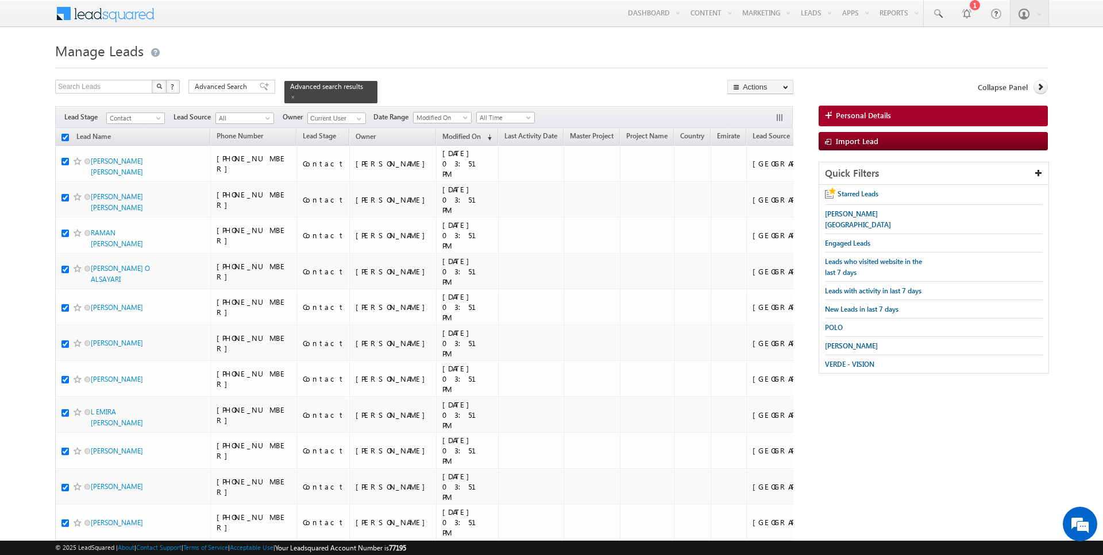
checkbox input "true"
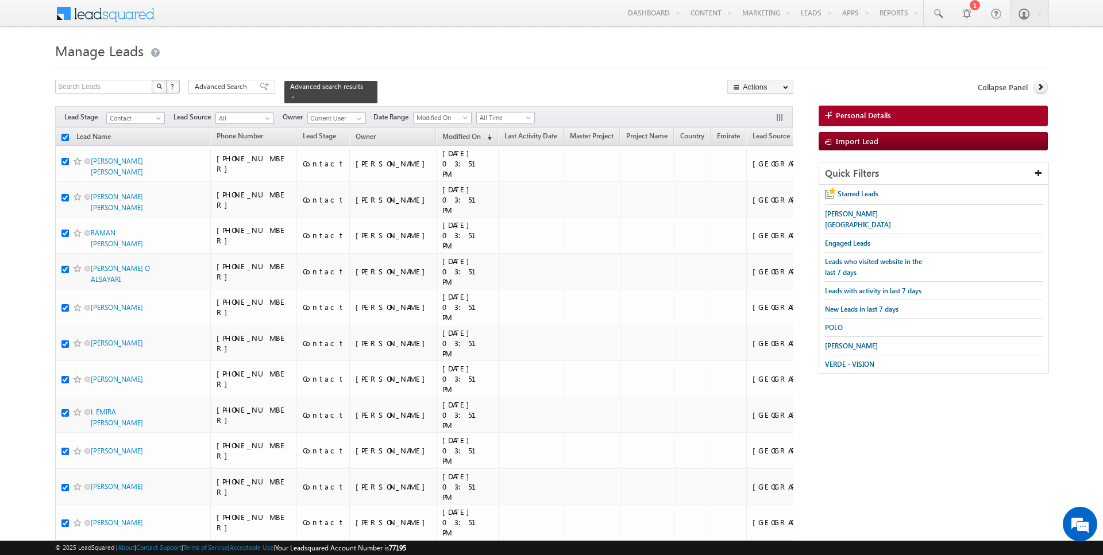
checkbox input "true"
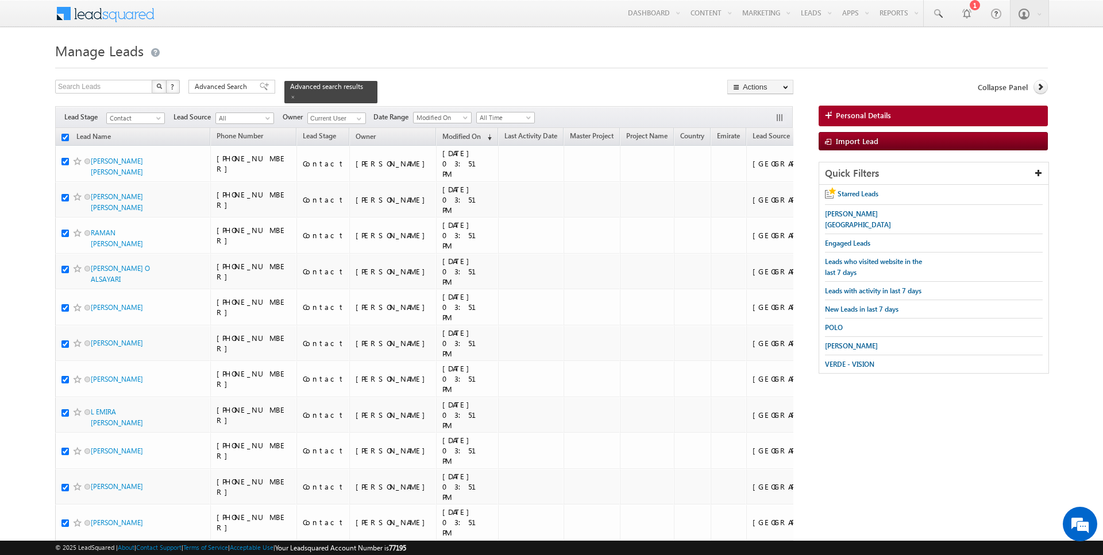
checkbox input "true"
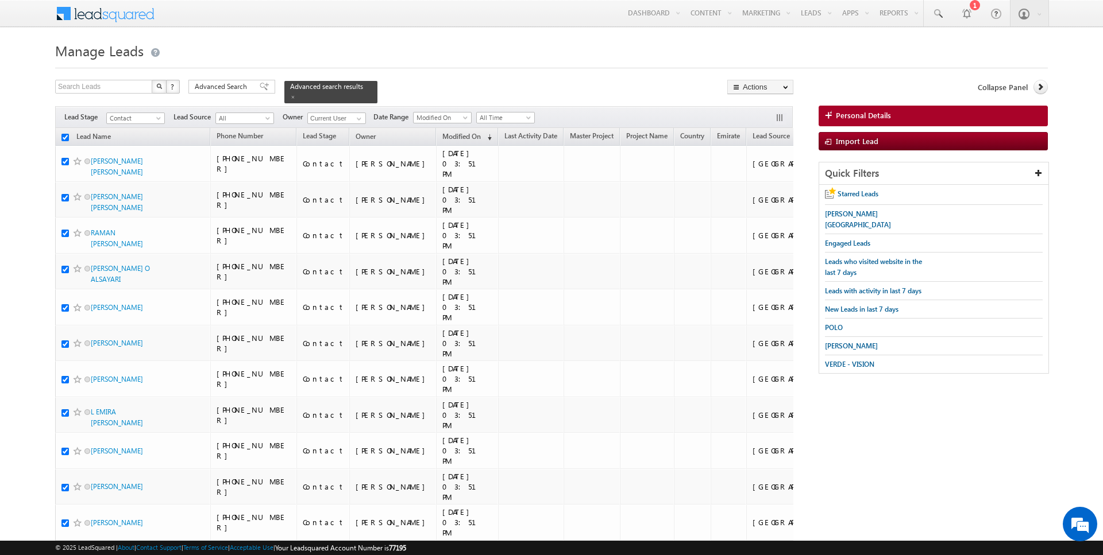
checkbox input "true"
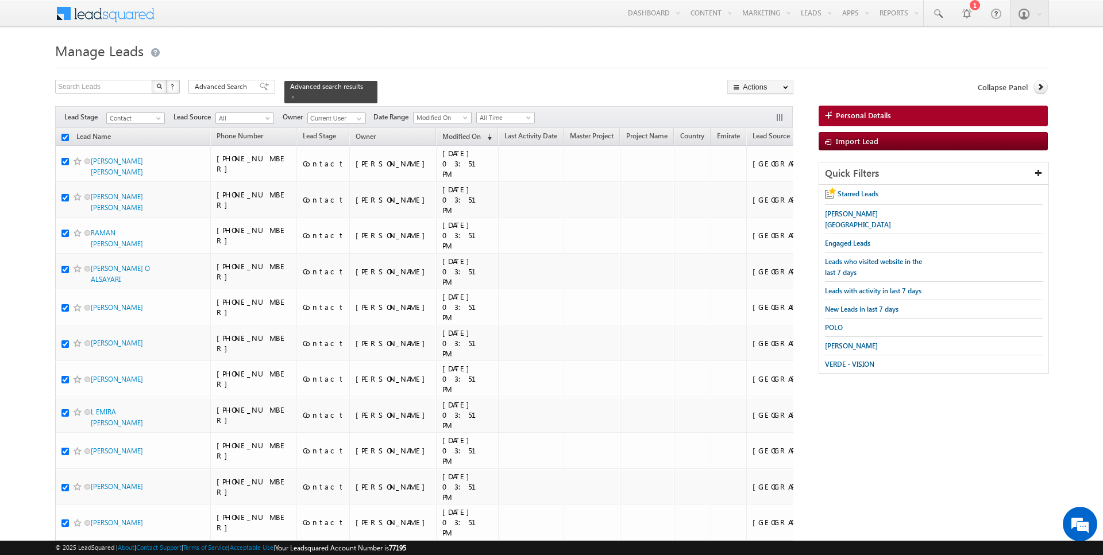
checkbox input "true"
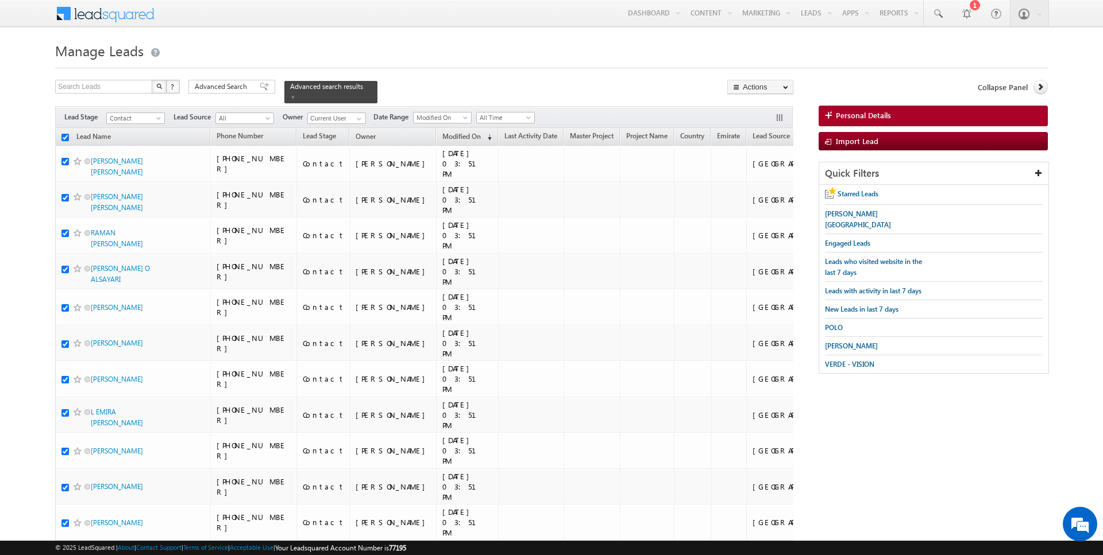
checkbox input "true"
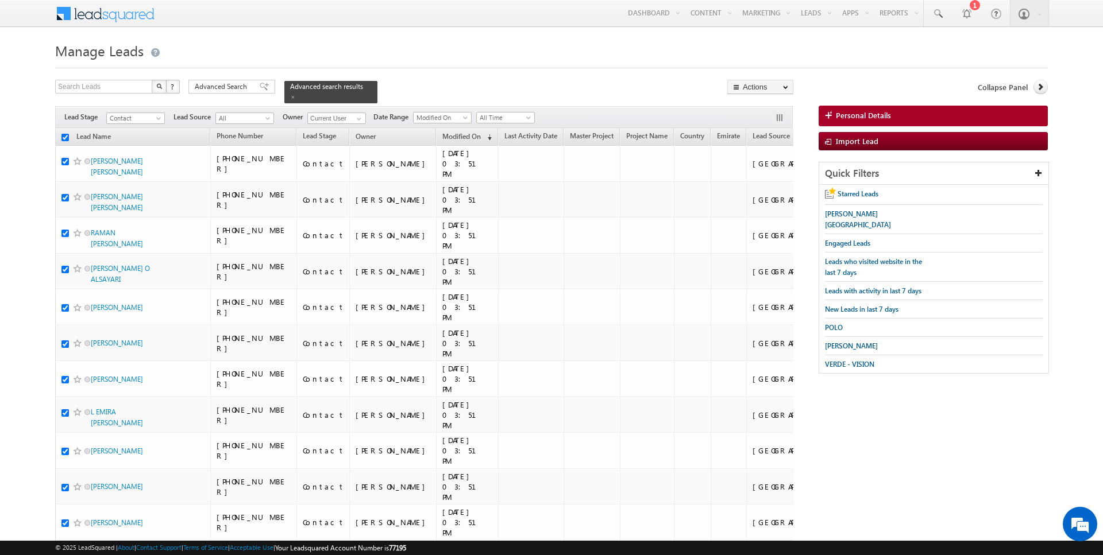
checkbox input "true"
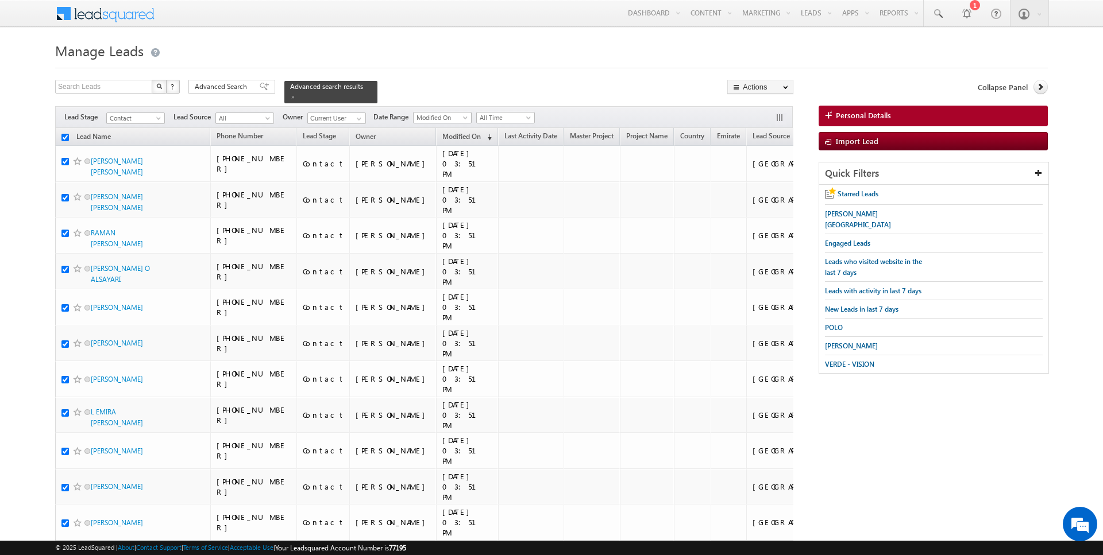
checkbox input "true"
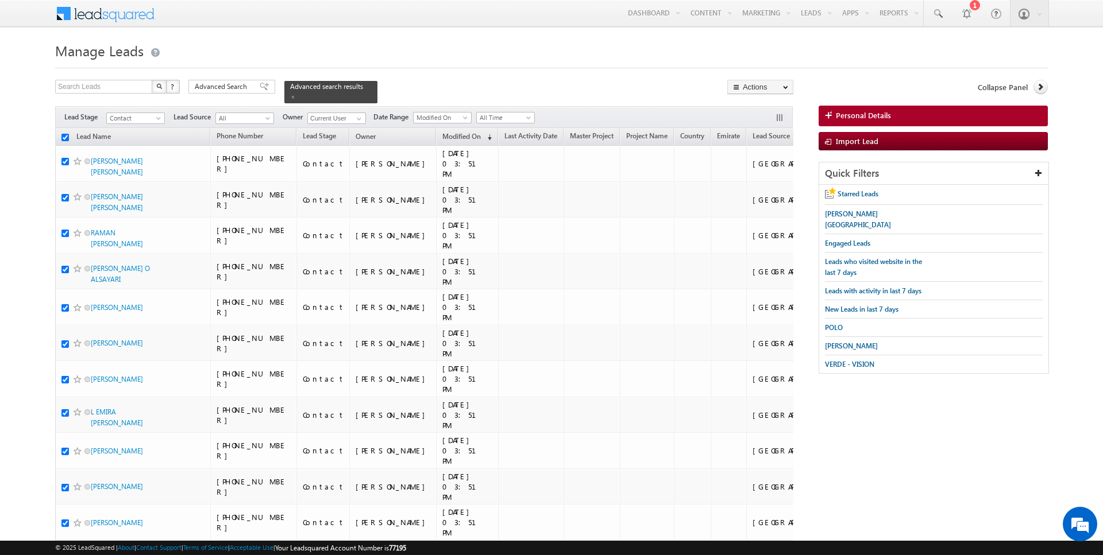
checkbox input "true"
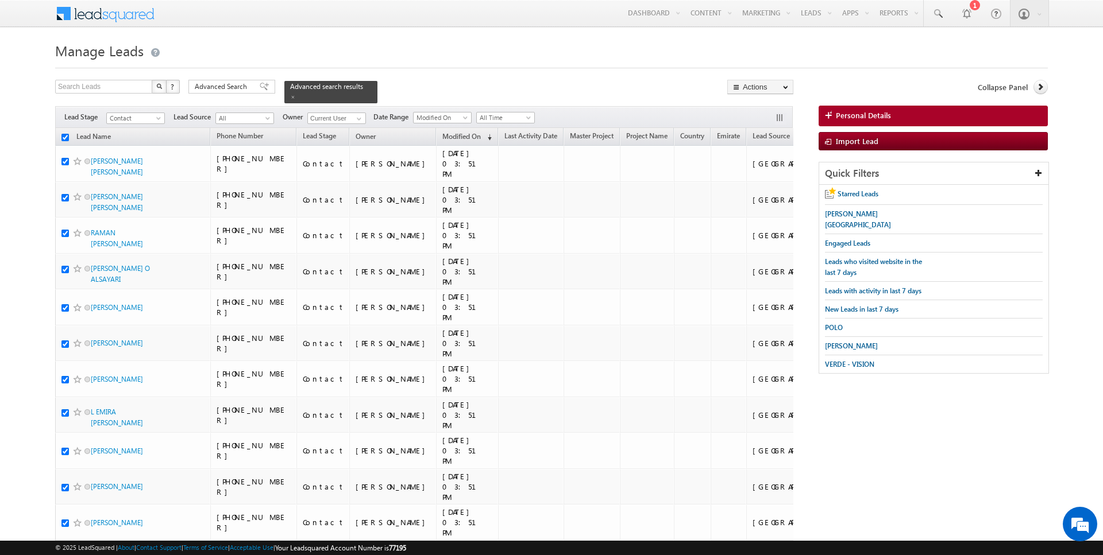
checkbox input "true"
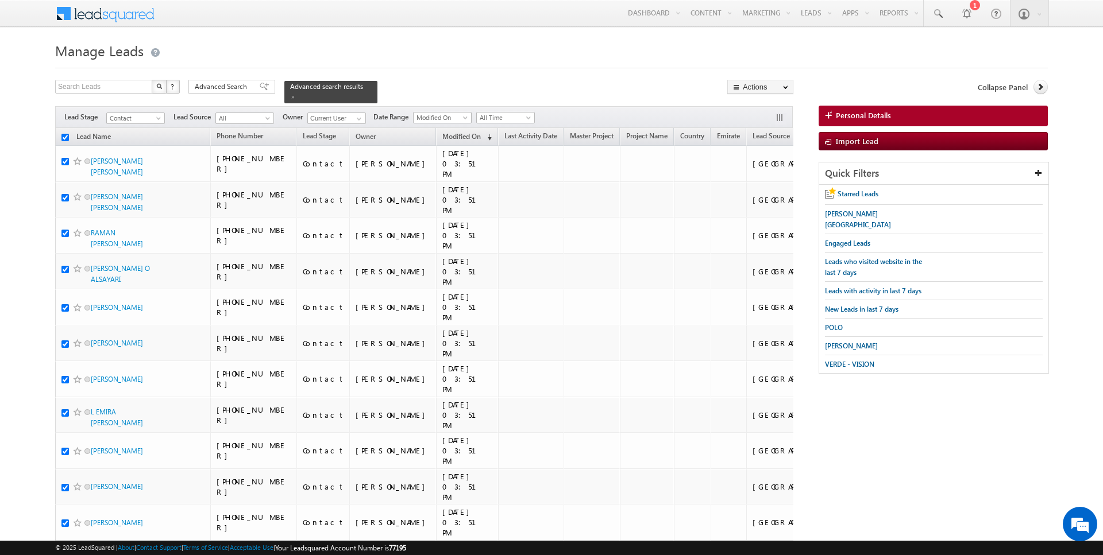
checkbox input "true"
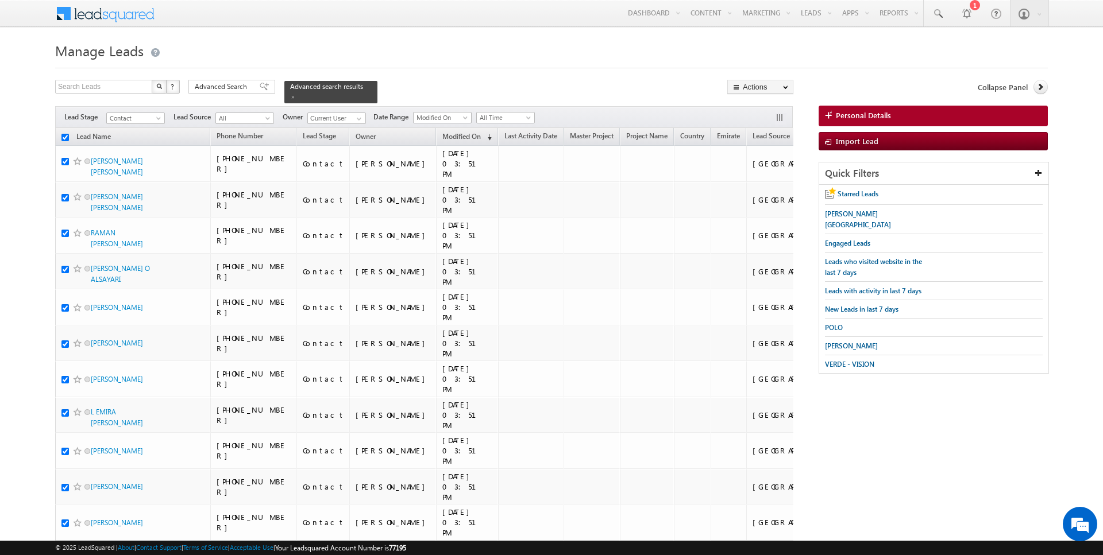
checkbox input "true"
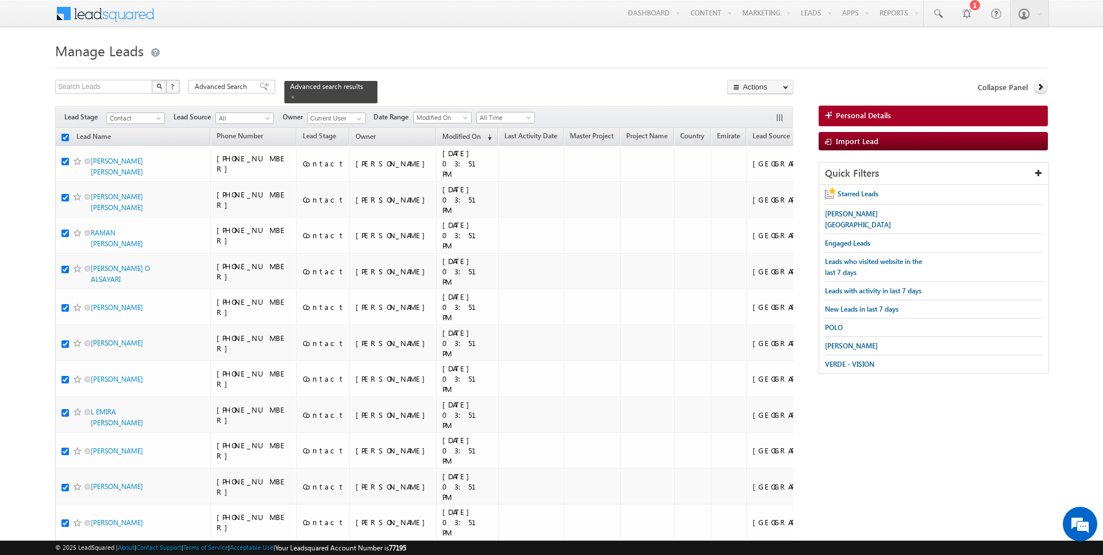
checkbox input "true"
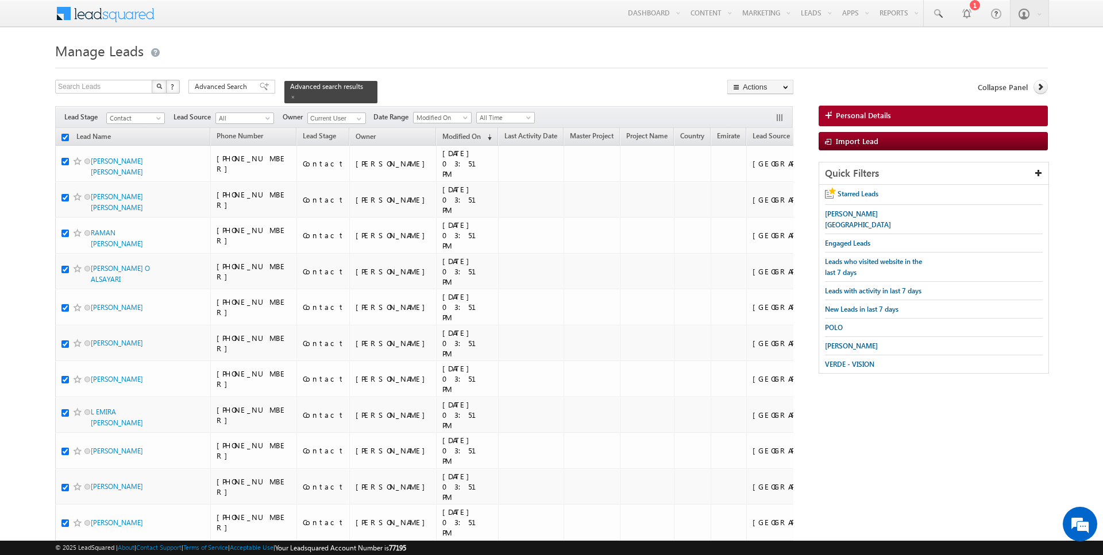
checkbox input "true"
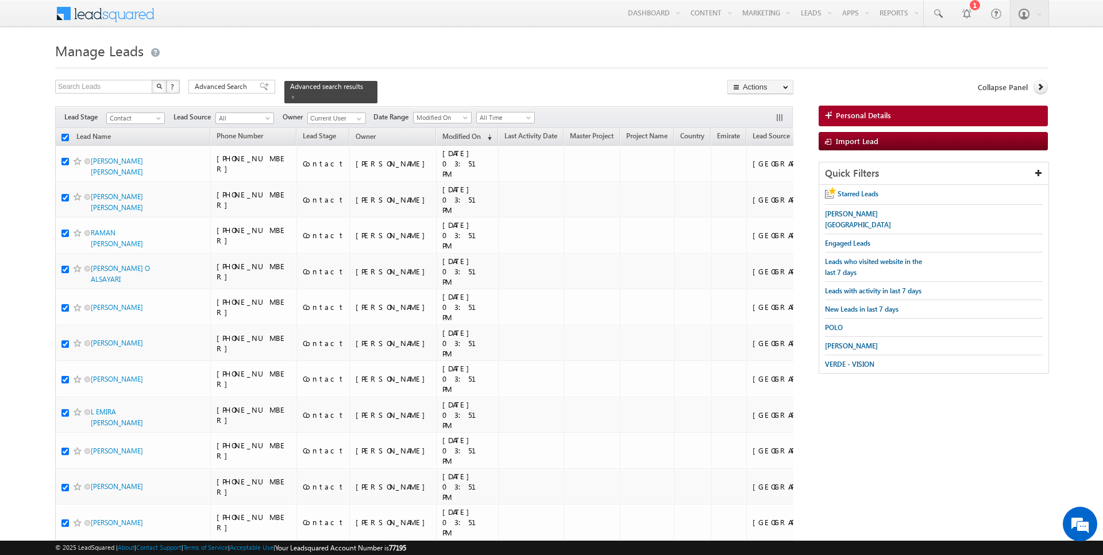
checkbox input "true"
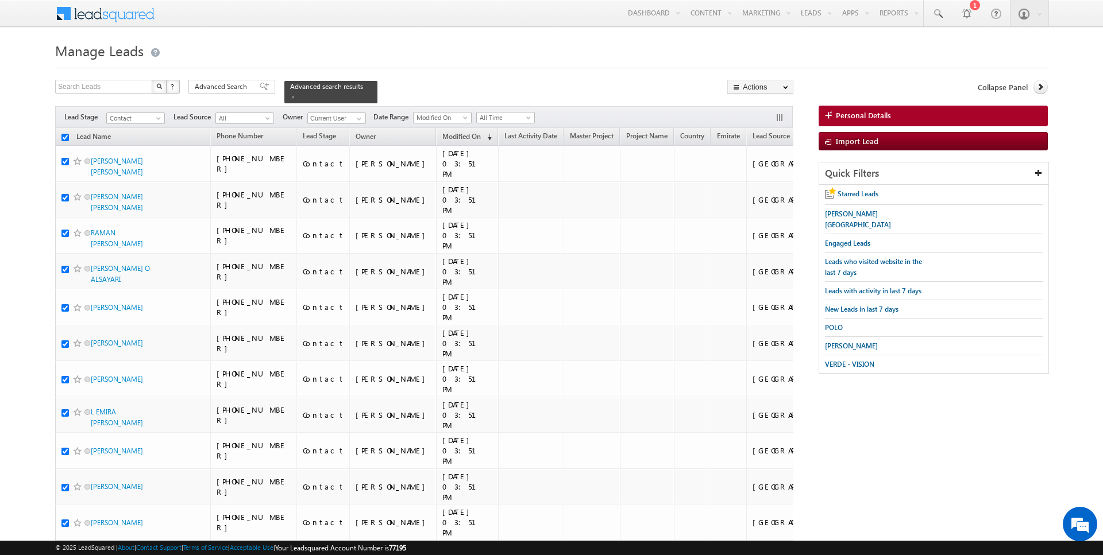
checkbox input "true"
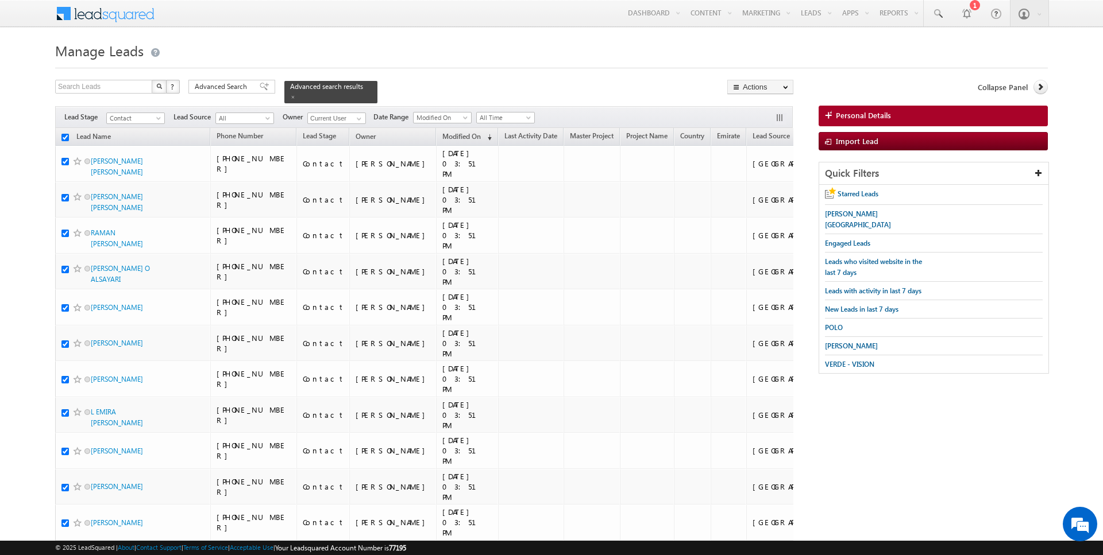
checkbox input "true"
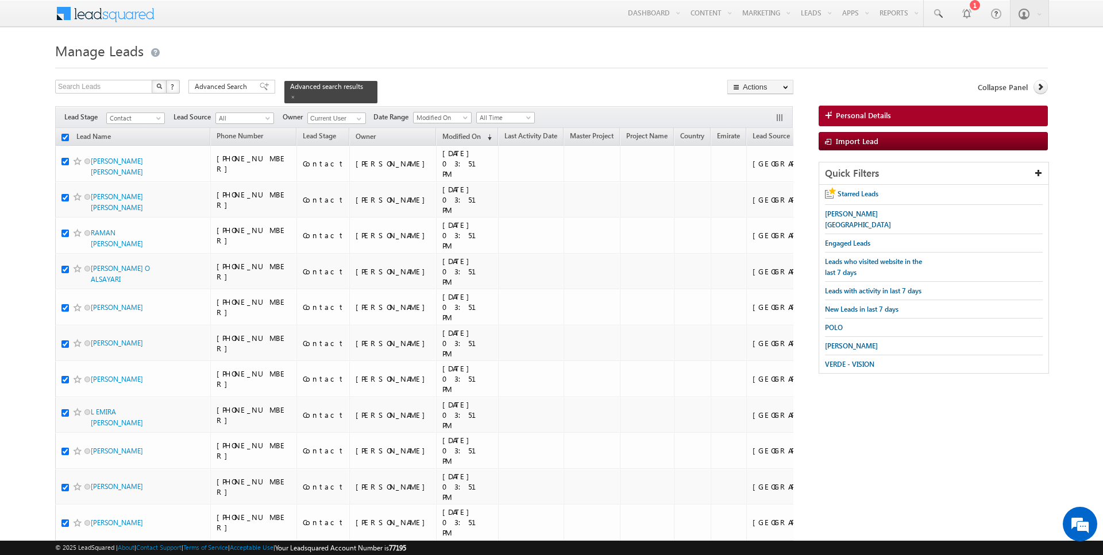
checkbox input "true"
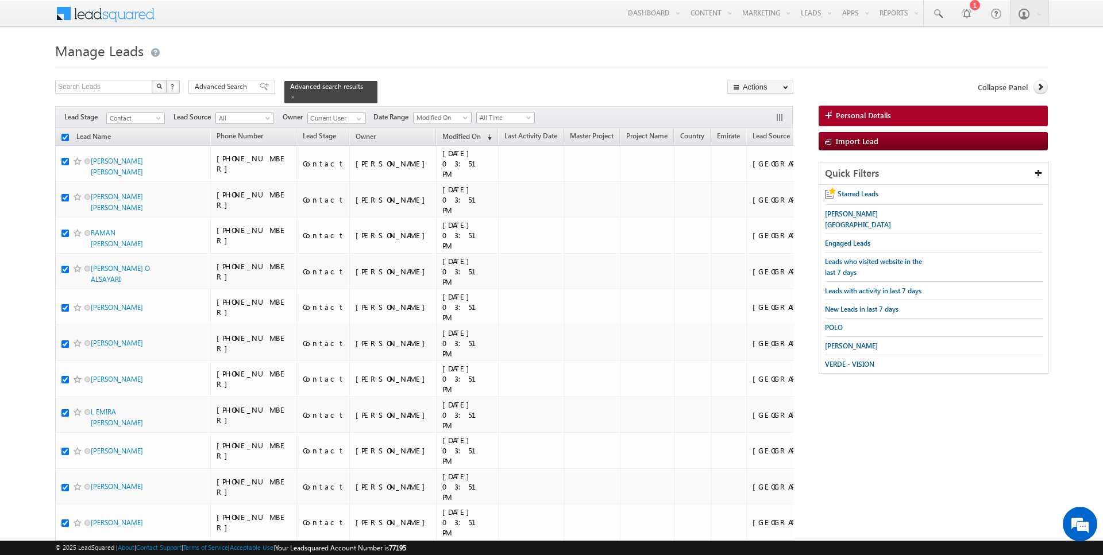
checkbox input "true"
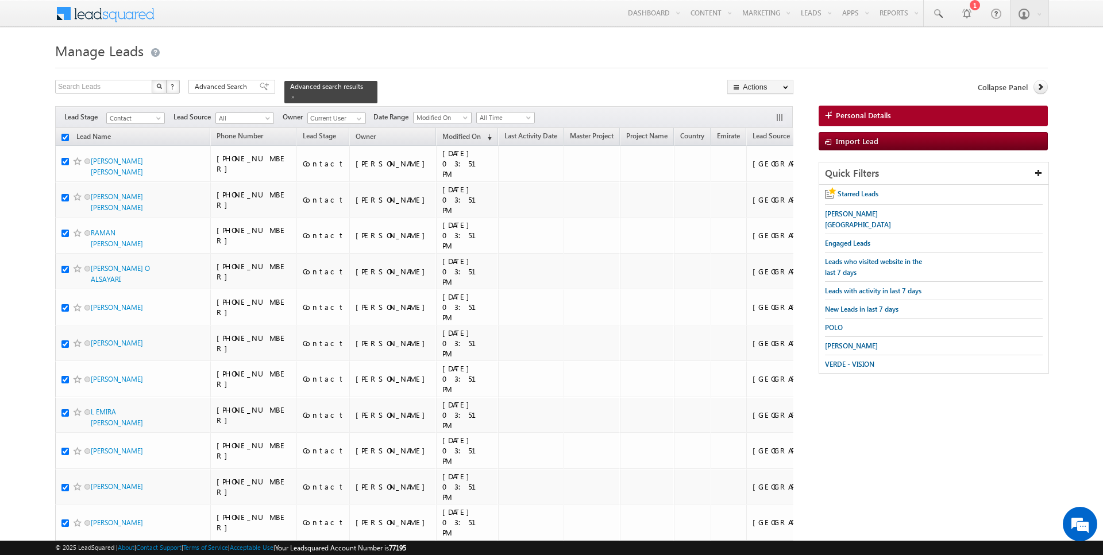
checkbox input "true"
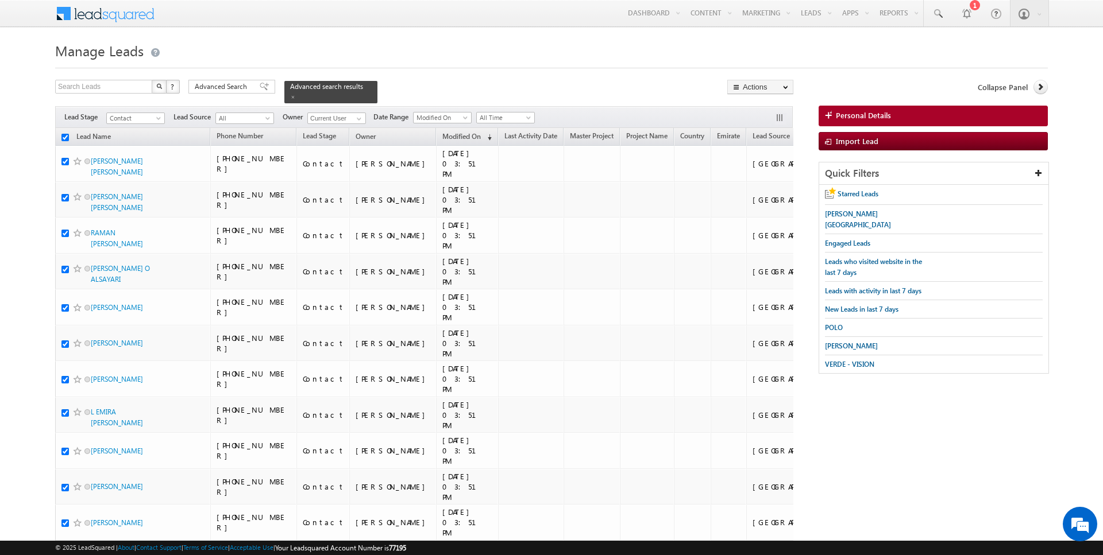
checkbox input "true"
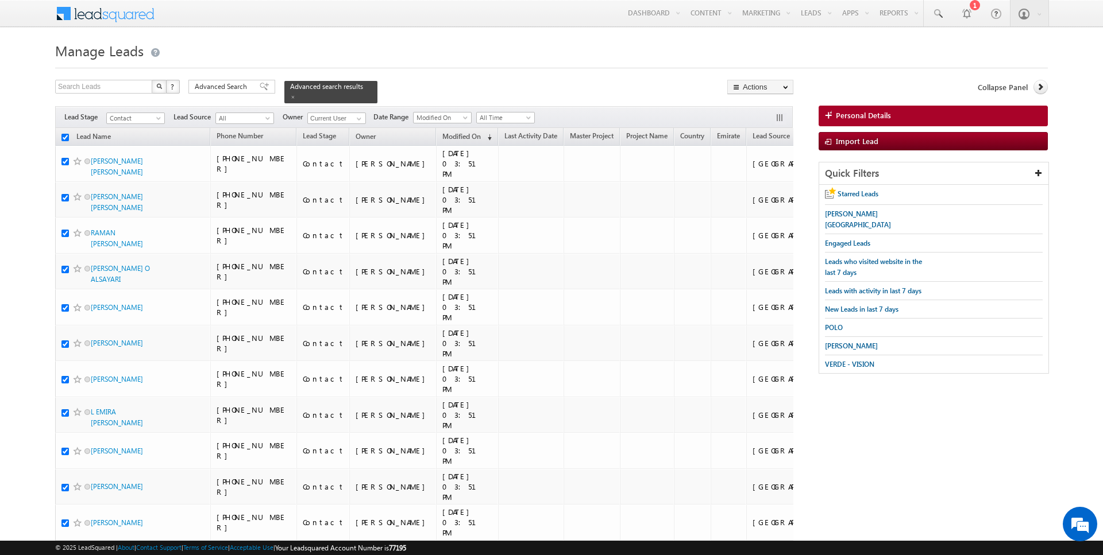
checkbox input "true"
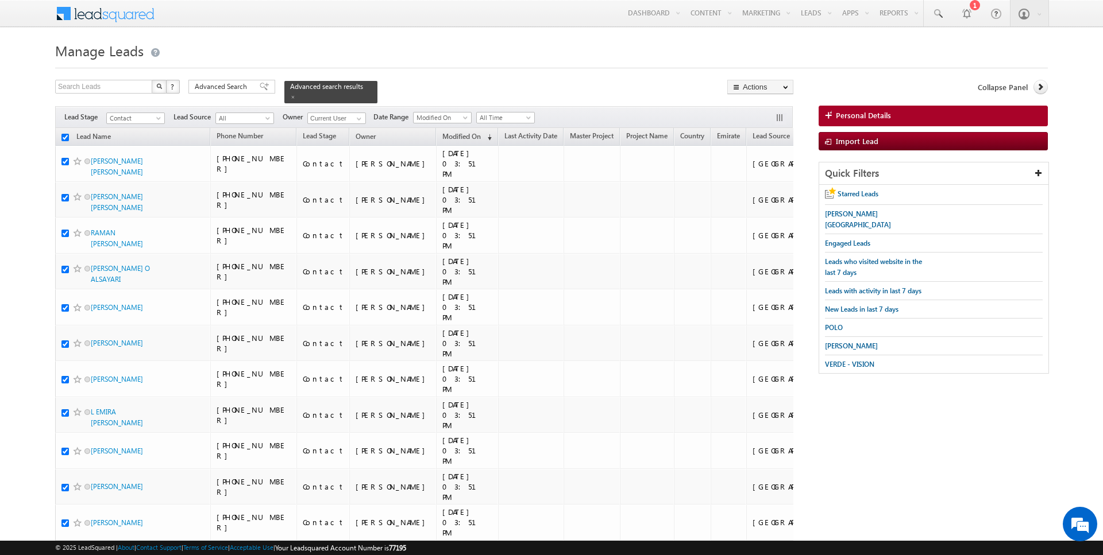
checkbox input "true"
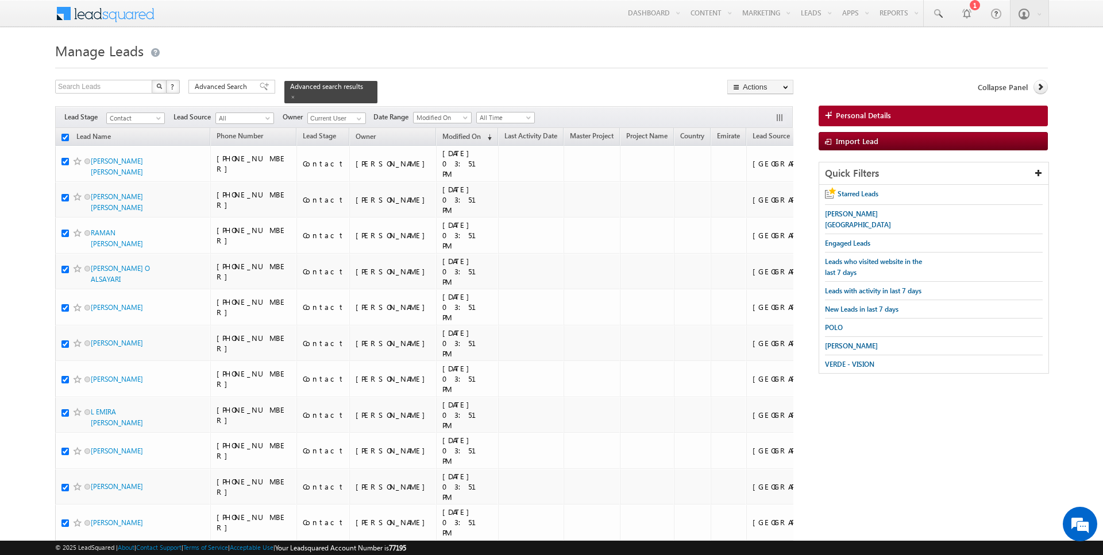
checkbox input "true"
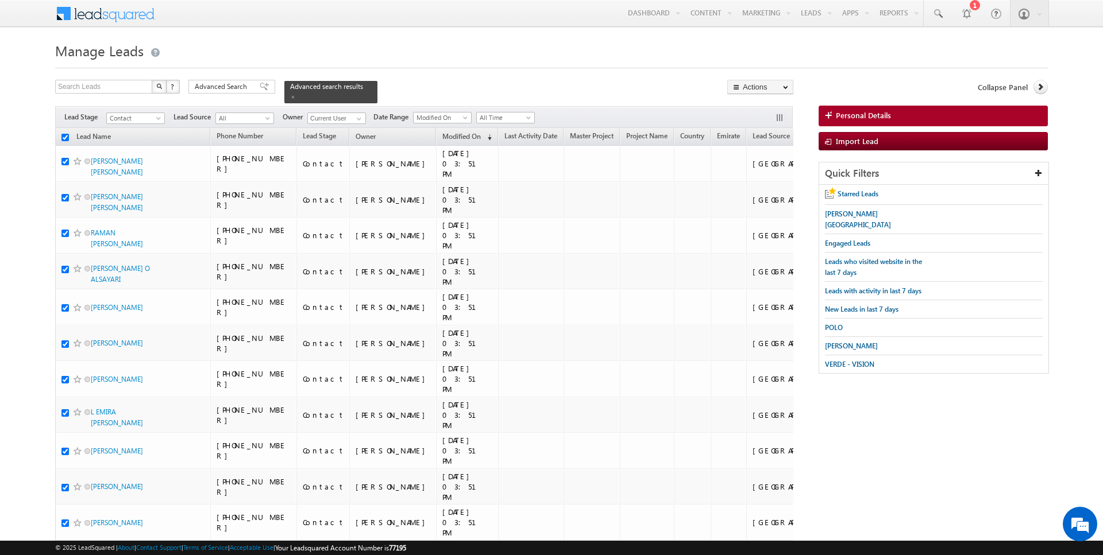
checkbox input "true"
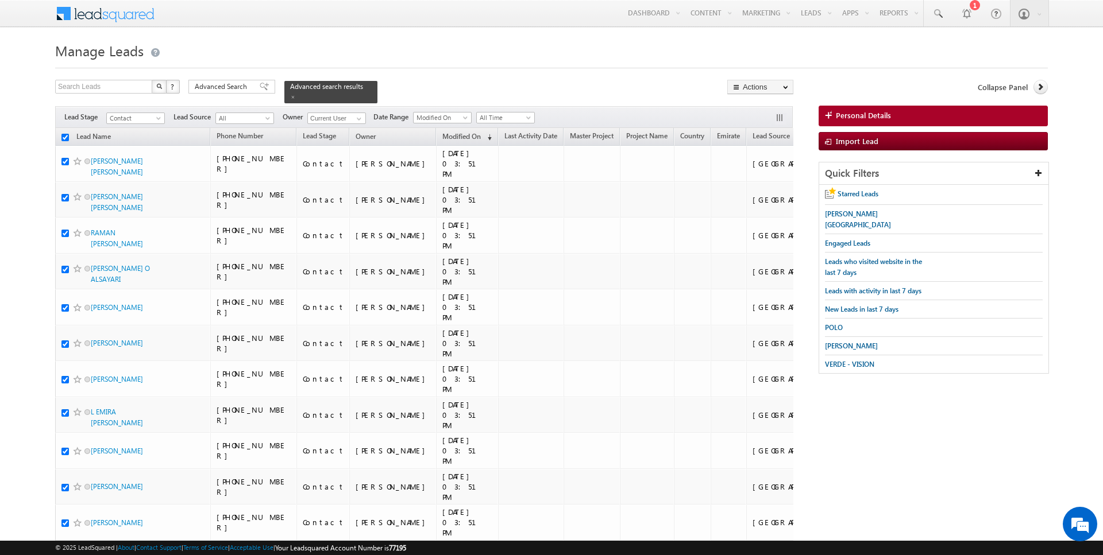
checkbox input "true"
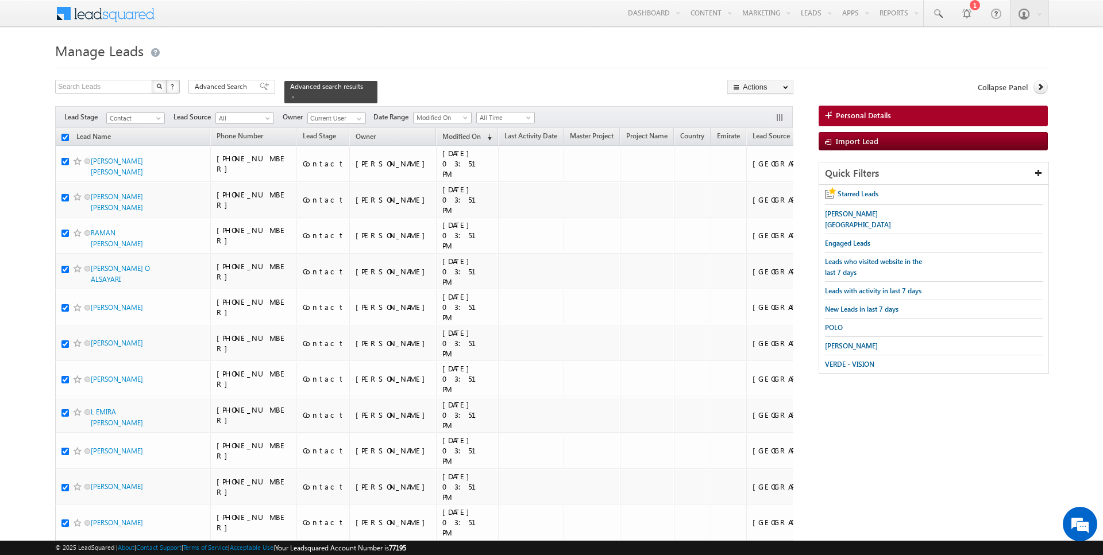
checkbox input "true"
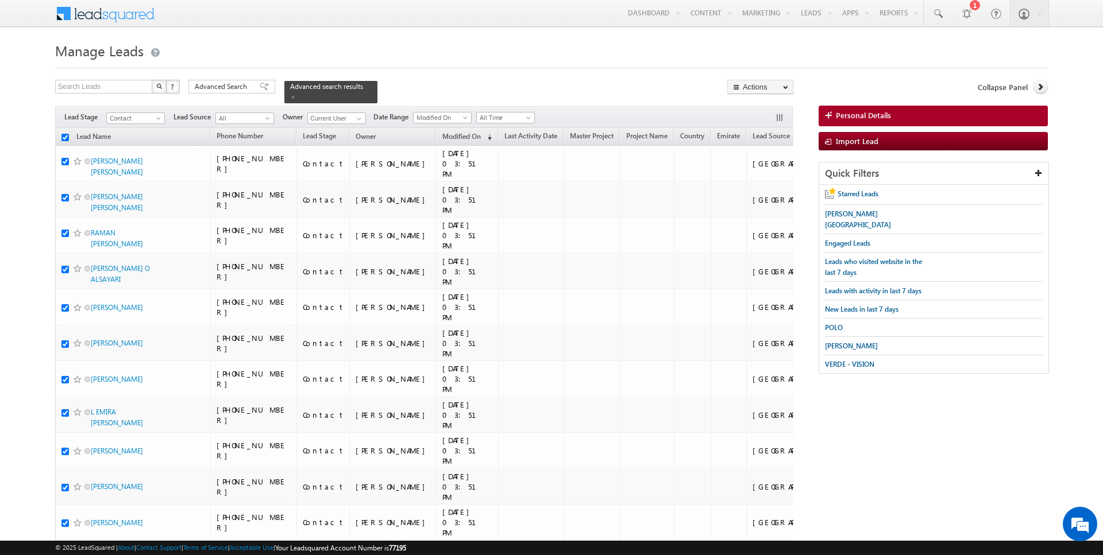
checkbox input "true"
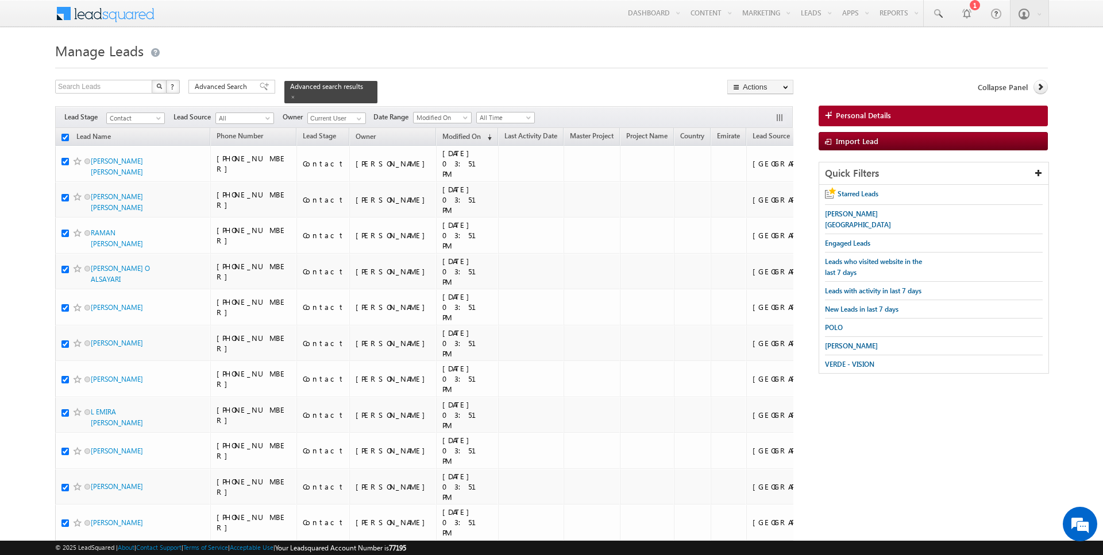
checkbox input "true"
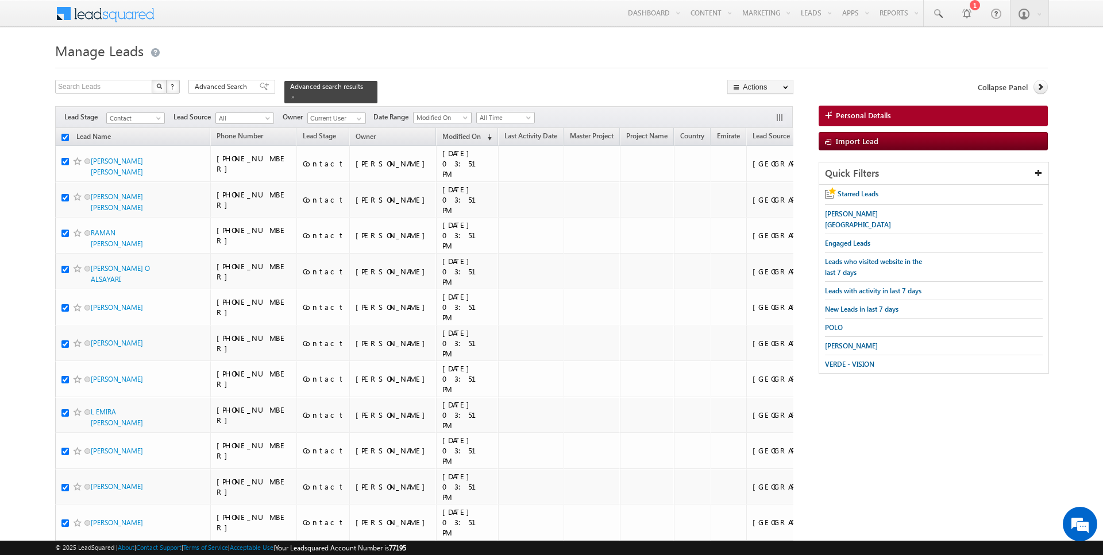
checkbox input "true"
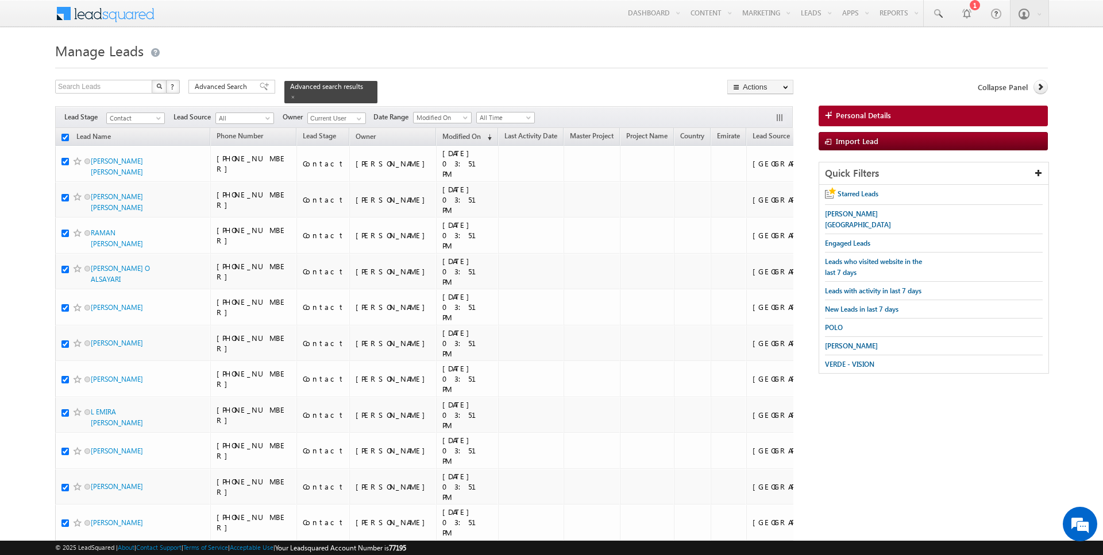
checkbox input "true"
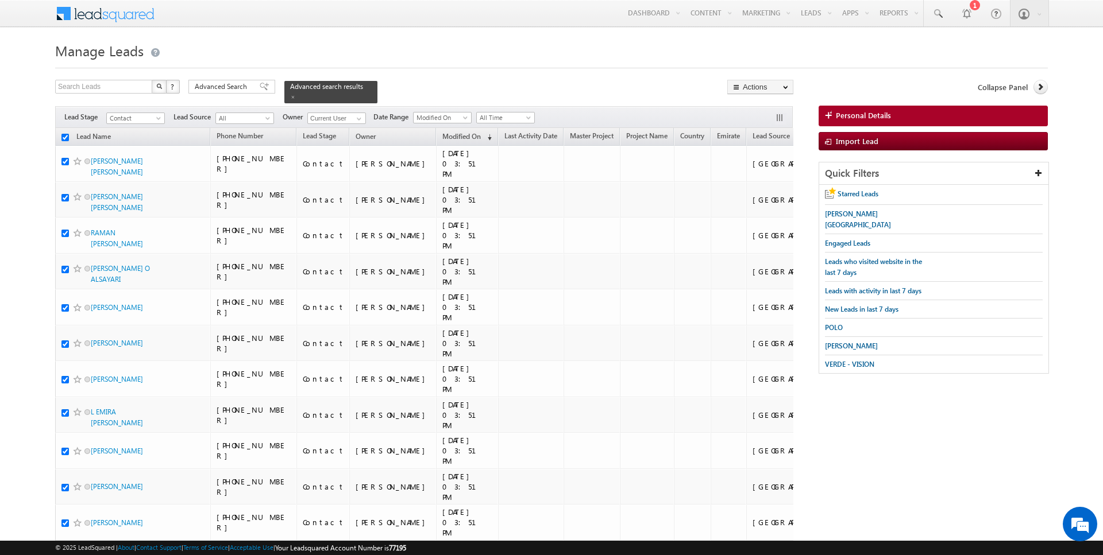
checkbox input "true"
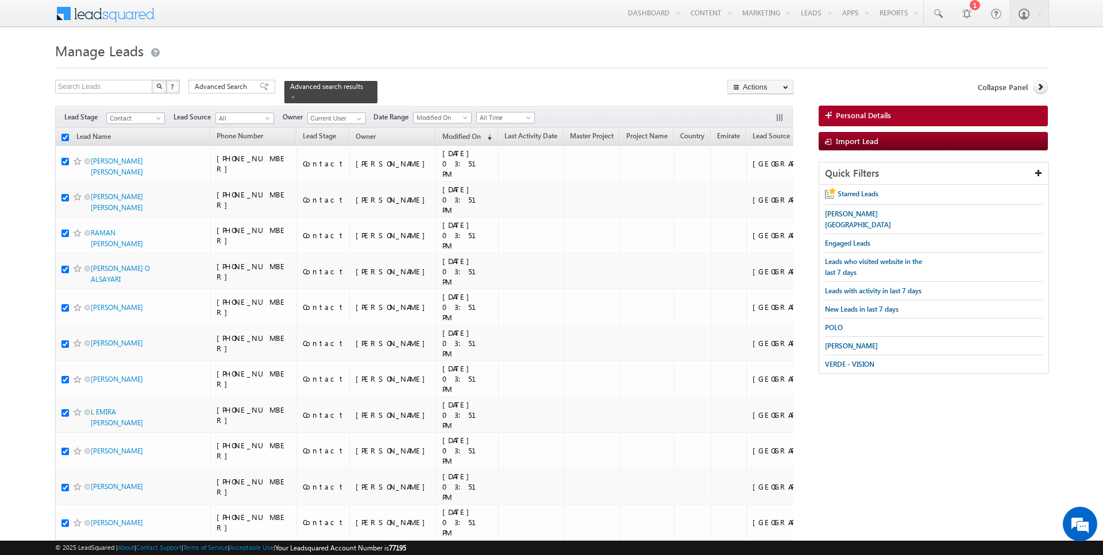
checkbox input "true"
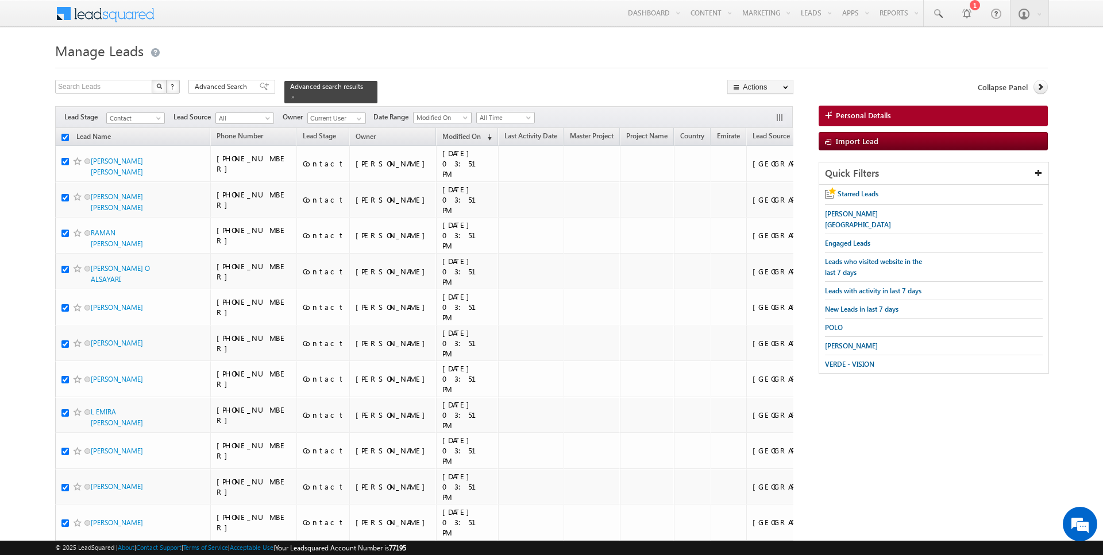
checkbox input "true"
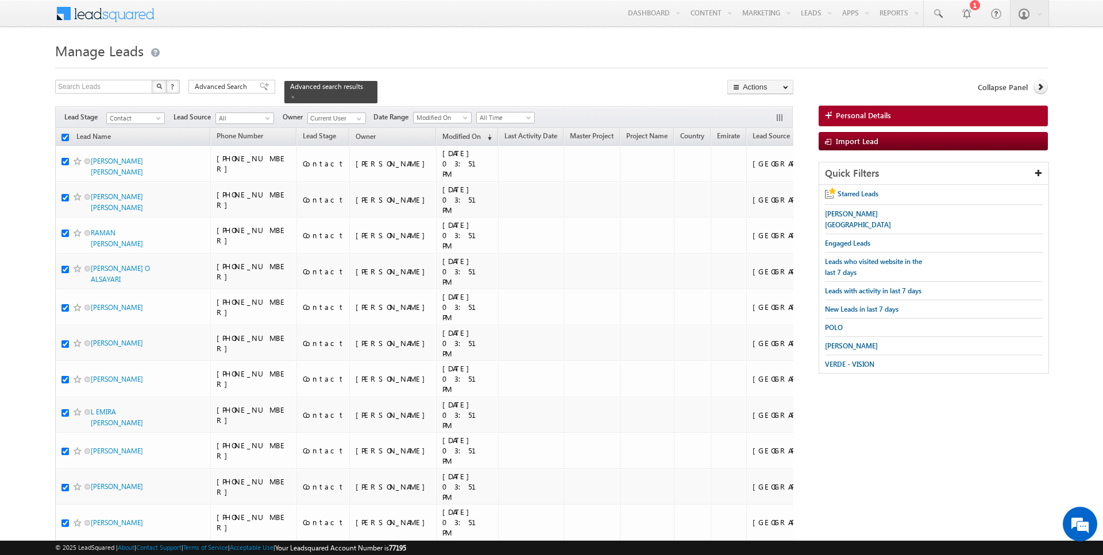
checkbox input "true"
click at [762, 182] on link "Change Owner" at bounding box center [760, 186] width 65 height 14
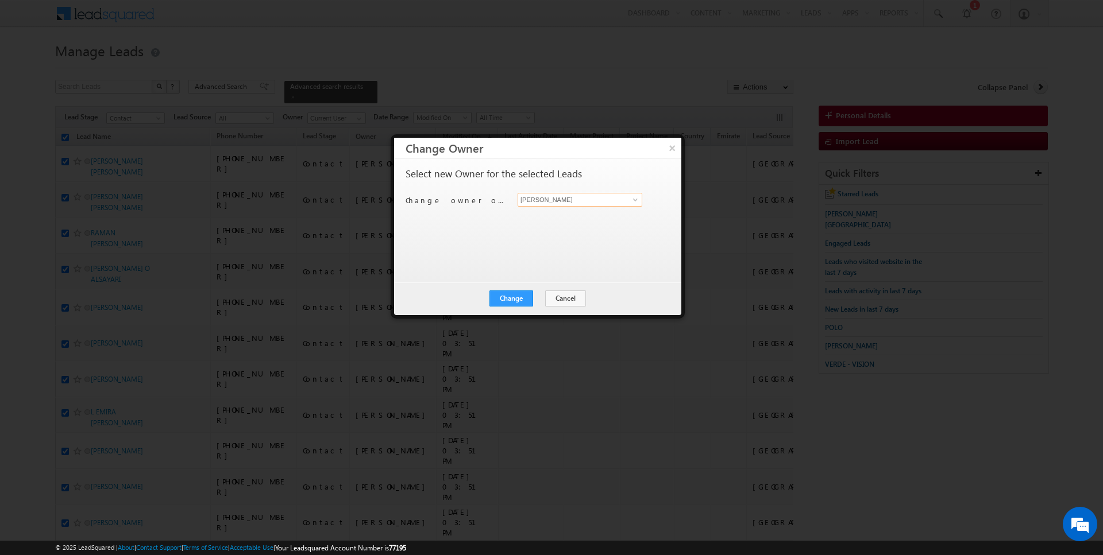
click at [574, 198] on input "[PERSON_NAME]" at bounding box center [580, 200] width 125 height 14
click at [515, 295] on button "Change" at bounding box center [511, 299] width 44 height 16
click at [541, 296] on button "Close" at bounding box center [539, 299] width 37 height 16
